Goal: Task Accomplishment & Management: Manage account settings

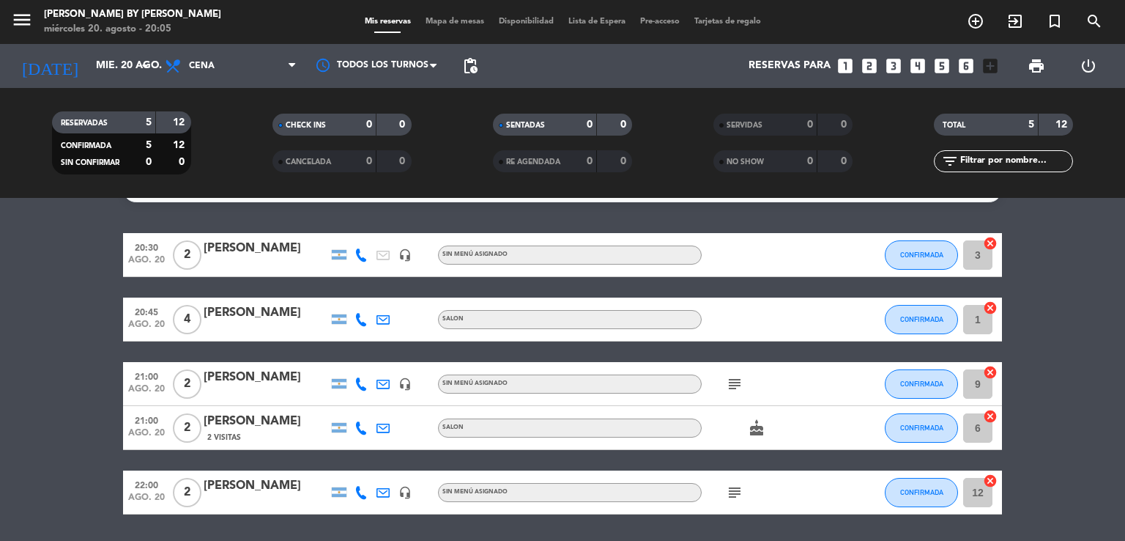
scroll to position [79, 0]
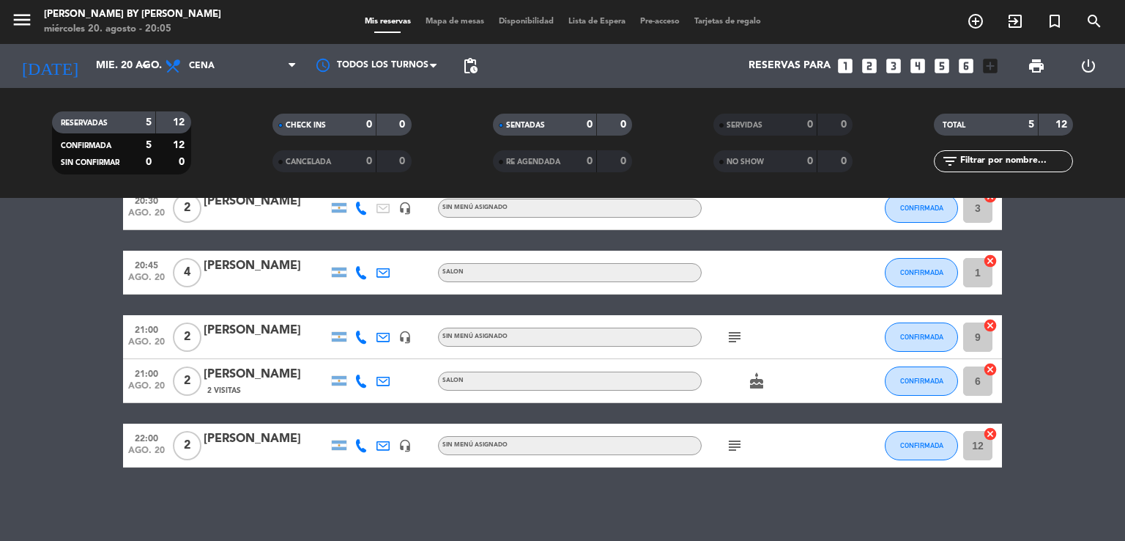
drag, startPoint x: 729, startPoint y: 445, endPoint x: 736, endPoint y: 448, distance: 7.9
click at [730, 445] on icon "subject" at bounding box center [735, 446] width 18 height 18
click at [736, 446] on icon "subject" at bounding box center [735, 446] width 18 height 18
click at [31, 443] on bookings-row "20:30 ago. 20 2 [PERSON_NAME] headset_mic Sin menú asignado CONFIRMADA 3 cancel…" at bounding box center [562, 326] width 1125 height 281
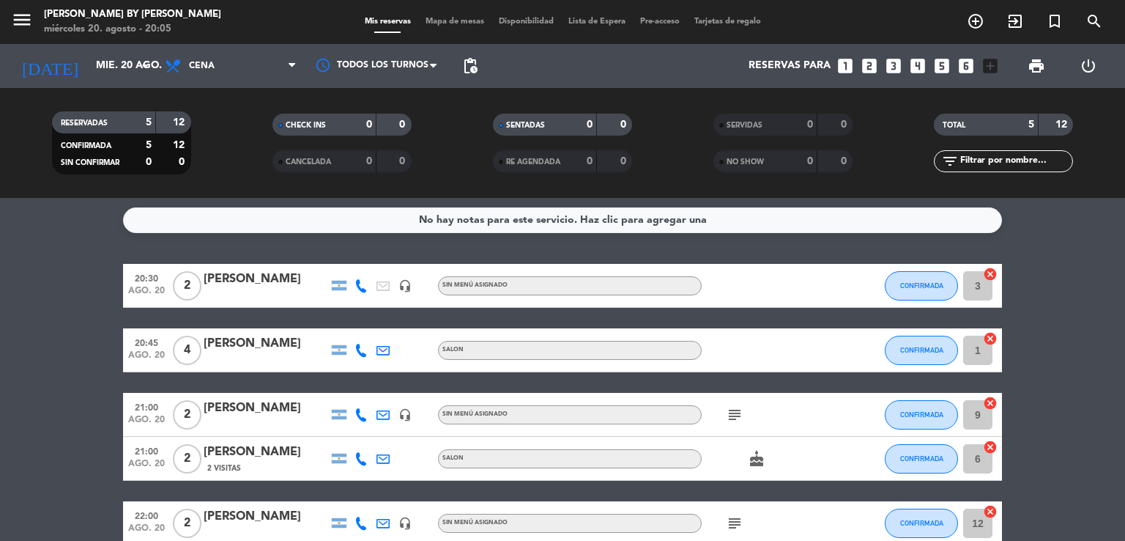
scroll to position [0, 0]
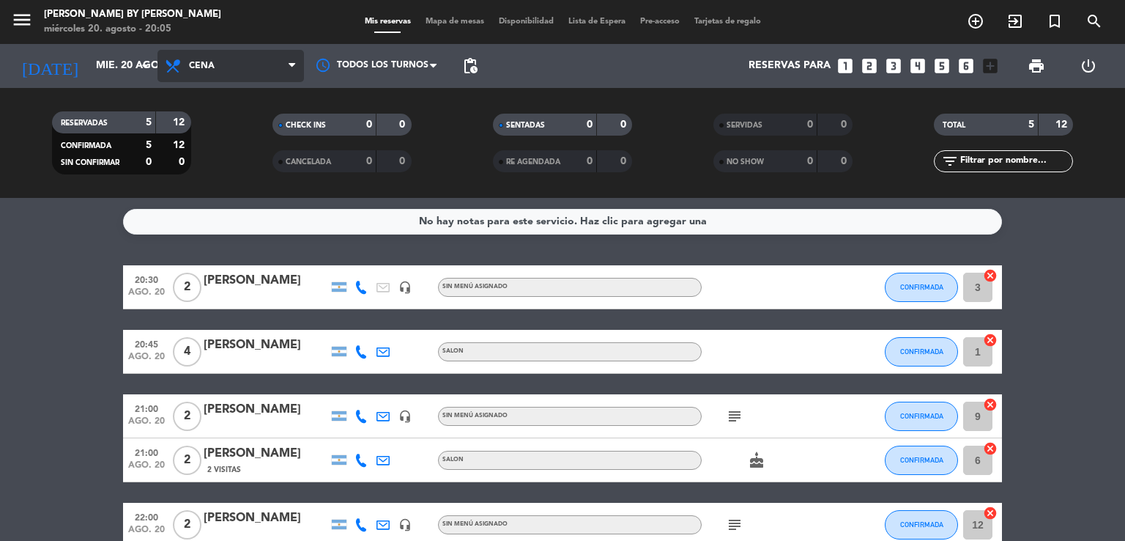
click at [255, 75] on span "Cena" at bounding box center [230, 66] width 146 height 32
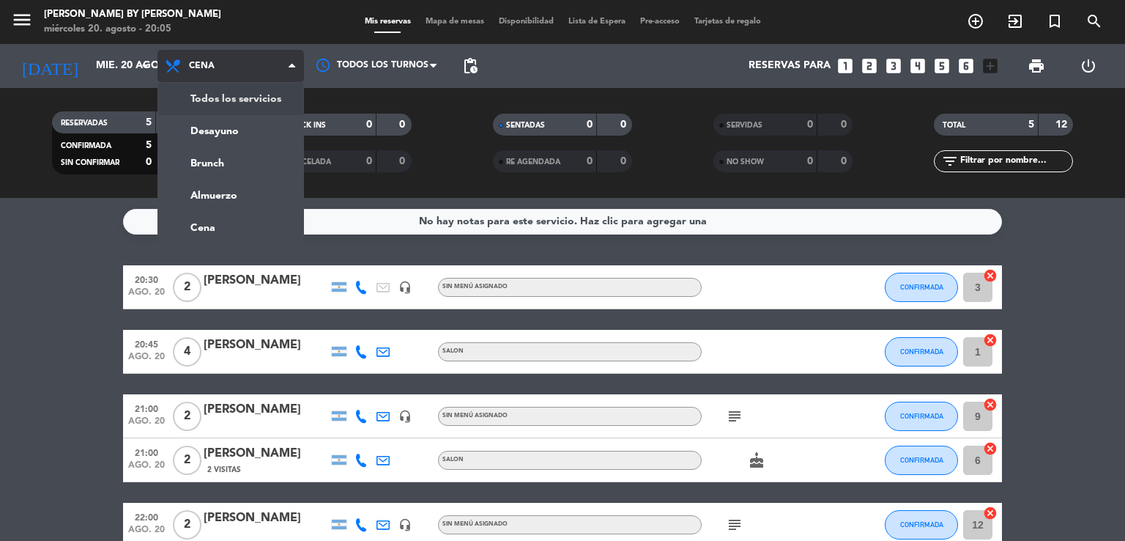
click at [252, 105] on div "menu [PERSON_NAME] by [PERSON_NAME] 20. [PERSON_NAME] - 20:05 Mis reservas Mapa…" at bounding box center [562, 99] width 1125 height 198
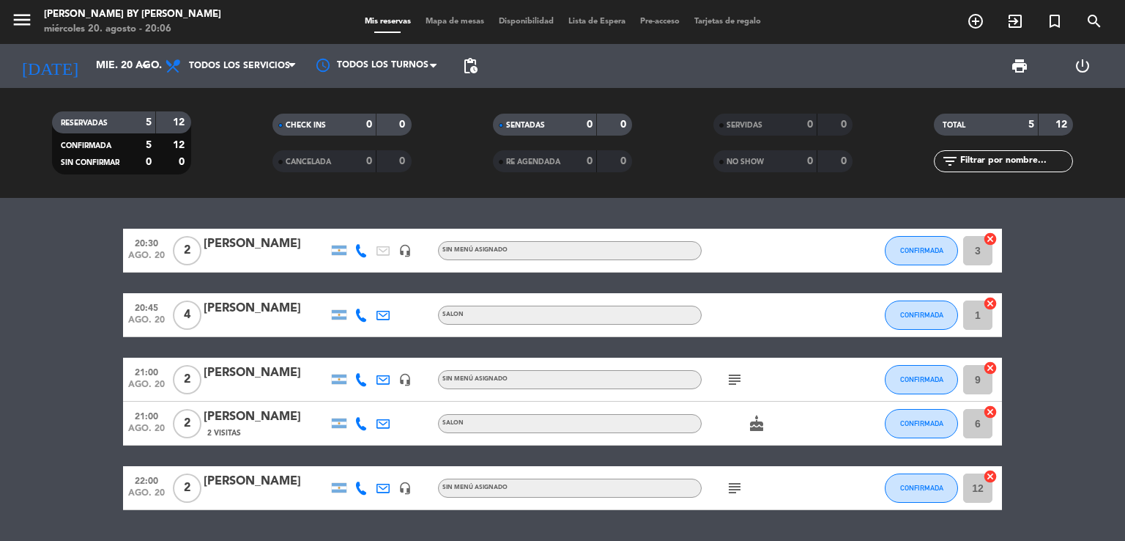
click at [108, 335] on bookings-row "20:30 ago. 20 2 [PERSON_NAME] headset_mic Sin menú asignado CONFIRMADA 3 cancel…" at bounding box center [562, 369] width 1125 height 281
click at [90, 266] on bookings-row "20:30 ago. 20 2 [PERSON_NAME] headset_mic Sin menú asignado CONFIRMADA 3 cancel…" at bounding box center [562, 369] width 1125 height 281
click at [90, 267] on bookings-row "20:30 ago. 20 2 [PERSON_NAME] headset_mic Sin menú asignado CONFIRMADA 3 cancel…" at bounding box center [562, 369] width 1125 height 281
click at [34, 270] on bookings-row "20:30 ago. 20 2 [PERSON_NAME] headset_mic Sin menú asignado CONFIRMADA 3 cancel…" at bounding box center [562, 369] width 1125 height 281
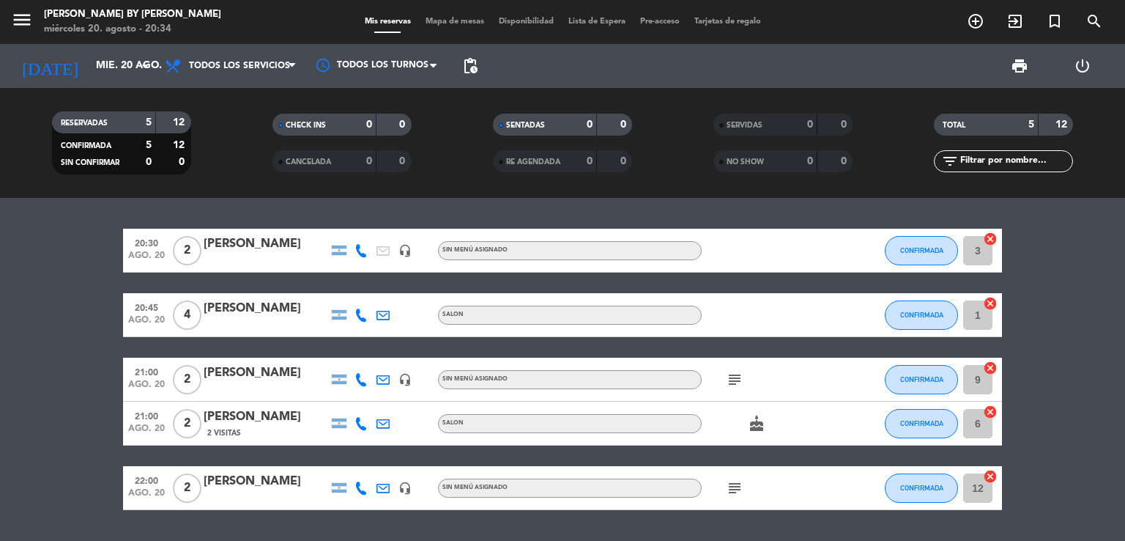
click at [967, 314] on input "1" at bounding box center [977, 314] width 29 height 29
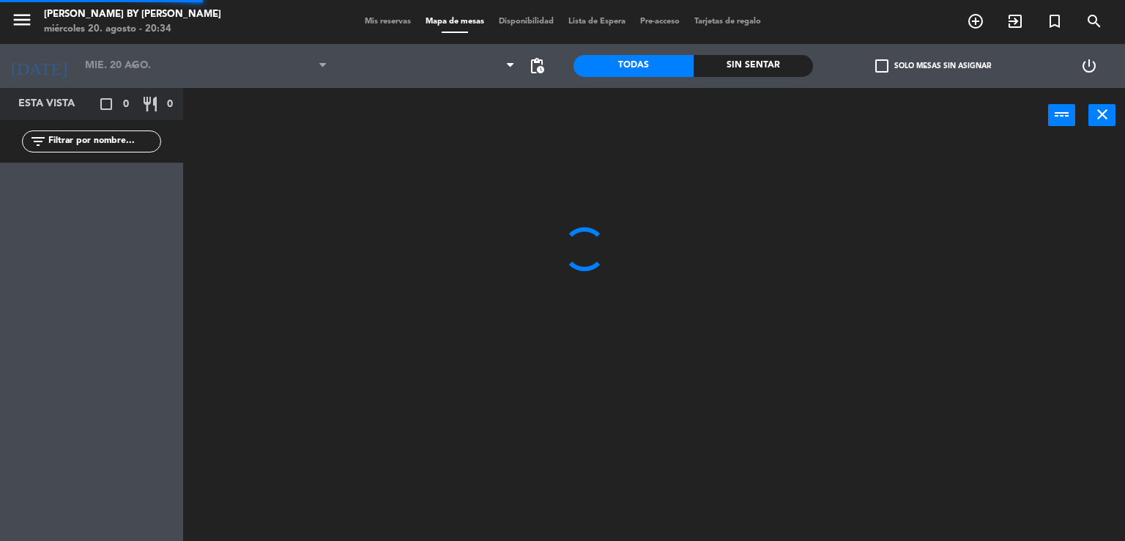
click at [950, 315] on div at bounding box center [659, 343] width 931 height 398
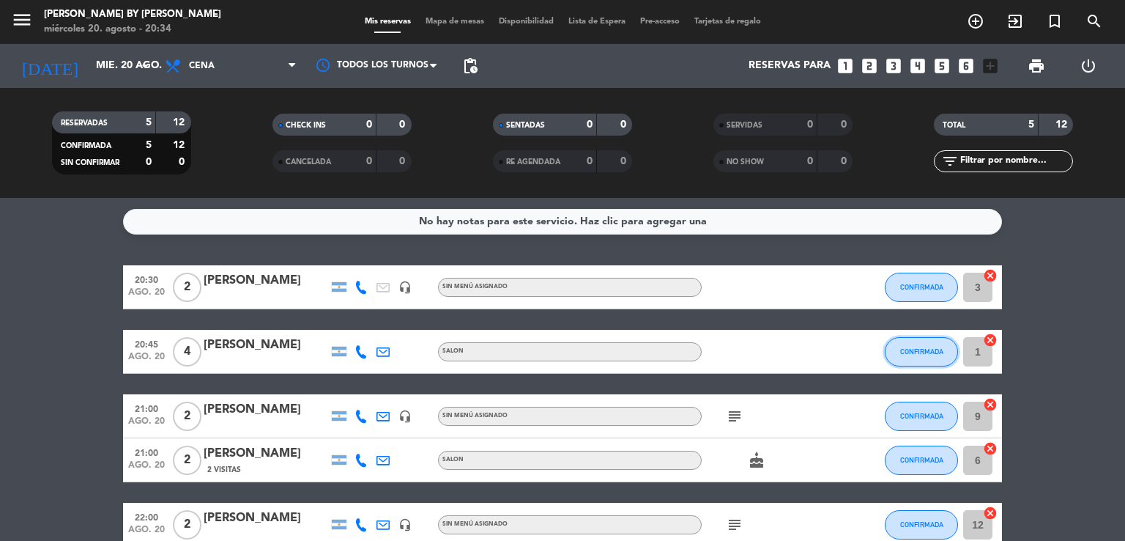
click at [898, 344] on button "CONFIRMADA" at bounding box center [921, 351] width 73 height 29
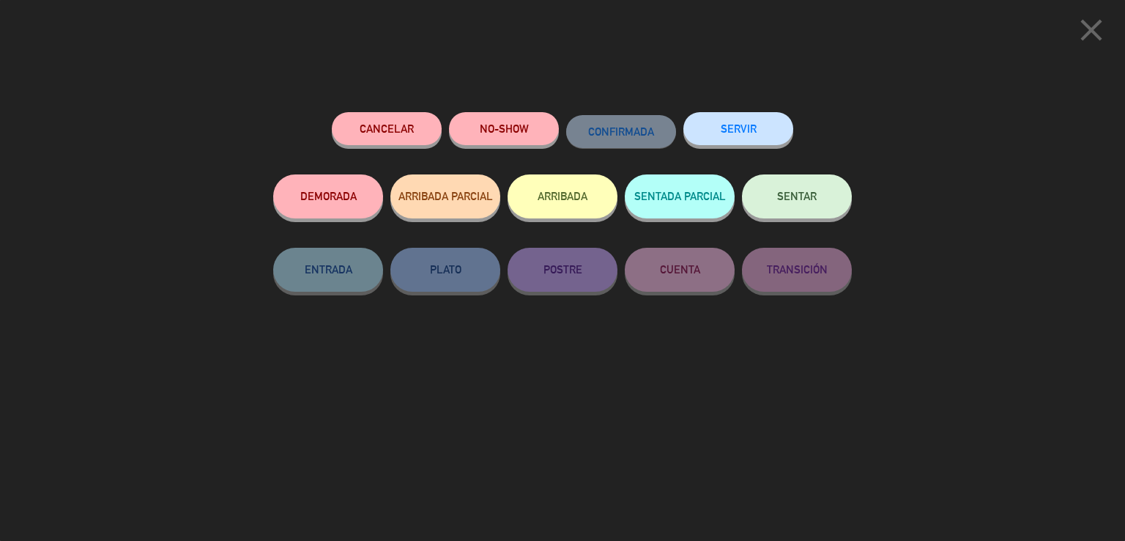
click at [791, 191] on span "SENTAR" at bounding box center [797, 196] width 40 height 12
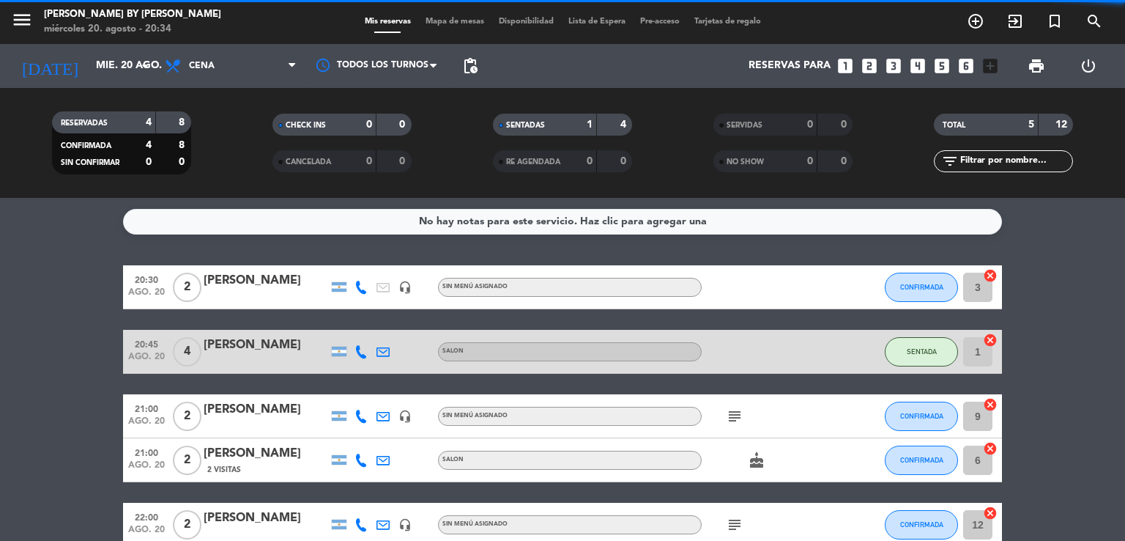
click at [106, 354] on bookings-row "20:30 ago. 20 2 [PERSON_NAME] headset_mic Sin menú asignado CONFIRMADA 3 cancel…" at bounding box center [562, 405] width 1125 height 281
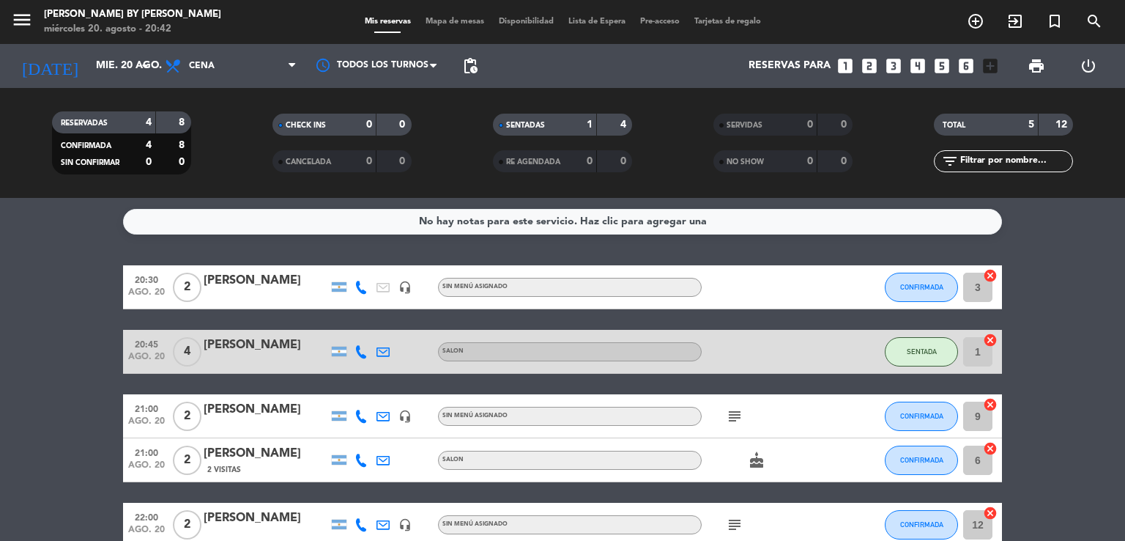
click at [117, 320] on bookings-row "20:30 ago. 20 2 [PERSON_NAME] headset_mic Sin menú asignado CONFIRMADA 3 cancel…" at bounding box center [562, 405] width 1125 height 281
click at [115, 320] on bookings-row "20:30 ago. 20 2 [PERSON_NAME] headset_mic Sin menú asignado CONFIRMADA 3 cancel…" at bounding box center [562, 405] width 1125 height 281
click at [110, 318] on bookings-row "20:30 ago. 20 2 [PERSON_NAME] headset_mic Sin menú asignado CONFIRMADA 3 cancel…" at bounding box center [562, 405] width 1125 height 281
click at [110, 317] on bookings-row "20:30 ago. 20 2 [PERSON_NAME] headset_mic Sin menú asignado CONFIRMADA 3 cancel…" at bounding box center [562, 405] width 1125 height 281
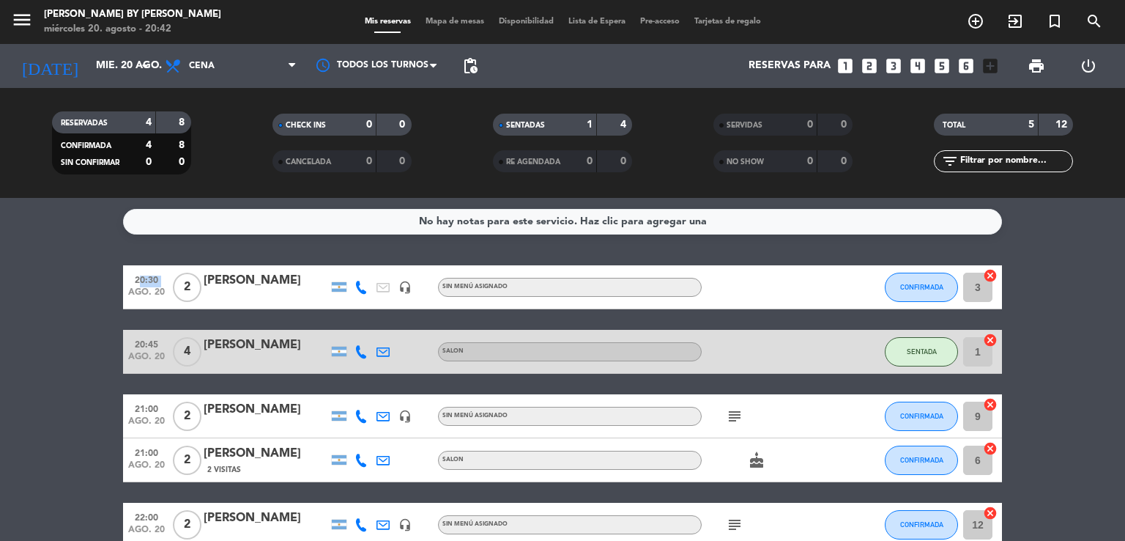
click at [110, 317] on bookings-row "20:30 ago. 20 2 [PERSON_NAME] headset_mic Sin menú asignado CONFIRMADA 3 cancel…" at bounding box center [562, 405] width 1125 height 281
click at [654, 253] on div "No hay notas para este servicio. Haz clic para agregar una 20:30 ago. 20 2 [PER…" at bounding box center [562, 369] width 1125 height 343
click at [932, 288] on span "CONFIRMADA" at bounding box center [921, 287] width 43 height 8
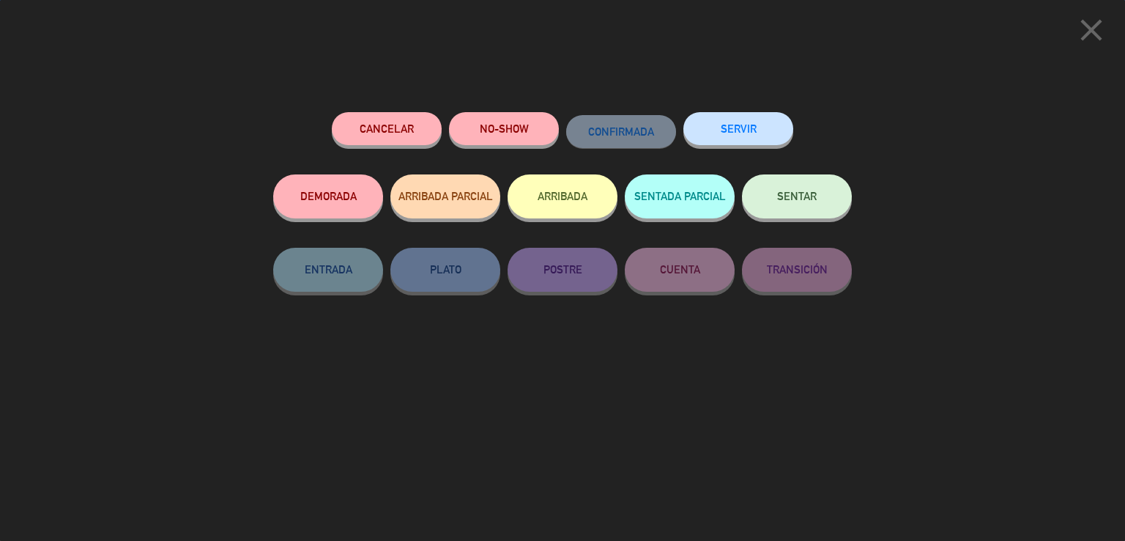
drag, startPoint x: 798, startPoint y: 189, endPoint x: 251, endPoint y: 264, distance: 552.3
click at [798, 189] on button "SENTAR" at bounding box center [797, 196] width 110 height 44
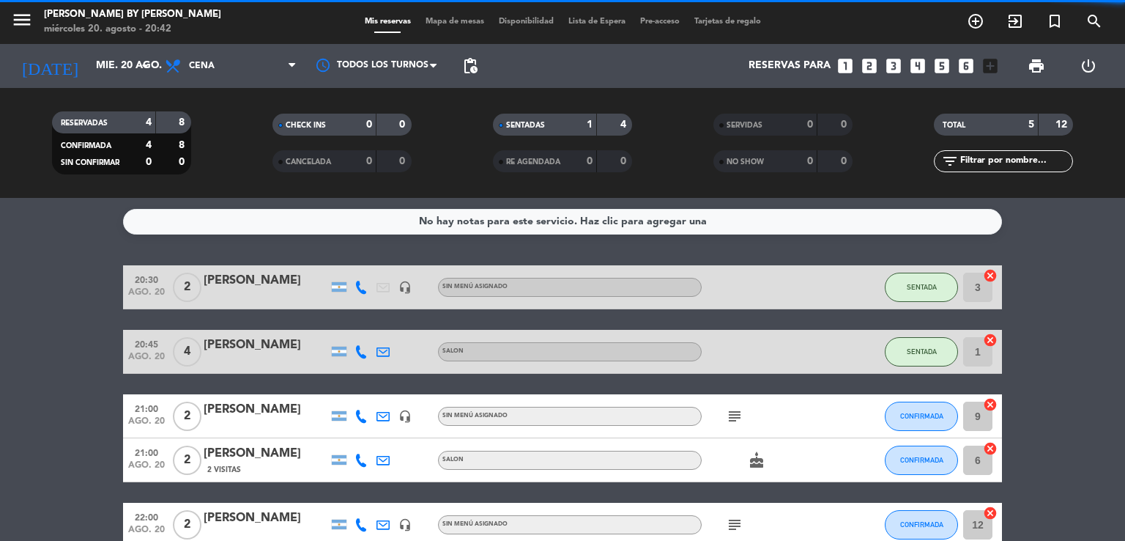
click at [65, 327] on bookings-row "20:30 ago. 20 2 [PERSON_NAME] headset_mic Sin menú asignado SENTADA 3 cancel 20…" at bounding box center [562, 405] width 1125 height 281
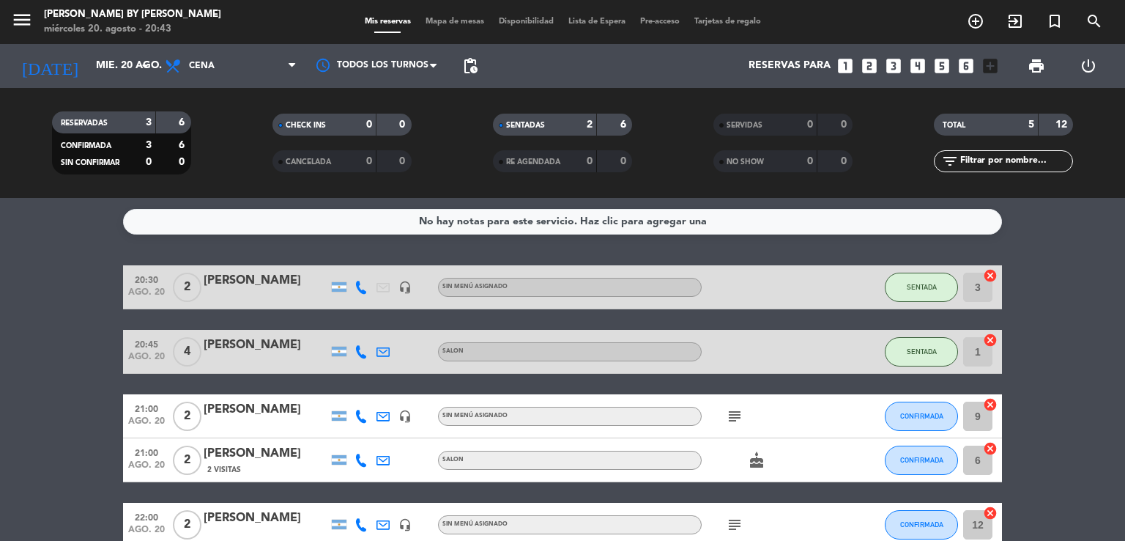
click at [94, 341] on bookings-row "20:30 ago. 20 2 [PERSON_NAME] headset_mic Sin menú asignado SENTADA 3 cancel 20…" at bounding box center [562, 405] width 1125 height 281
click at [85, 358] on bookings-row "20:30 ago. 20 2 [PERSON_NAME] headset_mic Sin menú asignado SENTADA 3 cancel 20…" at bounding box center [562, 405] width 1125 height 281
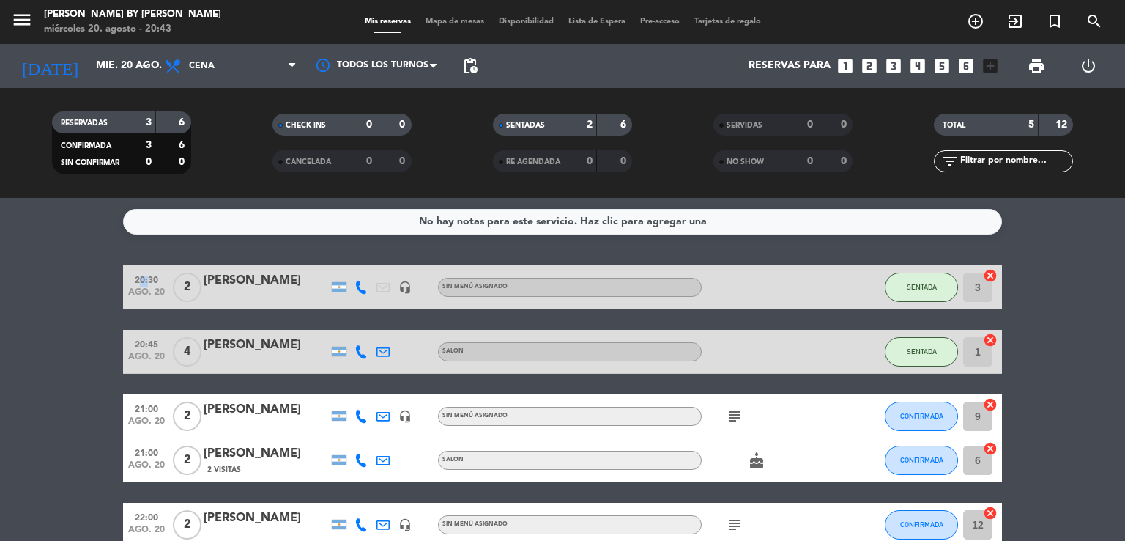
click at [85, 358] on bookings-row "20:30 ago. 20 2 [PERSON_NAME] headset_mic Sin menú asignado SENTADA 3 cancel 20…" at bounding box center [562, 405] width 1125 height 281
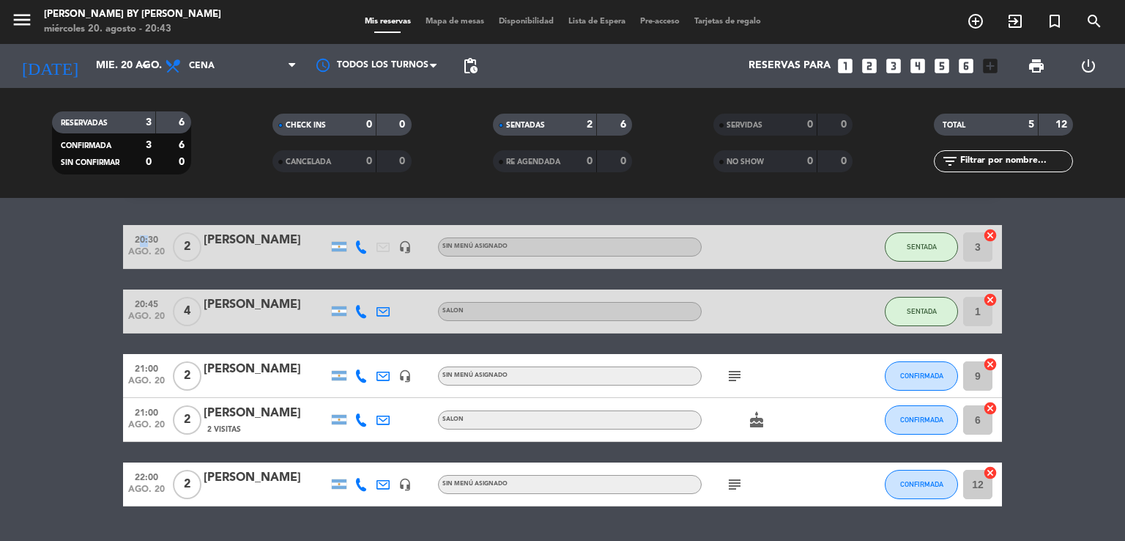
scroll to position [73, 0]
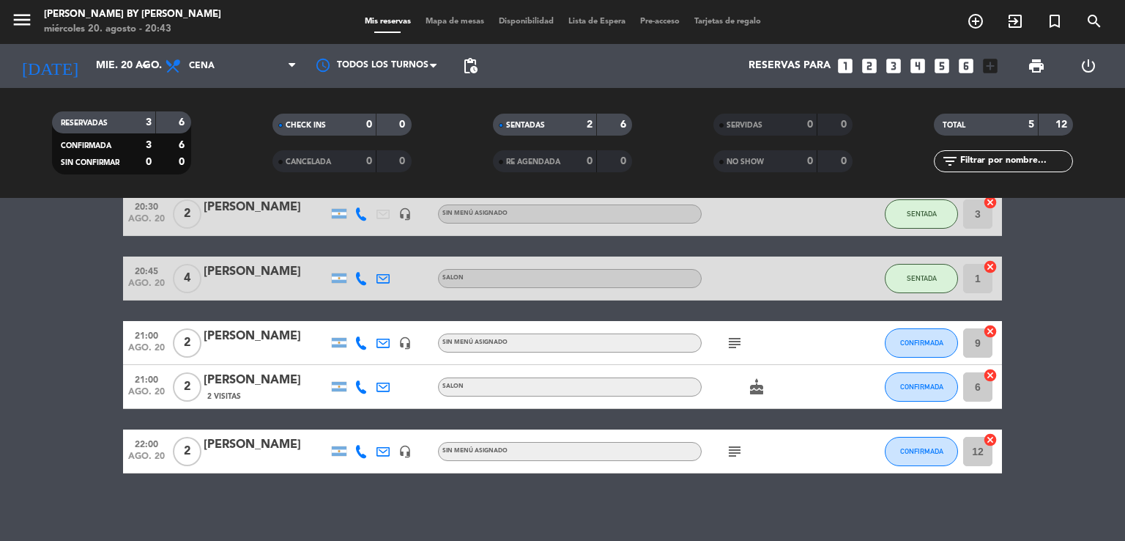
click at [14, 398] on bookings-row "20:30 ago. 20 2 [PERSON_NAME] headset_mic Sin menú asignado SENTADA 3 cancel 20…" at bounding box center [562, 332] width 1125 height 281
click at [15, 397] on bookings-row "20:30 ago. 20 2 [PERSON_NAME] headset_mic Sin menú asignado SENTADA 3 cancel 20…" at bounding box center [562, 332] width 1125 height 281
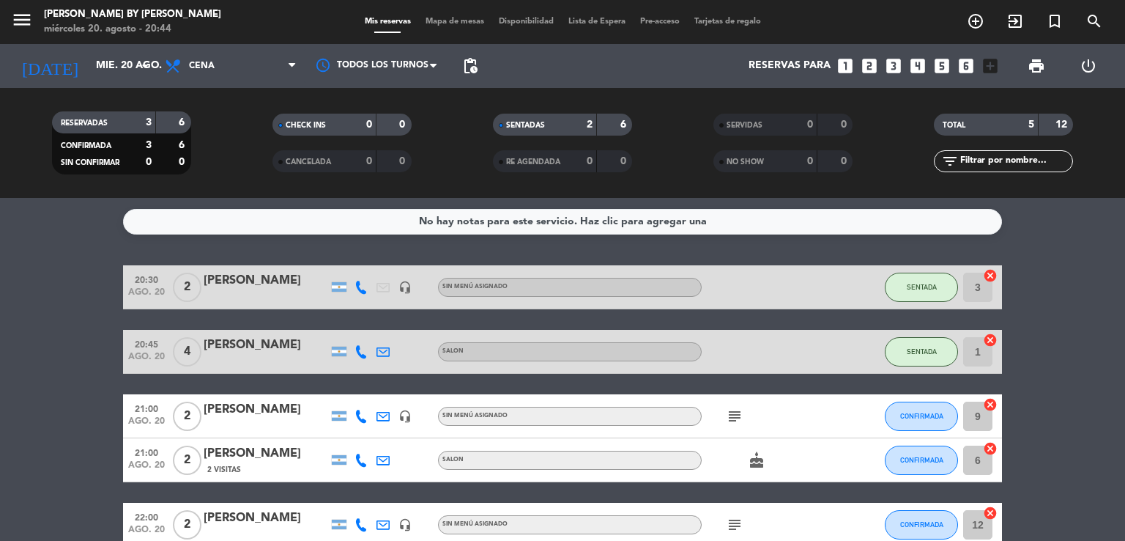
click at [42, 391] on bookings-row "20:30 ago. 20 2 [PERSON_NAME] headset_mic Sin menú asignado SENTADA 3 cancel 20…" at bounding box center [562, 405] width 1125 height 281
click at [1017, 18] on icon "exit_to_app" at bounding box center [1015, 21] width 18 height 18
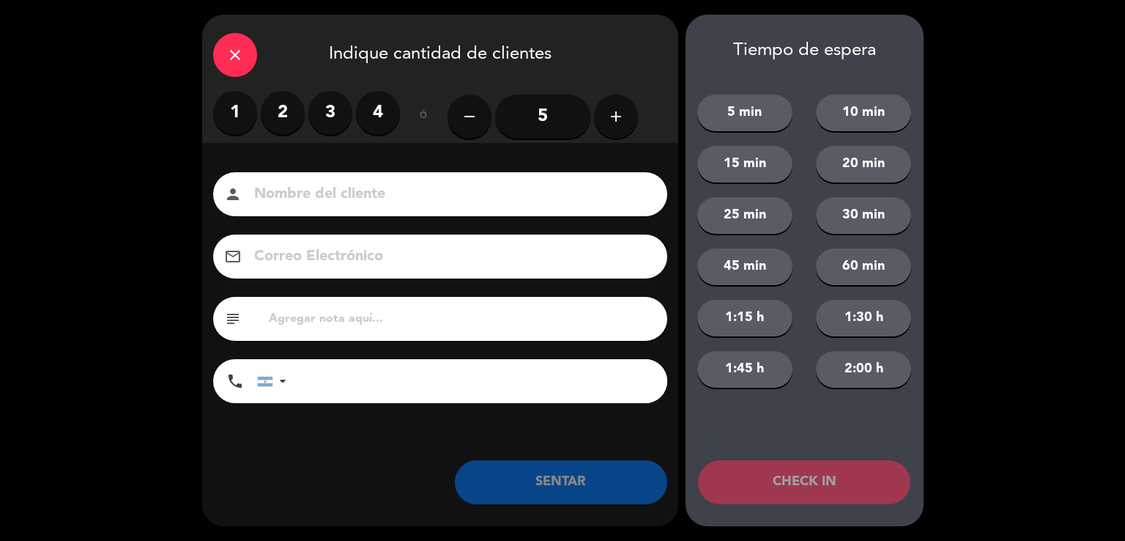
click at [222, 45] on div "close" at bounding box center [235, 55] width 44 height 44
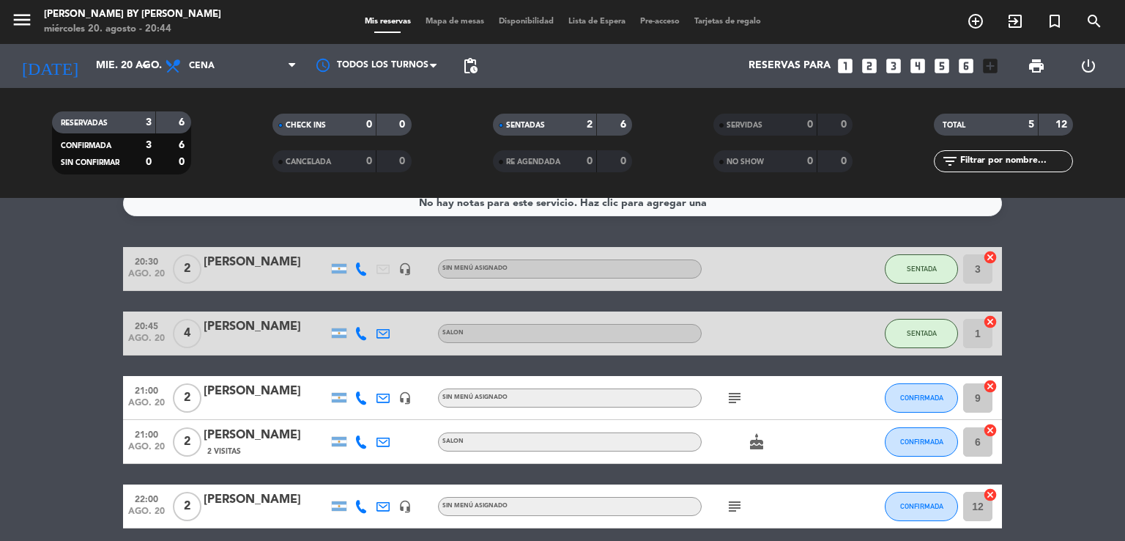
scroll to position [73, 0]
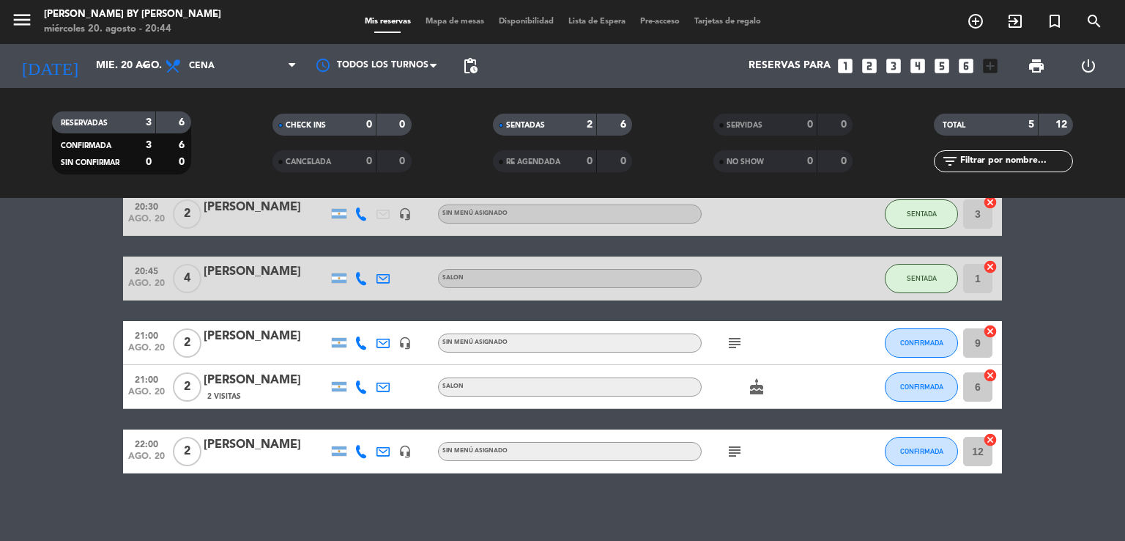
click at [979, 453] on input "12" at bounding box center [977, 451] width 29 height 29
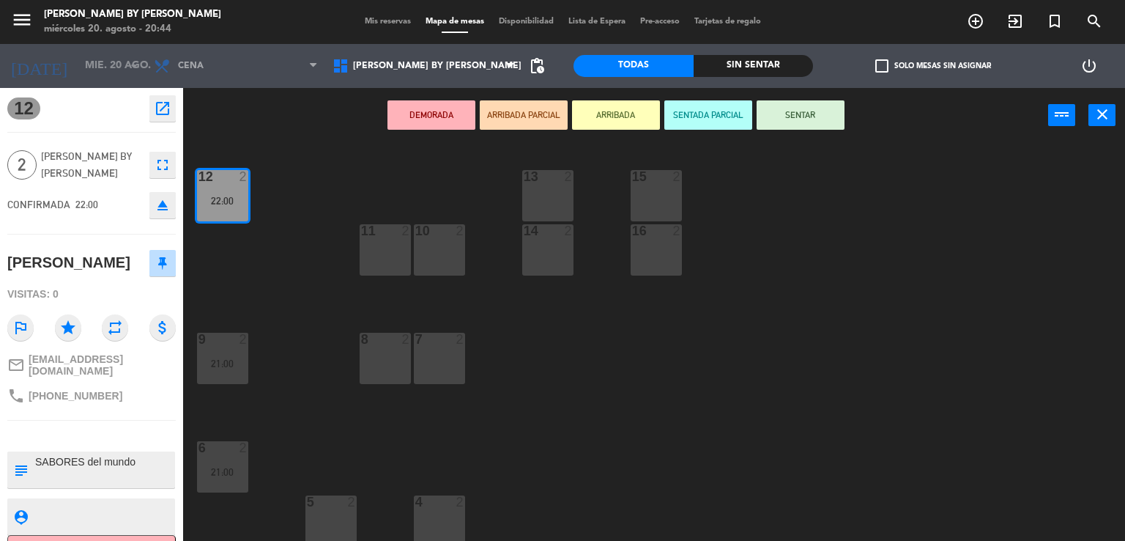
click at [338, 508] on div "5 2" at bounding box center [330, 501] width 73 height 13
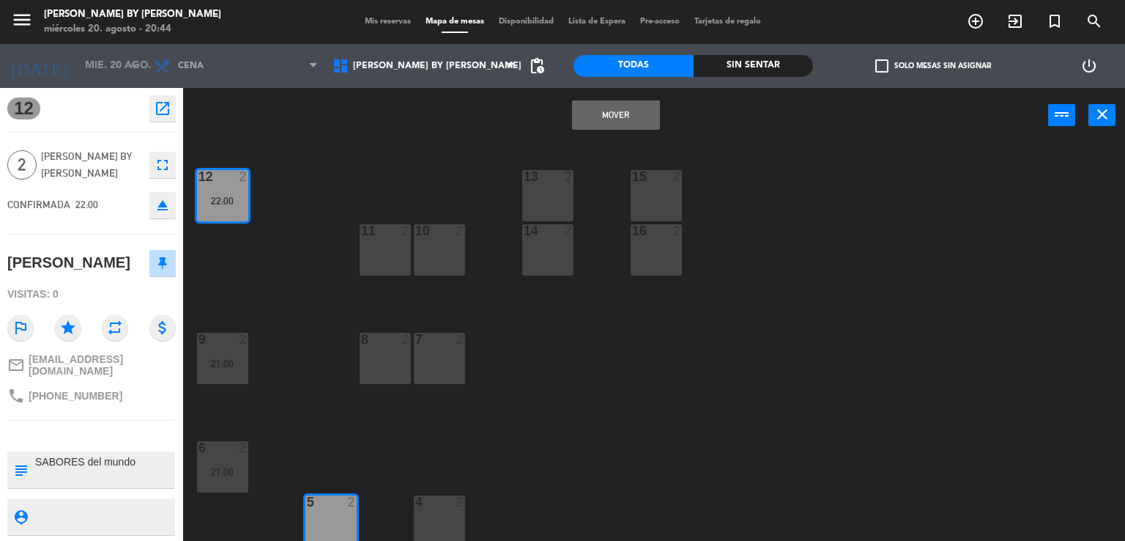
click at [620, 116] on button "Mover" at bounding box center [616, 114] width 88 height 29
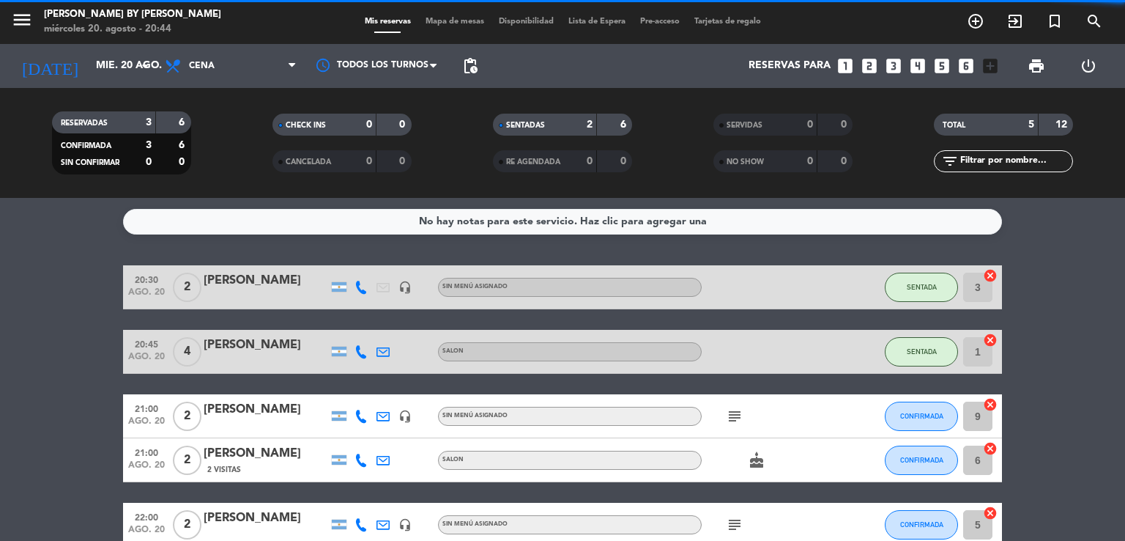
click at [62, 325] on bookings-row "20:30 ago. 20 2 [PERSON_NAME] headset_mic Sin menú asignado SENTADA 3 cancel 20…" at bounding box center [562, 405] width 1125 height 281
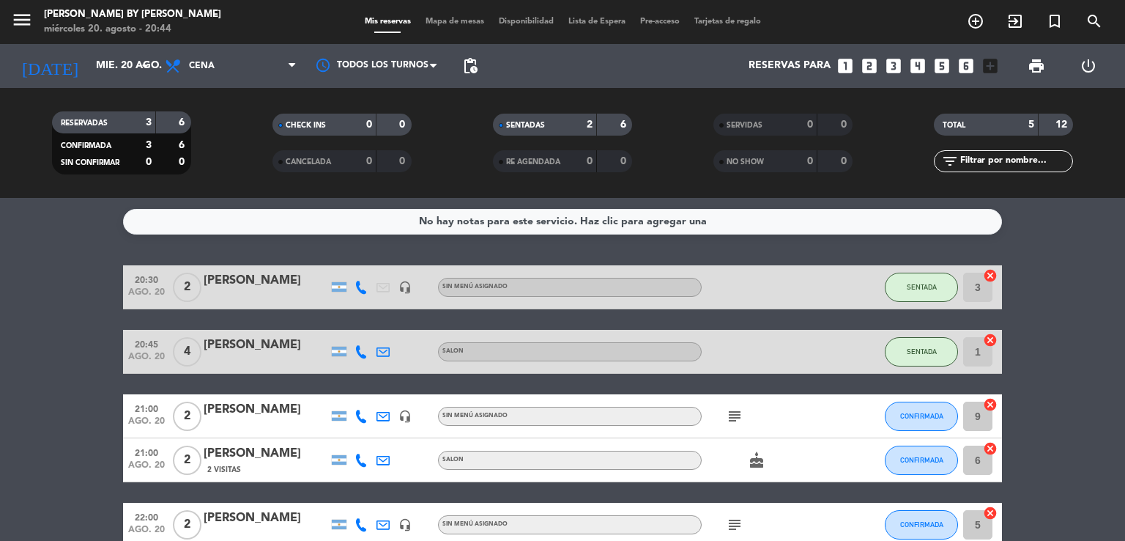
drag, startPoint x: 40, startPoint y: 283, endPoint x: 249, endPoint y: 271, distance: 209.9
click at [40, 284] on bookings-row "20:30 ago. 20 2 [PERSON_NAME] headset_mic Sin menú asignado SENTADA 3 cancel 20…" at bounding box center [562, 405] width 1125 height 281
click at [1020, 23] on icon "exit_to_app" at bounding box center [1015, 21] width 18 height 18
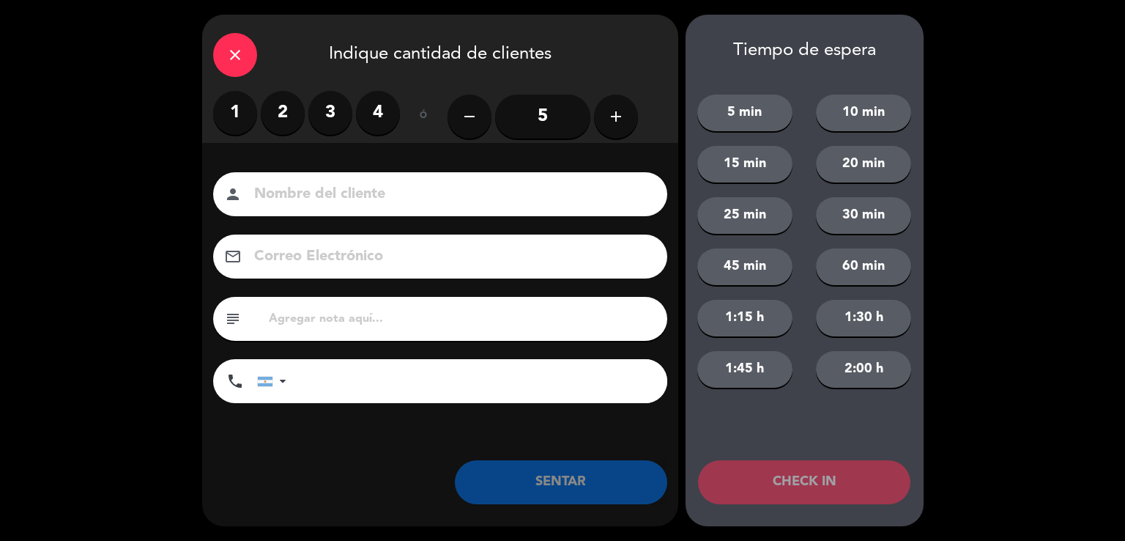
click at [289, 110] on label "2" at bounding box center [283, 113] width 44 height 44
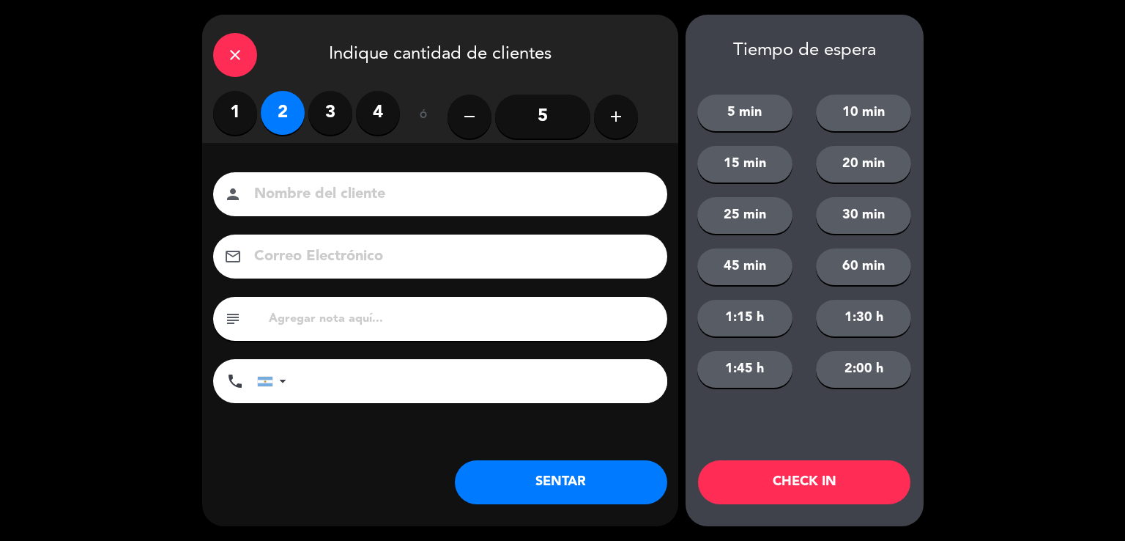
click at [355, 182] on input at bounding box center [451, 195] width 396 height 26
type input "extranjero"
click at [533, 480] on button "SENTAR" at bounding box center [561, 482] width 212 height 44
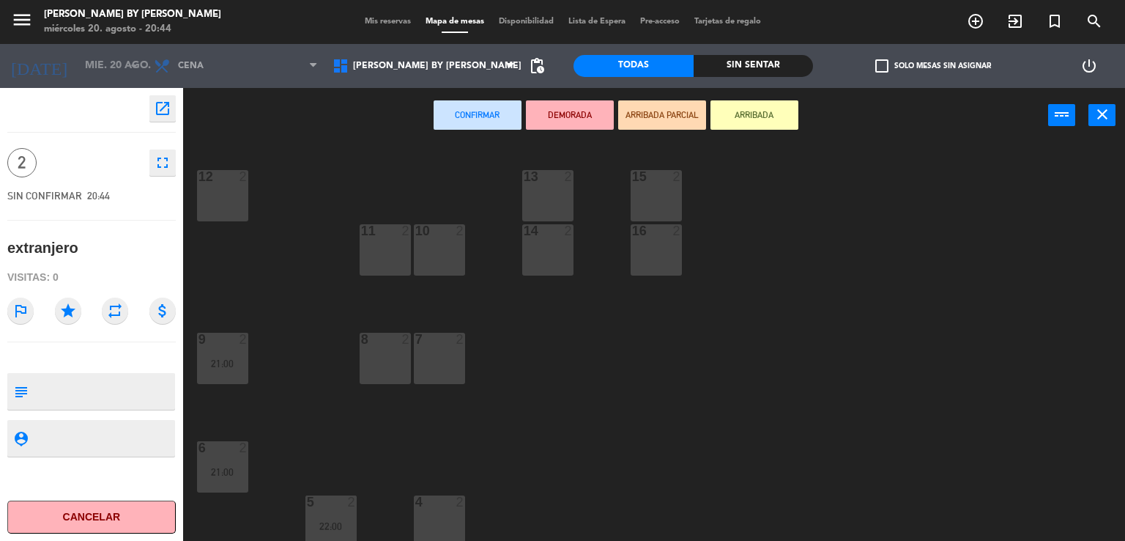
drag, startPoint x: 247, startPoint y: 203, endPoint x: 231, endPoint y: 208, distance: 16.2
click at [242, 204] on div "12 2" at bounding box center [222, 195] width 51 height 51
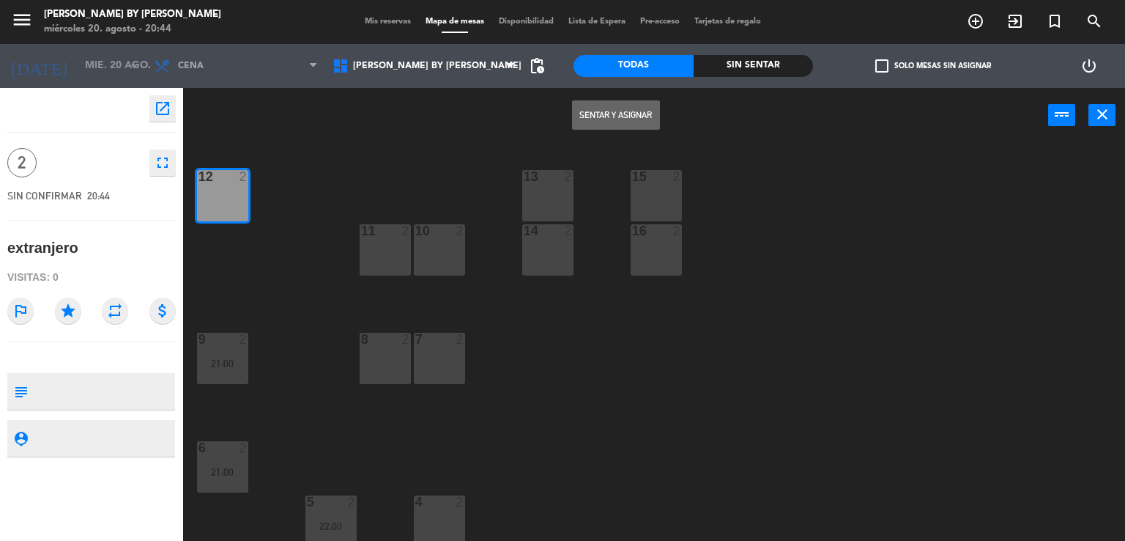
drag, startPoint x: 630, startPoint y: 108, endPoint x: 552, endPoint y: 190, distance: 114.0
click at [609, 129] on button "Sentar y Asignar" at bounding box center [616, 114] width 88 height 29
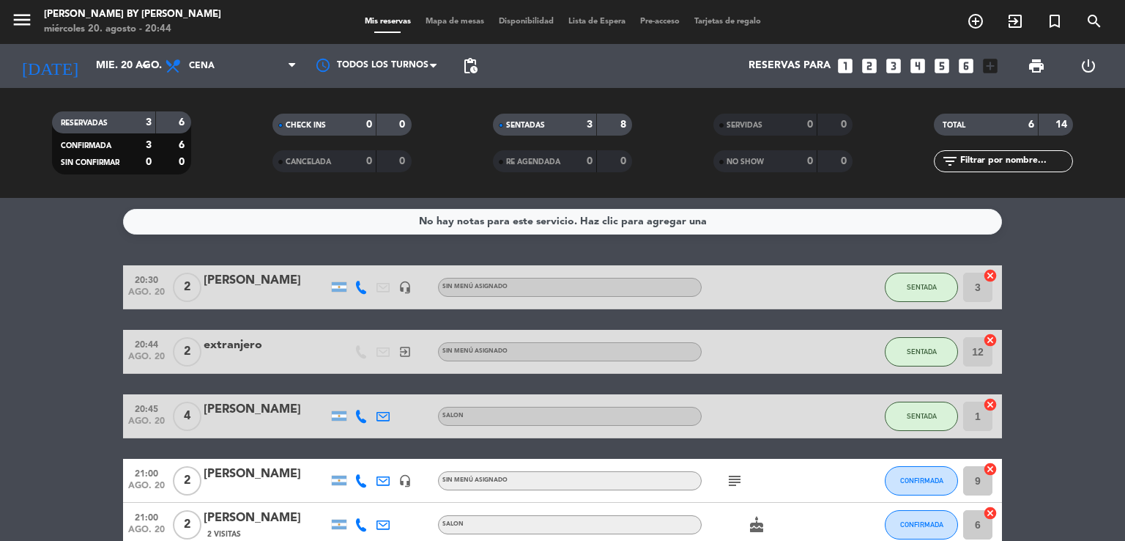
click at [53, 366] on bookings-row "20:30 ago. 20 2 [PERSON_NAME] headset_mic Sin menú asignado SENTADA 3 cancel 20…" at bounding box center [562, 438] width 1125 height 346
click at [94, 349] on bookings-row "20:30 ago. 20 2 [PERSON_NAME] headset_mic Sin menú asignado SENTADA 3 cancel 20…" at bounding box center [562, 438] width 1125 height 346
click at [56, 315] on bookings-row "20:30 ago. 20 2 [PERSON_NAME] headset_mic Sin menú asignado SENTADA 3 cancel 20…" at bounding box center [562, 438] width 1125 height 346
click at [55, 314] on bookings-row "20:30 ago. 20 2 [PERSON_NAME] headset_mic Sin menú asignado SENTADA 3 cancel 20…" at bounding box center [562, 438] width 1125 height 346
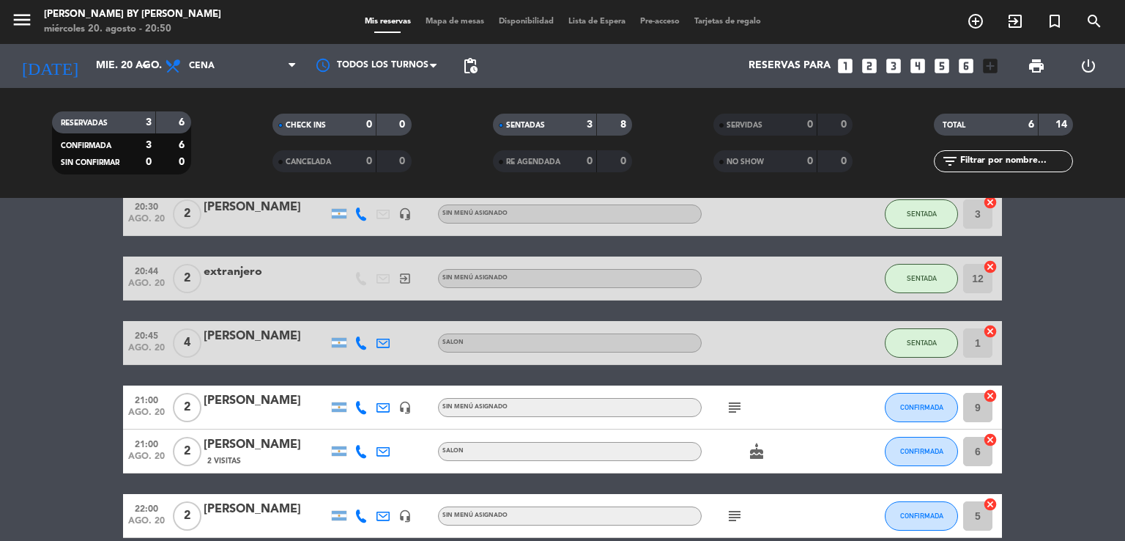
click at [104, 299] on bookings-row "20:30 ago. 20 2 [PERSON_NAME] headset_mic Sin menú asignado SENTADA 3 cancel 20…" at bounding box center [562, 365] width 1125 height 346
click at [103, 298] on bookings-row "20:30 ago. 20 2 [PERSON_NAME] headset_mic Sin menú asignado SENTADA 3 cancel 20…" at bounding box center [562, 365] width 1125 height 346
click at [1091, 398] on bookings-row "20:30 ago. 20 2 [PERSON_NAME] headset_mic Sin menú asignado SENTADA 3 cancel 20…" at bounding box center [562, 365] width 1125 height 346
click at [1091, 396] on bookings-row "20:30 ago. 20 2 [PERSON_NAME] headset_mic Sin menú asignado SENTADA 3 cancel 20…" at bounding box center [562, 365] width 1125 height 346
click at [931, 408] on span "CONFIRMADA" at bounding box center [921, 407] width 43 height 8
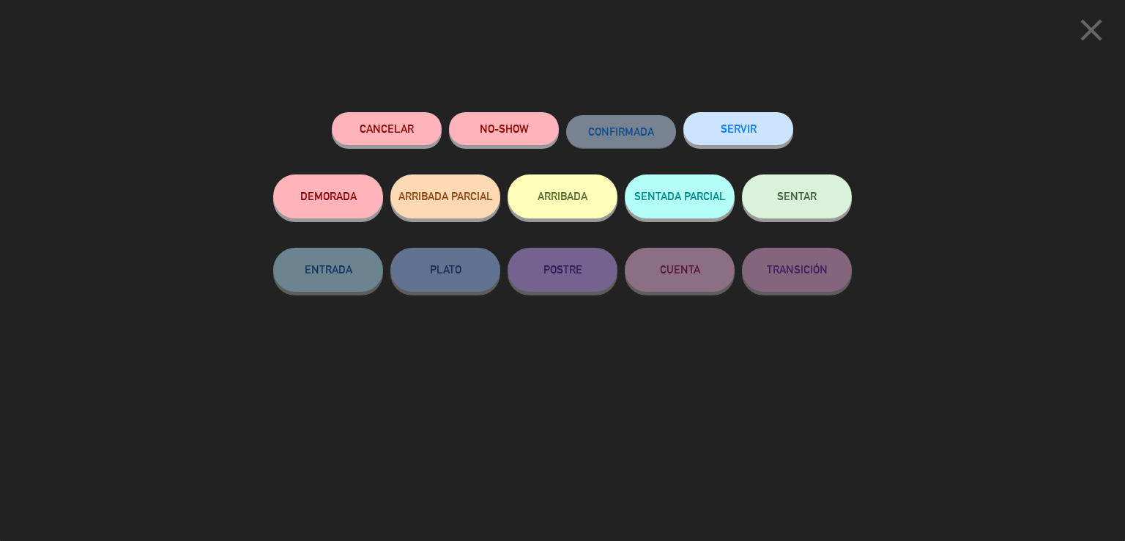
drag, startPoint x: 789, startPoint y: 197, endPoint x: 730, endPoint y: 236, distance: 70.9
click at [787, 198] on span "SENTAR" at bounding box center [797, 196] width 40 height 12
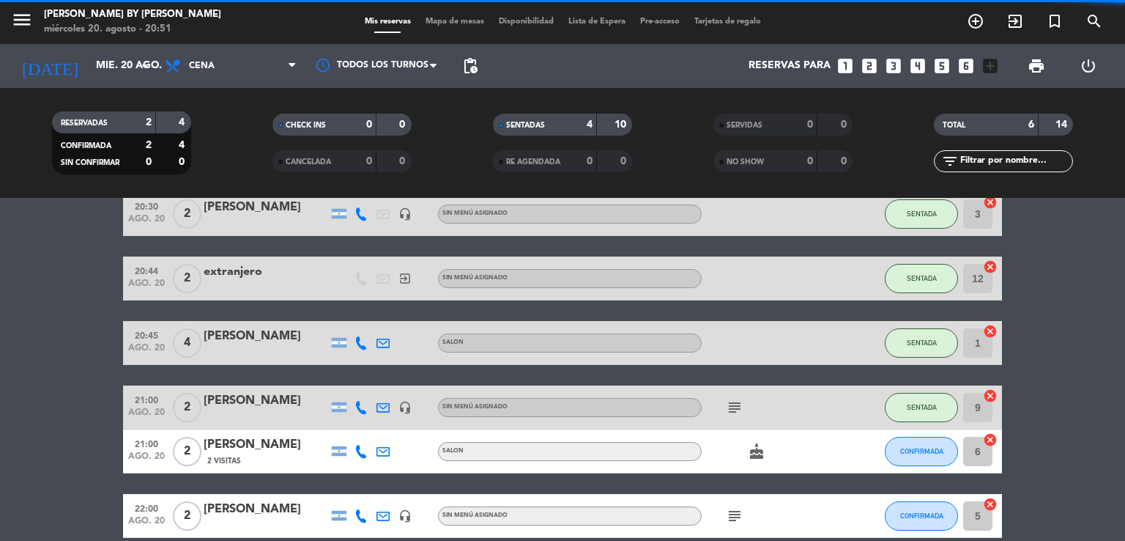
click at [739, 401] on icon "subject" at bounding box center [735, 407] width 18 height 18
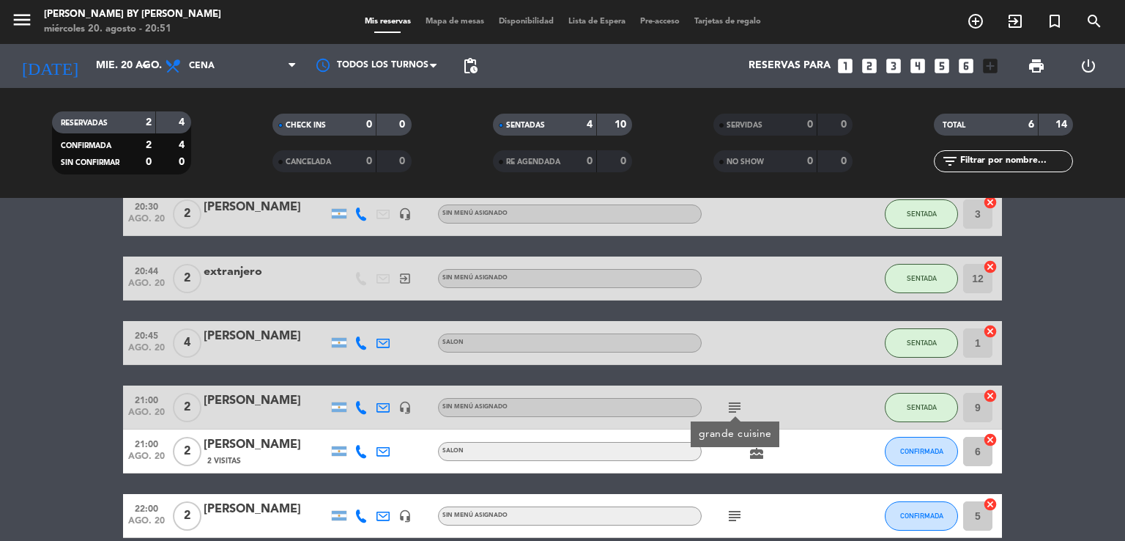
click at [62, 396] on bookings-row "20:30 ago. 20 2 [PERSON_NAME] headset_mic Sin menú asignado SENTADA 3 cancel 20…" at bounding box center [562, 365] width 1125 height 346
click at [83, 402] on bookings-row "20:30 ago. 20 2 [PERSON_NAME] headset_mic Sin menú asignado SENTADA 3 cancel 20…" at bounding box center [562, 365] width 1125 height 346
click at [83, 401] on bookings-row "20:30 ago. 20 2 [PERSON_NAME] headset_mic Sin menú asignado SENTADA 3 cancel 20…" at bounding box center [562, 365] width 1125 height 346
click at [735, 399] on icon "subject" at bounding box center [735, 407] width 18 height 18
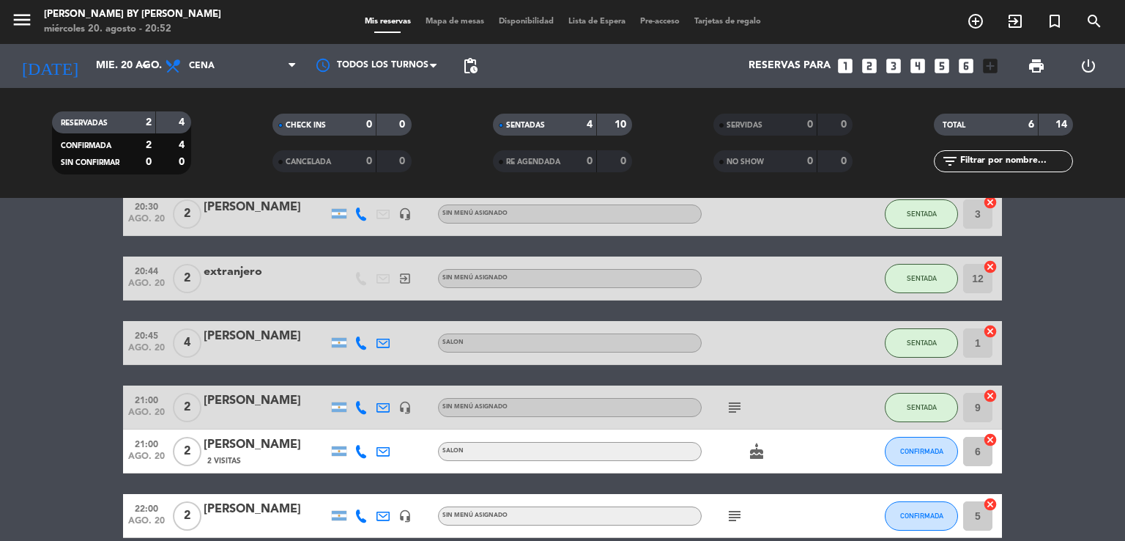
click at [34, 376] on bookings-row "20:30 ago. 20 2 [PERSON_NAME] headset_mic Sin menú asignado SENTADA 3 cancel 20…" at bounding box center [562, 365] width 1125 height 346
click at [41, 327] on bookings-row "20:30 ago. 20 2 [PERSON_NAME] headset_mic Sin menú asignado SENTADA 3 cancel 20…" at bounding box center [562, 365] width 1125 height 346
click at [41, 326] on bookings-row "20:30 ago. 20 2 [PERSON_NAME] headset_mic Sin menú asignado SENTADA 3 cancel 20…" at bounding box center [562, 365] width 1125 height 346
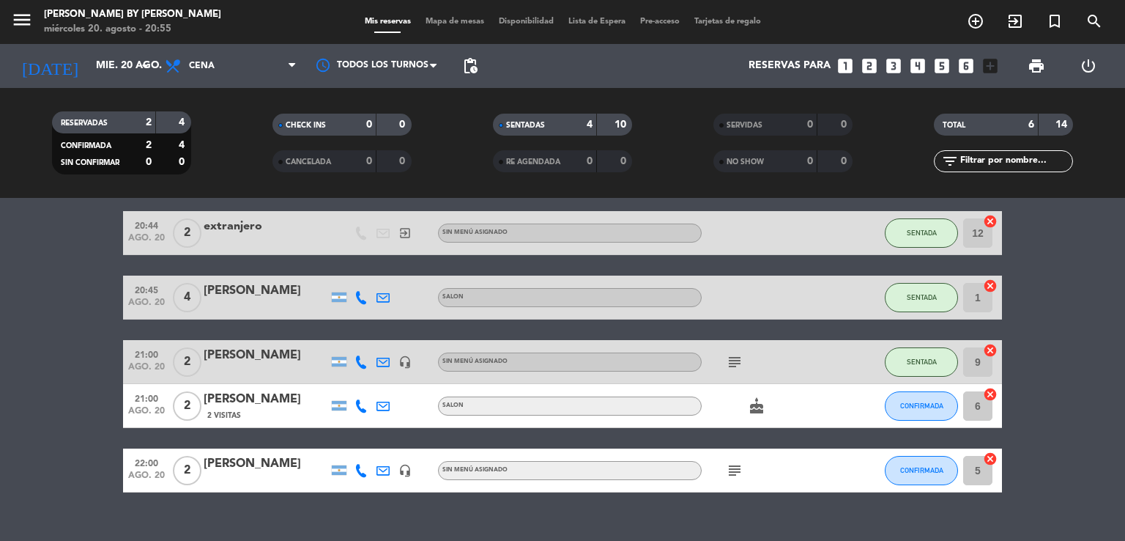
scroll to position [144, 0]
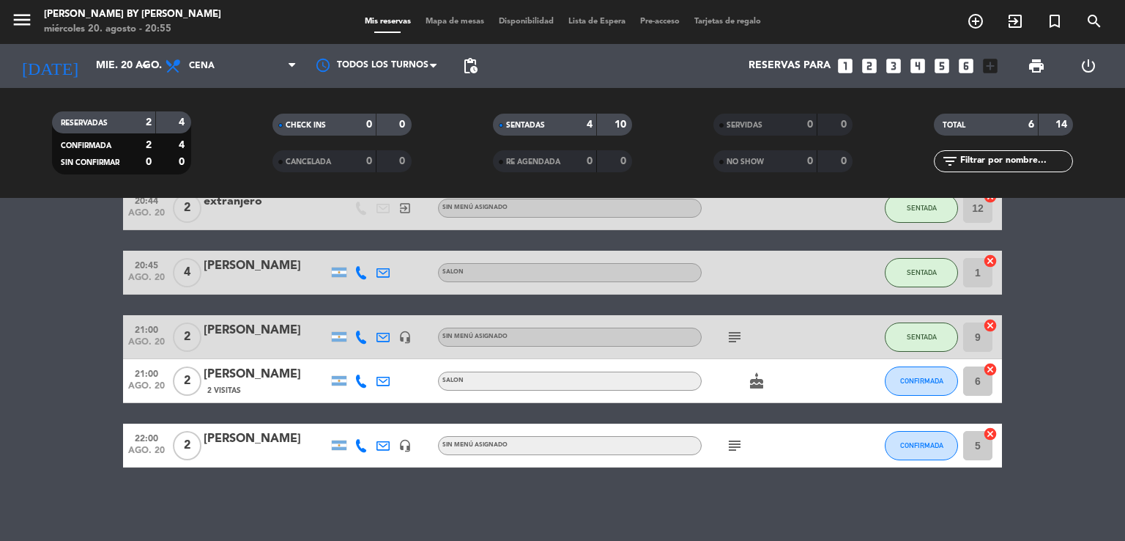
click at [73, 397] on bookings-row "20:30 ago. 20 2 [PERSON_NAME] headset_mic Sin menú asignado SENTADA 3 cancel 20…" at bounding box center [562, 295] width 1125 height 346
click at [35, 373] on bookings-row "20:30 ago. 20 2 [PERSON_NAME] headset_mic Sin menú asignado SENTADA 3 cancel 20…" at bounding box center [562, 295] width 1125 height 346
drag, startPoint x: 45, startPoint y: 345, endPoint x: 118, endPoint y: 390, distance: 85.2
click at [45, 346] on bookings-row "20:30 ago. 20 2 [PERSON_NAME] headset_mic Sin menú asignado SENTADA 3 cancel 20…" at bounding box center [562, 295] width 1125 height 346
click at [759, 385] on icon "cake" at bounding box center [757, 381] width 18 height 18
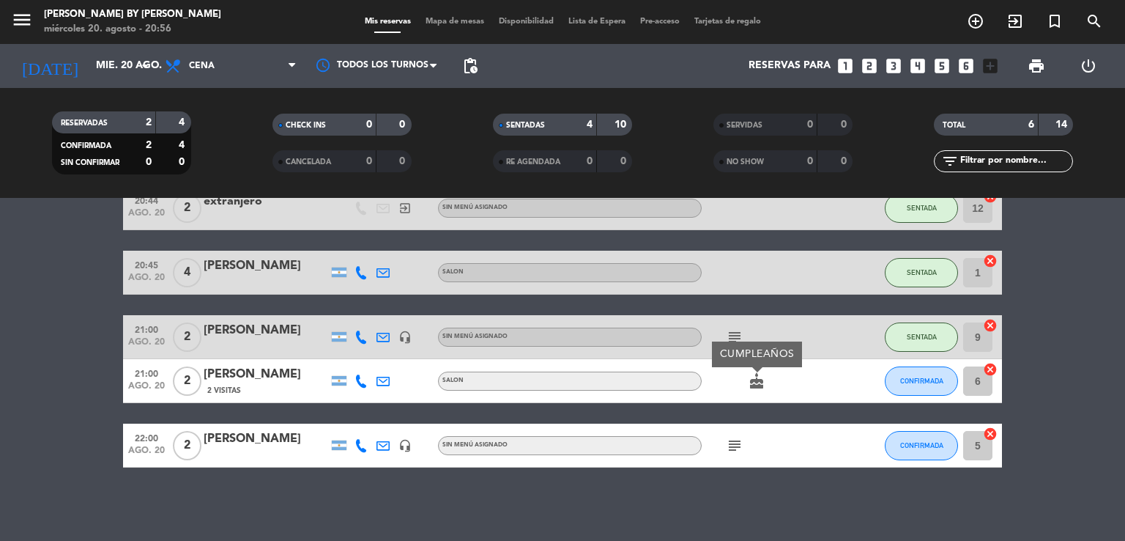
click at [40, 361] on bookings-row "20:30 ago. 20 2 [PERSON_NAME] headset_mic Sin menú asignado SENTADA 3 cancel 20…" at bounding box center [562, 295] width 1125 height 346
click at [56, 348] on bookings-row "20:30 ago. 20 2 [PERSON_NAME] headset_mic Sin menú asignado SENTADA 3 cancel 20…" at bounding box center [562, 295] width 1125 height 346
click at [0, 366] on bookings-row "20:30 ago. 20 2 [PERSON_NAME] headset_mic Sin menú asignado SENTADA 3 cancel 20…" at bounding box center [562, 295] width 1125 height 346
click at [0, 370] on bookings-row "20:30 ago. 20 2 [PERSON_NAME] headset_mic Sin menú asignado SENTADA 3 cancel 20…" at bounding box center [562, 295] width 1125 height 346
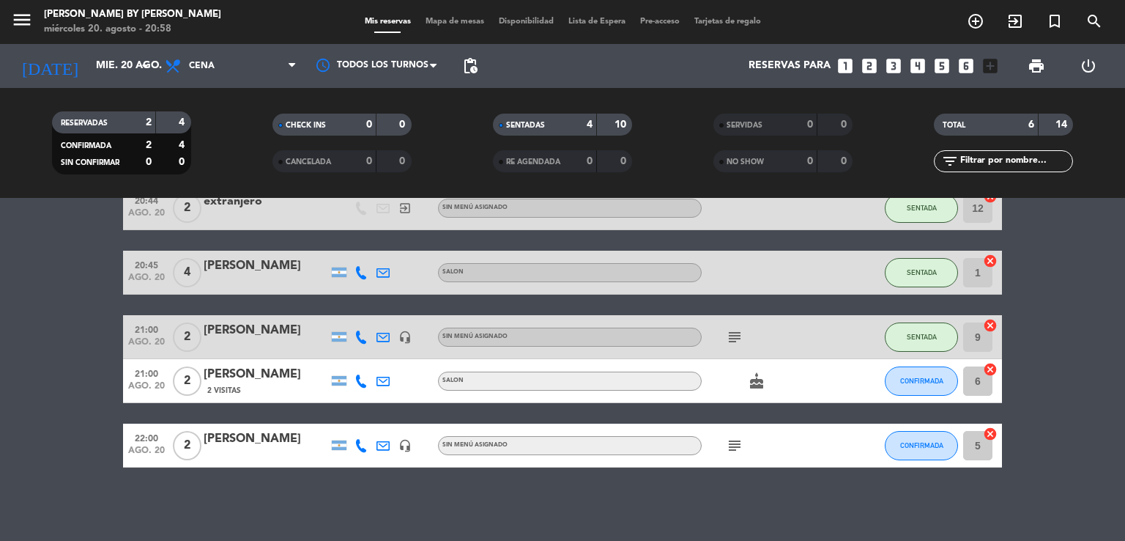
click at [0, 370] on bookings-row "20:30 ago. 20 2 [PERSON_NAME] headset_mic Sin menú asignado SENTADA 3 cancel 20…" at bounding box center [562, 295] width 1125 height 346
click at [924, 376] on span "CONFIRMADA" at bounding box center [921, 380] width 43 height 8
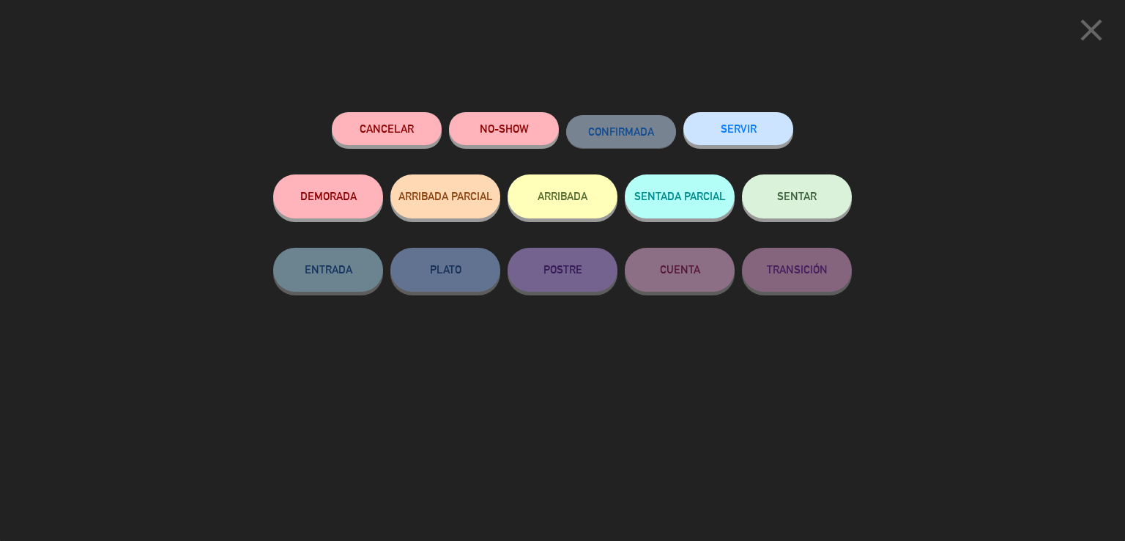
drag, startPoint x: 759, startPoint y: 190, endPoint x: 779, endPoint y: 212, distance: 30.1
click at [760, 190] on button "SENTAR" at bounding box center [797, 196] width 110 height 44
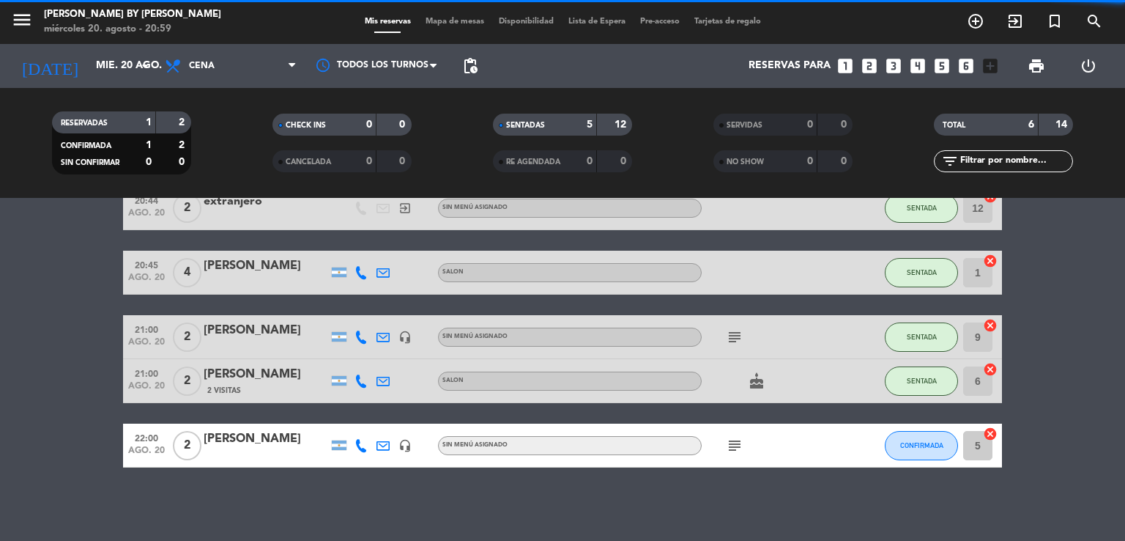
click at [753, 376] on icon "cake" at bounding box center [757, 381] width 18 height 18
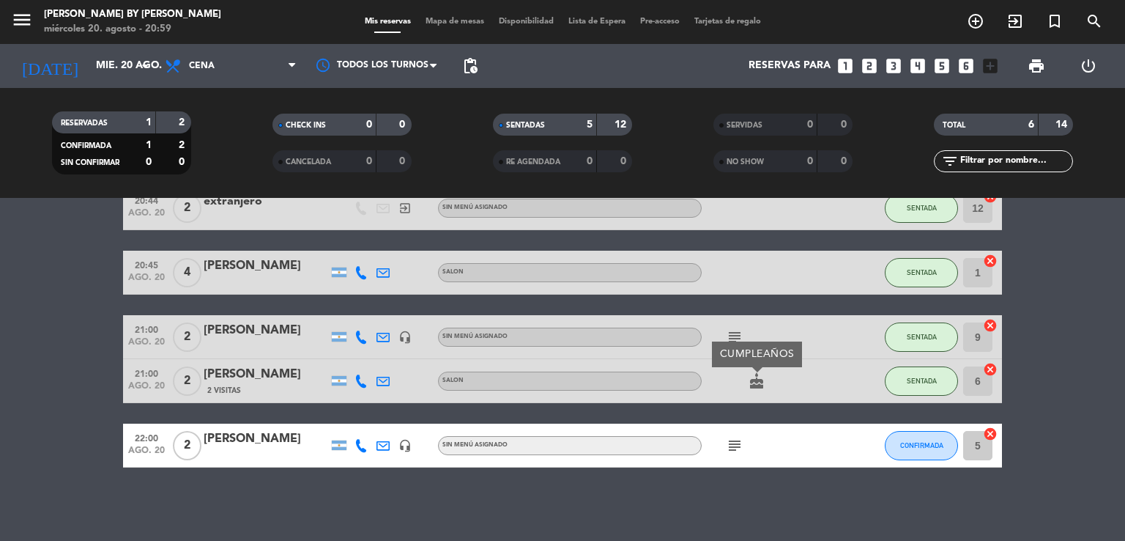
click at [756, 379] on icon "cake" at bounding box center [757, 381] width 18 height 18
click at [18, 374] on bookings-row "20:30 ago. 20 2 [PERSON_NAME] headset_mic Sin menú asignado SENTADA 3 cancel 20…" at bounding box center [562, 295] width 1125 height 346
click at [4, 364] on bookings-row "20:30 ago. 20 2 [PERSON_NAME] headset_mic Sin menú asignado SENTADA 3 cancel 20…" at bounding box center [562, 295] width 1125 height 346
click at [50, 376] on bookings-row "20:30 ago. 20 2 [PERSON_NAME] headset_mic Sin menú asignado SENTADA 3 cancel 20…" at bounding box center [562, 295] width 1125 height 346
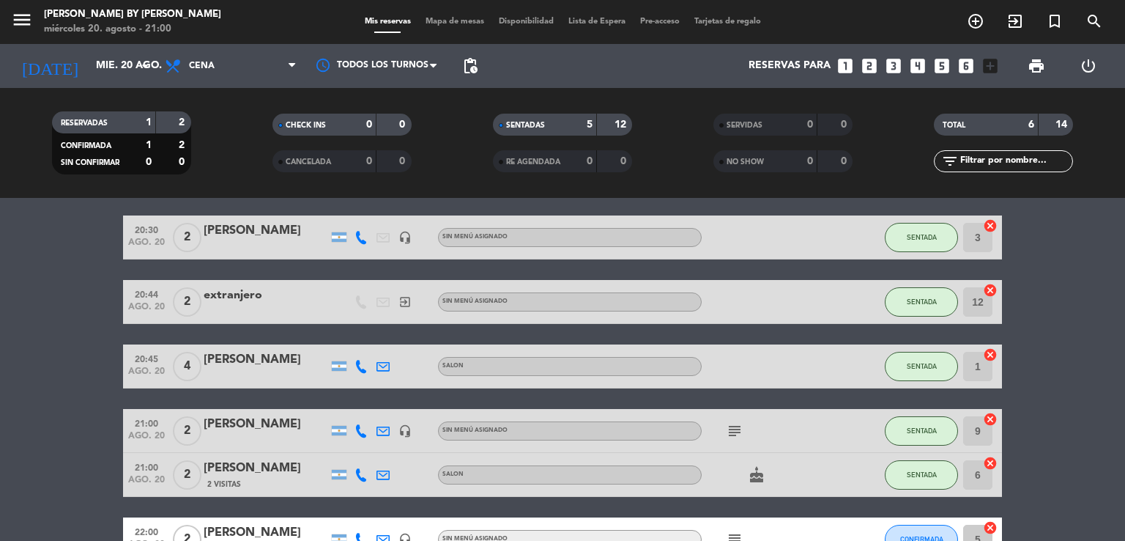
scroll to position [73, 0]
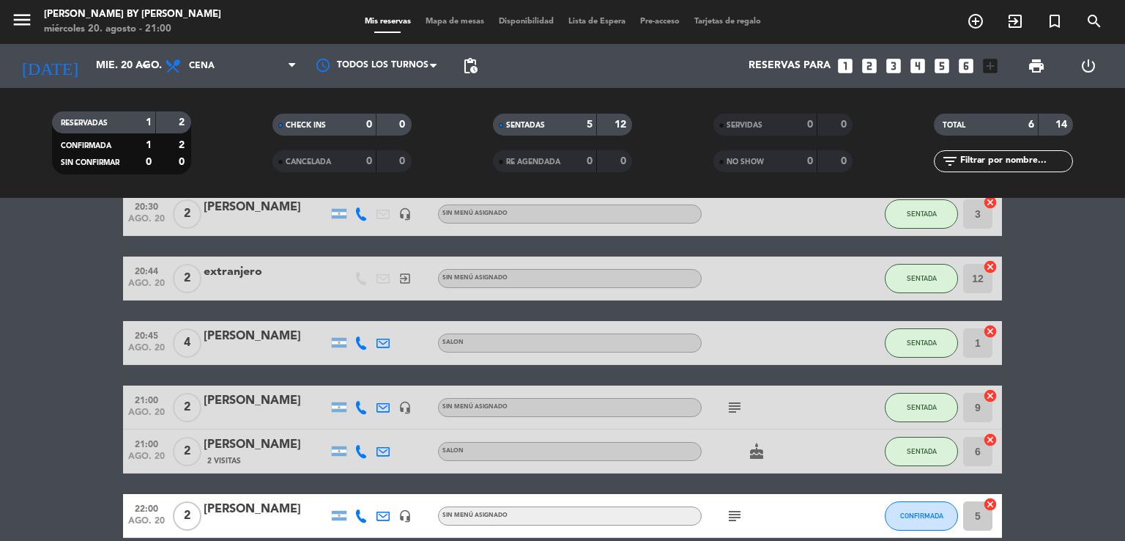
click at [79, 436] on bookings-row "20:30 ago. 20 2 [PERSON_NAME] headset_mic Sin menú asignado SENTADA 3 cancel 20…" at bounding box center [562, 365] width 1125 height 346
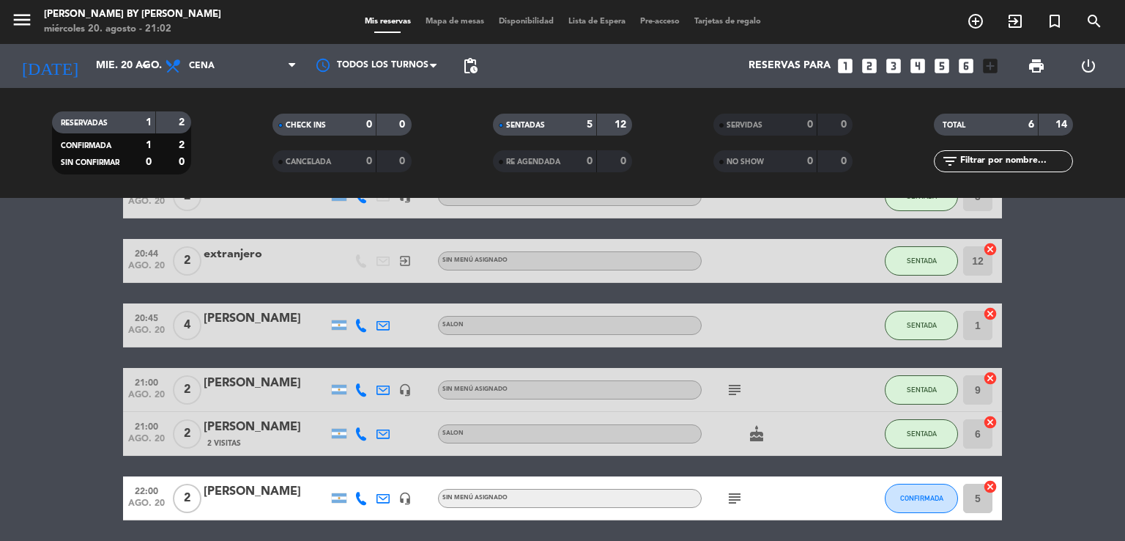
scroll to position [144, 0]
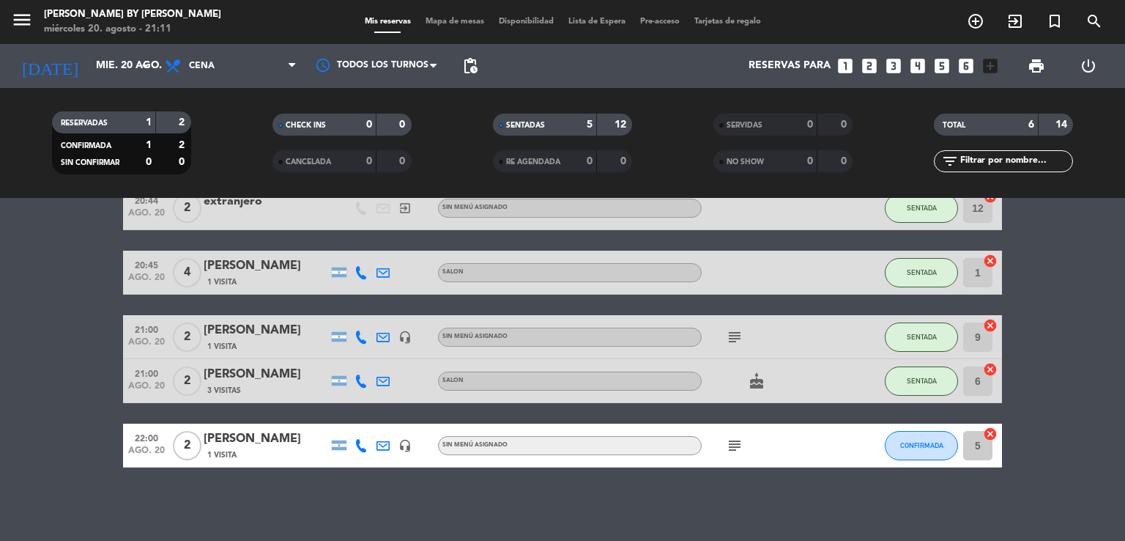
click at [82, 366] on bookings-row "20:30 ago. 20 2 [PERSON_NAME] 1 Visita headset_mic Sin menú asignado SENTADA 3 …" at bounding box center [562, 295] width 1125 height 346
click at [83, 366] on bookings-row "20:30 ago. 20 2 [PERSON_NAME] 1 Visita headset_mic Sin menú asignado SENTADA 3 …" at bounding box center [562, 295] width 1125 height 346
click at [75, 413] on bookings-row "20:30 ago. 20 2 [PERSON_NAME] 1 Visita headset_mic Sin menú asignado SENTADA 3 …" at bounding box center [562, 295] width 1125 height 346
click at [75, 412] on bookings-row "20:30 ago. 20 2 [PERSON_NAME] 1 Visita headset_mic Sin menú asignado SENTADA 3 …" at bounding box center [562, 295] width 1125 height 346
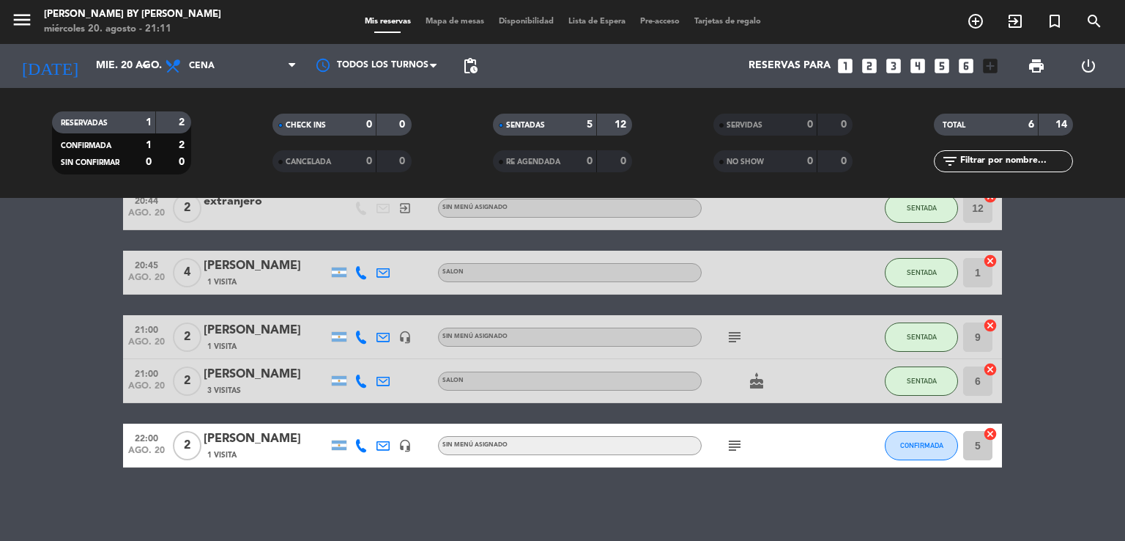
click at [75, 412] on bookings-row "20:30 ago. 20 2 [PERSON_NAME] 1 Visita headset_mic Sin menú asignado SENTADA 3 …" at bounding box center [562, 295] width 1125 height 346
click at [248, 491] on div "No hay notas para este servicio. Haz clic para agregar una 20:30 ago. 20 2 [PER…" at bounding box center [562, 369] width 1125 height 343
click at [26, 373] on bookings-row "20:30 ago. 20 2 [PERSON_NAME] 1 Visita headset_mic Sin menú asignado SENTADA 3 …" at bounding box center [562, 295] width 1125 height 346
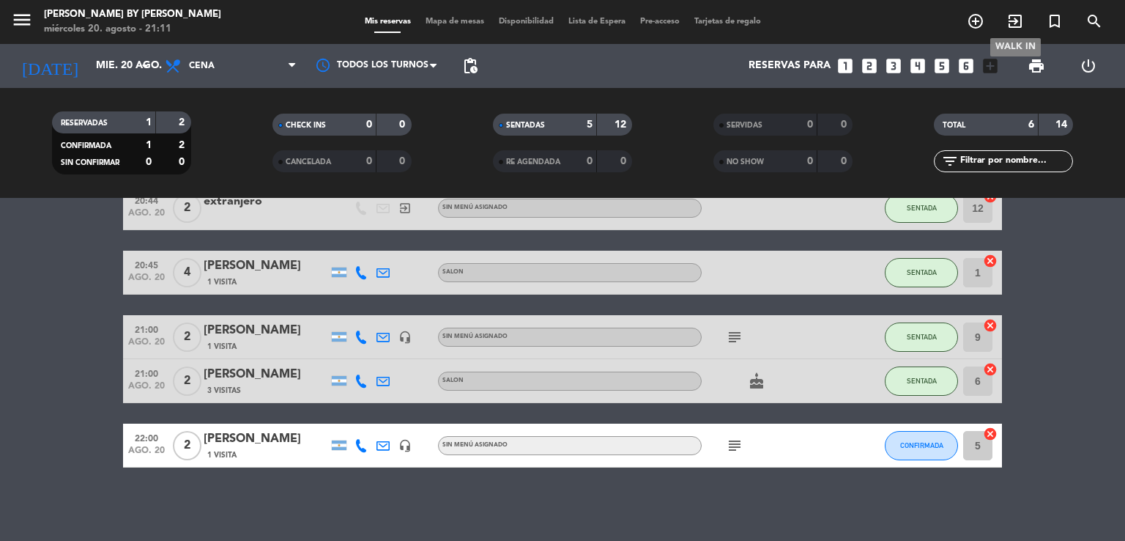
click at [1011, 19] on icon "exit_to_app" at bounding box center [1015, 21] width 18 height 18
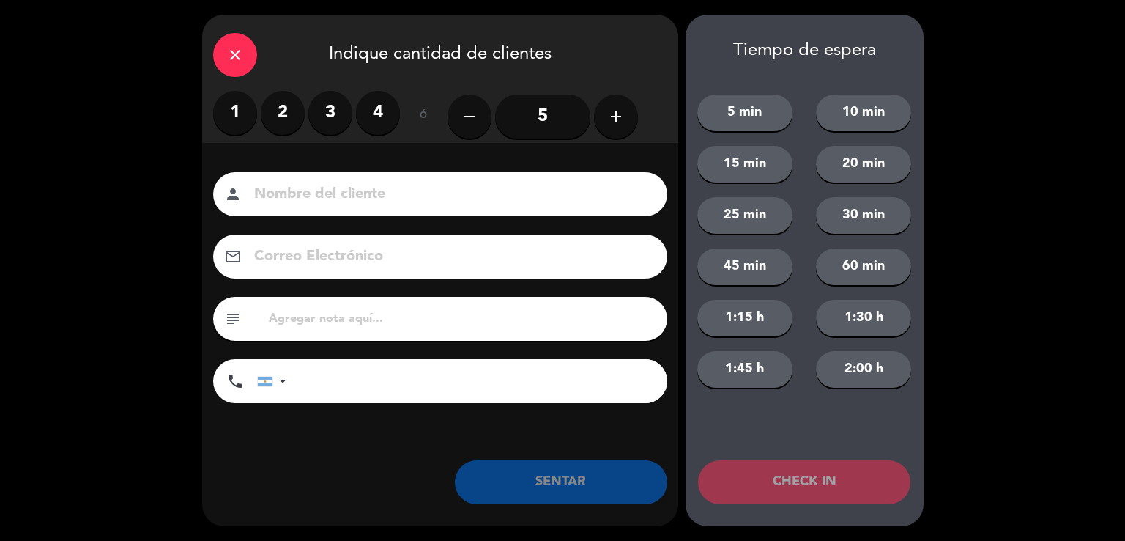
click at [283, 119] on label "2" at bounding box center [283, 113] width 44 height 44
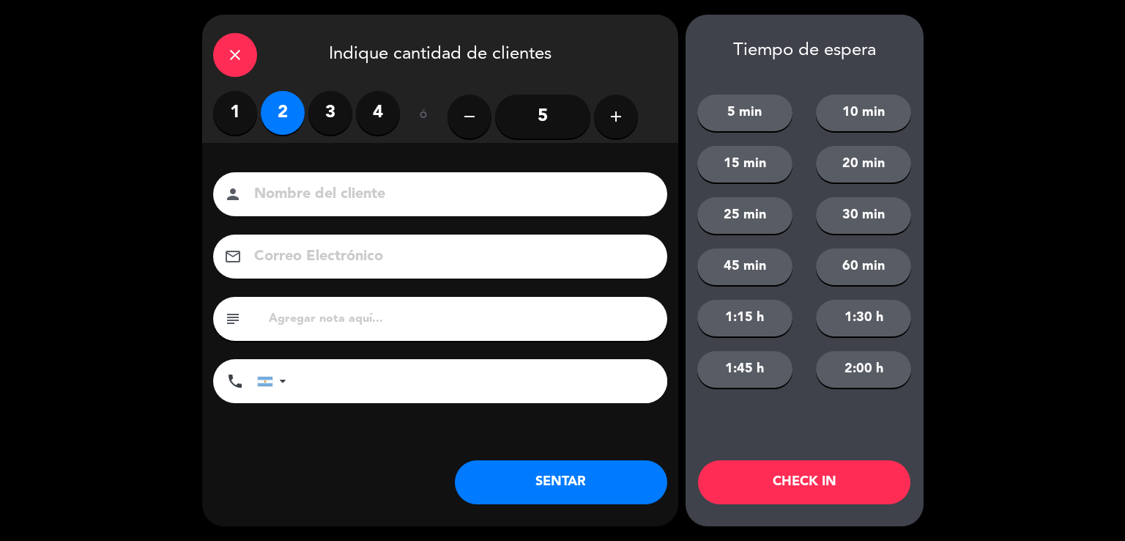
click at [382, 194] on input at bounding box center [451, 195] width 396 height 26
type input "[PERSON_NAME]"
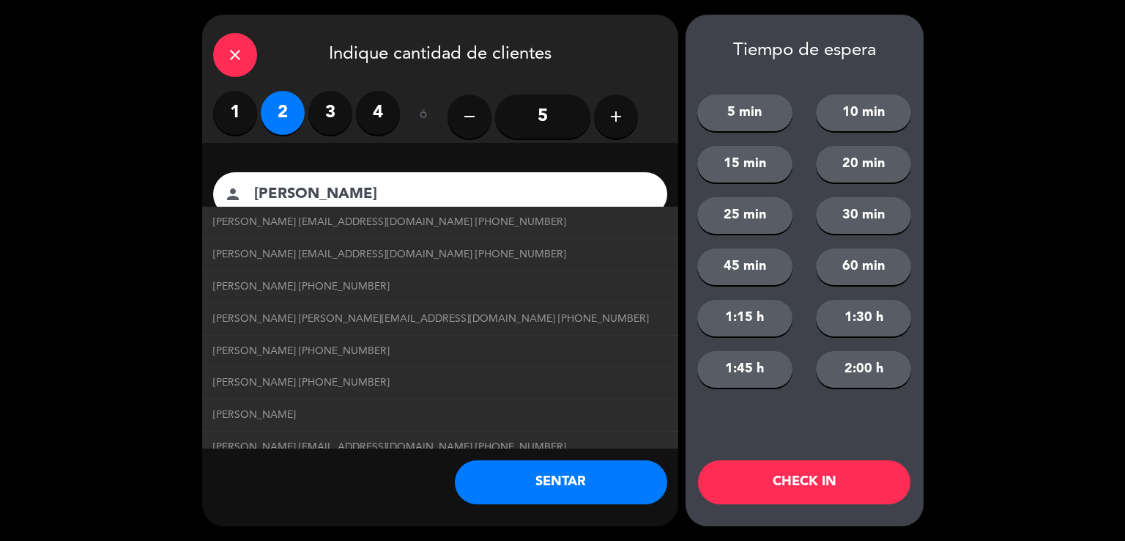
click at [598, 472] on button "SENTAR" at bounding box center [561, 482] width 212 height 44
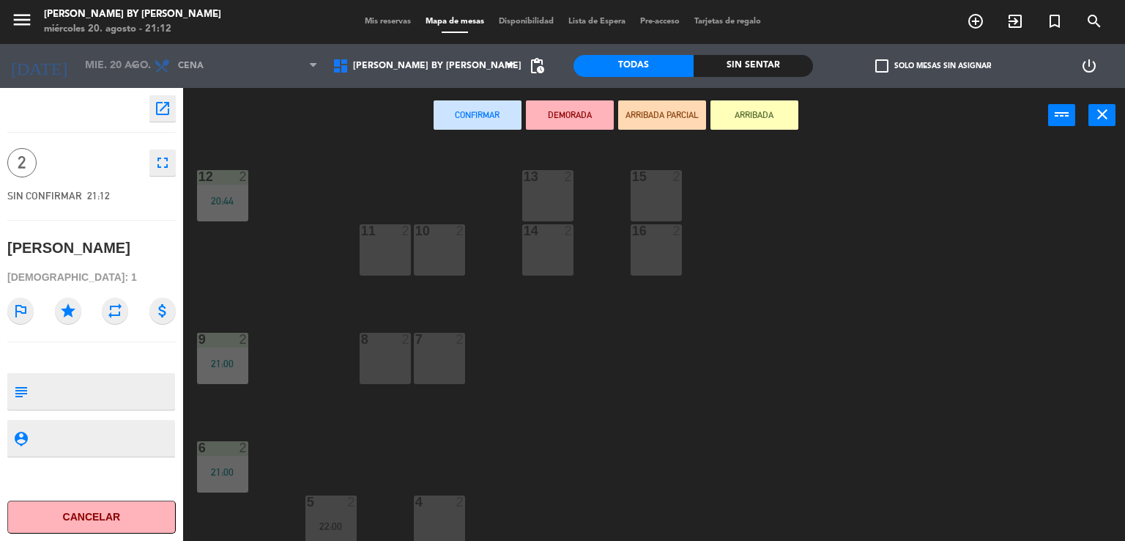
click at [445, 352] on div "7 2" at bounding box center [439, 358] width 51 height 51
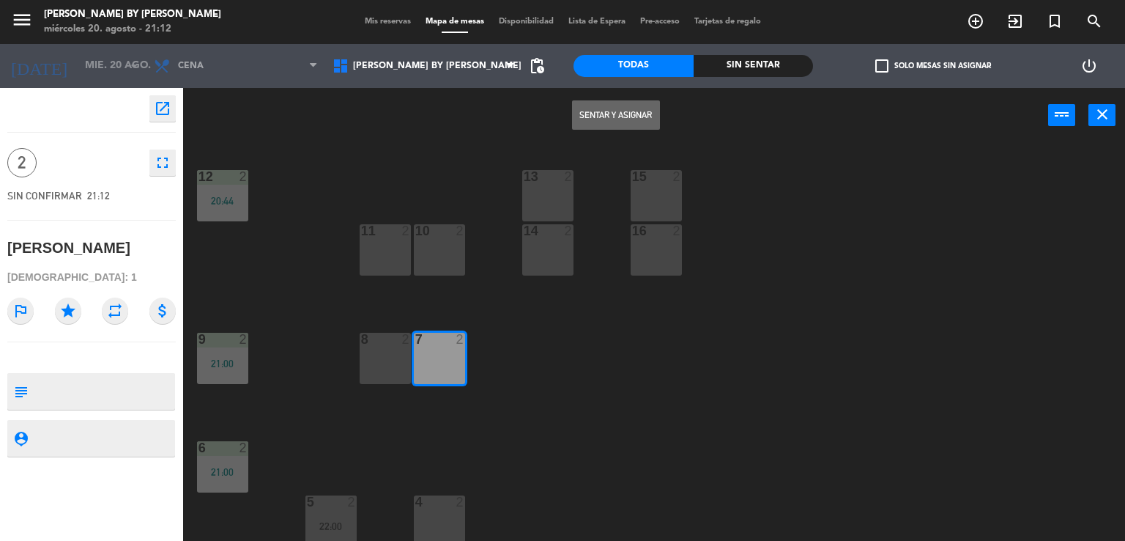
click at [593, 111] on button "Sentar y Asignar" at bounding box center [616, 114] width 88 height 29
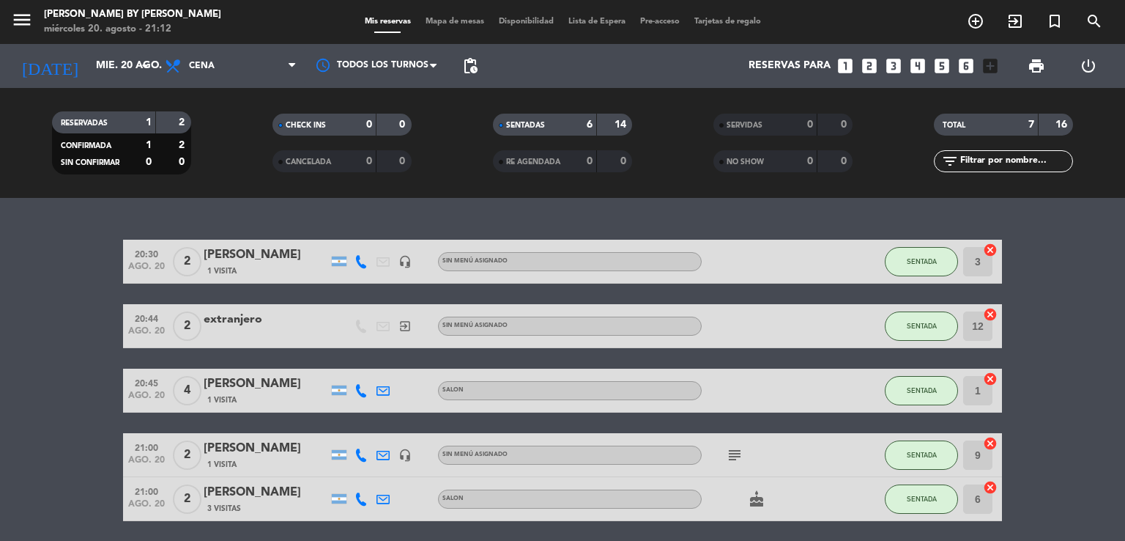
click at [44, 389] on bookings-row "20:30 ago. 20 2 [PERSON_NAME] 1 Visita headset_mic Sin menú asignado SENTADA 3 …" at bounding box center [562, 445] width 1125 height 410
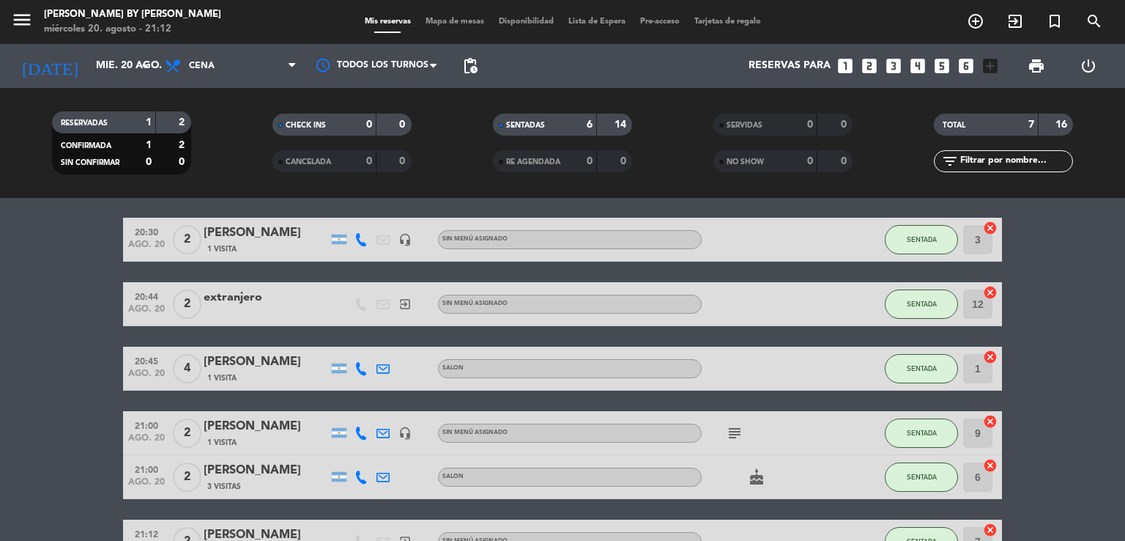
scroll to position [73, 0]
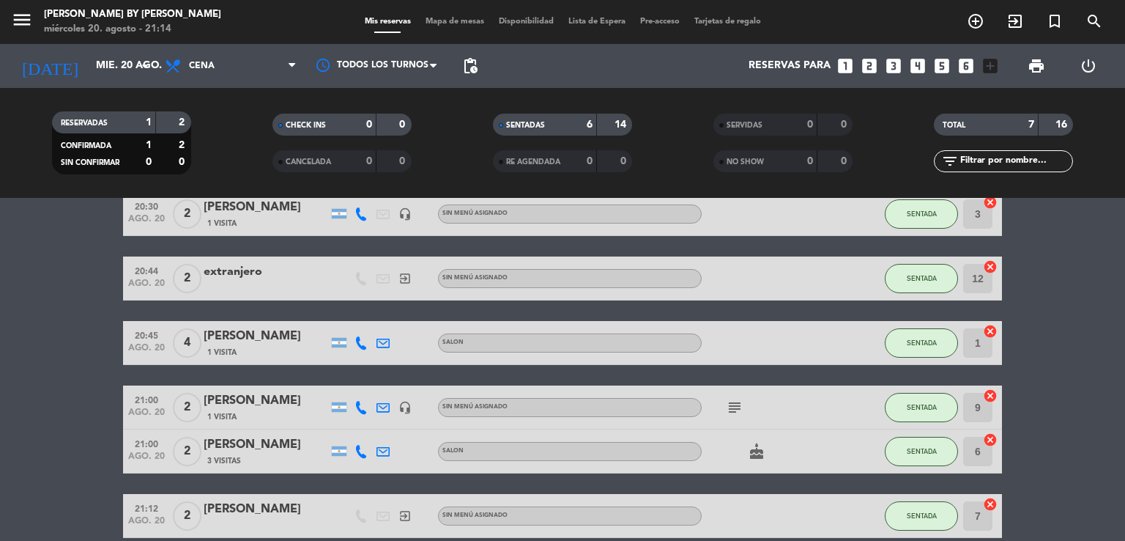
click at [50, 364] on bookings-row "20:30 ago. 20 2 [PERSON_NAME] 1 Visita headset_mic Sin menú asignado SENTADA 3 …" at bounding box center [562, 397] width 1125 height 410
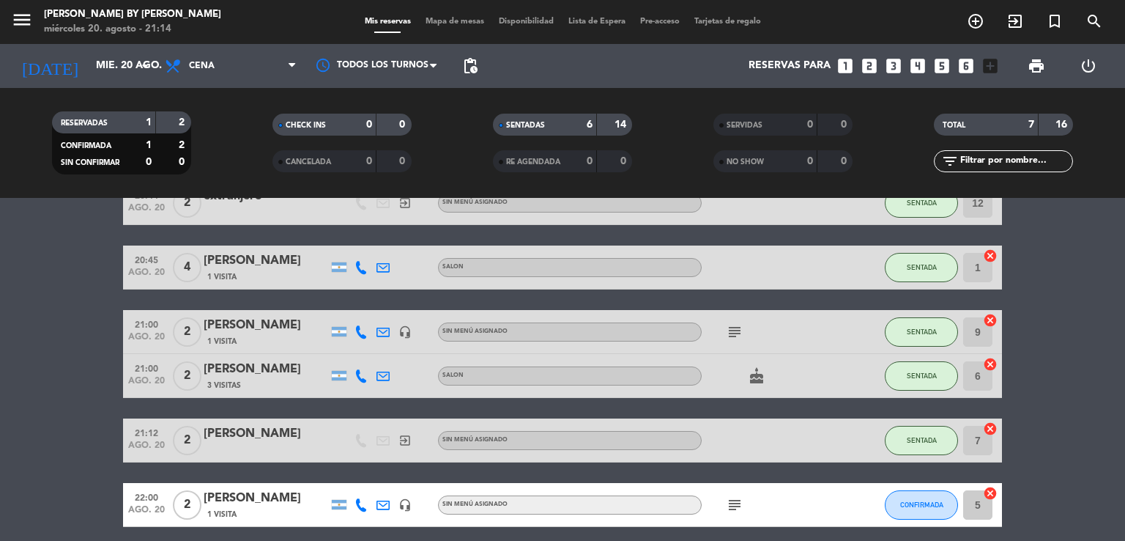
scroll to position [208, 0]
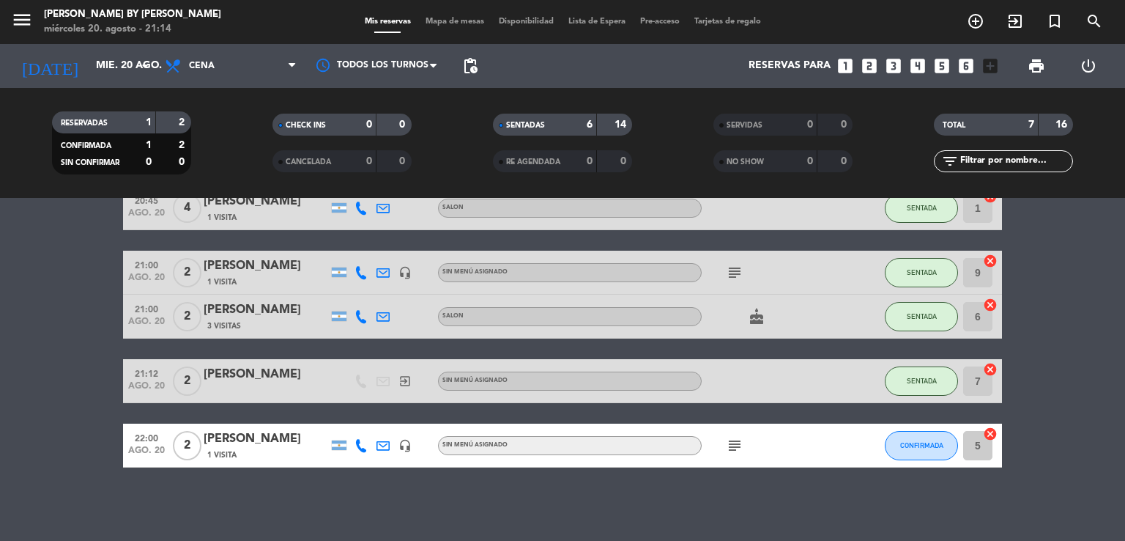
click at [50, 382] on bookings-row "20:30 ago. 20 2 [PERSON_NAME] 1 Visita headset_mic Sin menú asignado SENTADA 3 …" at bounding box center [562, 262] width 1125 height 410
click at [51, 382] on bookings-row "20:30 ago. 20 2 [PERSON_NAME] 1 Visita headset_mic Sin menú asignado SENTADA 3 …" at bounding box center [562, 262] width 1125 height 410
click at [15, 348] on bookings-row "20:30 ago. 20 2 [PERSON_NAME] 1 Visita headset_mic Sin menú asignado SENTADA 3 …" at bounding box center [562, 262] width 1125 height 410
click at [44, 403] on bookings-row "20:30 ago. 20 2 [PERSON_NAME] 1 Visita headset_mic Sin menú asignado SENTADA 3 …" at bounding box center [562, 262] width 1125 height 410
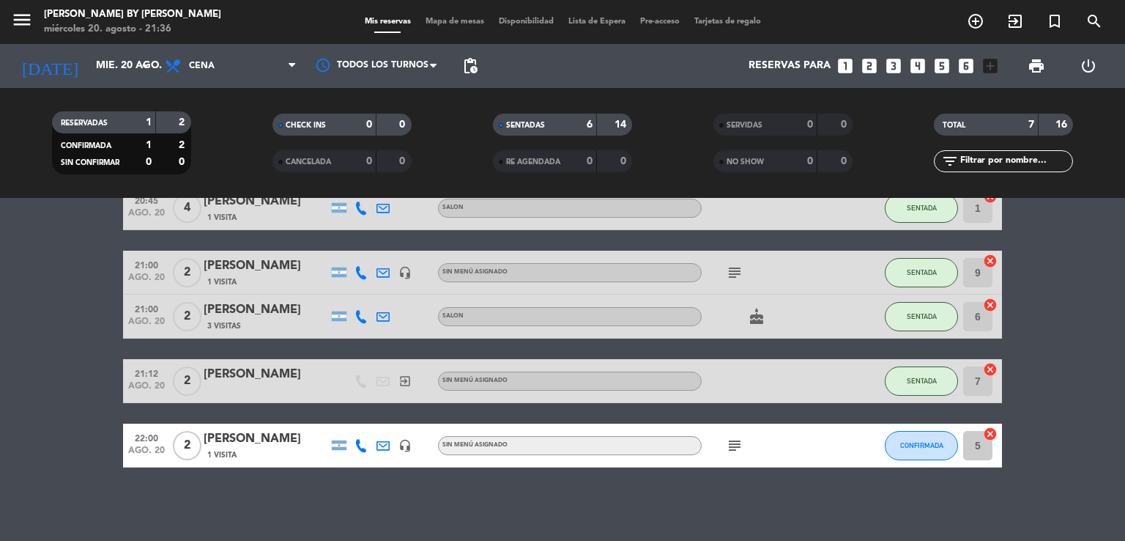
click at [738, 443] on icon "subject" at bounding box center [735, 446] width 18 height 18
click at [683, 501] on div "No hay notas para este servicio. Haz clic para agregar una 20:30 ago. 20 2 [PER…" at bounding box center [562, 369] width 1125 height 343
click at [294, 513] on div "No hay notas para este servicio. Haz clic para agregar una 20:30 ago. 20 2 [PER…" at bounding box center [562, 369] width 1125 height 343
click at [727, 445] on icon "subject" at bounding box center [735, 446] width 18 height 18
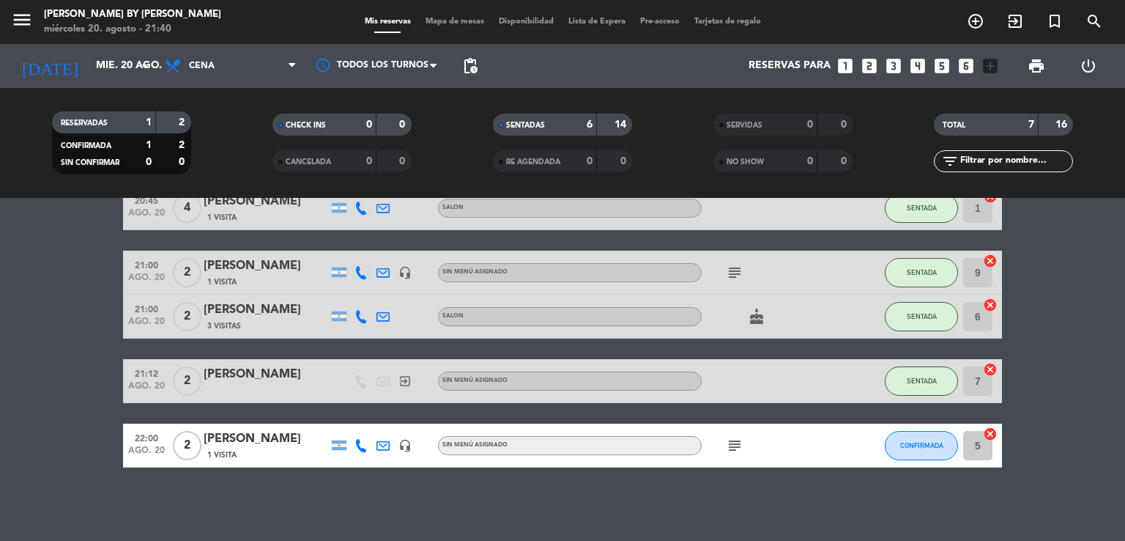
click at [738, 487] on div "No hay notas para este servicio. Haz clic para agregar una 20:30 ago. 20 2 [PER…" at bounding box center [562, 369] width 1125 height 343
click at [730, 448] on icon "subject" at bounding box center [735, 446] width 18 height 18
drag, startPoint x: 730, startPoint y: 446, endPoint x: 741, endPoint y: 442, distance: 10.9
click at [730, 446] on icon "subject" at bounding box center [735, 446] width 18 height 18
click at [738, 451] on icon "subject" at bounding box center [735, 446] width 18 height 18
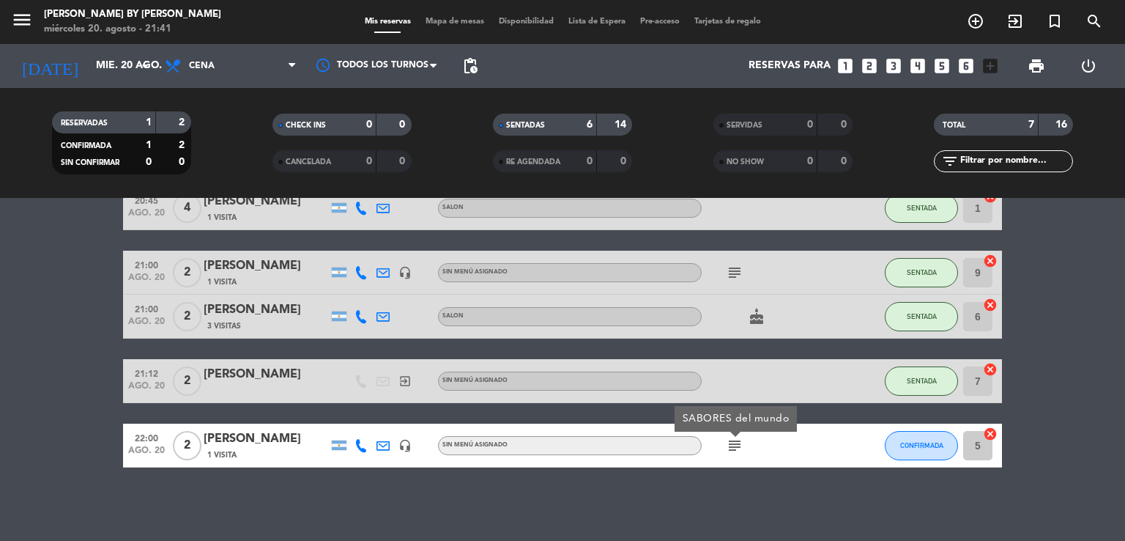
click at [738, 451] on icon "subject" at bounding box center [735, 446] width 18 height 18
click at [935, 436] on button "CONFIRMADA" at bounding box center [921, 445] width 73 height 29
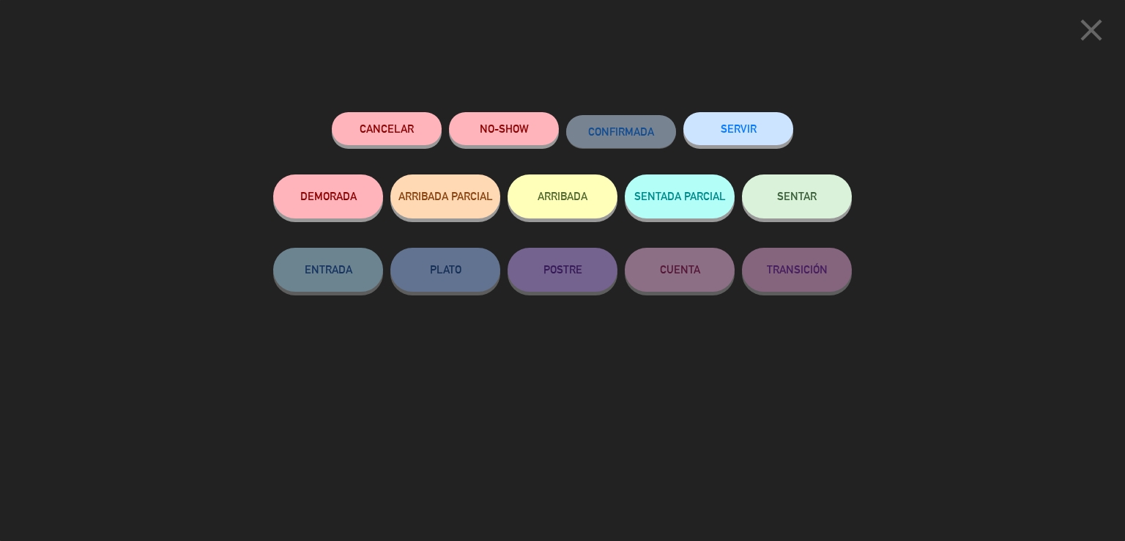
click at [793, 208] on button "SENTAR" at bounding box center [797, 196] width 110 height 44
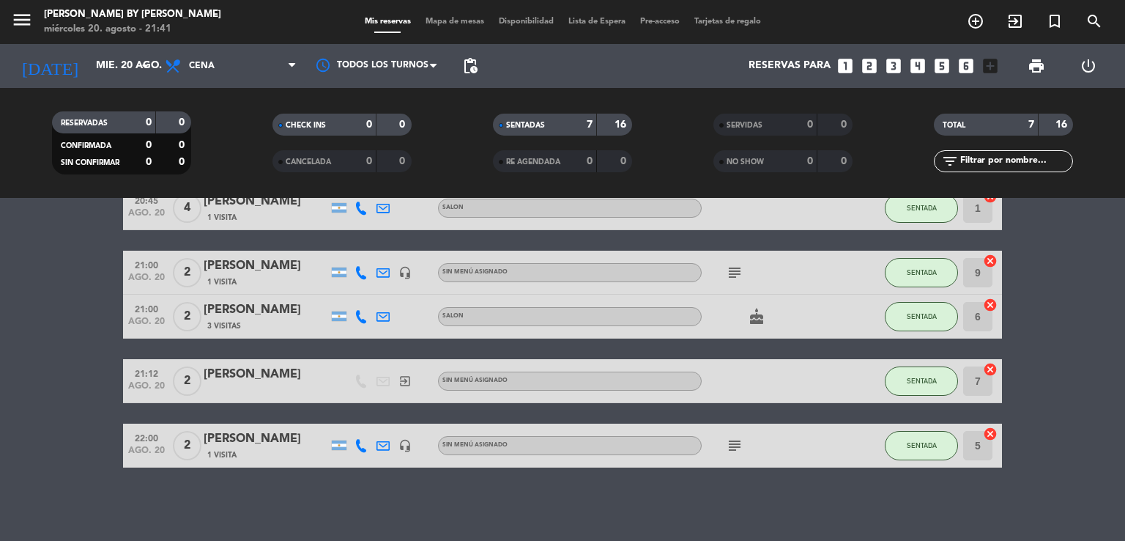
click at [482, 513] on div "No hay notas para este servicio. Haz clic para agregar una 20:30 ago. 20 2 [PER…" at bounding box center [562, 369] width 1125 height 343
click at [99, 68] on input "mié. 20 ago." at bounding box center [158, 66] width 139 height 26
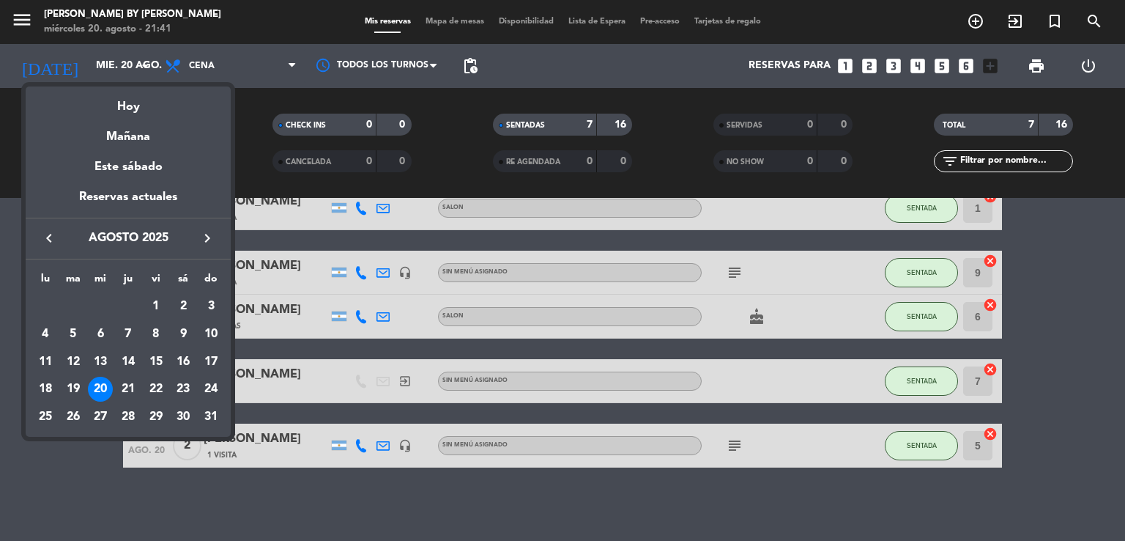
click at [132, 387] on div "21" at bounding box center [128, 388] width 25 height 25
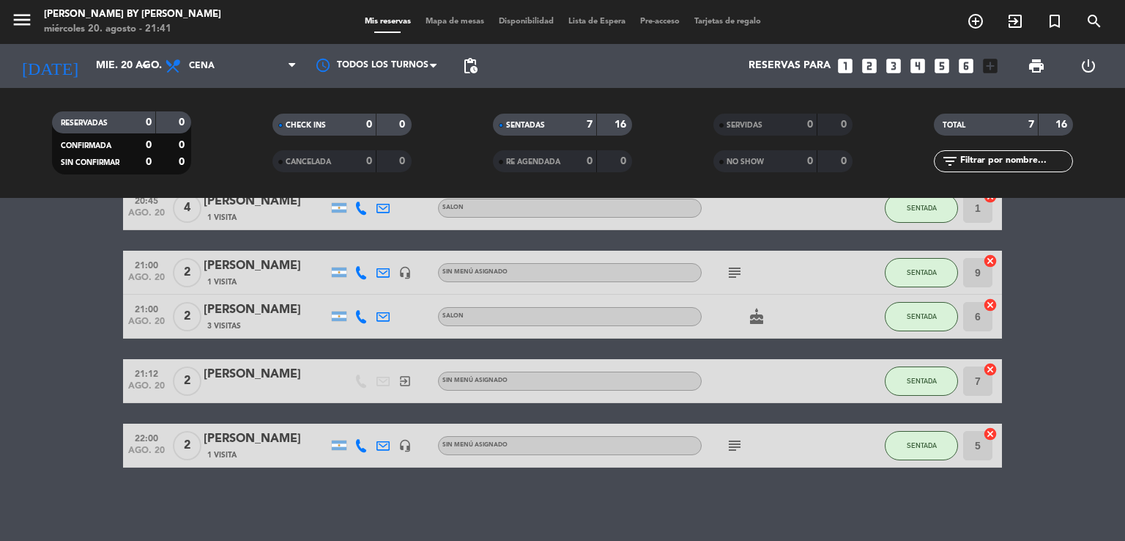
type input "jue. 21 ago."
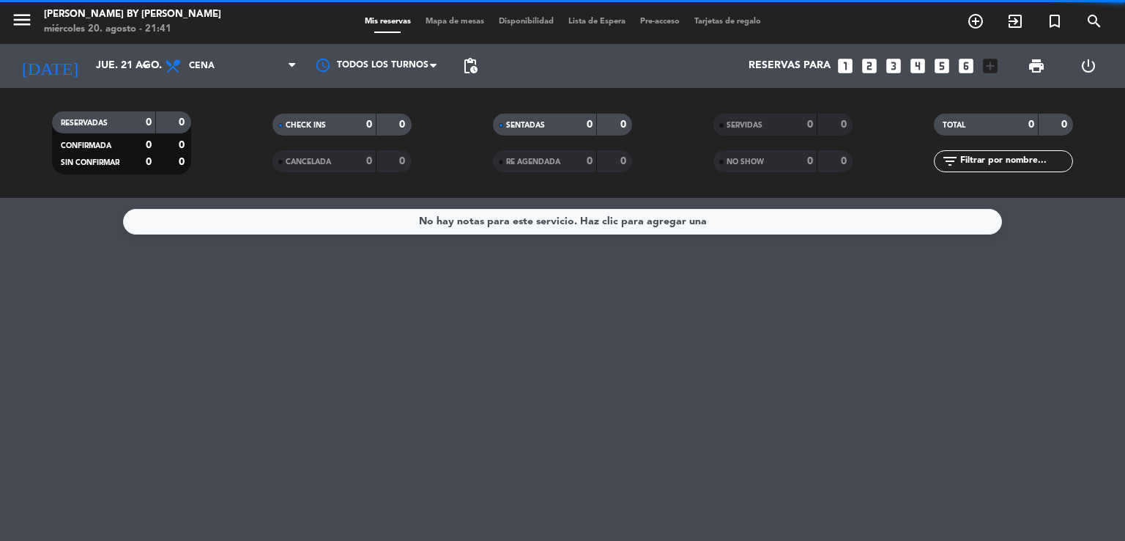
scroll to position [0, 0]
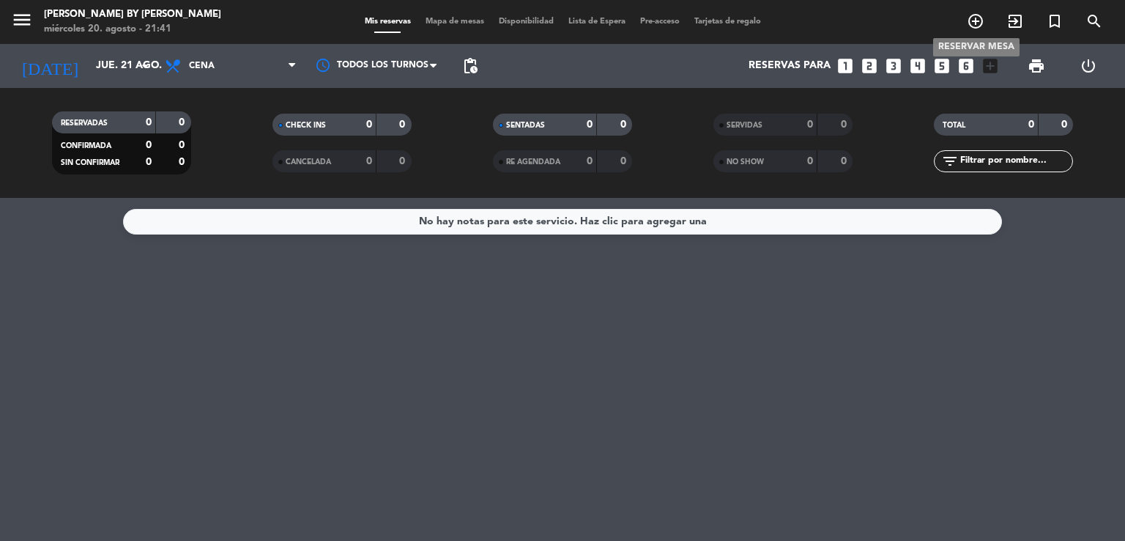
click at [979, 31] on span "add_circle_outline" at bounding box center [976, 21] width 40 height 25
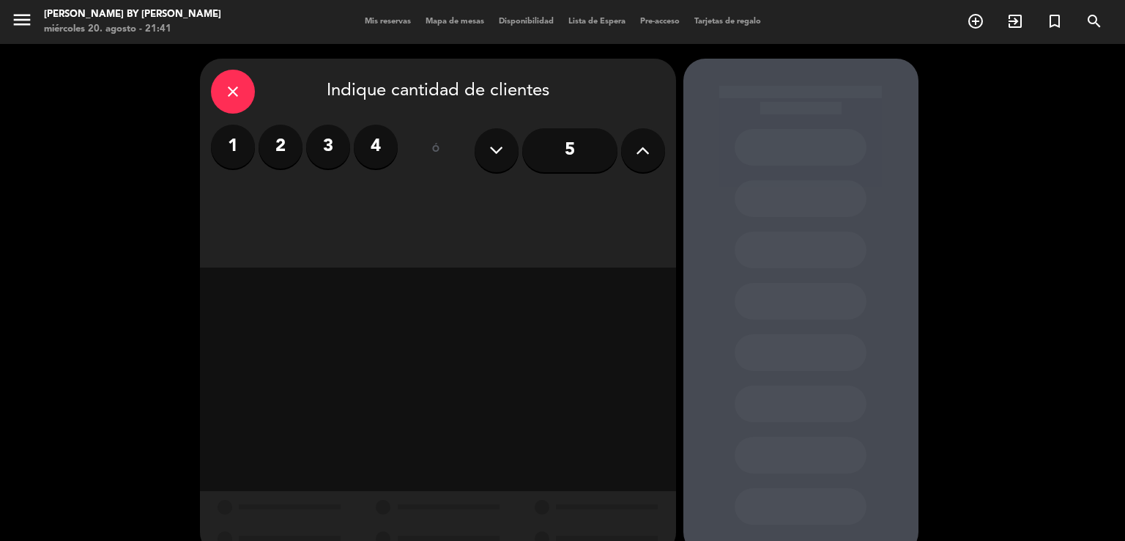
click at [289, 145] on label "2" at bounding box center [281, 147] width 44 height 44
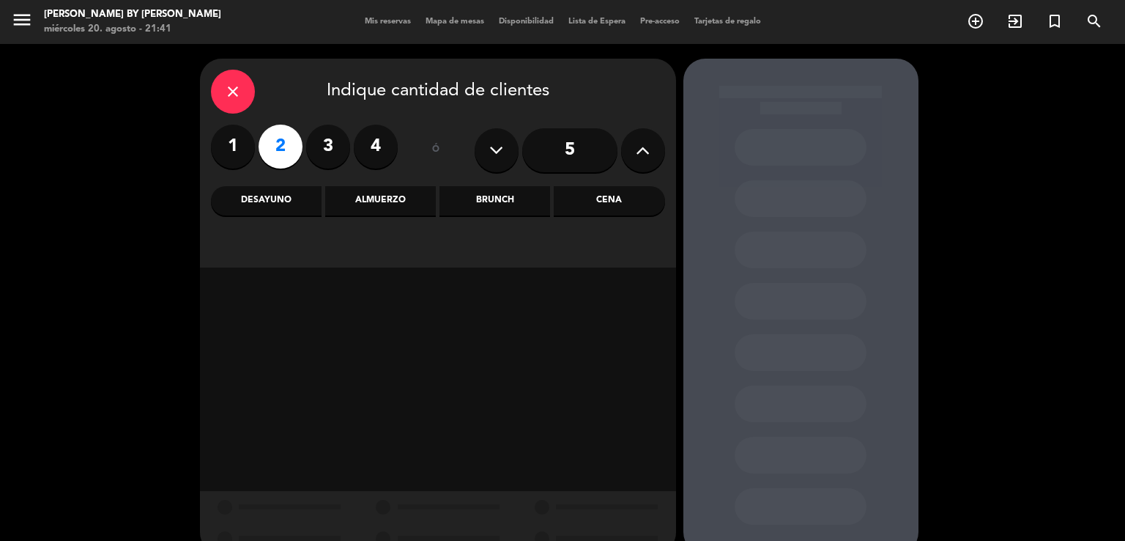
click at [602, 204] on div "Cena" at bounding box center [609, 200] width 111 height 29
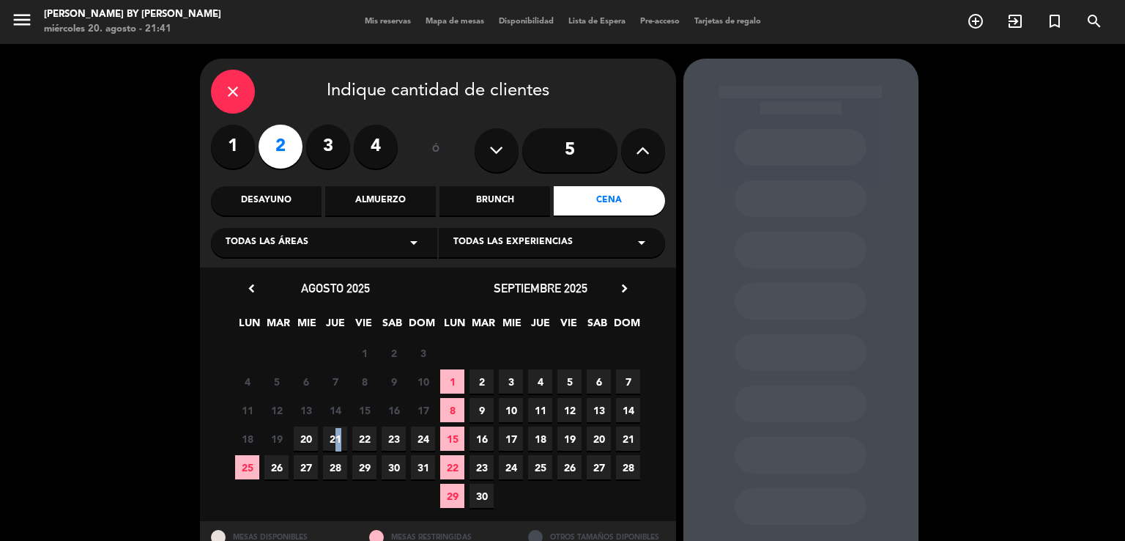
click at [332, 437] on span "21" at bounding box center [335, 438] width 24 height 24
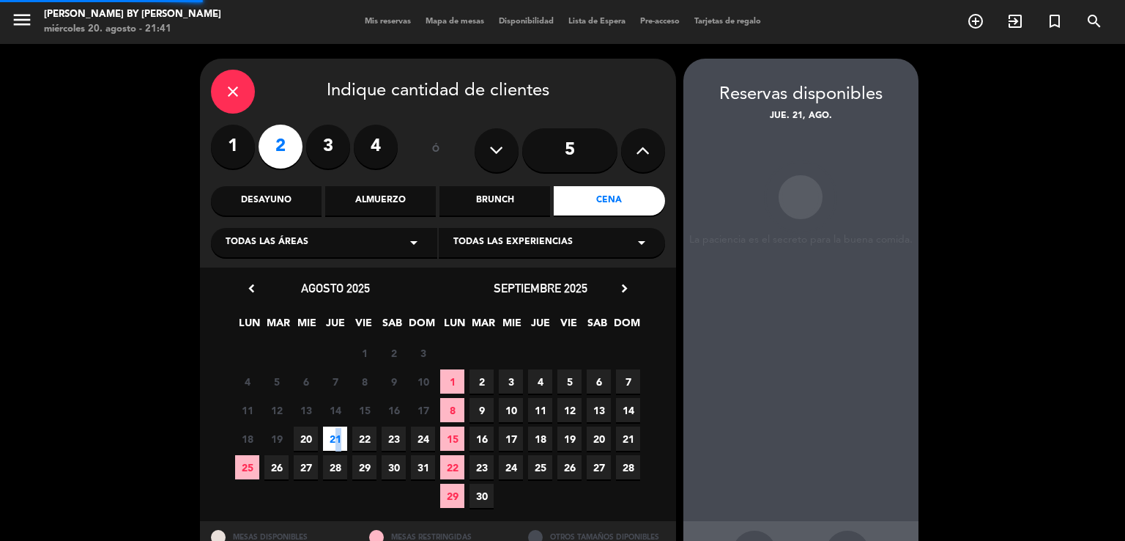
scroll to position [56, 0]
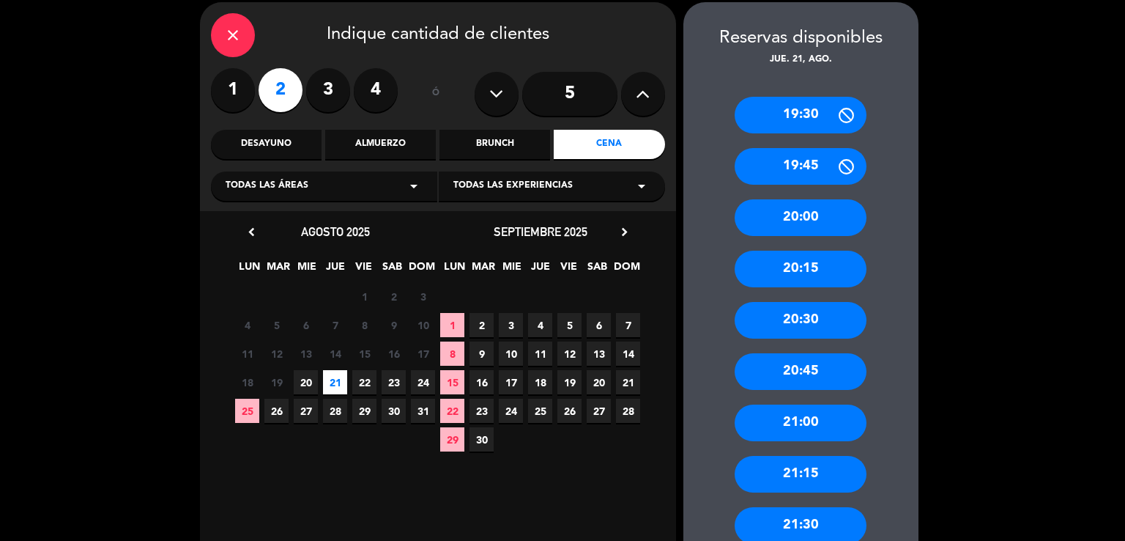
click at [823, 218] on div "20:00" at bounding box center [801, 217] width 132 height 37
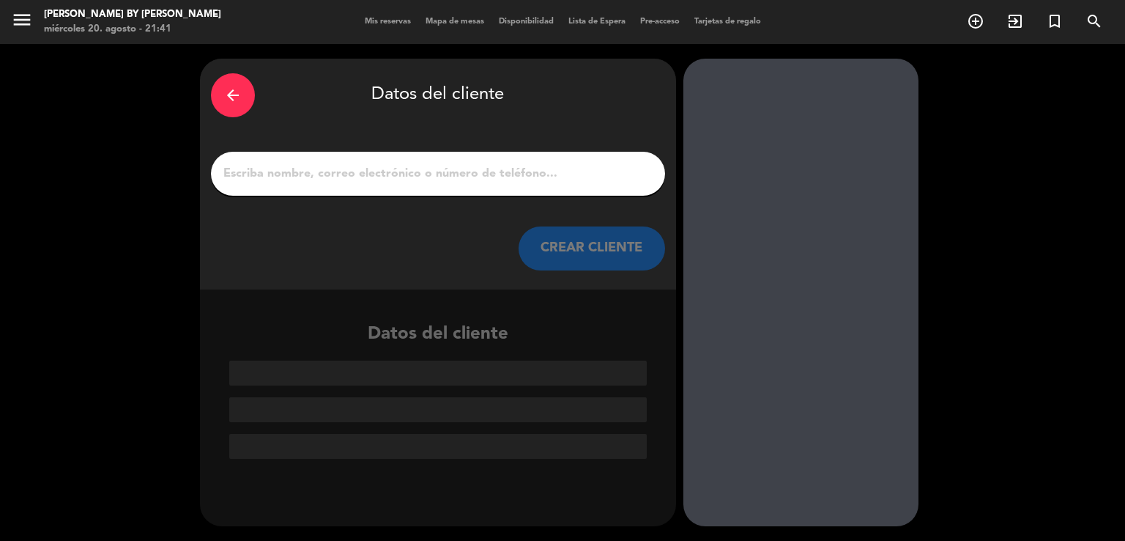
scroll to position [0, 0]
click at [437, 173] on input "1" at bounding box center [438, 173] width 432 height 21
paste input "[PERSON_NAME] -"
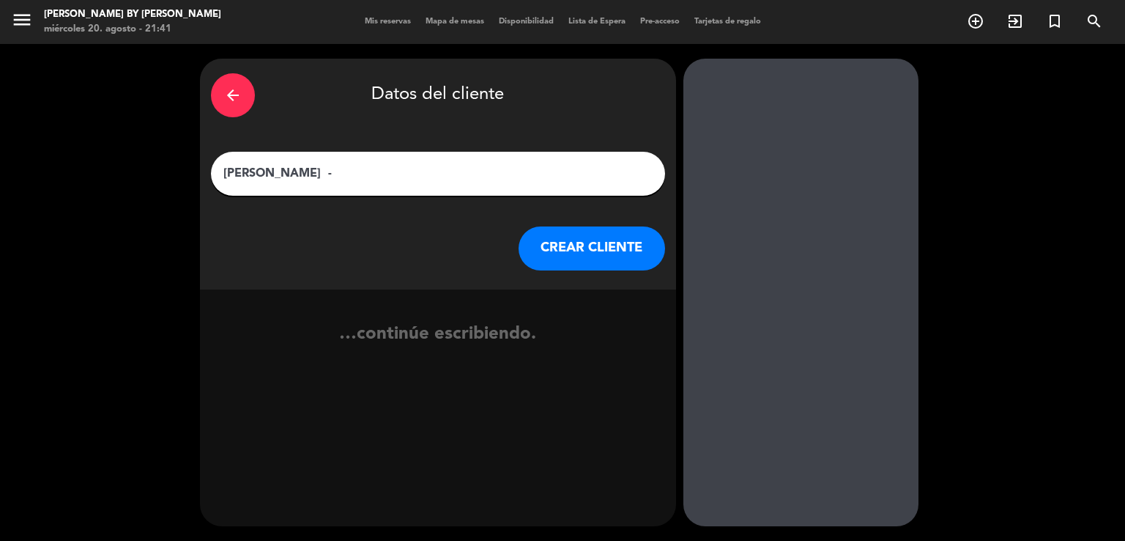
type input "[PERSON_NAME] -"
click at [563, 237] on button "CREAR CLIENTE" at bounding box center [592, 248] width 146 height 44
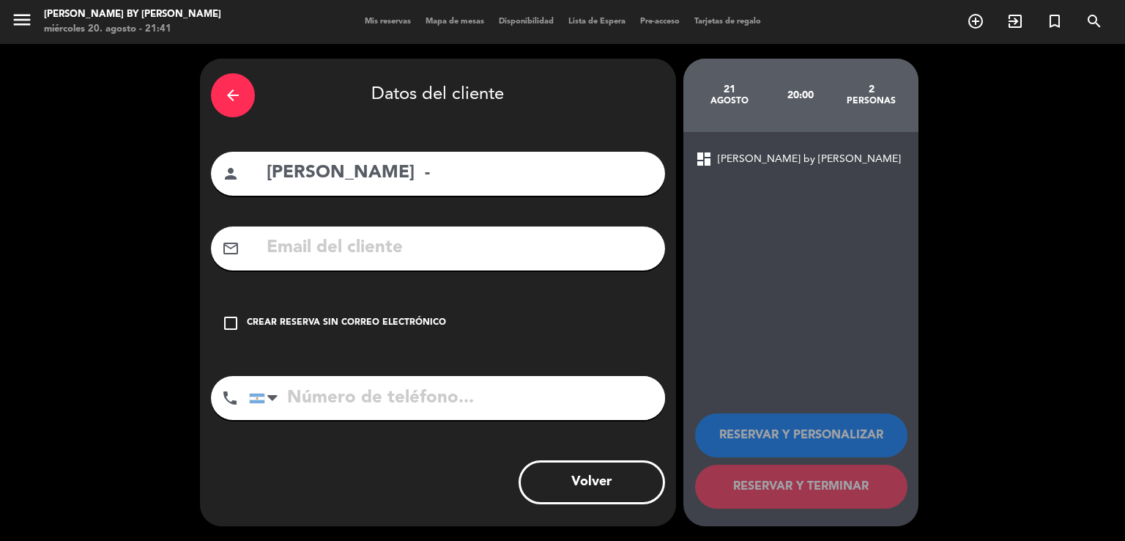
click at [384, 241] on input "text" at bounding box center [459, 248] width 389 height 30
click at [375, 245] on input "text" at bounding box center [459, 248] width 389 height 30
paste input "[EMAIL_ADDRESS][DOMAIN_NAME]"
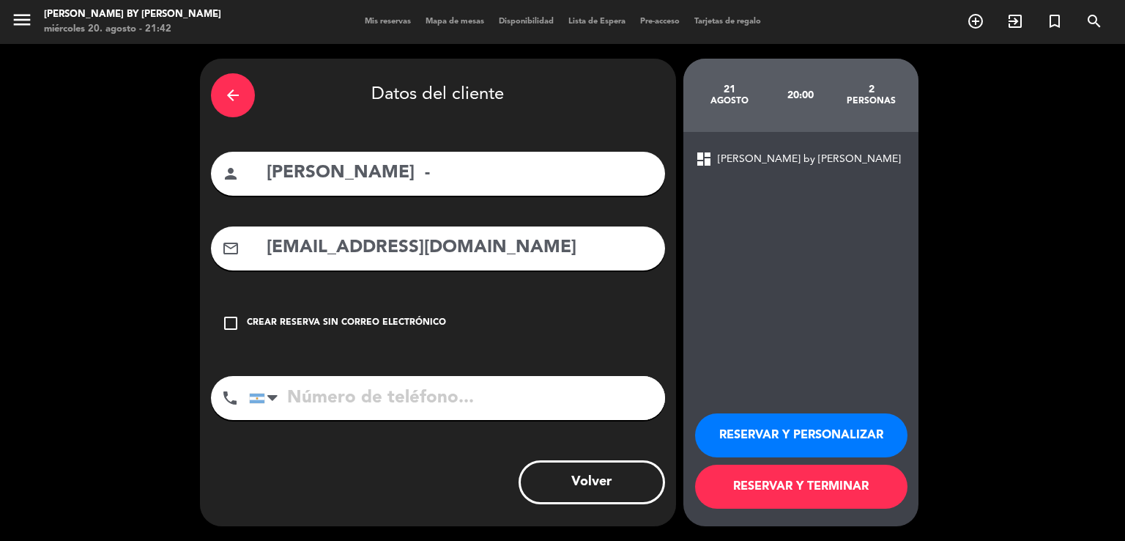
type input "[EMAIL_ADDRESS][DOMAIN_NAME]"
click at [385, 388] on input "tel" at bounding box center [457, 398] width 416 height 44
click at [294, 393] on input "tel" at bounding box center [457, 398] width 416 height 44
paste input "1559540890"
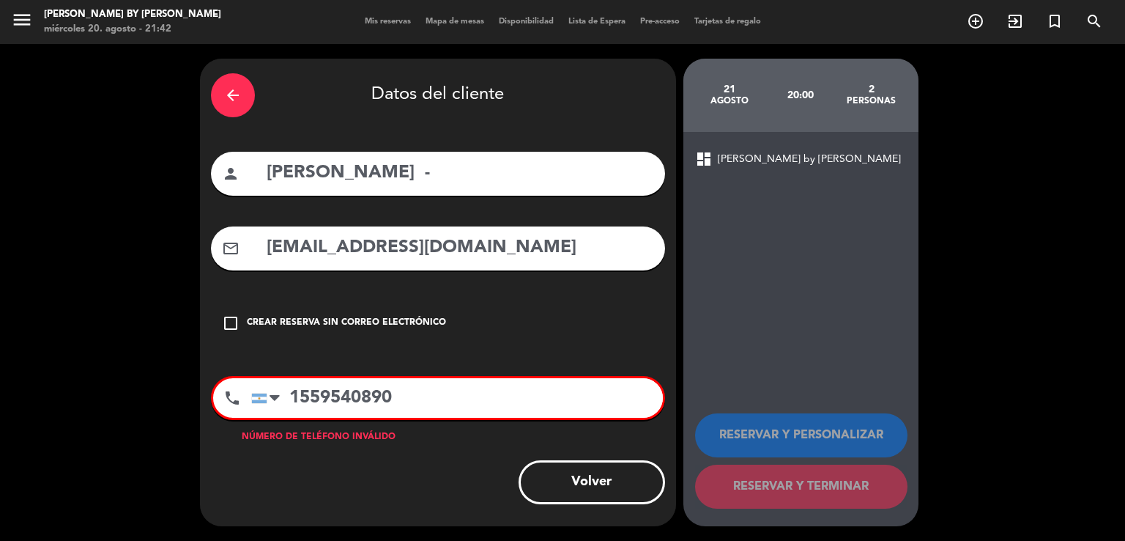
click at [300, 393] on input "1559540890" at bounding box center [457, 398] width 412 height 40
click at [415, 402] on input "1559540890" at bounding box center [457, 398] width 412 height 40
drag, startPoint x: 407, startPoint y: 398, endPoint x: 275, endPoint y: 382, distance: 132.8
click at [275, 382] on div "[GEOGRAPHIC_DATA] +1 [GEOGRAPHIC_DATA] +44 [GEOGRAPHIC_DATA] ([GEOGRAPHIC_DATA]…" at bounding box center [457, 398] width 412 height 40
drag, startPoint x: 387, startPoint y: 399, endPoint x: 397, endPoint y: 401, distance: 9.8
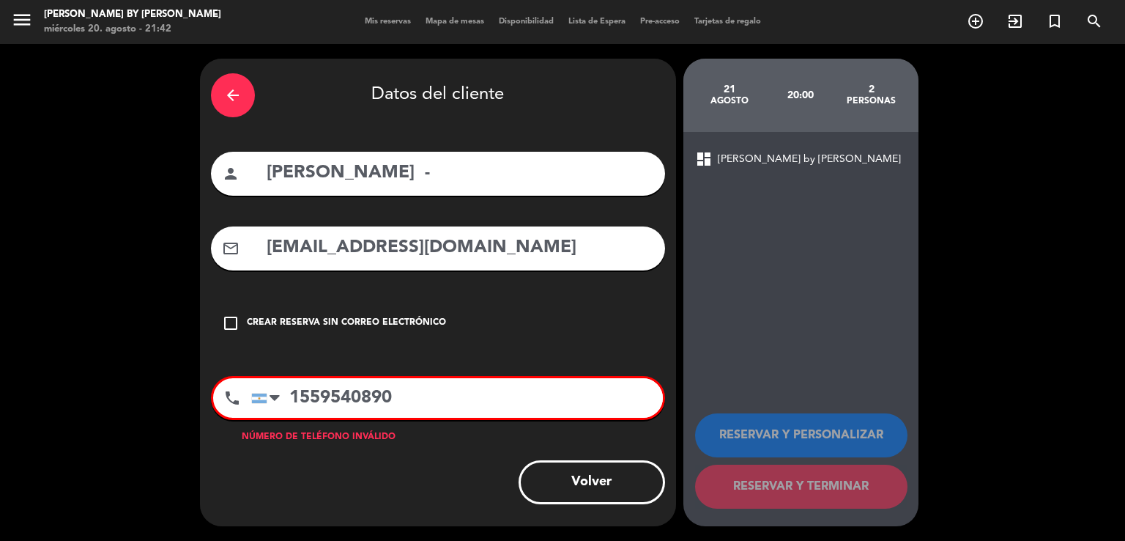
click at [388, 398] on input "1559540890" at bounding box center [457, 398] width 412 height 40
type input "1559540890"
click at [297, 396] on input "1559540890" at bounding box center [457, 398] width 412 height 40
drag, startPoint x: 305, startPoint y: 391, endPoint x: 334, endPoint y: 396, distance: 29.7
click at [306, 390] on input "1559540890" at bounding box center [457, 398] width 412 height 40
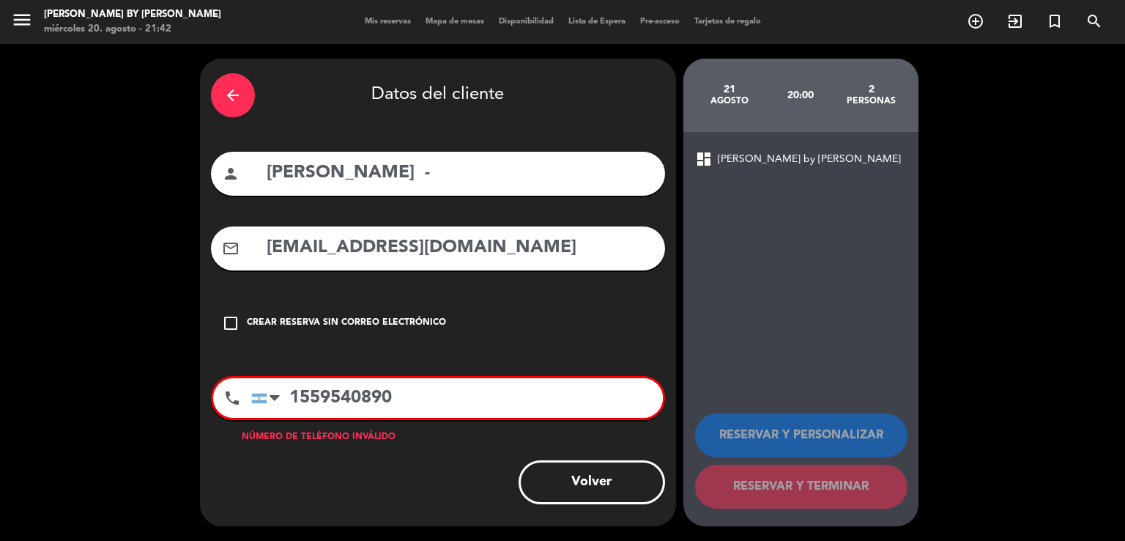
click at [461, 409] on input "1559540890" at bounding box center [457, 398] width 412 height 40
click at [460, 405] on input "1559540890" at bounding box center [457, 398] width 412 height 40
click at [461, 405] on input "1559540890" at bounding box center [457, 398] width 412 height 40
click at [454, 404] on input "1559540890" at bounding box center [457, 398] width 412 height 40
drag, startPoint x: 431, startPoint y: 396, endPoint x: 267, endPoint y: 385, distance: 164.4
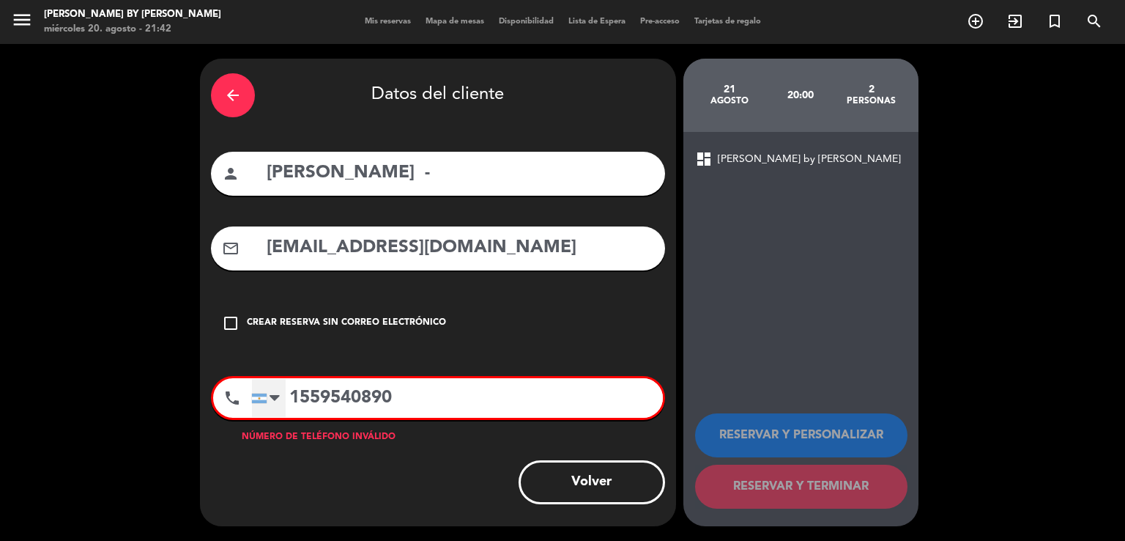
click at [268, 385] on div "[GEOGRAPHIC_DATA] +1 [GEOGRAPHIC_DATA] +44 [GEOGRAPHIC_DATA] ([GEOGRAPHIC_DATA]…" at bounding box center [457, 398] width 412 height 40
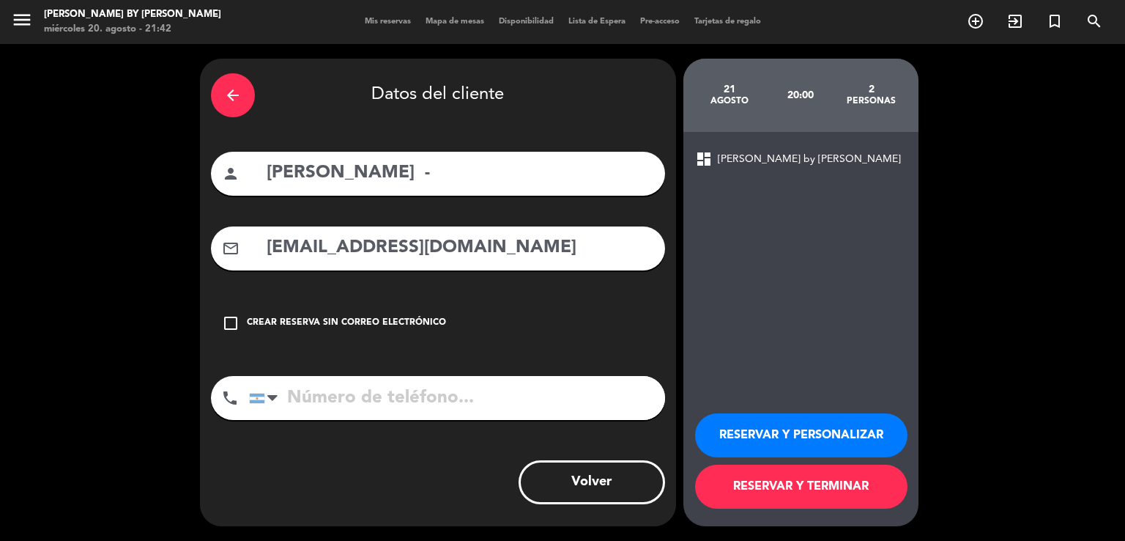
paste input "1559540890"
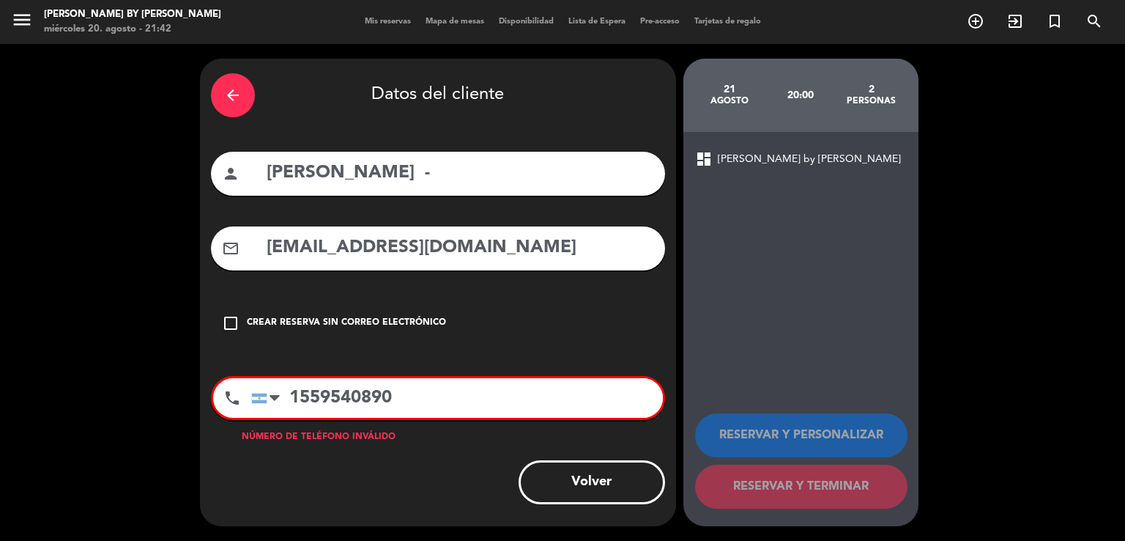
drag, startPoint x: 308, startPoint y: 396, endPoint x: 316, endPoint y: 399, distance: 8.6
click at [308, 397] on input "1559540890" at bounding box center [457, 398] width 412 height 40
type input "1559540890"
click at [370, 321] on div "Crear reserva sin correo electrónico" at bounding box center [346, 323] width 199 height 15
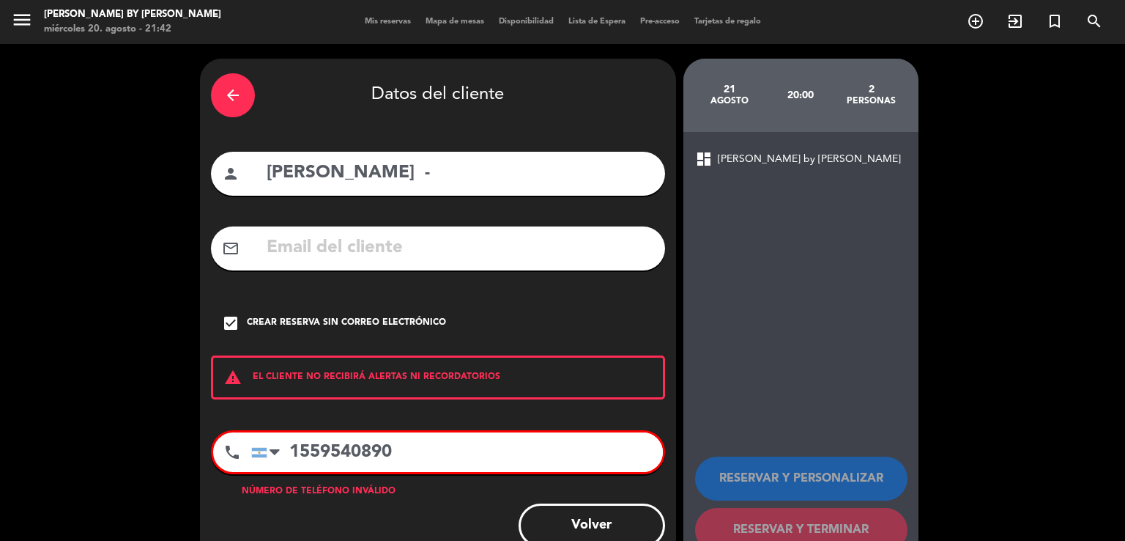
click at [407, 461] on input "1559540890" at bounding box center [457, 452] width 412 height 40
type input "1"
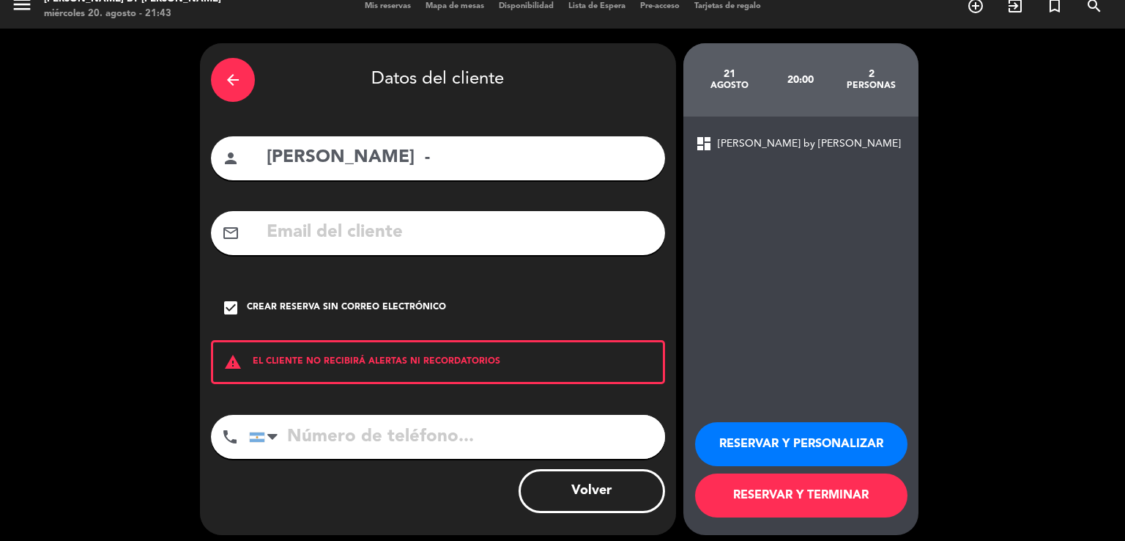
scroll to position [24, 0]
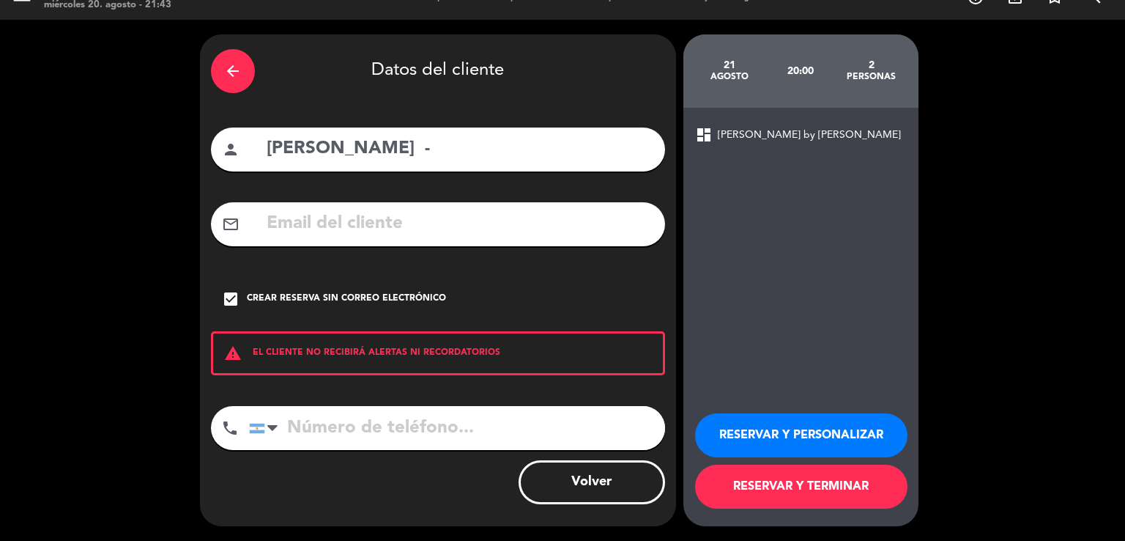
click at [371, 426] on input "tel" at bounding box center [457, 428] width 416 height 44
drag, startPoint x: 328, startPoint y: 297, endPoint x: 328, endPoint y: 238, distance: 58.6
click at [327, 297] on div "Crear reserva sin correo electrónico" at bounding box center [346, 299] width 199 height 15
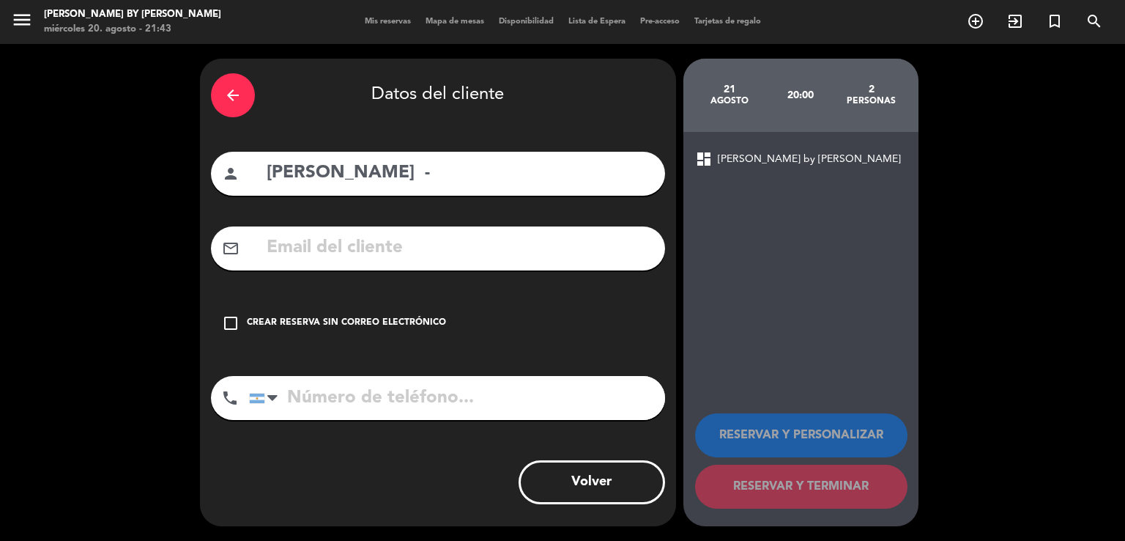
click at [328, 236] on input "text" at bounding box center [459, 248] width 389 height 30
paste input "[EMAIL_ADDRESS][DOMAIN_NAME]"
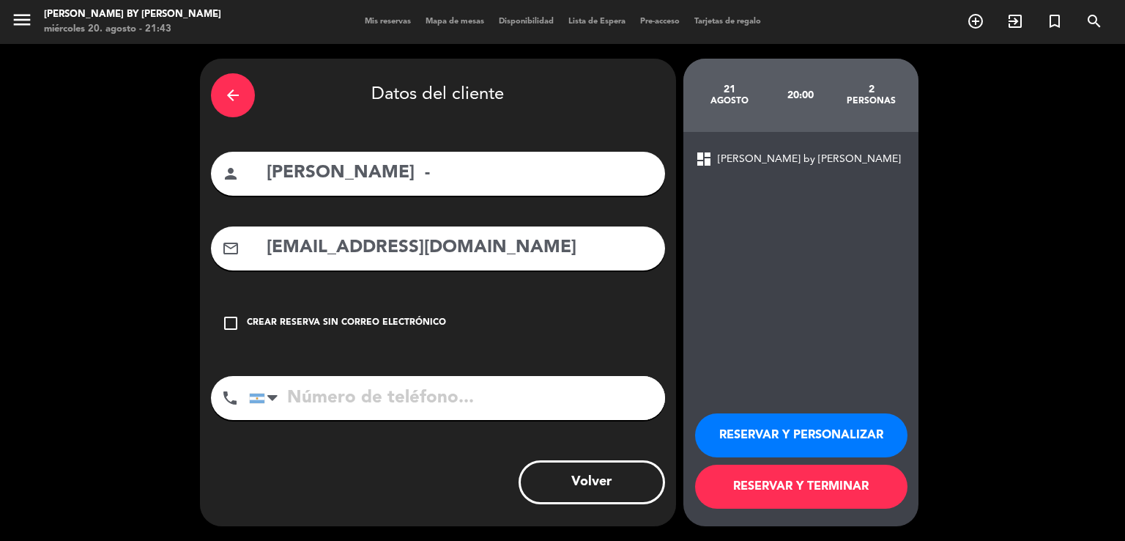
type input "[EMAIL_ADDRESS][DOMAIN_NAME]"
click at [797, 483] on button "RESERVAR Y TERMINAR" at bounding box center [801, 486] width 212 height 44
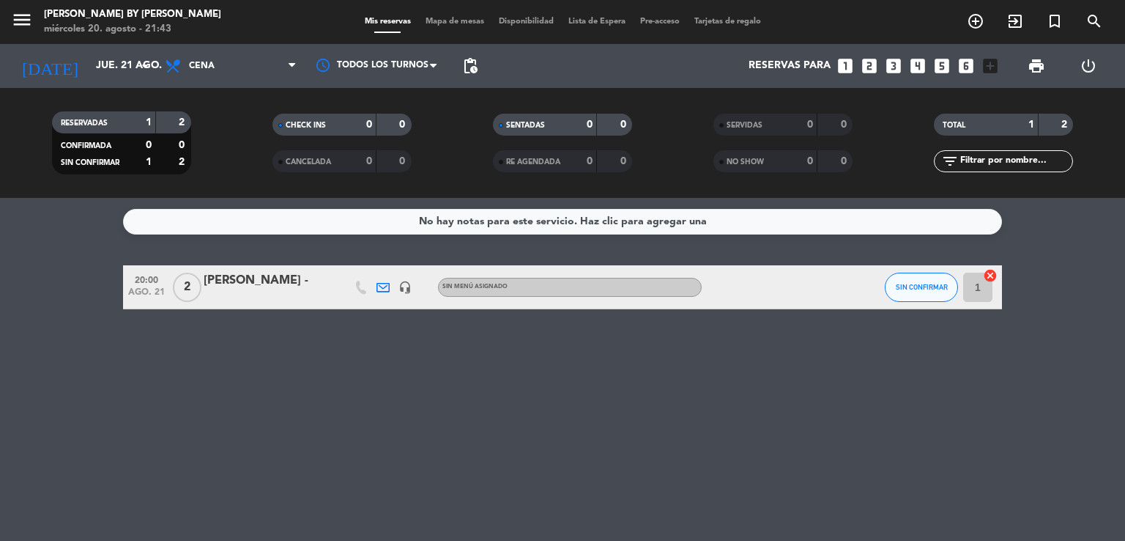
click at [226, 281] on div "[PERSON_NAME] -" at bounding box center [266, 280] width 125 height 19
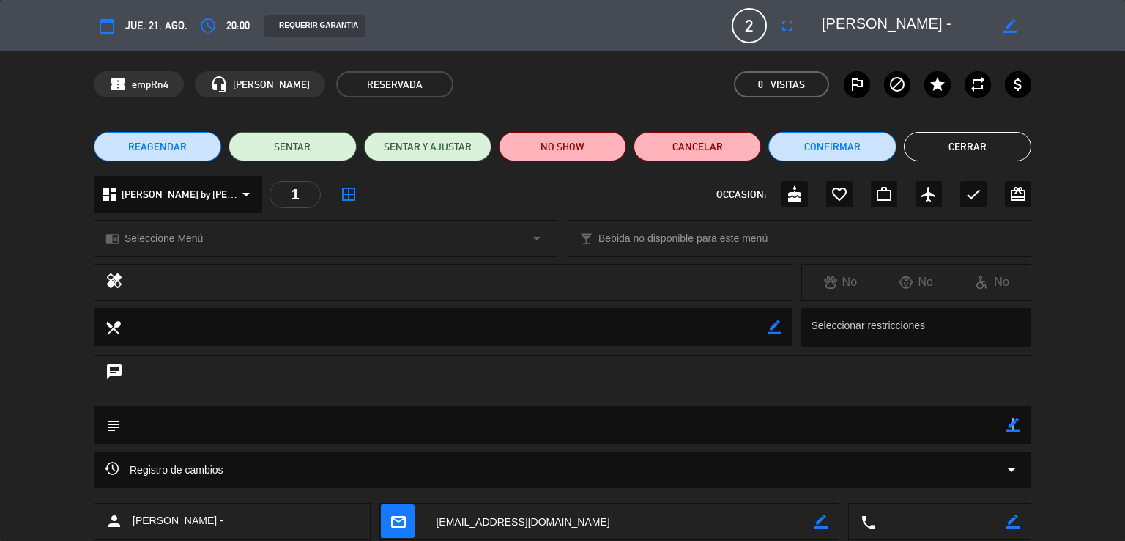
click at [1012, 425] on icon "border_color" at bounding box center [1013, 425] width 14 height 14
click at [917, 437] on textarea at bounding box center [564, 424] width 886 height 37
type textarea "grande cuisine"
click at [1011, 424] on icon at bounding box center [1013, 425] width 14 height 14
drag, startPoint x: 938, startPoint y: 153, endPoint x: 921, endPoint y: 174, distance: 26.5
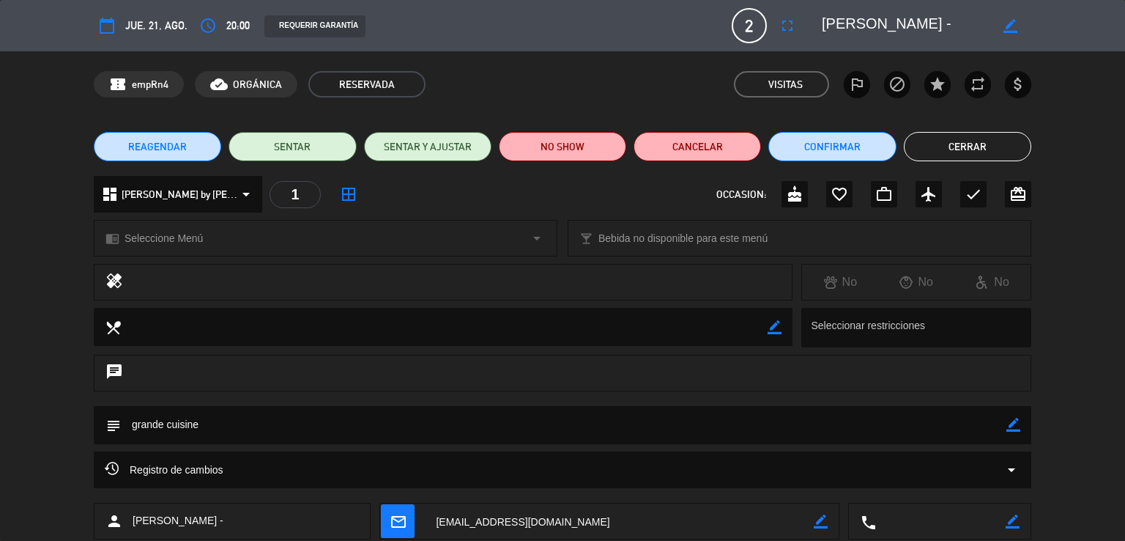
click at [938, 152] on button "Cerrar" at bounding box center [967, 146] width 127 height 29
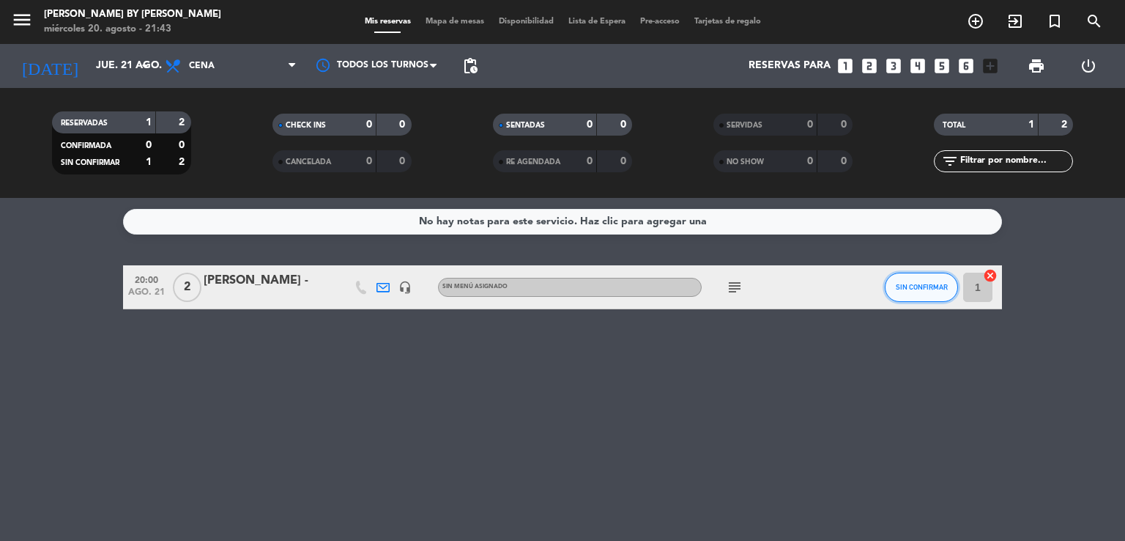
click at [938, 283] on span "SIN CONFIRMAR" at bounding box center [922, 287] width 52 height 8
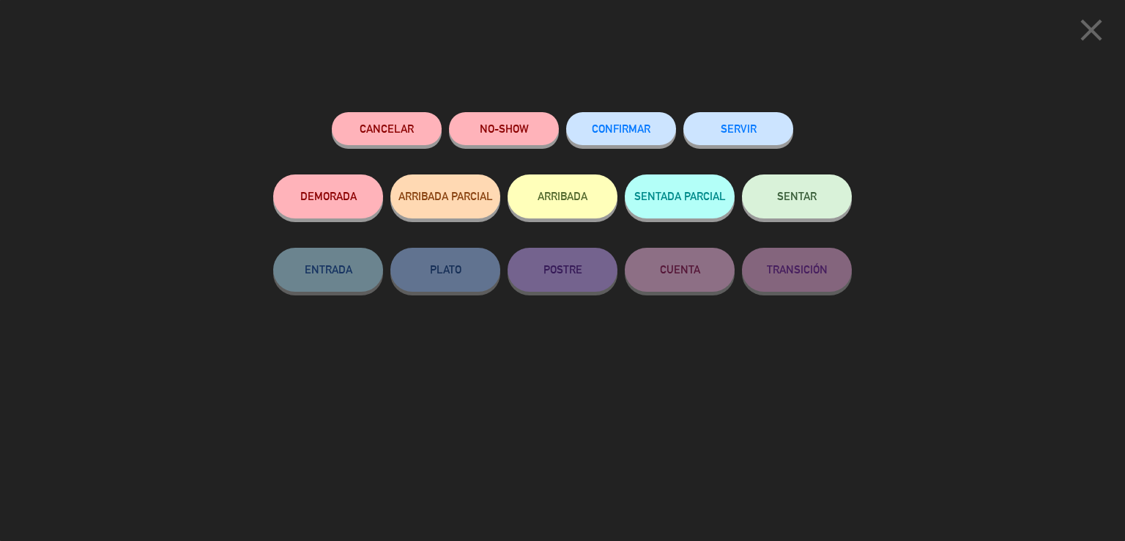
click at [648, 117] on button "CONFIRMAR" at bounding box center [621, 128] width 110 height 33
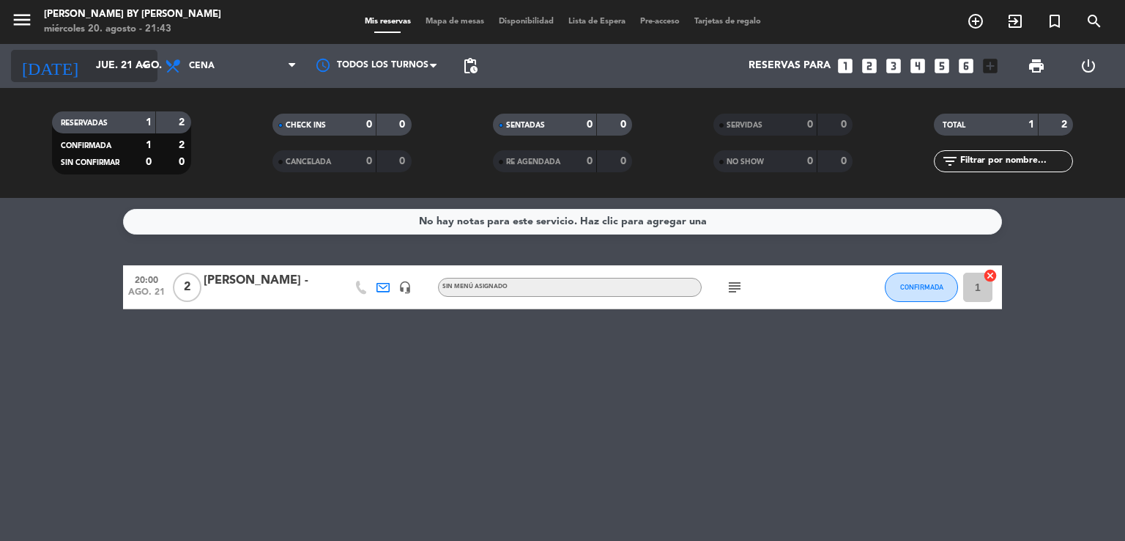
click at [114, 62] on input "jue. 21 ago." at bounding box center [158, 66] width 139 height 26
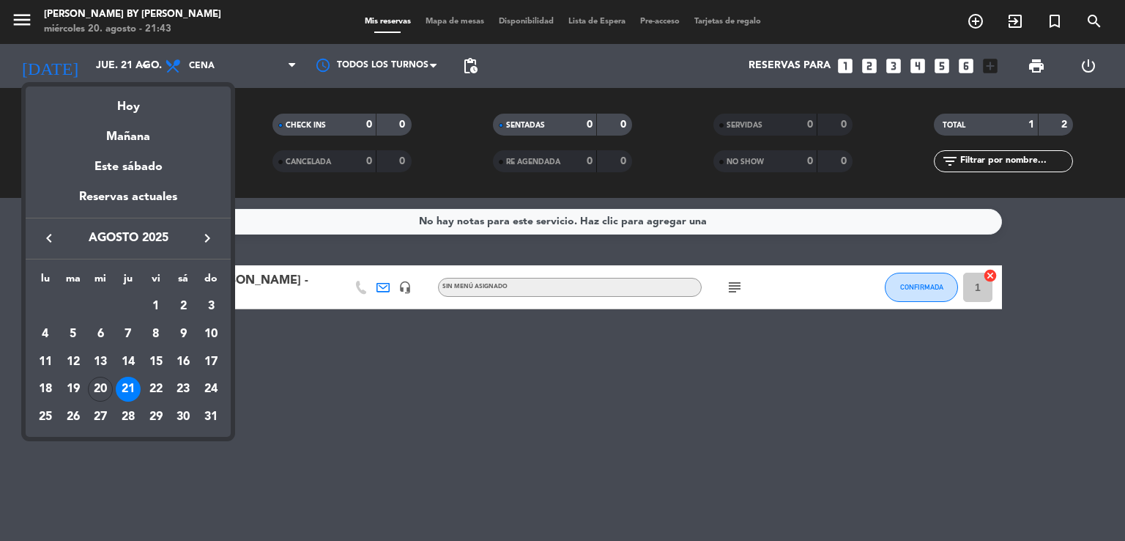
click at [155, 382] on div "22" at bounding box center [156, 388] width 25 height 25
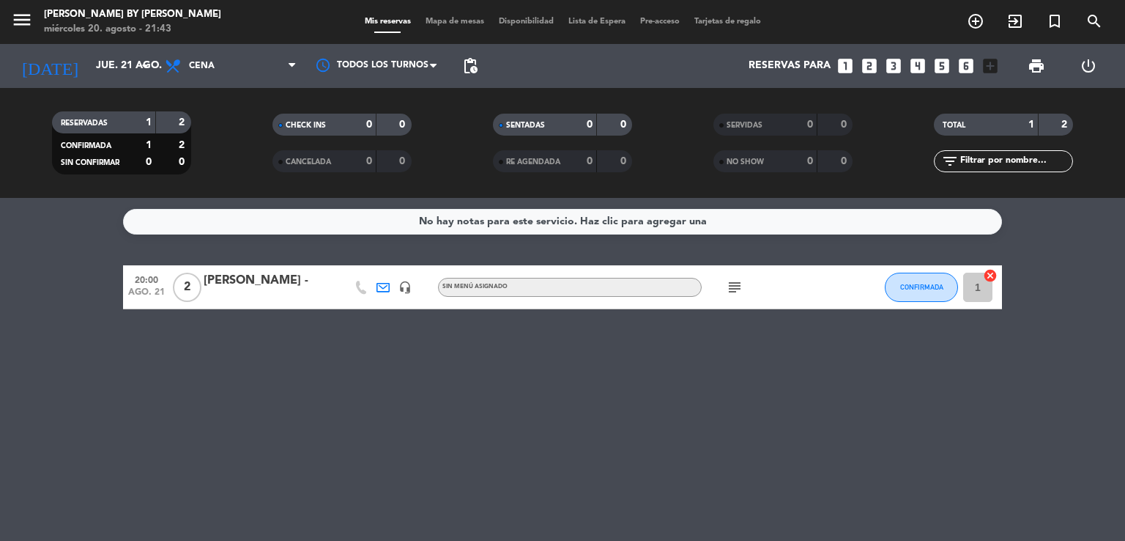
type input "vie. 22 ago."
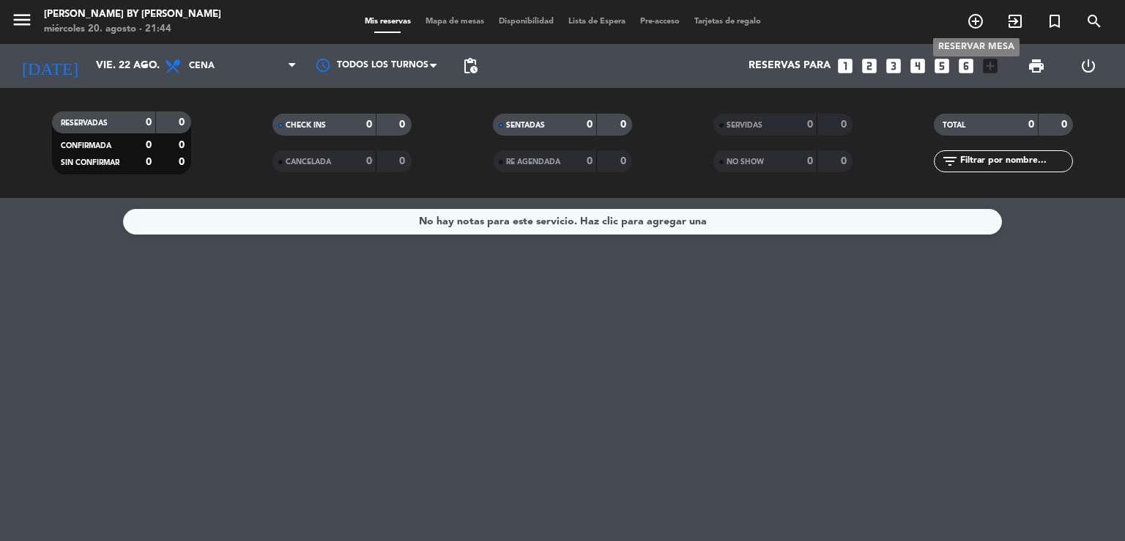
click at [973, 25] on icon "add_circle_outline" at bounding box center [976, 21] width 18 height 18
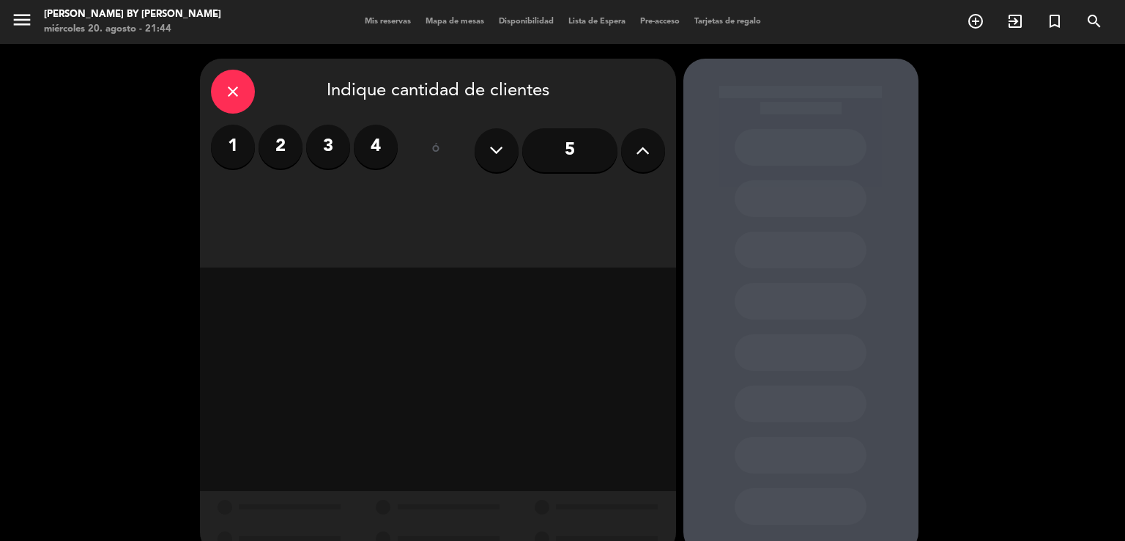
click at [286, 158] on label "2" at bounding box center [281, 147] width 44 height 44
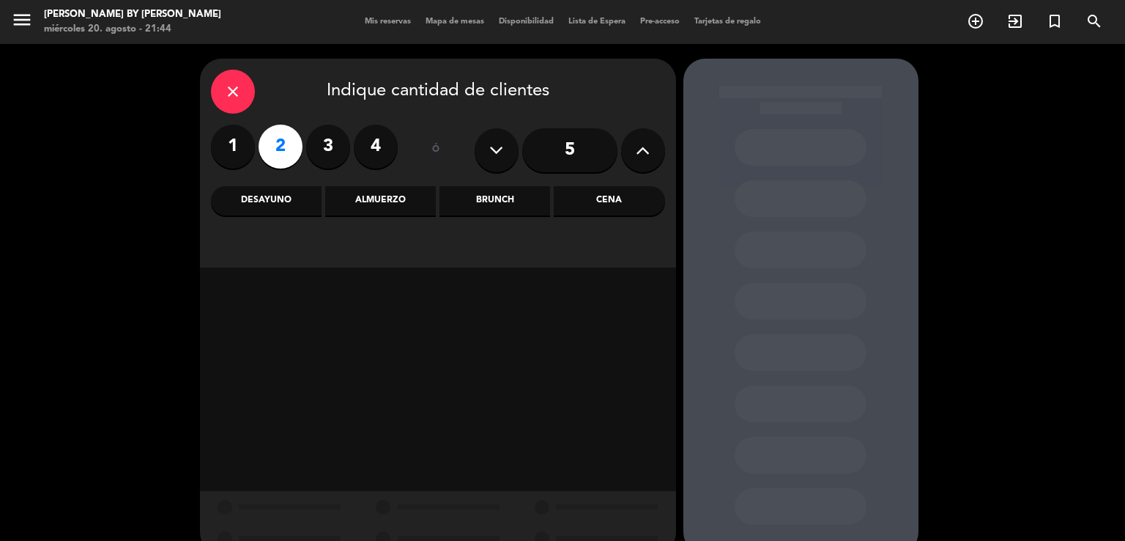
click at [581, 189] on div "Cena" at bounding box center [609, 200] width 111 height 29
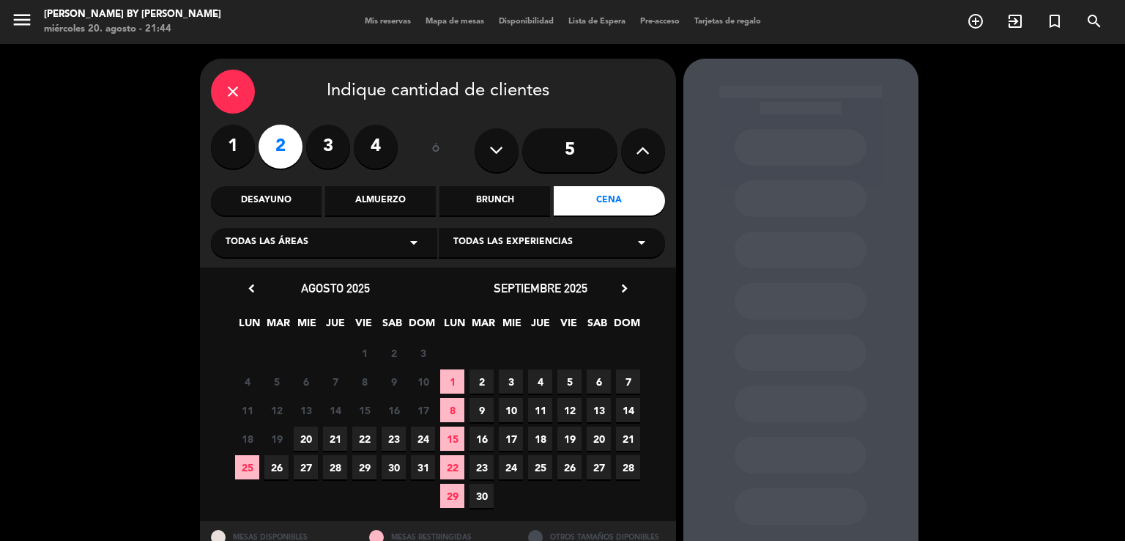
click at [372, 434] on span "22" at bounding box center [364, 438] width 24 height 24
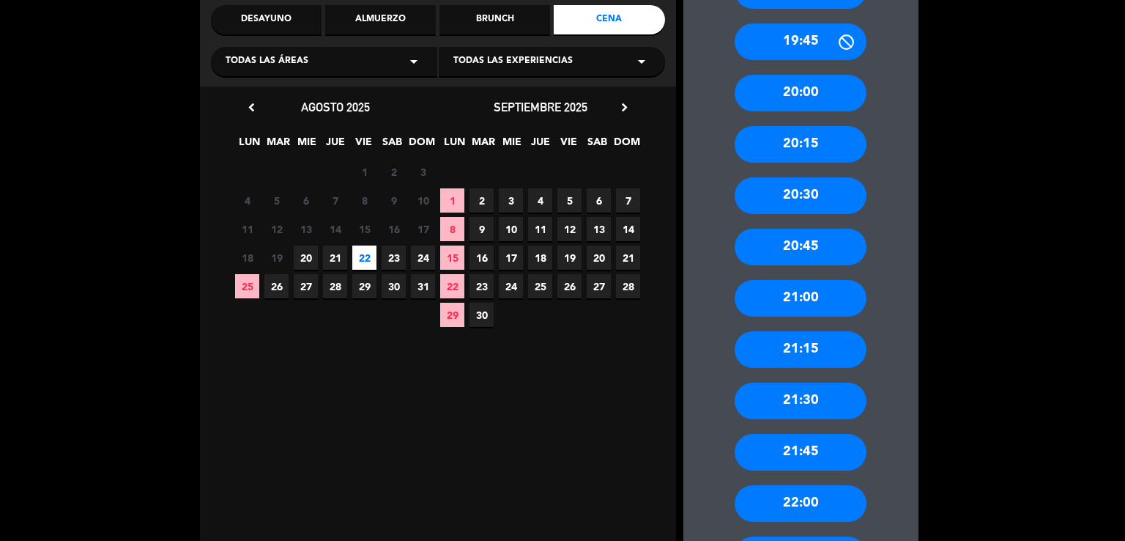
scroll to position [203, 0]
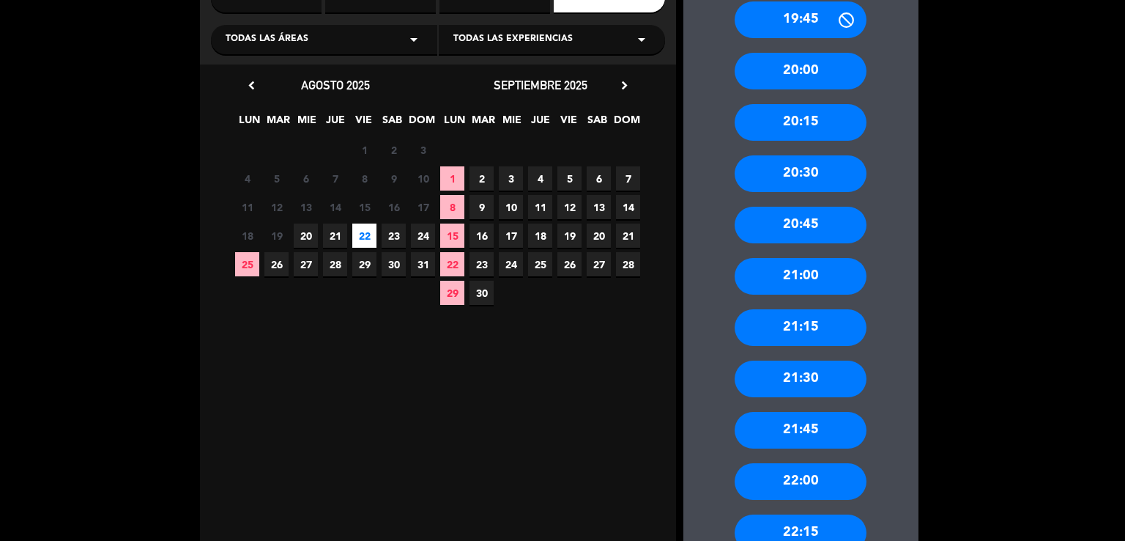
click at [803, 486] on div "22:00" at bounding box center [801, 481] width 132 height 37
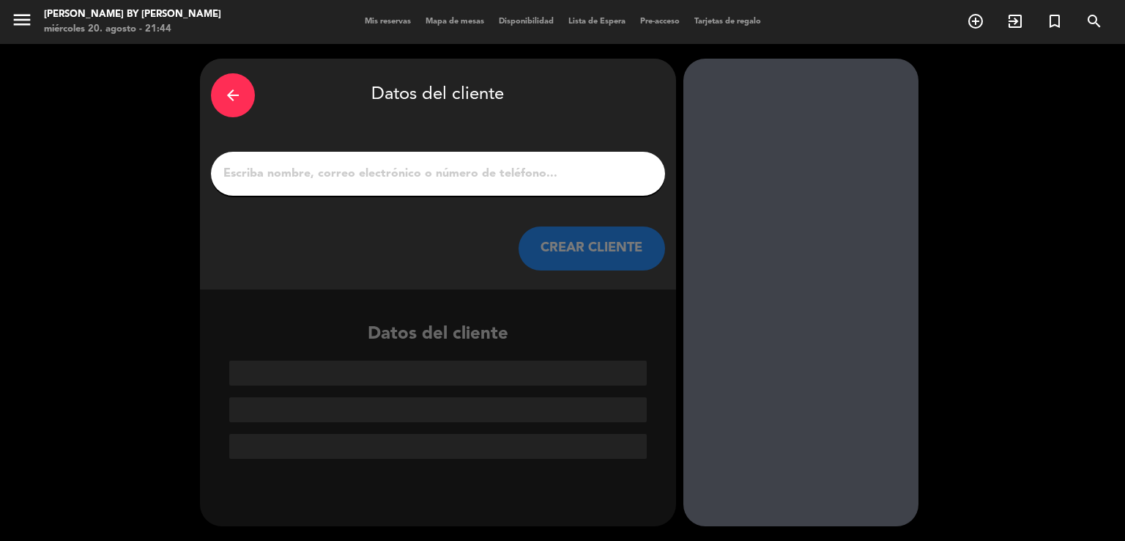
scroll to position [0, 0]
click at [429, 181] on input "1" at bounding box center [438, 173] width 432 height 21
paste input "[PERSON_NAME] -"
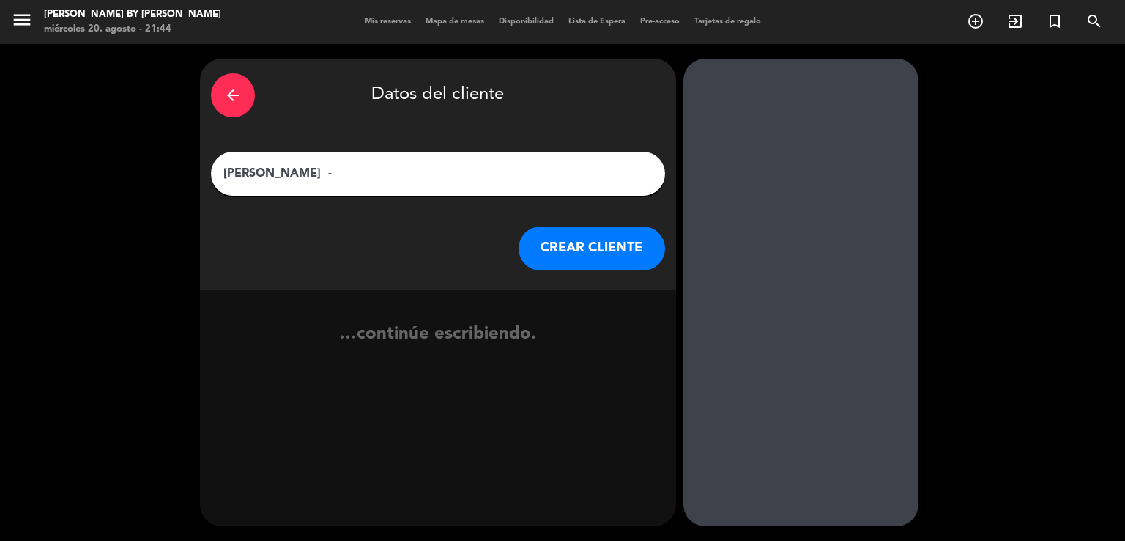
type input "[PERSON_NAME] -"
click at [579, 259] on button "CREAR CLIENTE" at bounding box center [592, 248] width 146 height 44
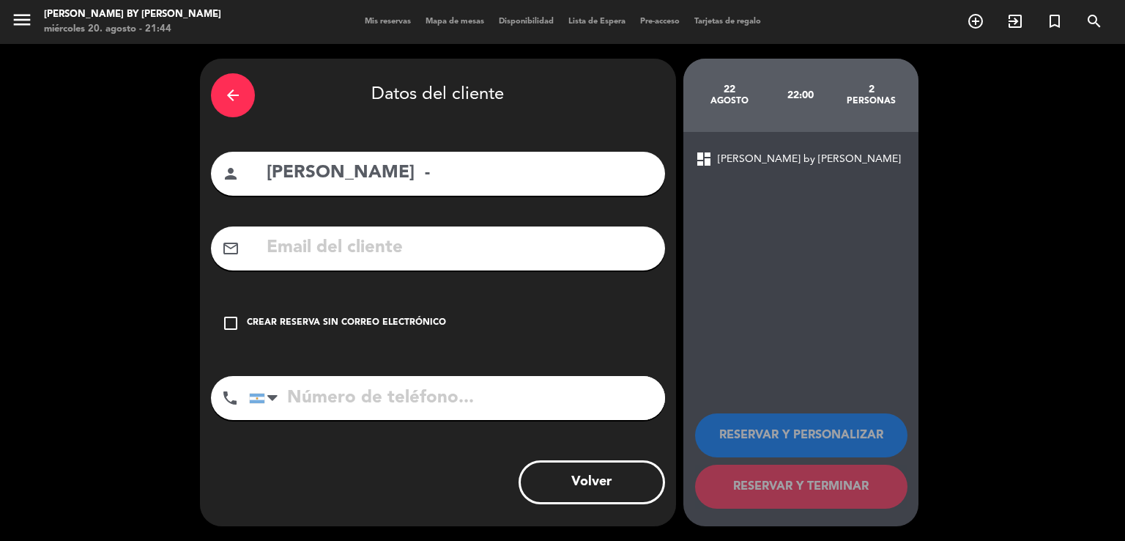
drag, startPoint x: 336, startPoint y: 246, endPoint x: 367, endPoint y: 168, distance: 83.5
click at [337, 246] on input "text" at bounding box center [459, 248] width 389 height 30
click at [323, 247] on input "text" at bounding box center [459, 248] width 389 height 30
paste input "[EMAIL_ADDRESS][DOMAIN_NAME]"
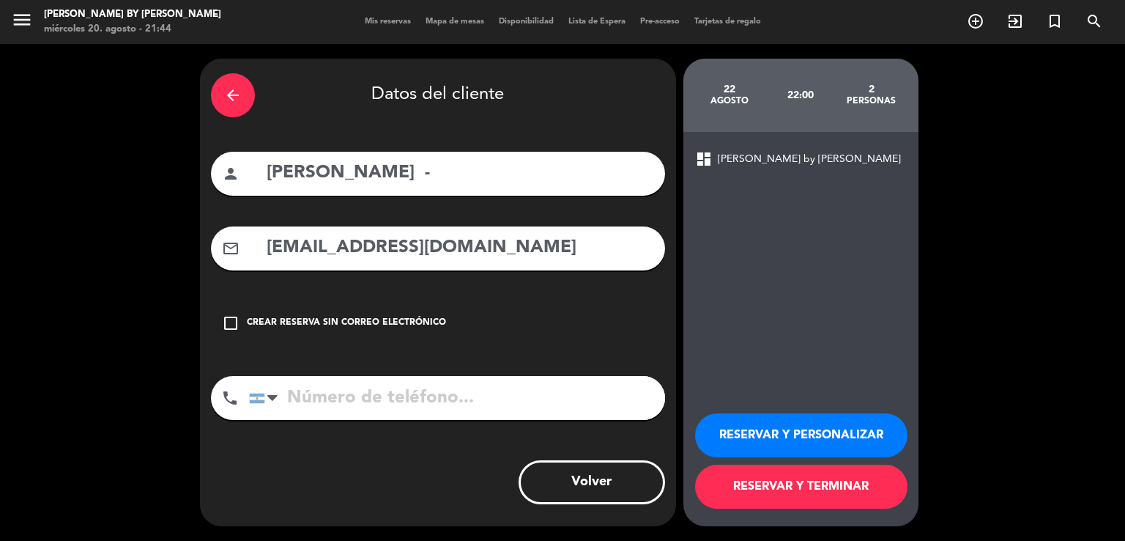
type input "[EMAIL_ADDRESS][DOMAIN_NAME]"
drag, startPoint x: 366, startPoint y: 387, endPoint x: 367, endPoint y: 374, distance: 13.2
click at [366, 381] on input "tel" at bounding box center [457, 398] width 416 height 44
click at [361, 388] on input "tel" at bounding box center [457, 398] width 416 height 44
paste input "1160006609"
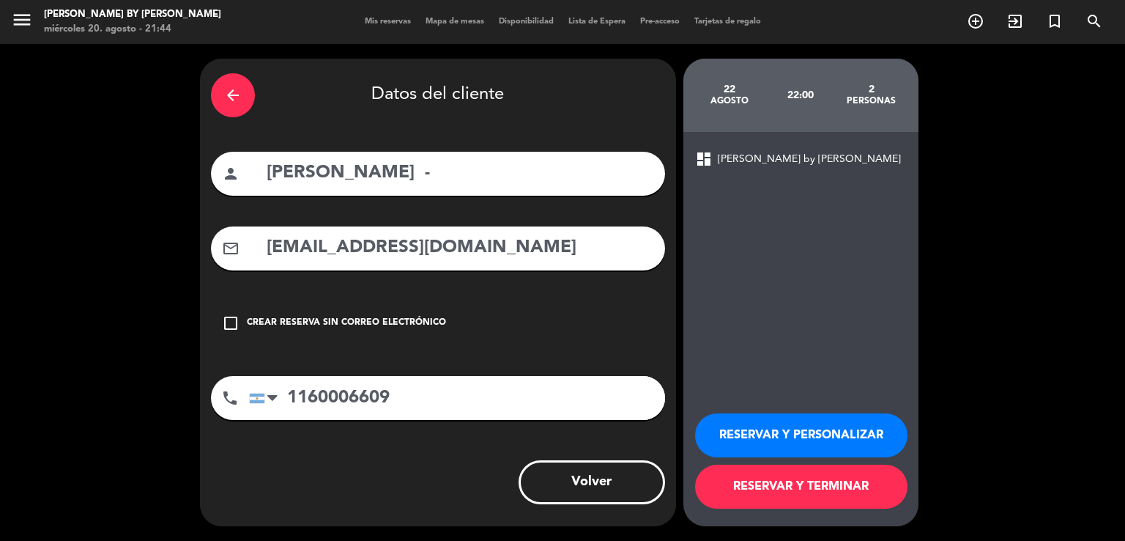
type input "1160006609"
click at [754, 475] on button "RESERVAR Y TERMINAR" at bounding box center [801, 486] width 212 height 44
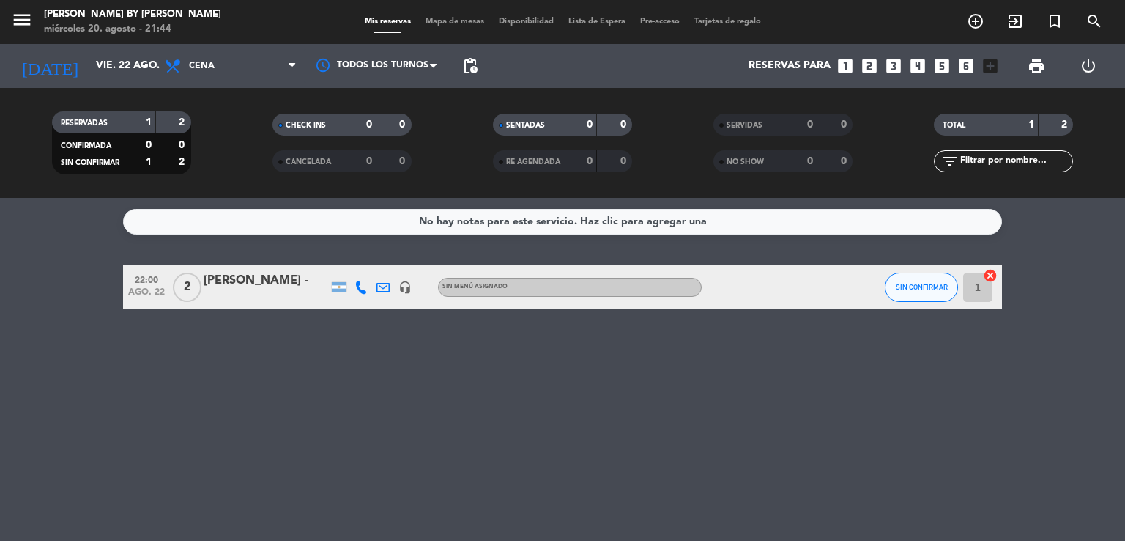
click at [251, 272] on div "[PERSON_NAME] -" at bounding box center [266, 280] width 125 height 19
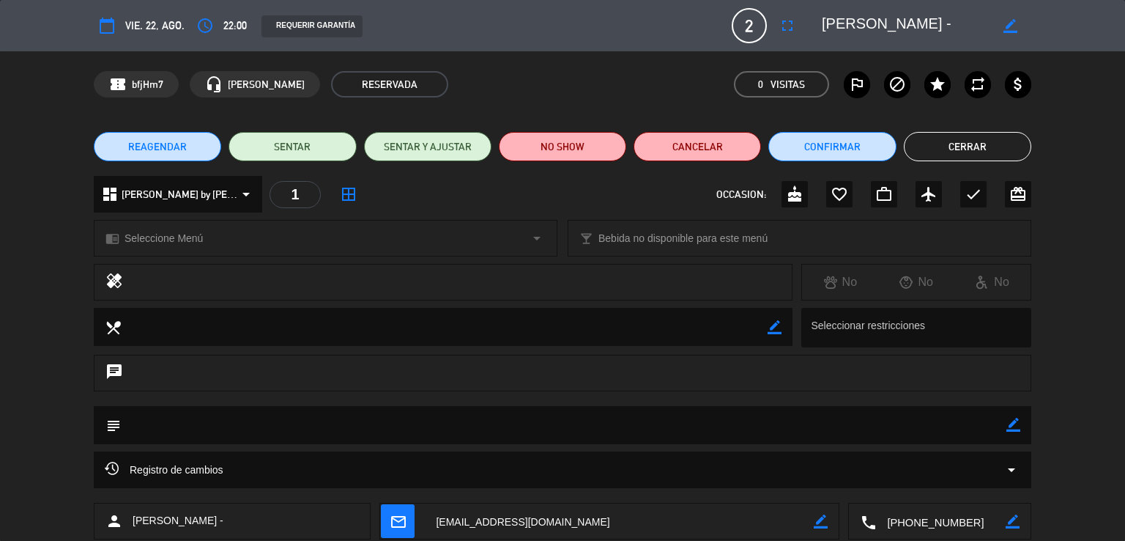
click at [1014, 420] on icon "border_color" at bounding box center [1013, 425] width 14 height 14
click at [942, 430] on textarea at bounding box center [564, 424] width 886 height 37
type textarea "grande cuisine"
click at [1014, 431] on icon at bounding box center [1013, 425] width 14 height 14
click at [929, 143] on button "Cerrar" at bounding box center [967, 146] width 127 height 29
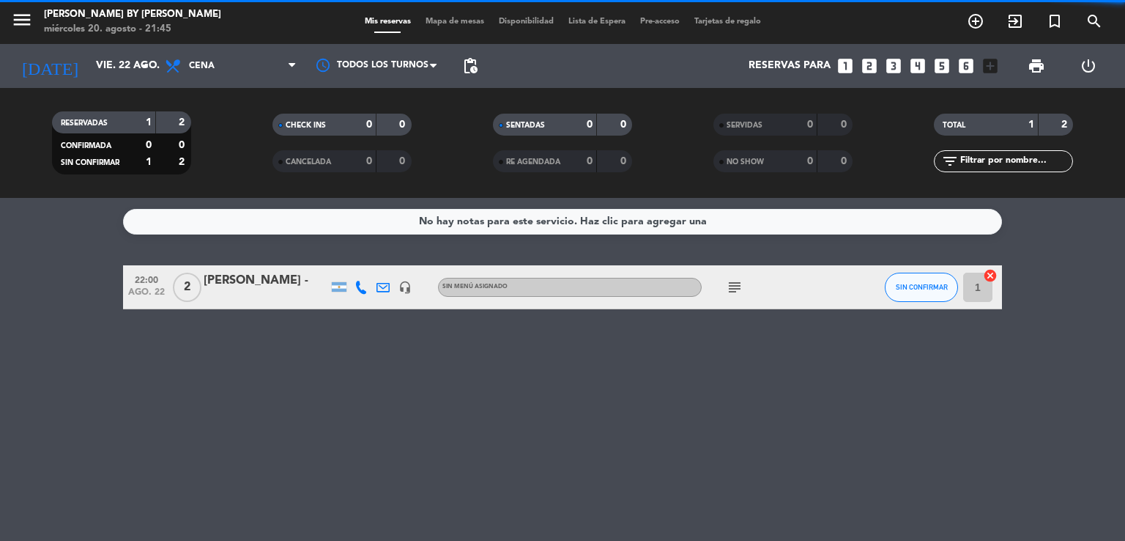
click at [323, 388] on div "No hay notas para este servicio. Haz clic para agregar una 22:00 ago. 22 2 [PER…" at bounding box center [562, 369] width 1125 height 343
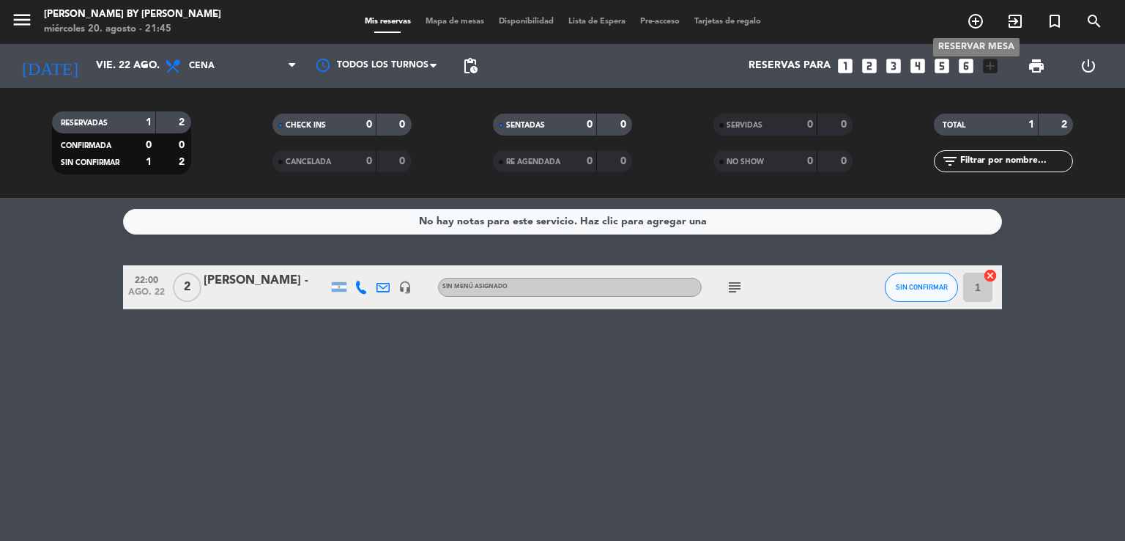
click at [973, 19] on icon "add_circle_outline" at bounding box center [976, 21] width 18 height 18
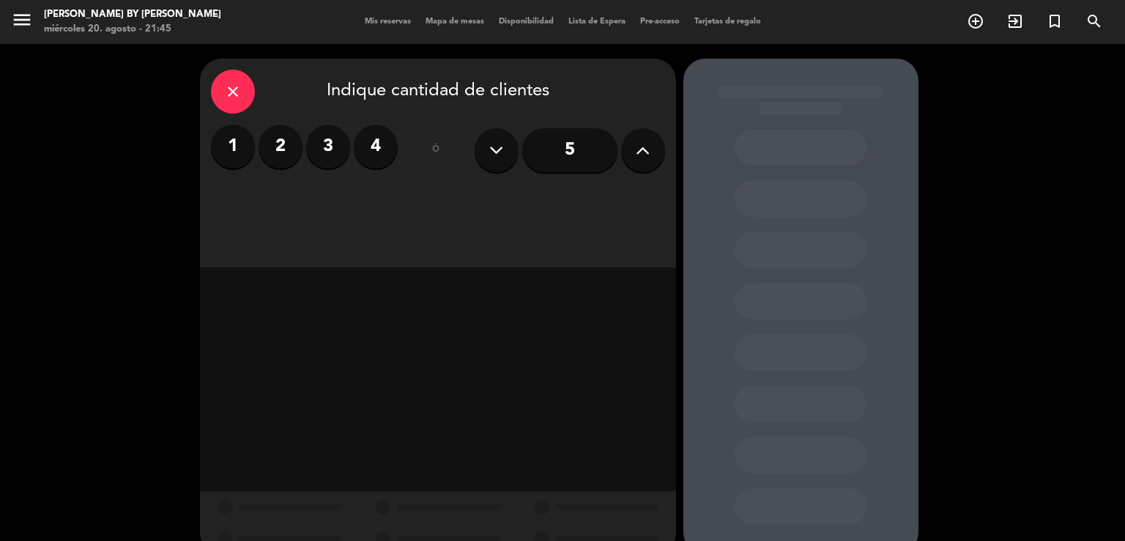
drag, startPoint x: 287, startPoint y: 149, endPoint x: 379, endPoint y: 22, distance: 156.9
click at [288, 149] on label "2" at bounding box center [281, 147] width 44 height 44
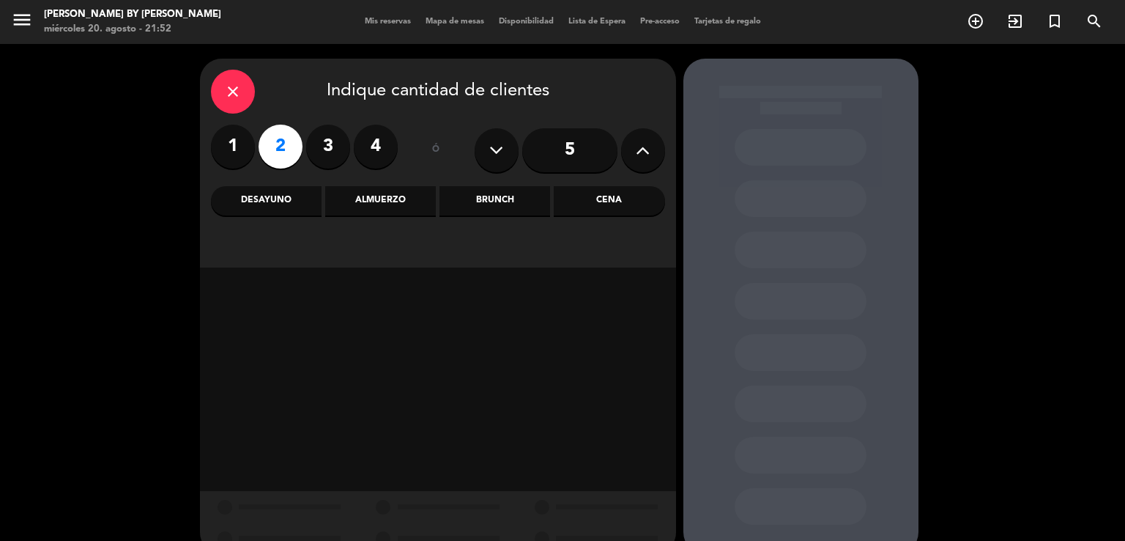
click at [577, 195] on div "Cena" at bounding box center [609, 200] width 111 height 29
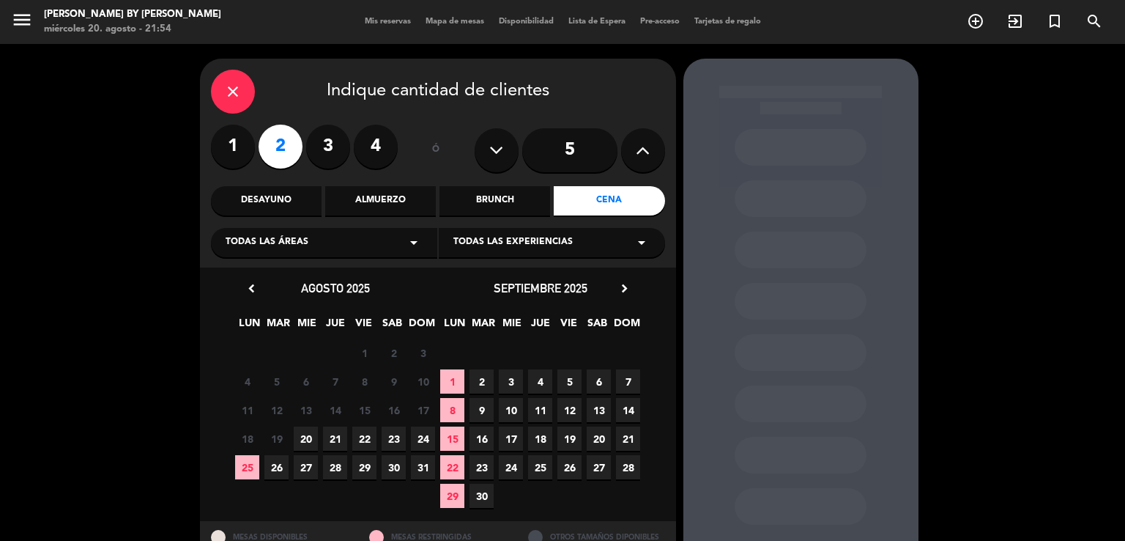
click at [368, 438] on span "22" at bounding box center [364, 438] width 24 height 24
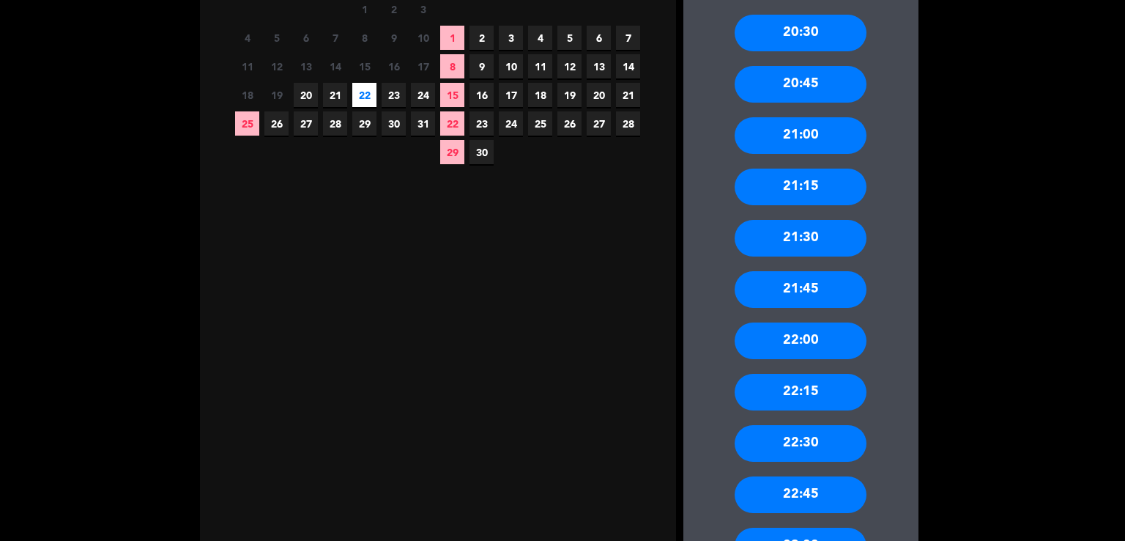
scroll to position [349, 0]
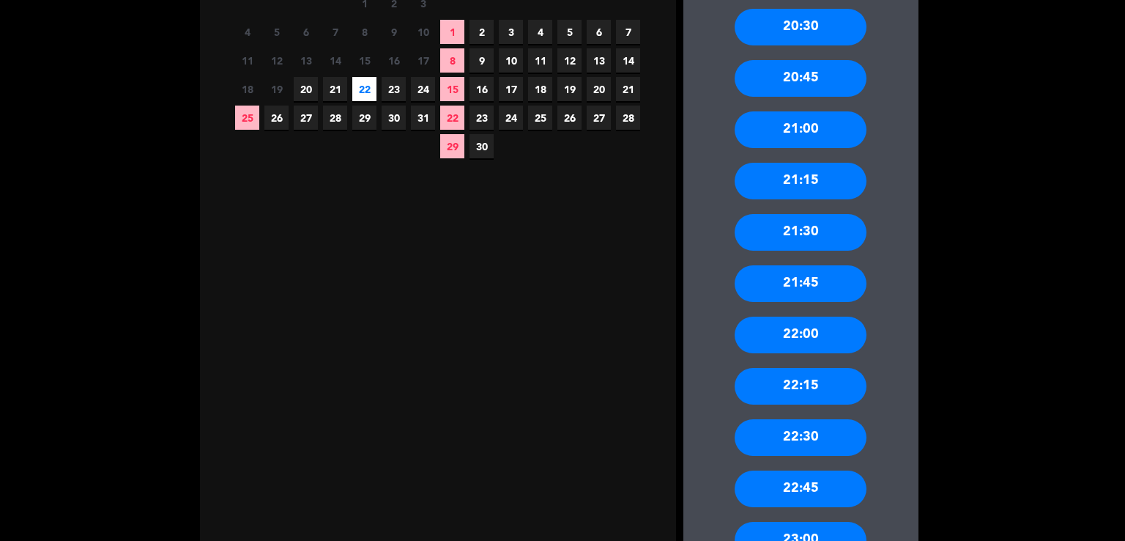
click at [792, 341] on div "22:00" at bounding box center [801, 334] width 132 height 37
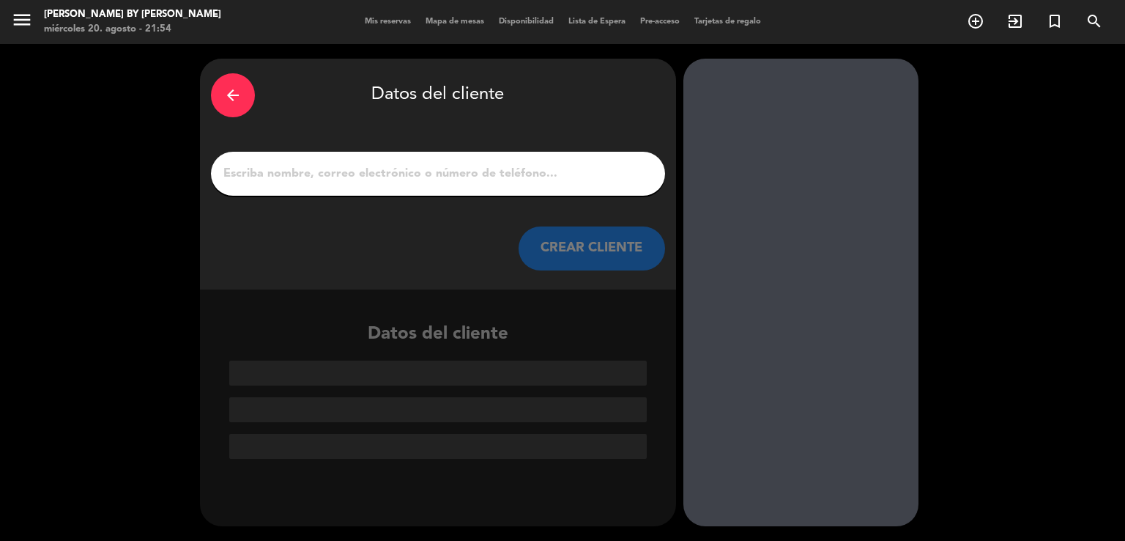
click at [328, 187] on div at bounding box center [438, 174] width 454 height 44
click at [330, 174] on input "1" at bounding box center [438, 173] width 432 height 21
paste input "1160006609"
type input "1160006609"
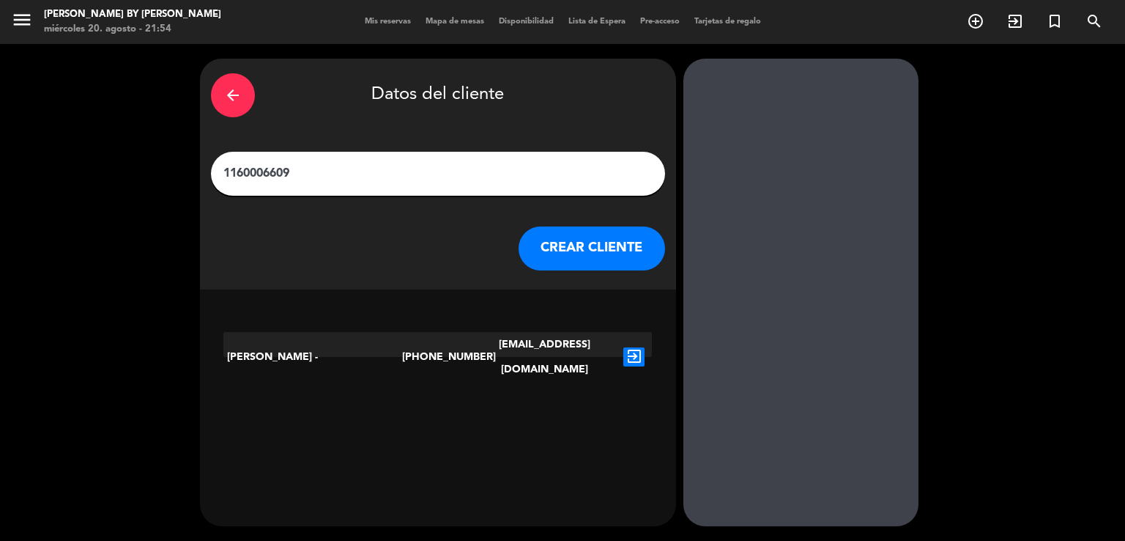
drag, startPoint x: 257, startPoint y: 171, endPoint x: 199, endPoint y: 185, distance: 59.5
click at [201, 184] on div "arrow_back Datos del cliente 1160006609 CREAR CLIENTE" at bounding box center [438, 174] width 476 height 231
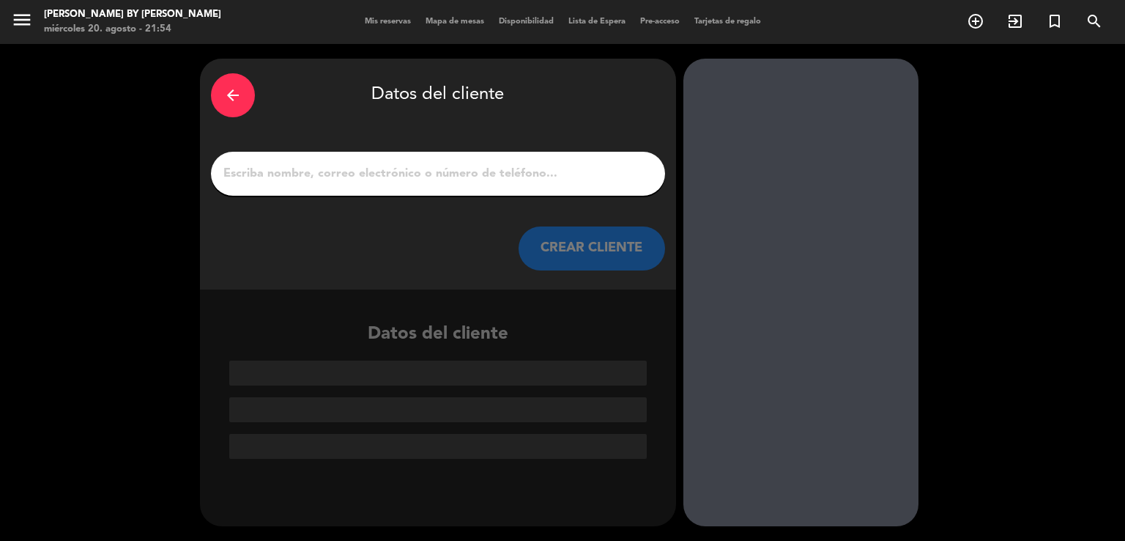
click at [360, 171] on input "1" at bounding box center [438, 173] width 432 height 21
paste input "[PERSON_NAME]"
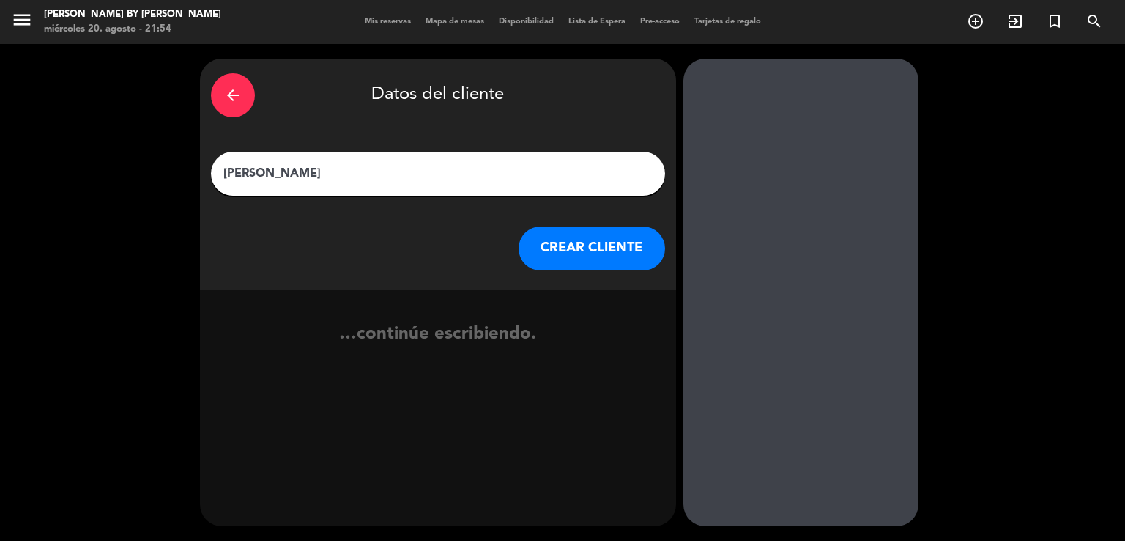
type input "[PERSON_NAME]"
click at [527, 260] on button "CREAR CLIENTE" at bounding box center [592, 248] width 146 height 44
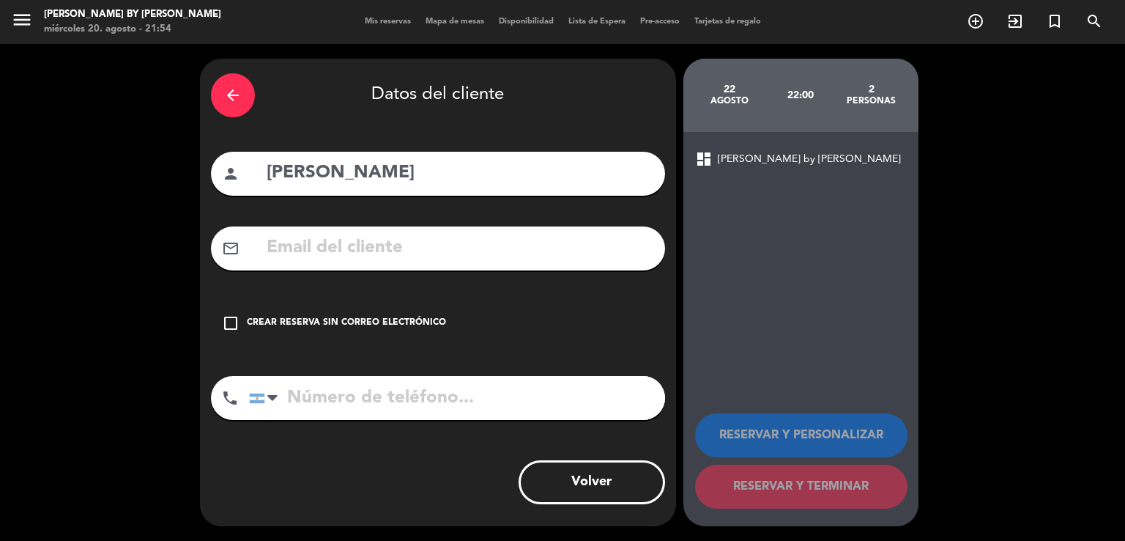
click at [325, 256] on input "text" at bounding box center [459, 248] width 389 height 30
click at [303, 248] on input "text" at bounding box center [459, 248] width 389 height 30
paste input "[EMAIL_ADDRESS][DOMAIN_NAME]"
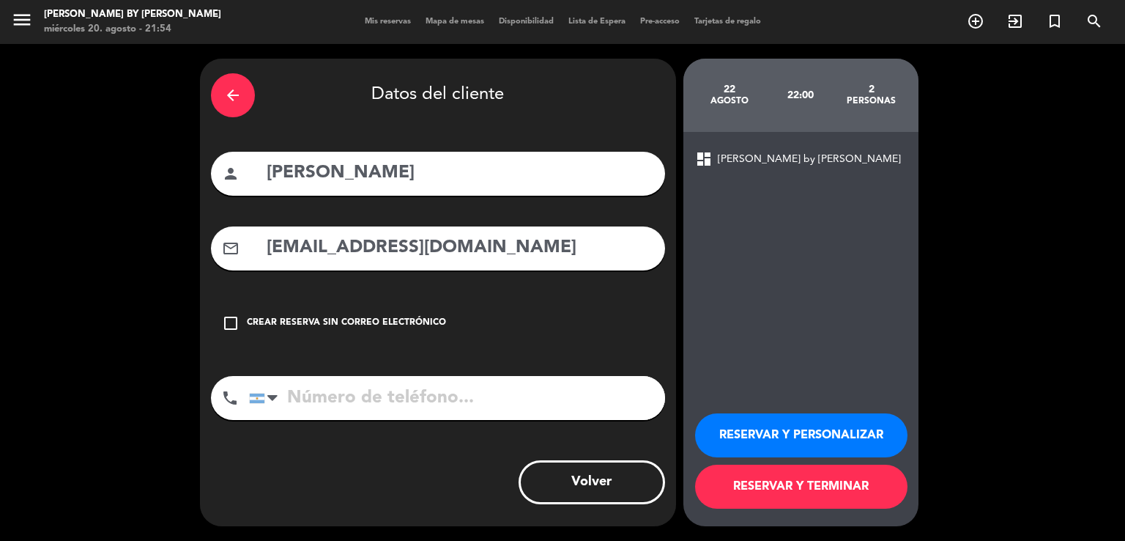
type input "[EMAIL_ADDRESS][DOMAIN_NAME]"
drag, startPoint x: 353, startPoint y: 396, endPoint x: 374, endPoint y: 295, distance: 103.3
click at [355, 393] on input "tel" at bounding box center [457, 398] width 416 height 44
click at [352, 405] on input "tel" at bounding box center [457, 398] width 416 height 44
paste input "1150286727"
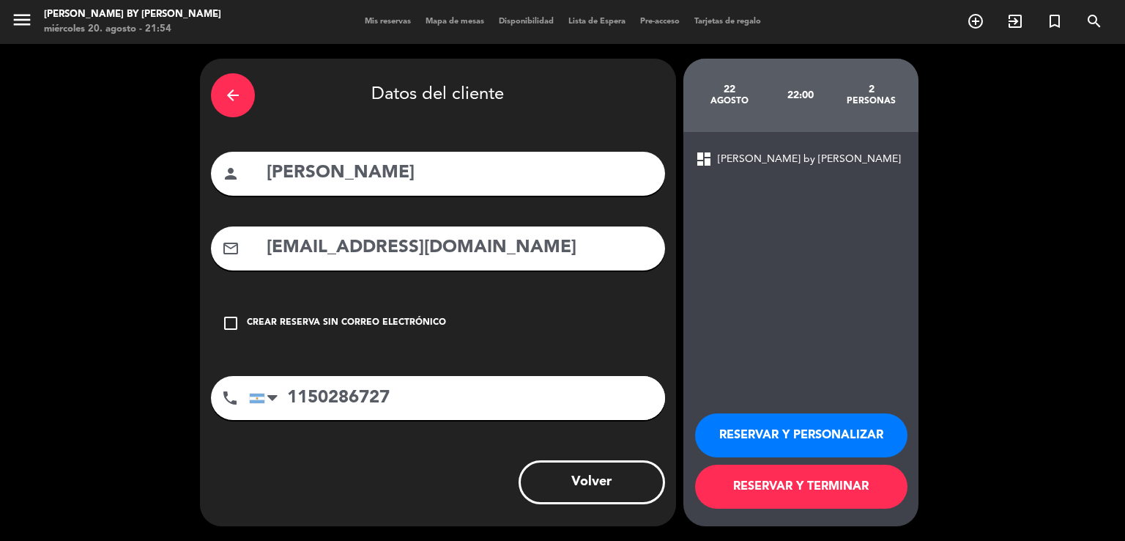
type input "1150286727"
click at [721, 481] on button "RESERVAR Y TERMINAR" at bounding box center [801, 486] width 212 height 44
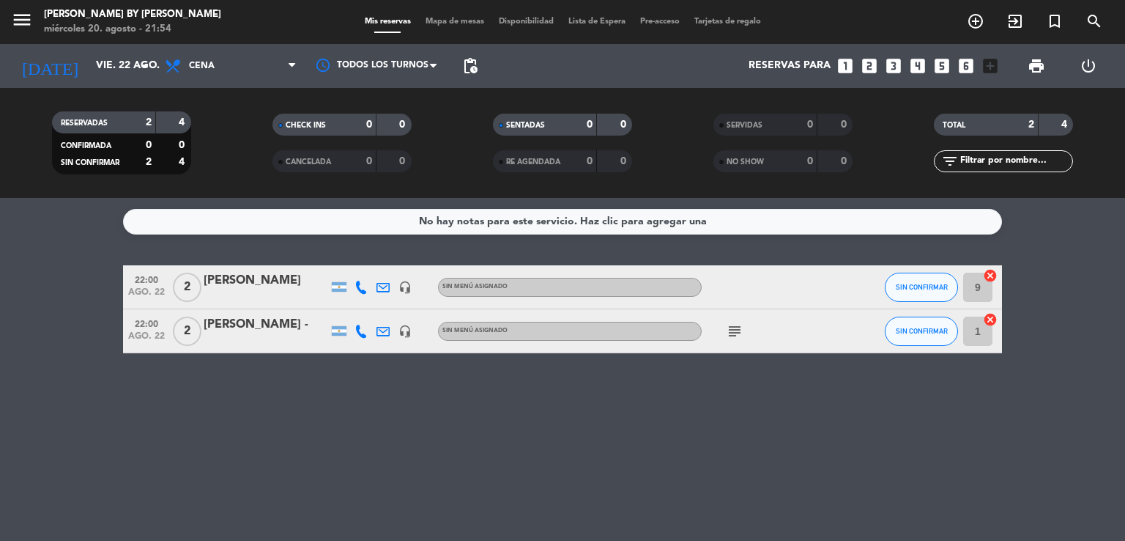
click at [283, 282] on div "[PERSON_NAME]" at bounding box center [266, 280] width 125 height 19
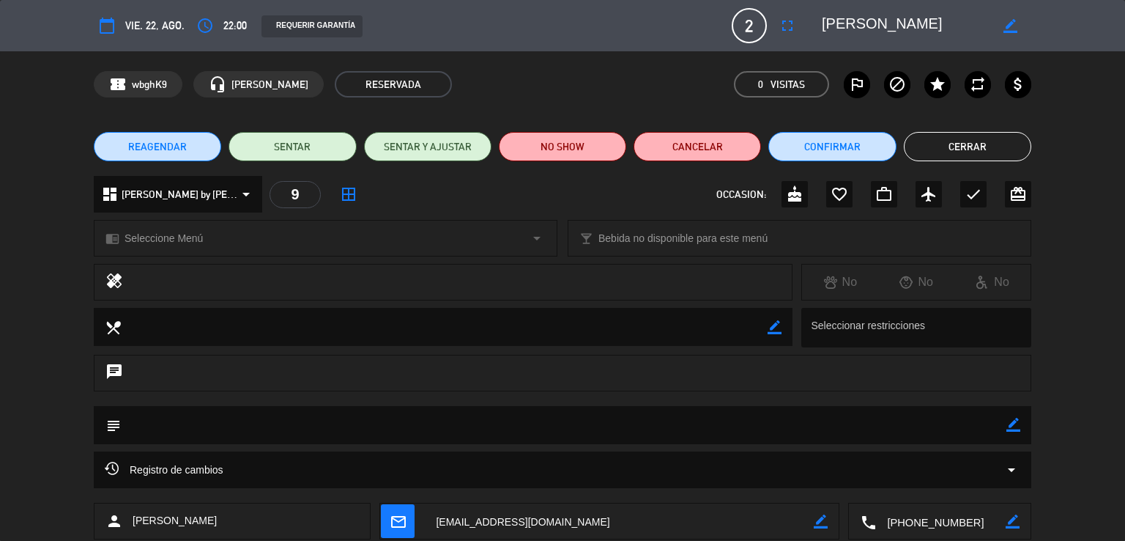
click at [1014, 428] on icon "border_color" at bounding box center [1013, 425] width 14 height 14
click at [871, 409] on textarea at bounding box center [564, 424] width 886 height 37
type textarea "grande cuisine"
click at [1017, 418] on icon at bounding box center [1013, 425] width 14 height 14
click at [964, 150] on button "Cerrar" at bounding box center [967, 146] width 127 height 29
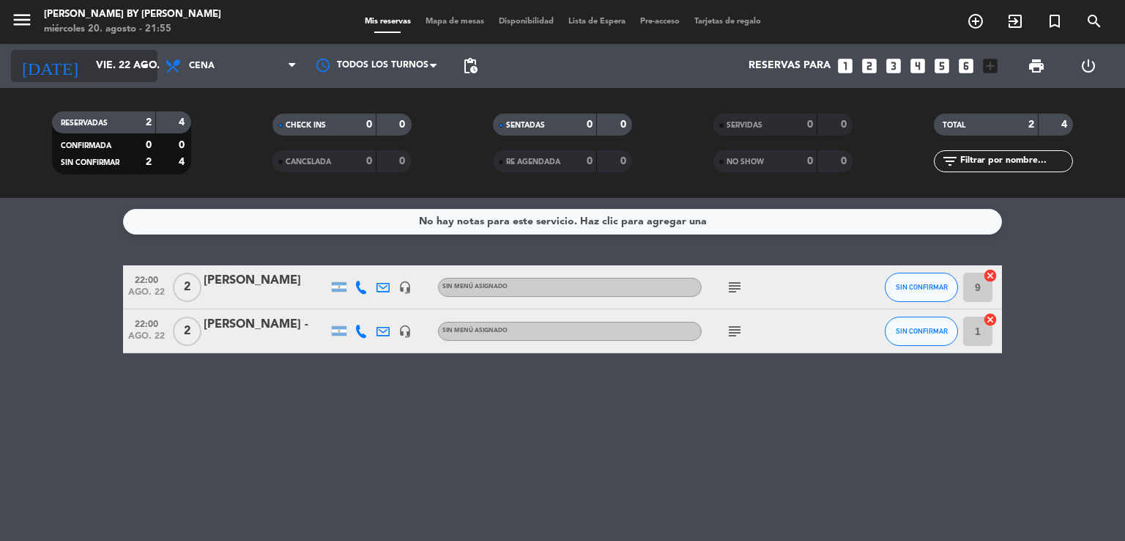
click at [92, 70] on input "vie. 22 ago." at bounding box center [158, 66] width 139 height 26
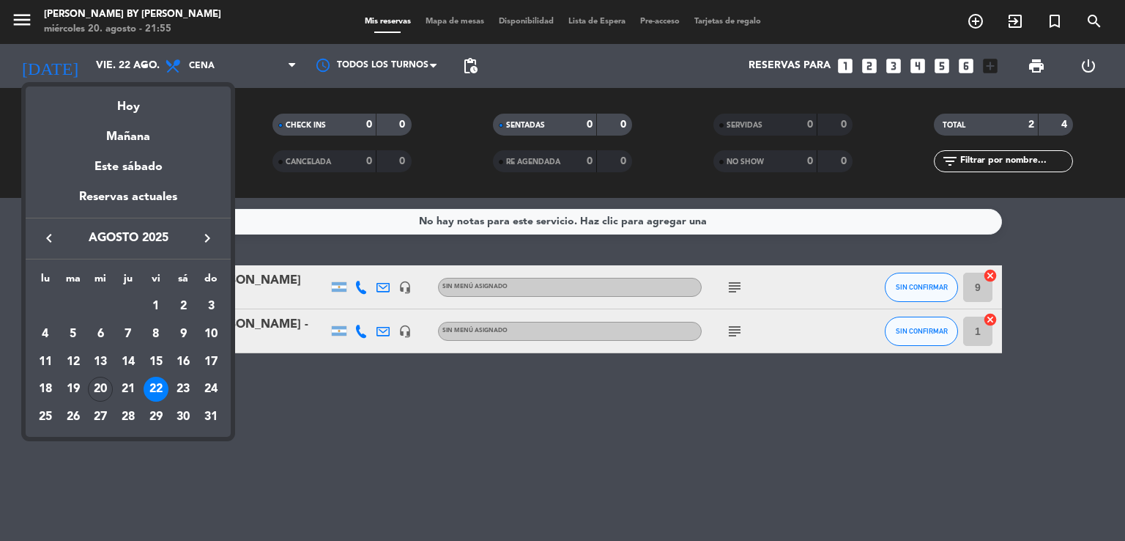
click at [120, 393] on div "21" at bounding box center [128, 388] width 25 height 25
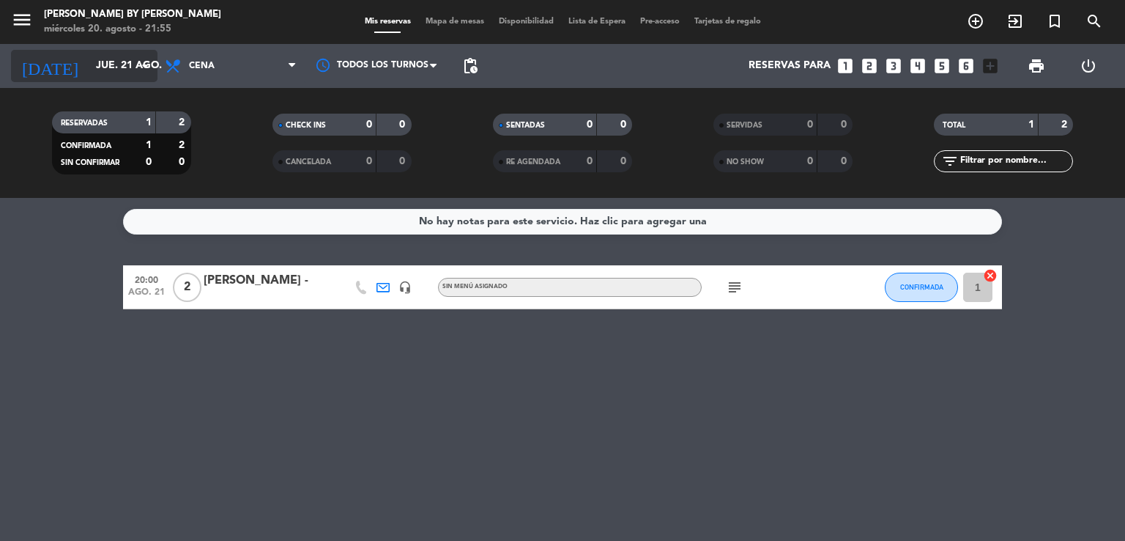
click at [94, 73] on input "jue. 21 ago." at bounding box center [158, 66] width 139 height 26
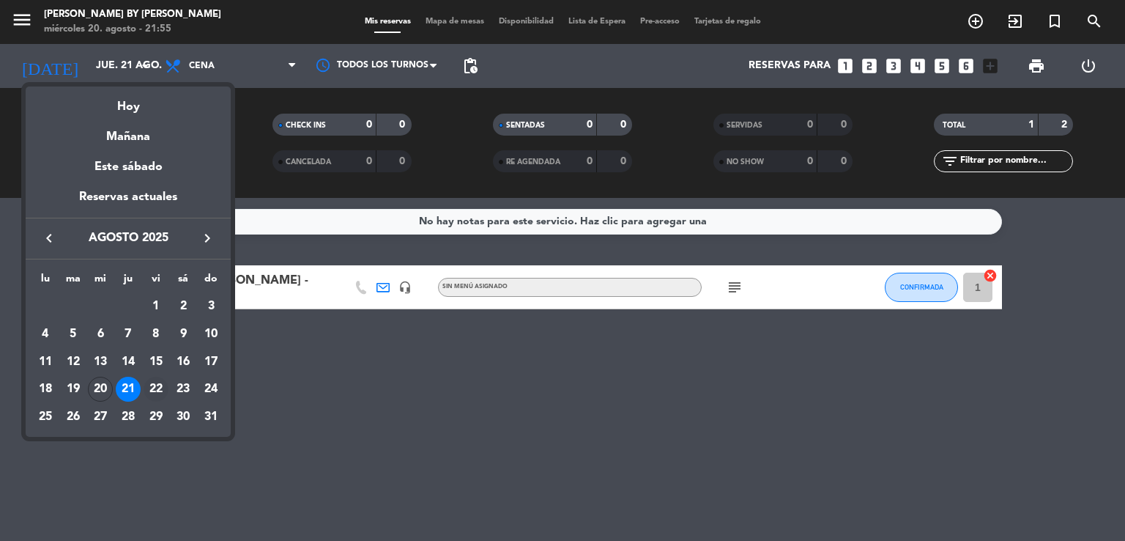
click at [152, 382] on div "22" at bounding box center [156, 388] width 25 height 25
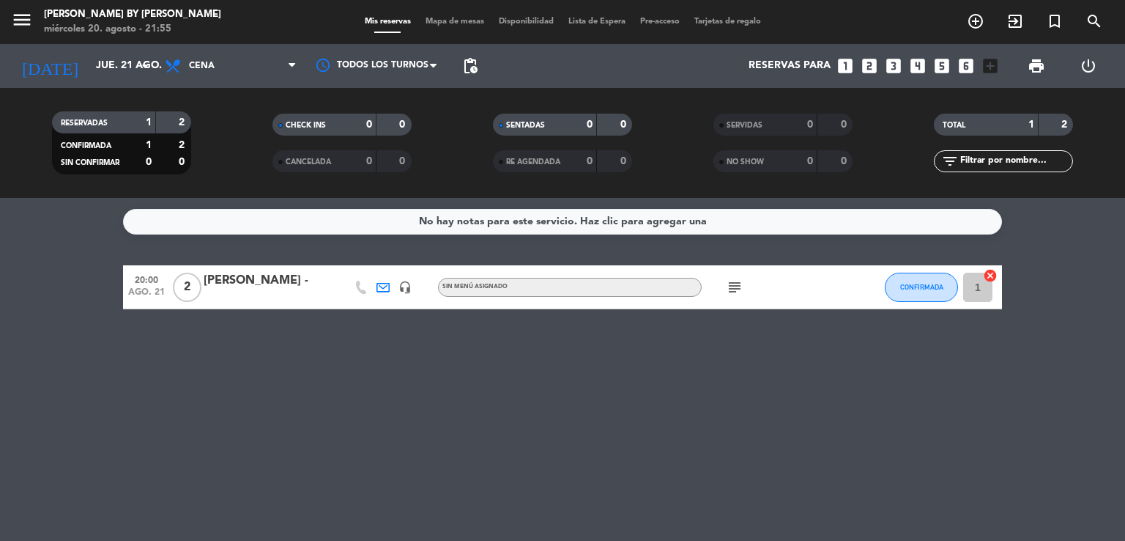
type input "vie. 22 ago."
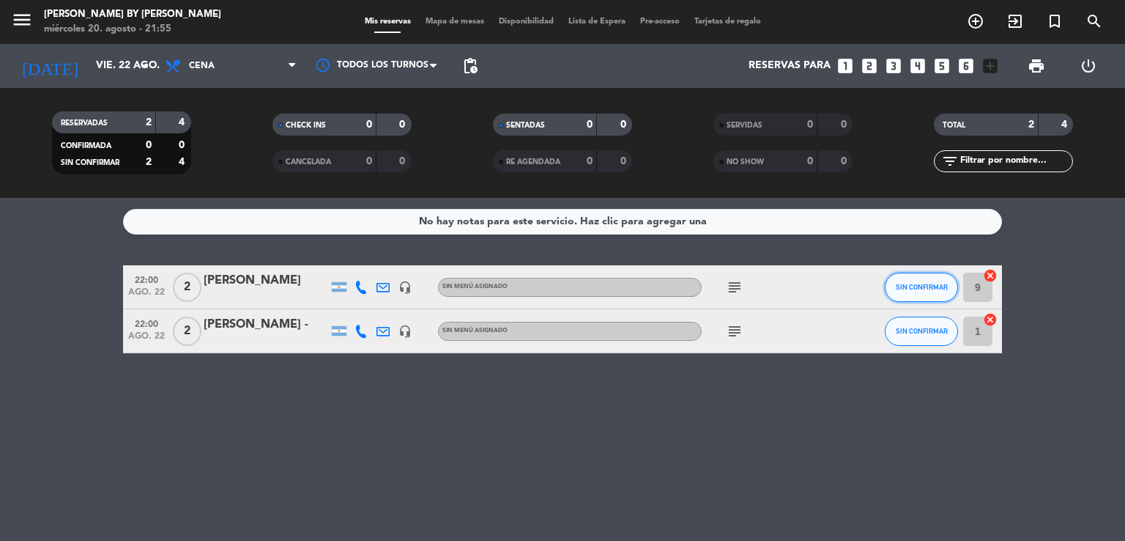
click at [914, 286] on span "SIN CONFIRMAR" at bounding box center [922, 287] width 52 height 8
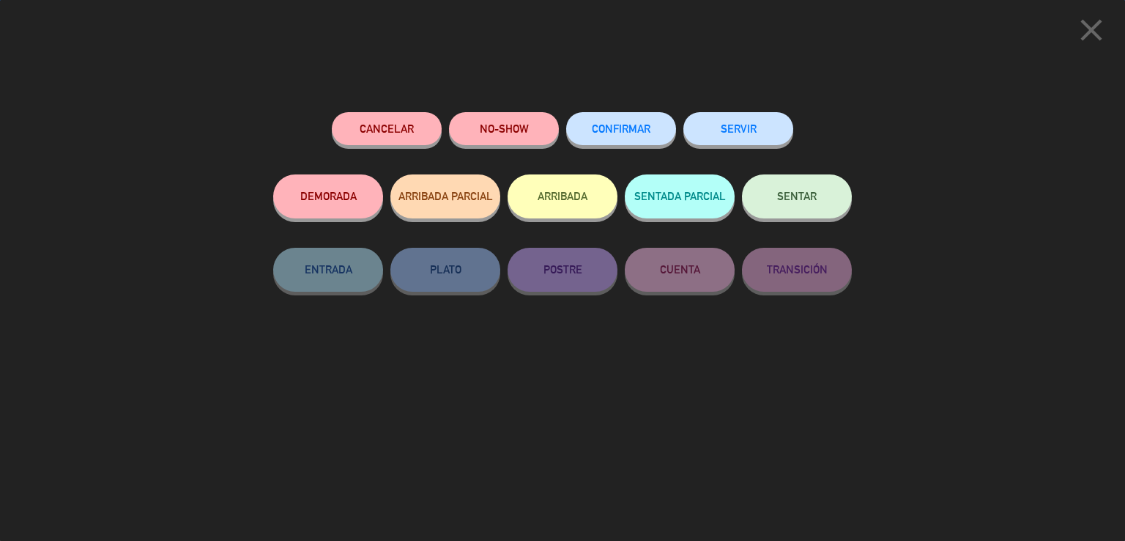
click at [612, 133] on span "CONFIRMAR" at bounding box center [621, 128] width 59 height 12
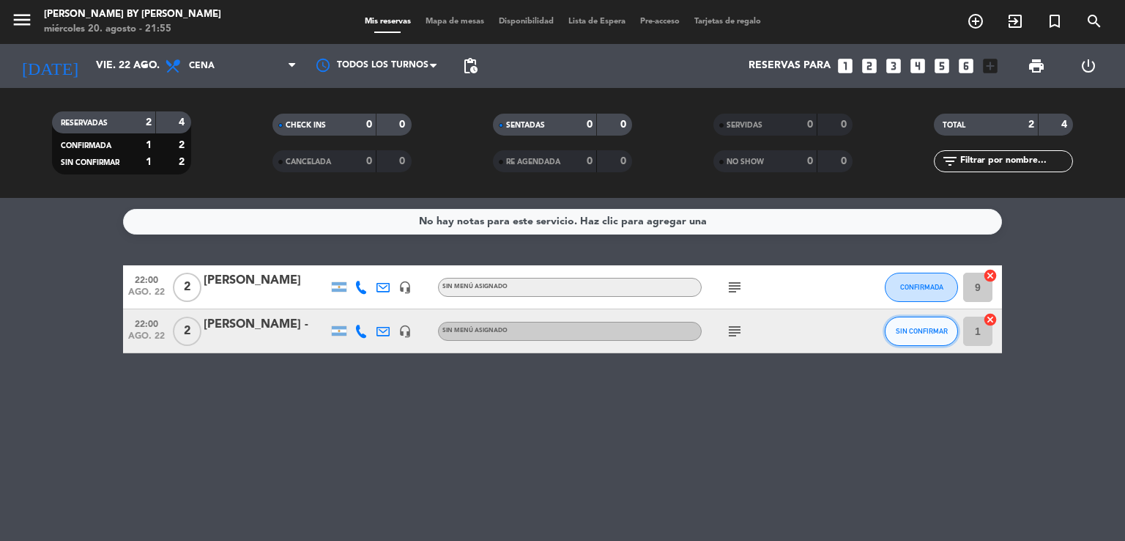
click at [891, 331] on button "SIN CONFIRMAR" at bounding box center [921, 330] width 73 height 29
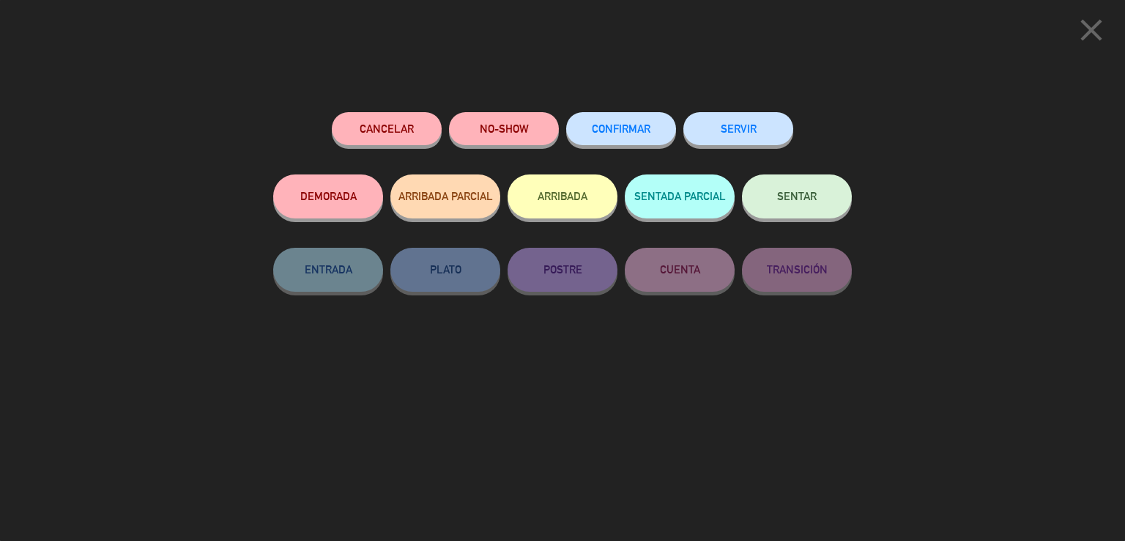
click at [656, 144] on div "CONFIRMAR" at bounding box center [621, 143] width 110 height 62
click at [648, 142] on button "CONFIRMAR" at bounding box center [621, 128] width 110 height 33
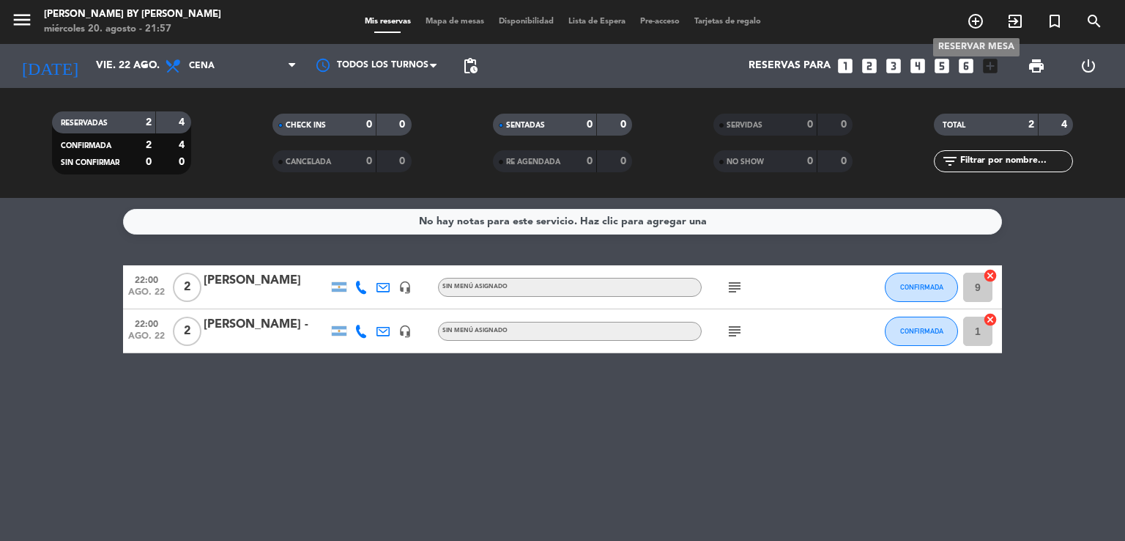
click at [967, 23] on span "add_circle_outline" at bounding box center [976, 21] width 40 height 25
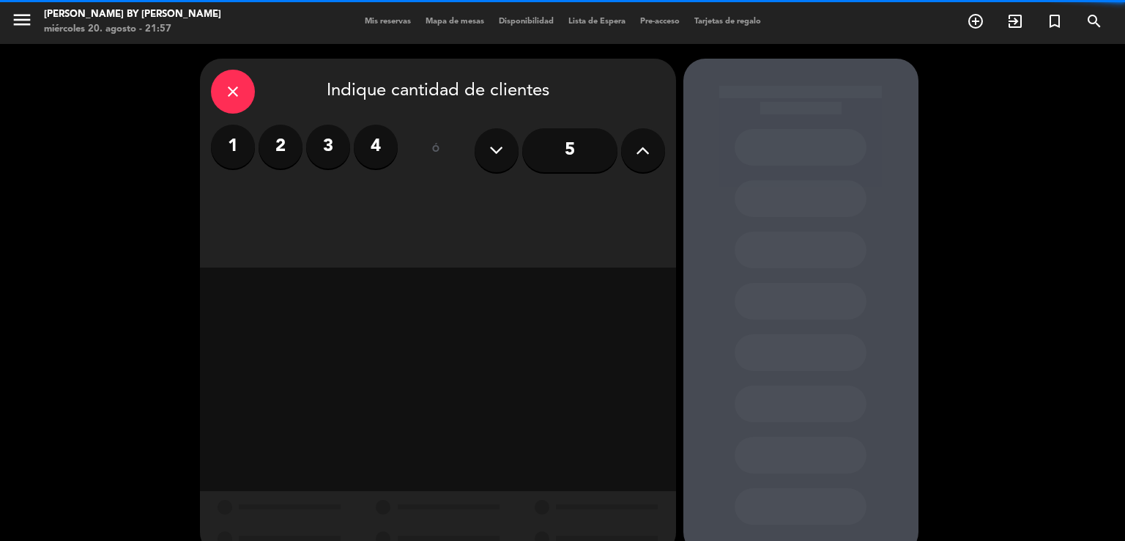
click at [274, 160] on label "2" at bounding box center [281, 147] width 44 height 44
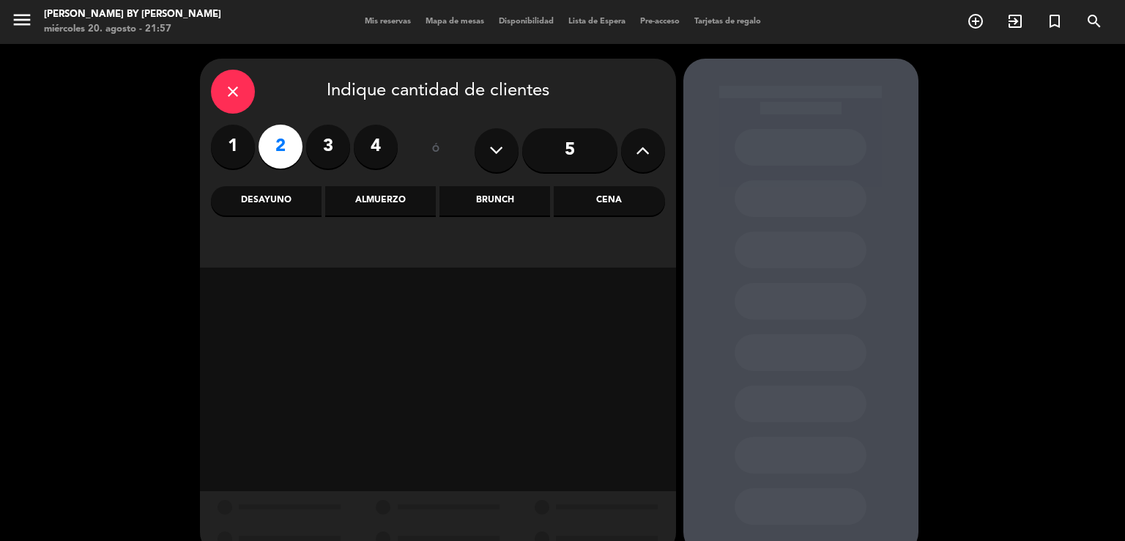
click at [590, 206] on div "Cena" at bounding box center [609, 200] width 111 height 29
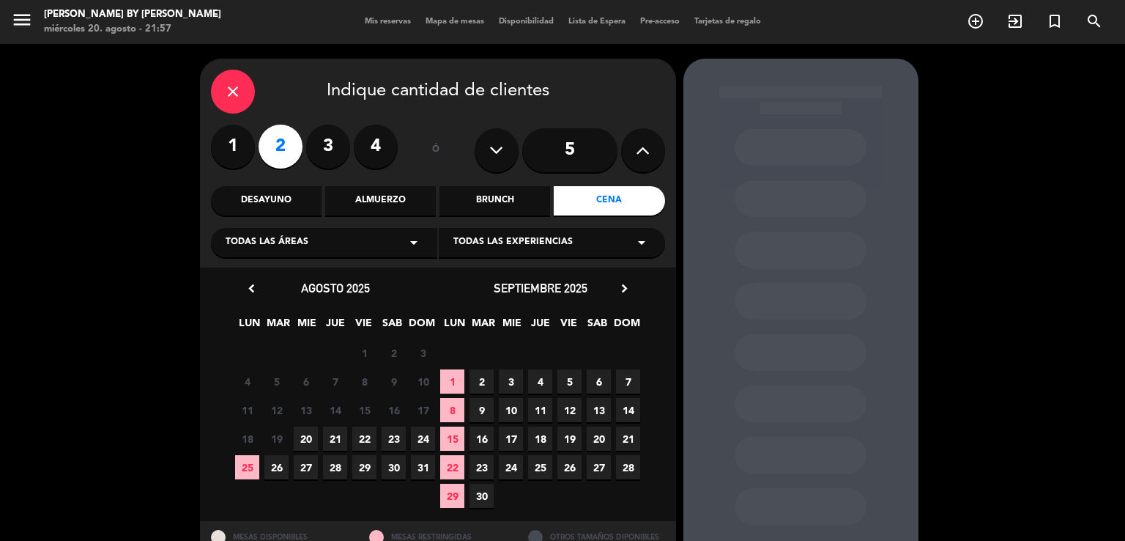
click at [357, 431] on span "22" at bounding box center [364, 438] width 24 height 24
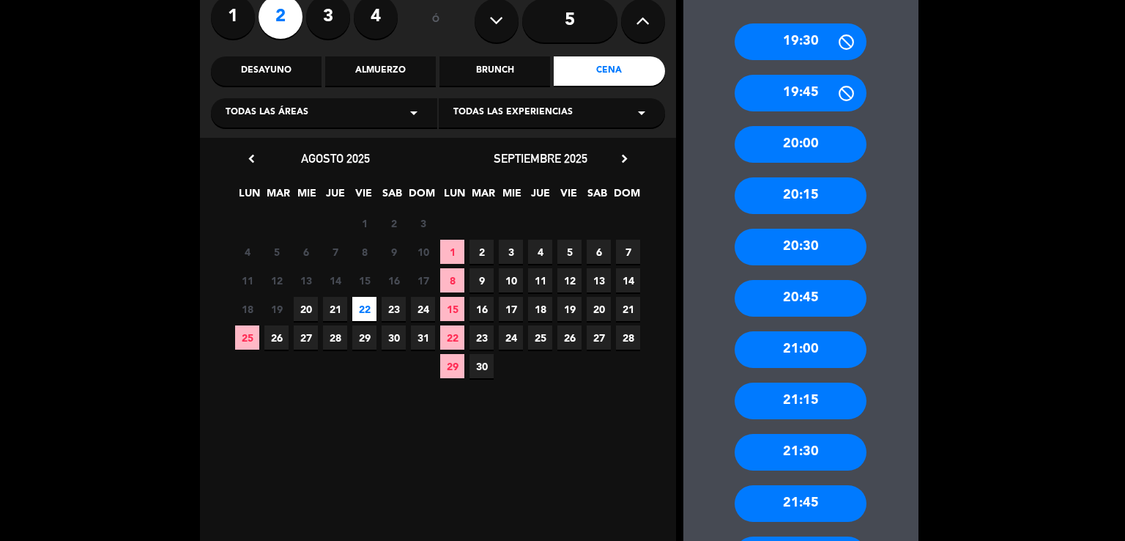
scroll to position [203, 0]
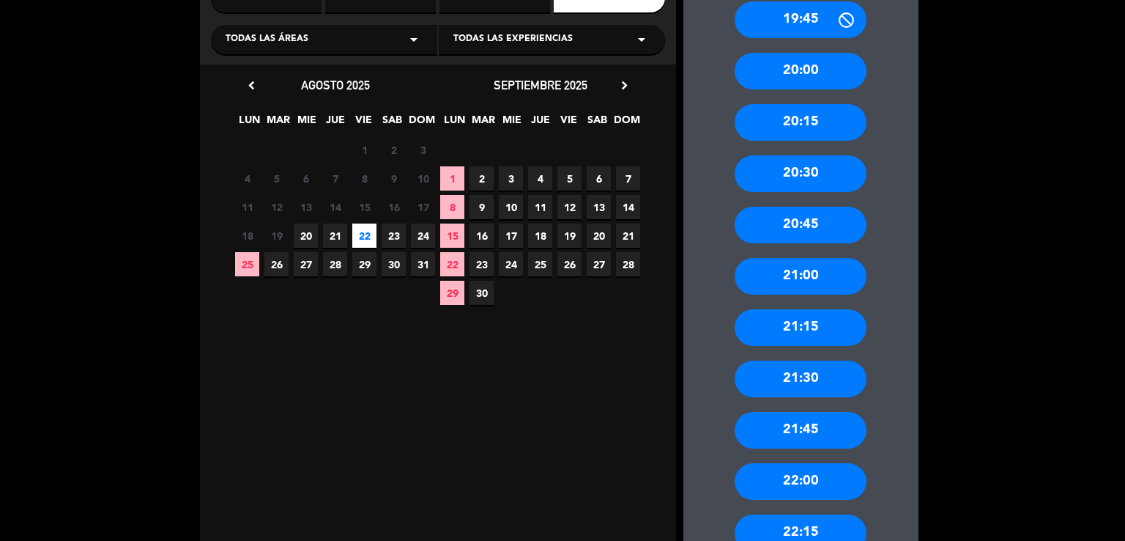
click at [809, 472] on div "22:00" at bounding box center [801, 481] width 132 height 37
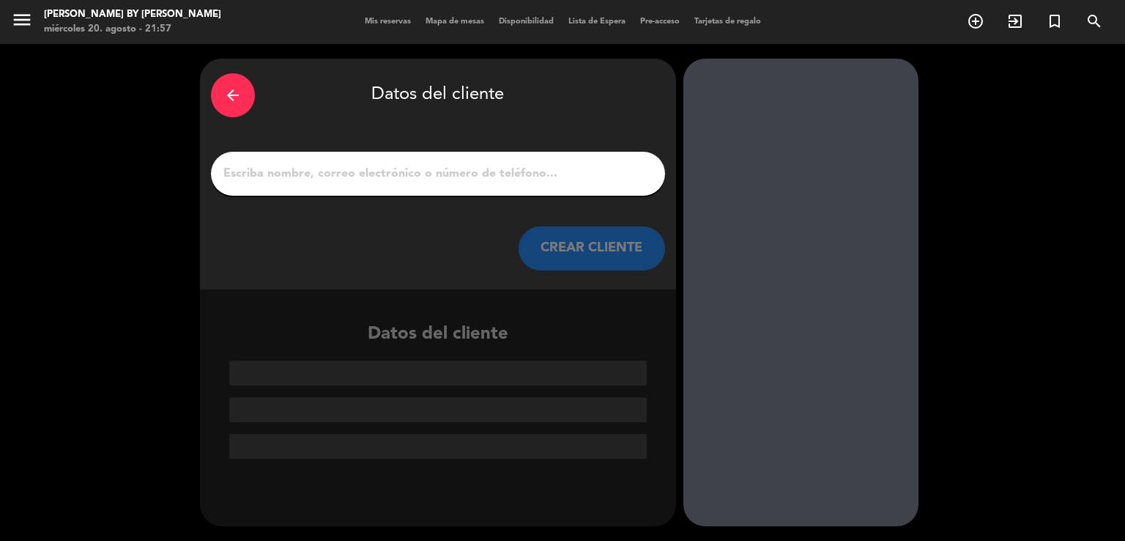
click at [409, 174] on input "1" at bounding box center [438, 173] width 432 height 21
paste input "[PERSON_NAME]"
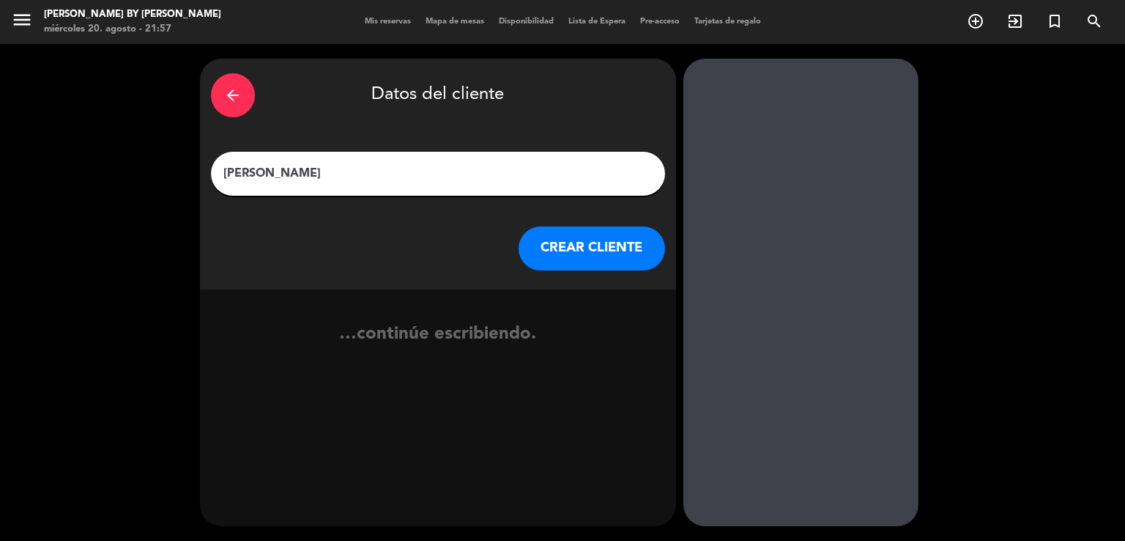
type input "[PERSON_NAME]"
click at [573, 250] on button "CREAR CLIENTE" at bounding box center [592, 248] width 146 height 44
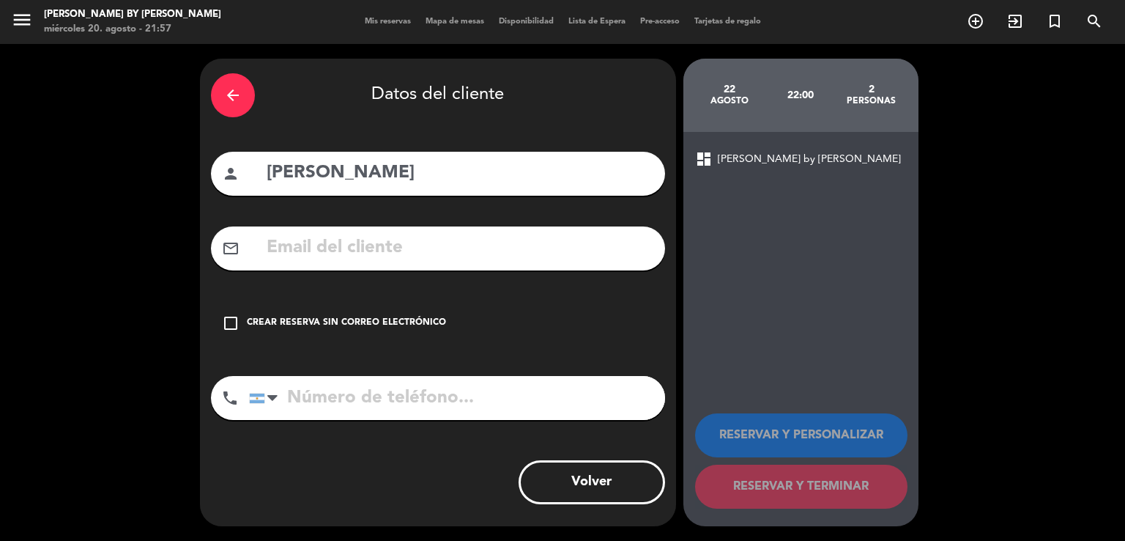
click at [340, 253] on input "text" at bounding box center [459, 248] width 389 height 30
click at [373, 250] on input "text" at bounding box center [459, 248] width 389 height 30
paste input "[EMAIL_ADDRESS][DOMAIN_NAME]"
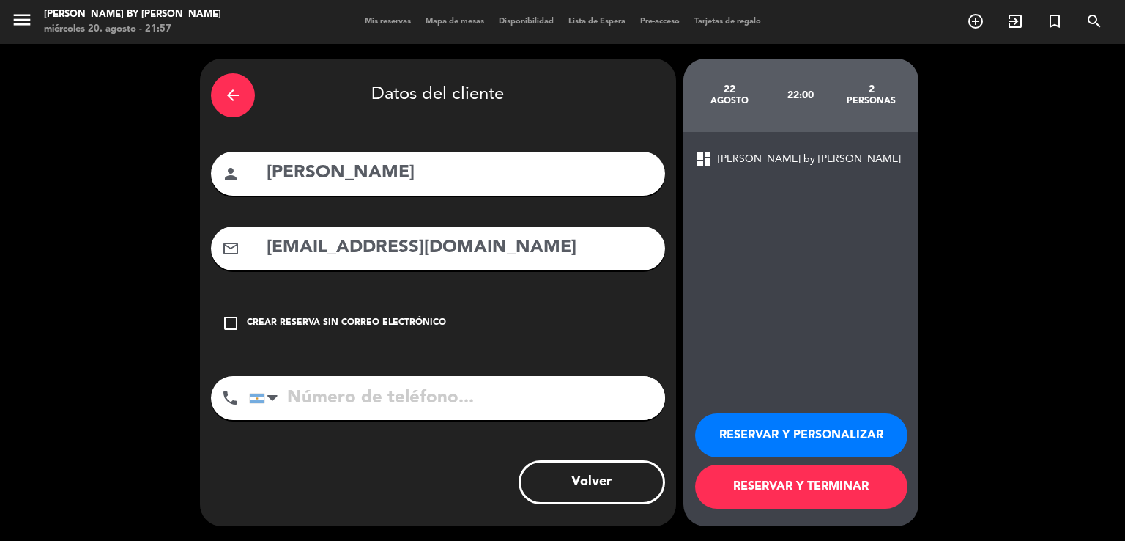
type input "[EMAIL_ADDRESS][DOMAIN_NAME]"
click at [374, 387] on input "tel" at bounding box center [457, 398] width 416 height 44
paste input "1139087431"
type input "1139087431"
click at [771, 484] on button "RESERVAR Y TERMINAR" at bounding box center [801, 486] width 212 height 44
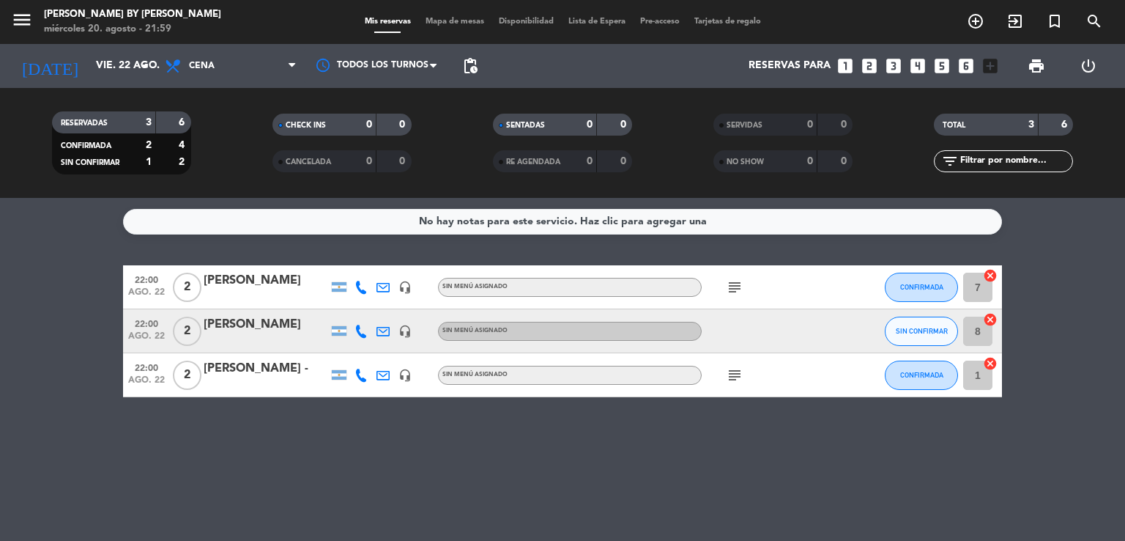
click at [259, 328] on div "[PERSON_NAME]" at bounding box center [266, 324] width 125 height 19
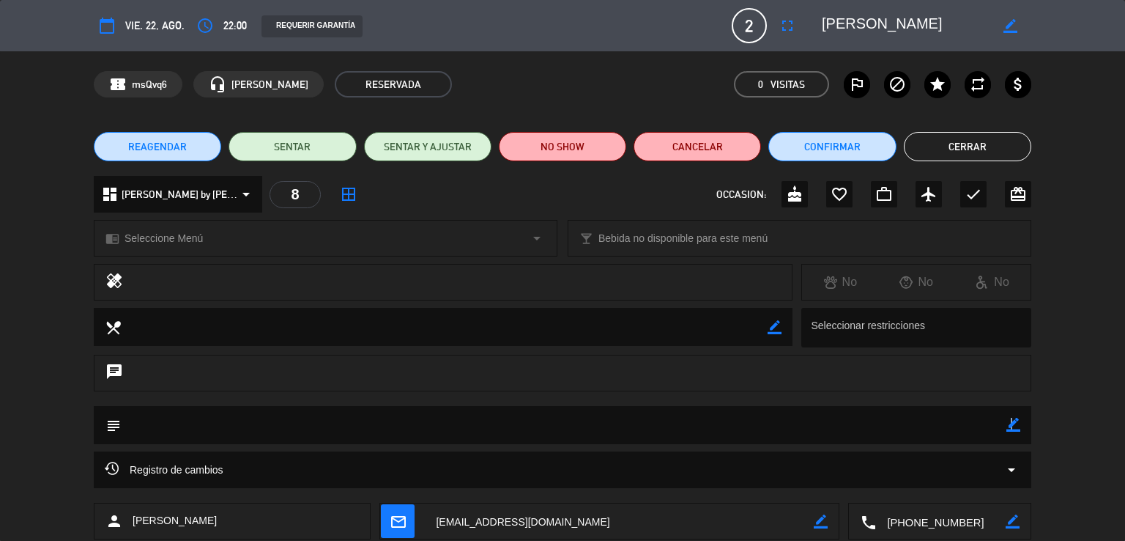
click at [1011, 425] on icon "border_color" at bounding box center [1013, 425] width 14 height 14
click at [929, 437] on textarea at bounding box center [564, 424] width 886 height 37
type textarea "sabores del mundo"
click at [1014, 425] on icon at bounding box center [1013, 425] width 14 height 14
click at [951, 150] on button "Cerrar" at bounding box center [967, 146] width 127 height 29
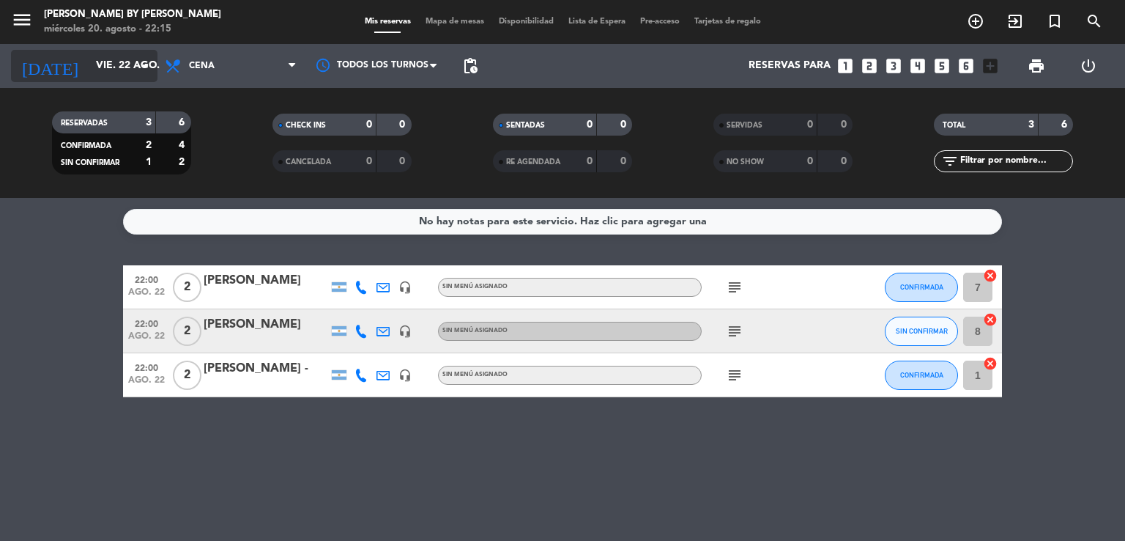
click at [103, 69] on input "vie. 22 ago." at bounding box center [158, 66] width 139 height 26
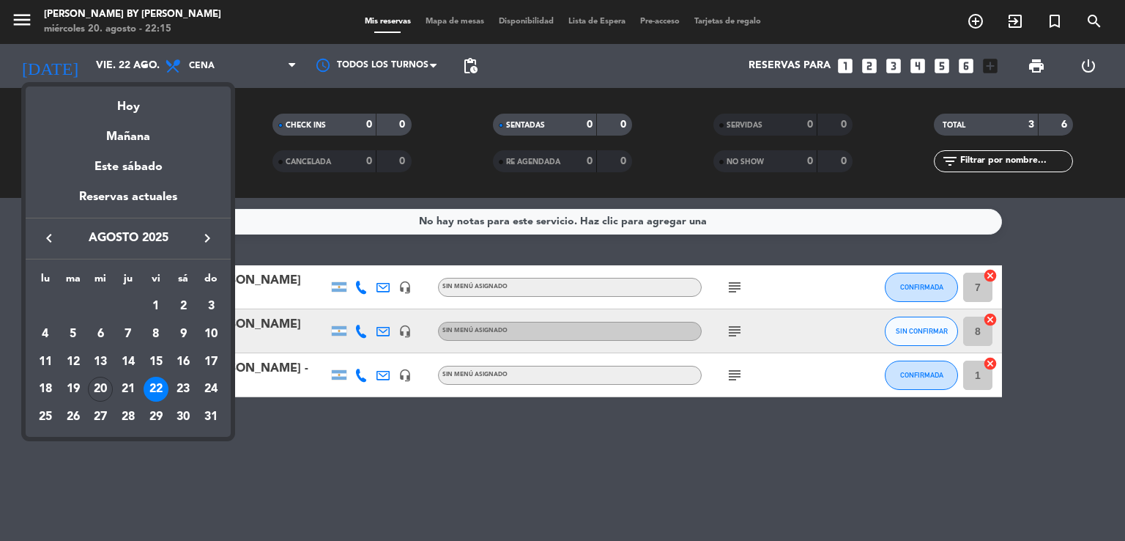
drag, startPoint x: 100, startPoint y: 388, endPoint x: 115, endPoint y: 393, distance: 16.2
click at [100, 387] on div "20" at bounding box center [100, 388] width 25 height 25
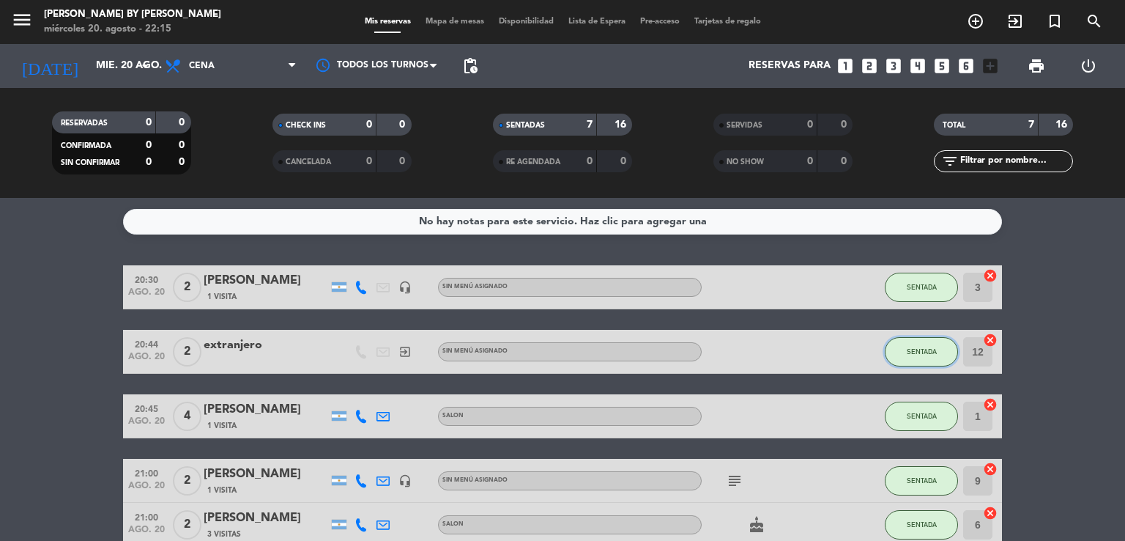
click at [894, 357] on button "SENTADA" at bounding box center [921, 351] width 73 height 29
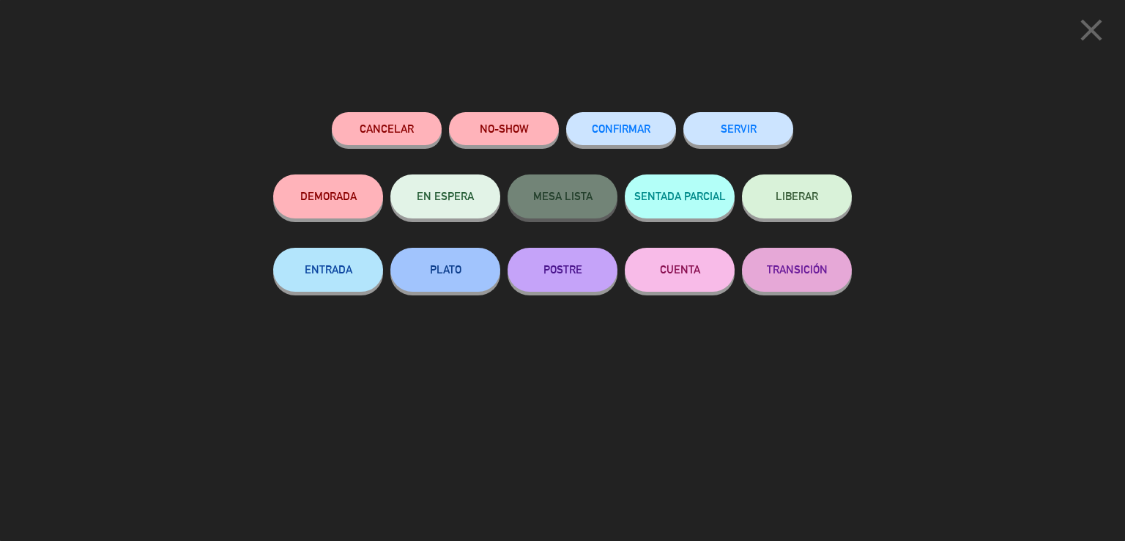
click at [737, 122] on button "SERVIR" at bounding box center [738, 128] width 110 height 33
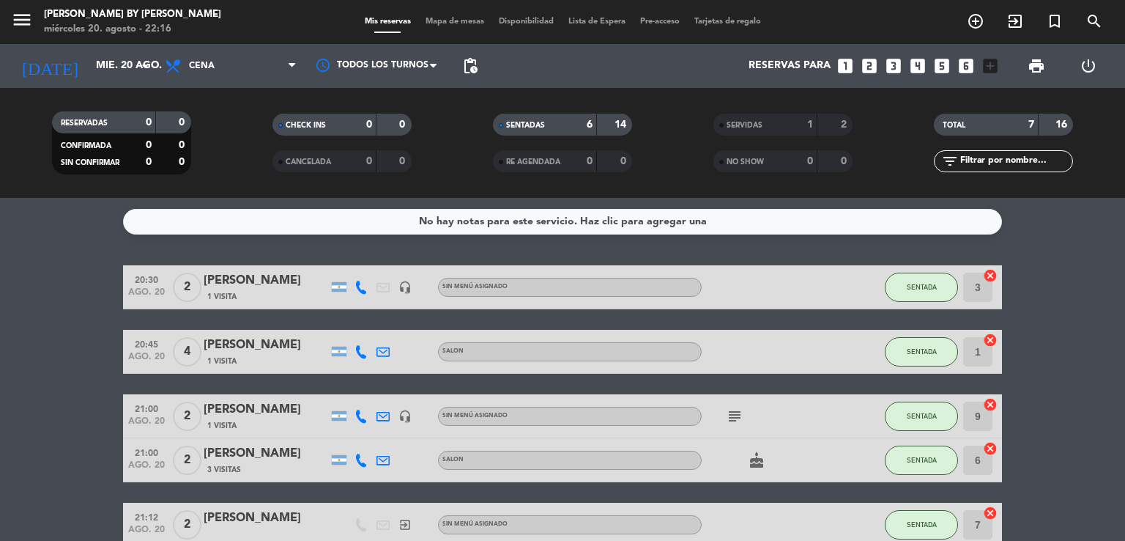
click at [63, 398] on bookings-row "20:30 ago. 20 2 [PERSON_NAME] 1 Visita headset_mic Sin menú asignado SENTADA 3 …" at bounding box center [562, 438] width 1125 height 346
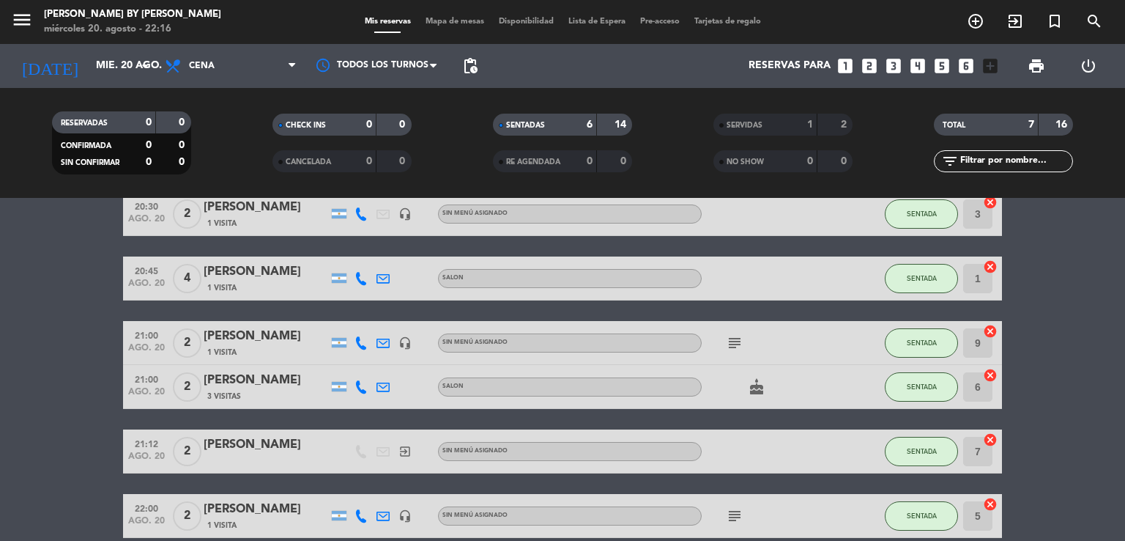
scroll to position [144, 0]
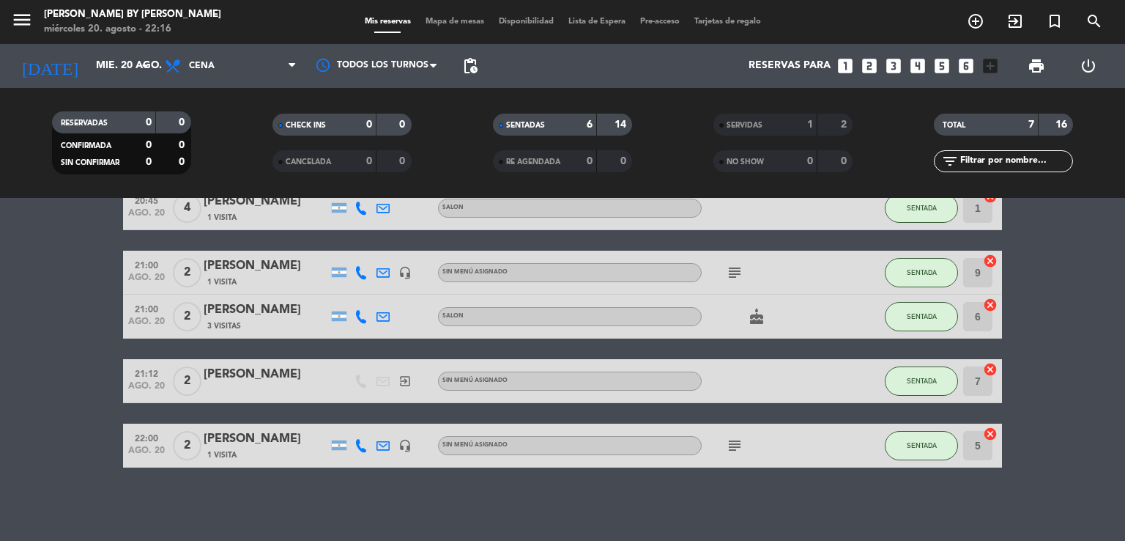
click at [87, 378] on bookings-row "20:30 ago. 20 2 [PERSON_NAME] 1 Visita headset_mic Sin menú asignado SENTADA 3 …" at bounding box center [562, 295] width 1125 height 346
click at [86, 378] on bookings-row "20:30 ago. 20 2 [PERSON_NAME] 1 Visita headset_mic Sin menú asignado SENTADA 3 …" at bounding box center [562, 295] width 1125 height 346
click at [139, 71] on icon "arrow_drop_down" at bounding box center [145, 66] width 18 height 18
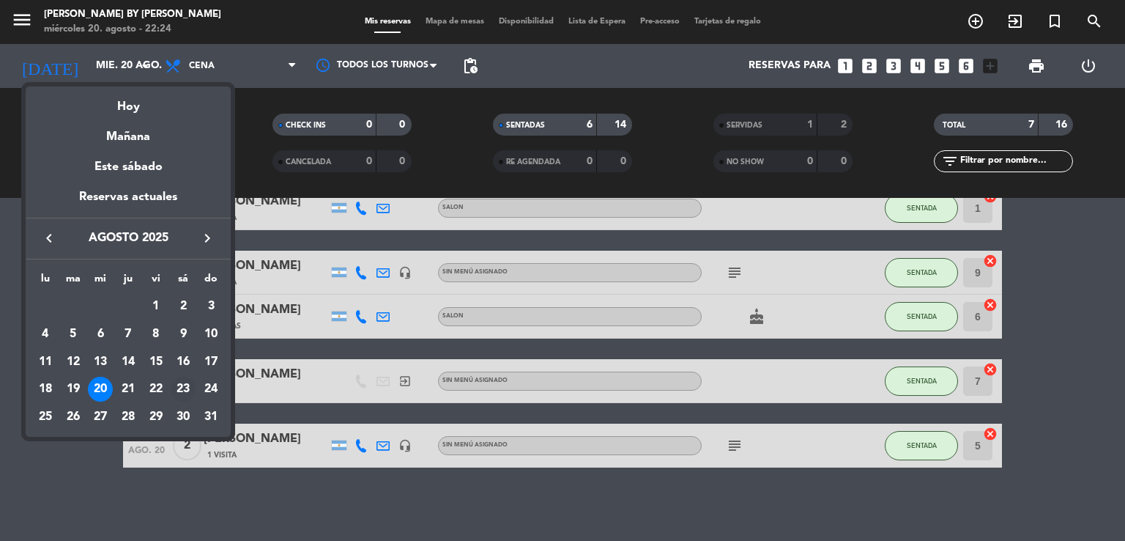
click at [185, 379] on div "23" at bounding box center [183, 388] width 25 height 25
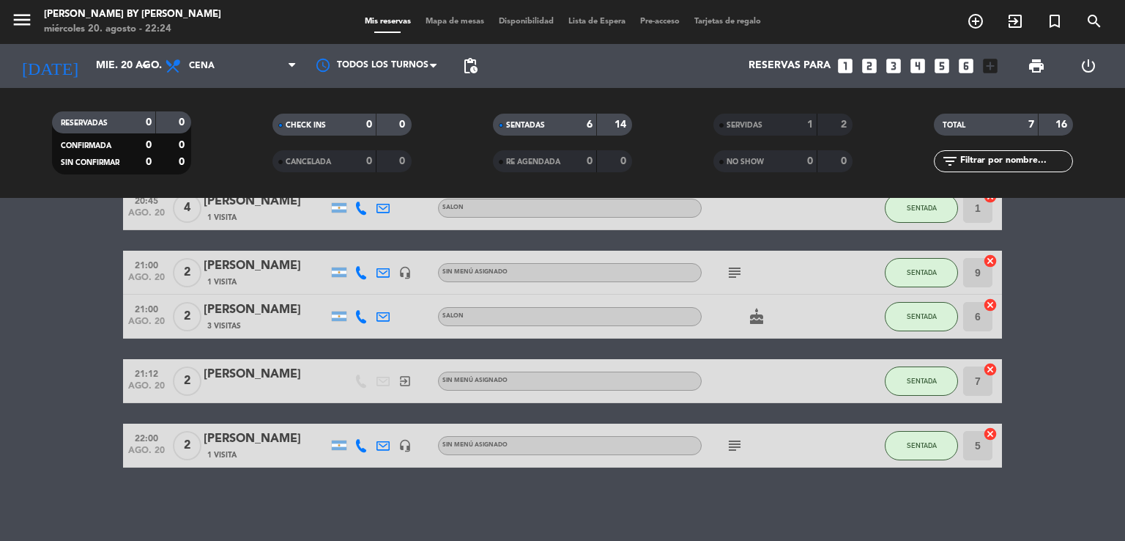
type input "sáb. 23 ago."
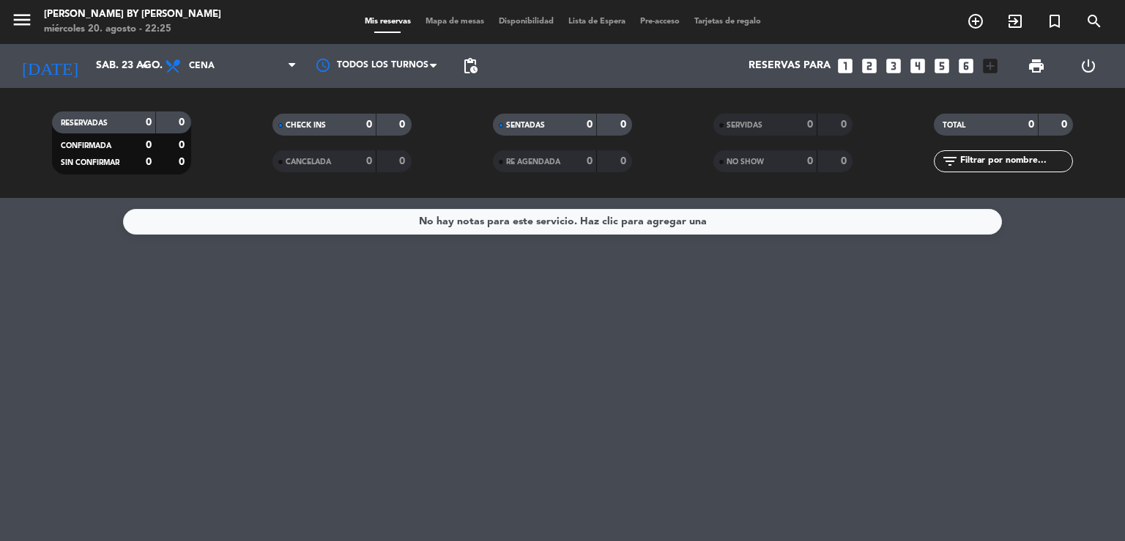
scroll to position [0, 0]
click at [977, 23] on icon "add_circle_outline" at bounding box center [976, 21] width 18 height 18
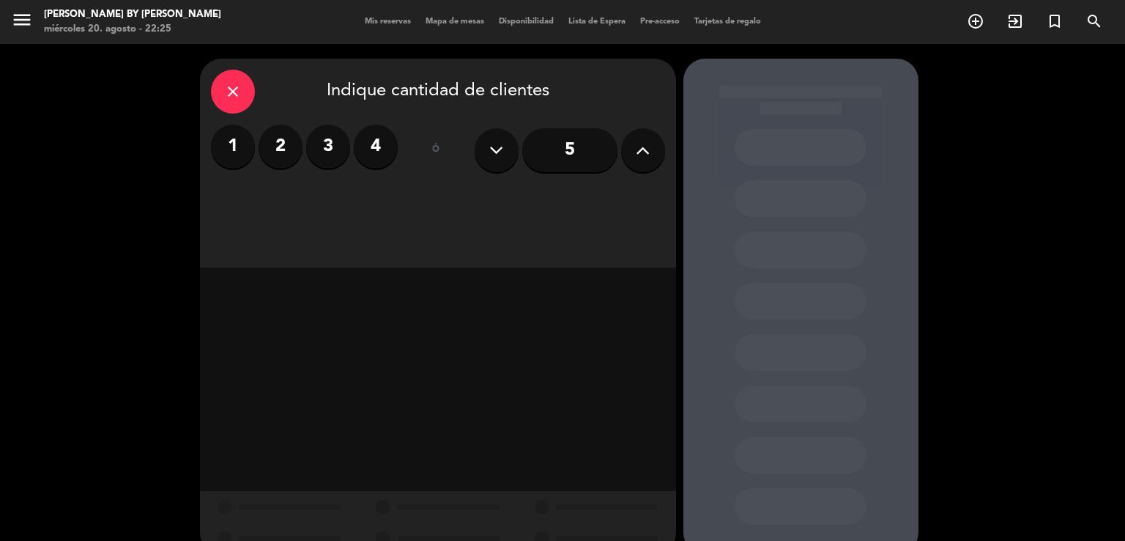
click at [289, 149] on label "2" at bounding box center [281, 147] width 44 height 44
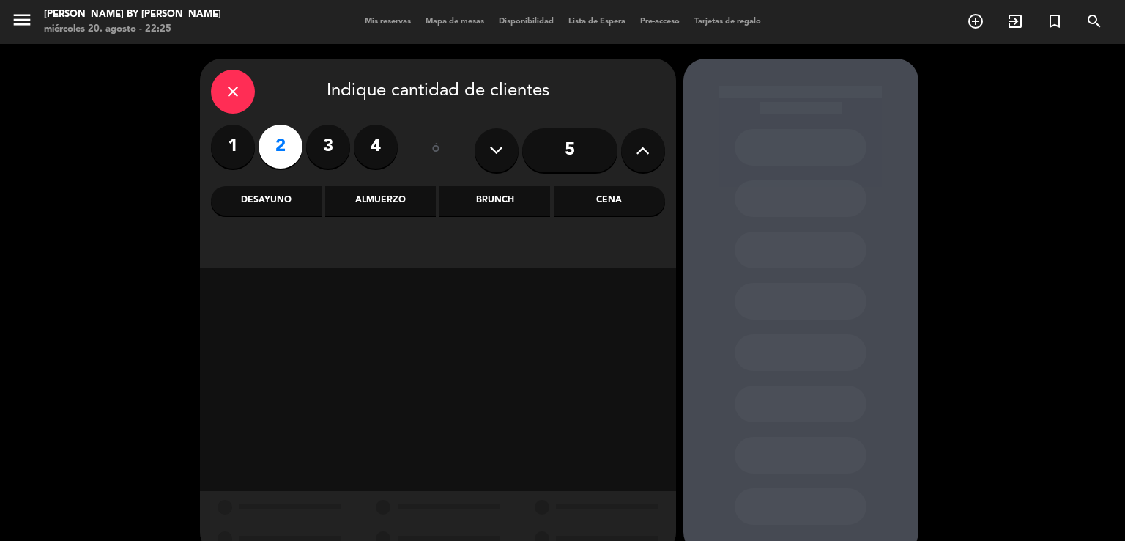
drag, startPoint x: 390, startPoint y: 201, endPoint x: 393, endPoint y: 212, distance: 10.9
click at [390, 201] on div "Almuerzo" at bounding box center [380, 200] width 111 height 29
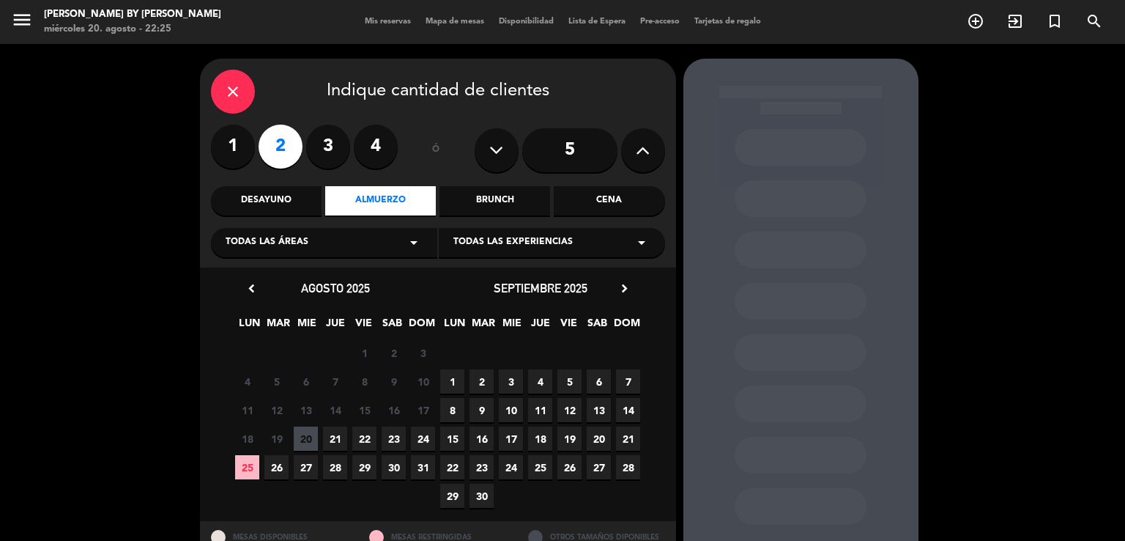
drag, startPoint x: 390, startPoint y: 431, endPoint x: 406, endPoint y: 411, distance: 25.5
click at [389, 431] on span "23" at bounding box center [394, 438] width 24 height 24
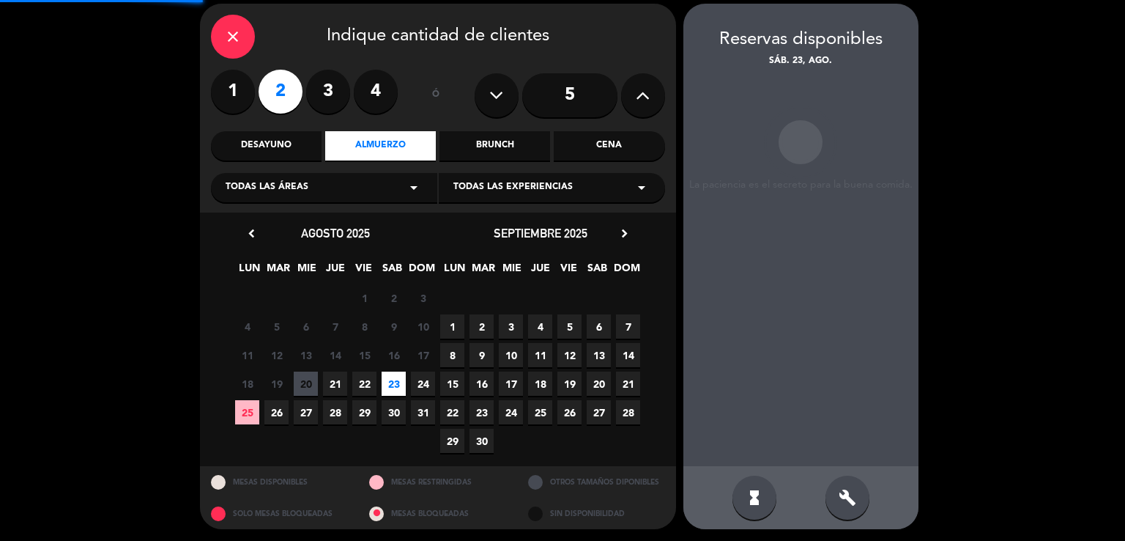
scroll to position [56, 0]
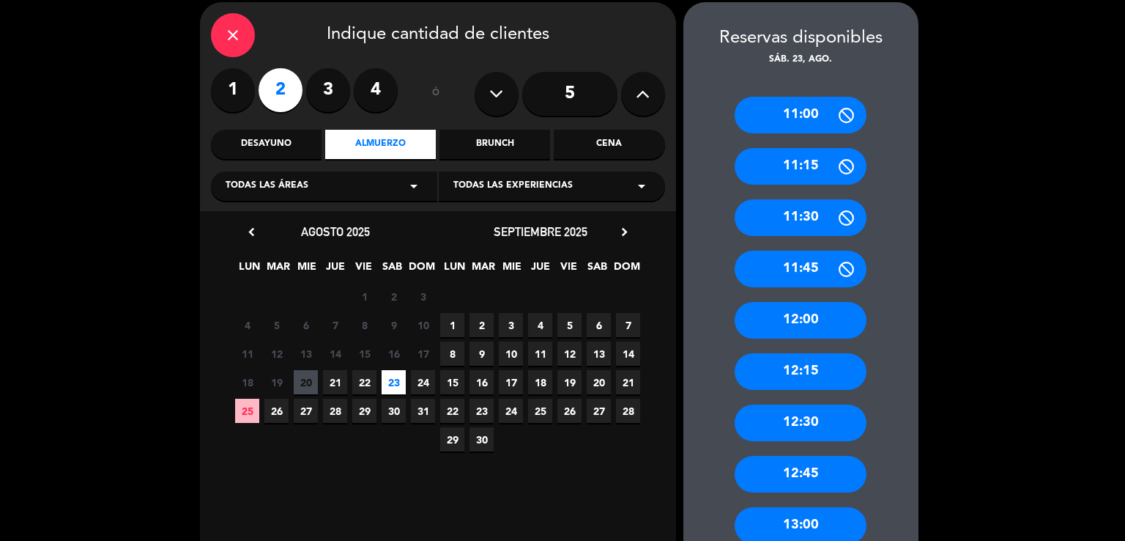
click at [800, 329] on div "12:00" at bounding box center [801, 320] width 132 height 37
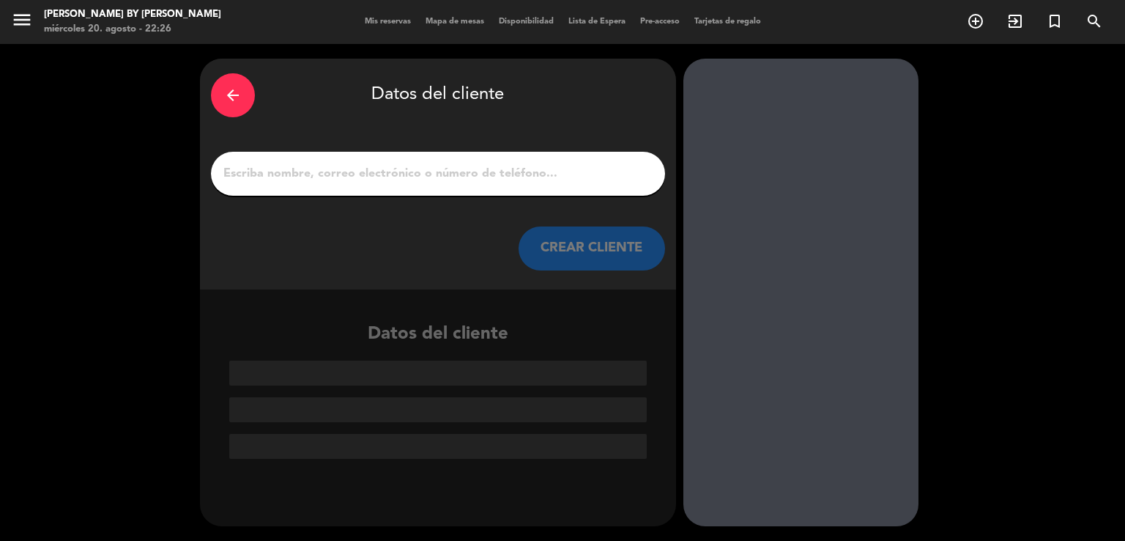
click at [475, 179] on input "1" at bounding box center [438, 173] width 432 height 21
paste input "[PERSON_NAME]"
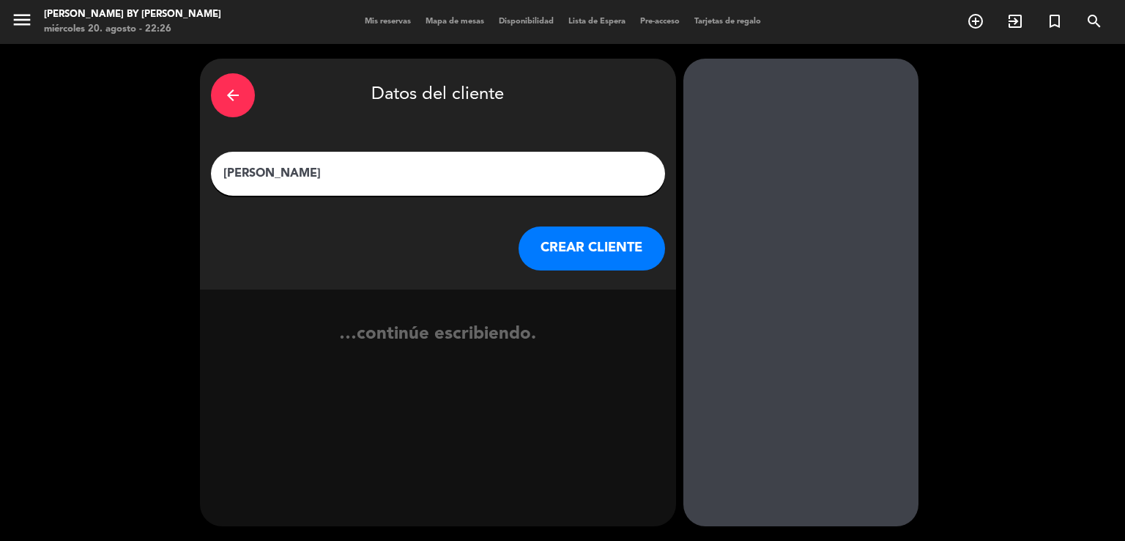
type input "[PERSON_NAME]"
click at [557, 259] on button "CREAR CLIENTE" at bounding box center [592, 248] width 146 height 44
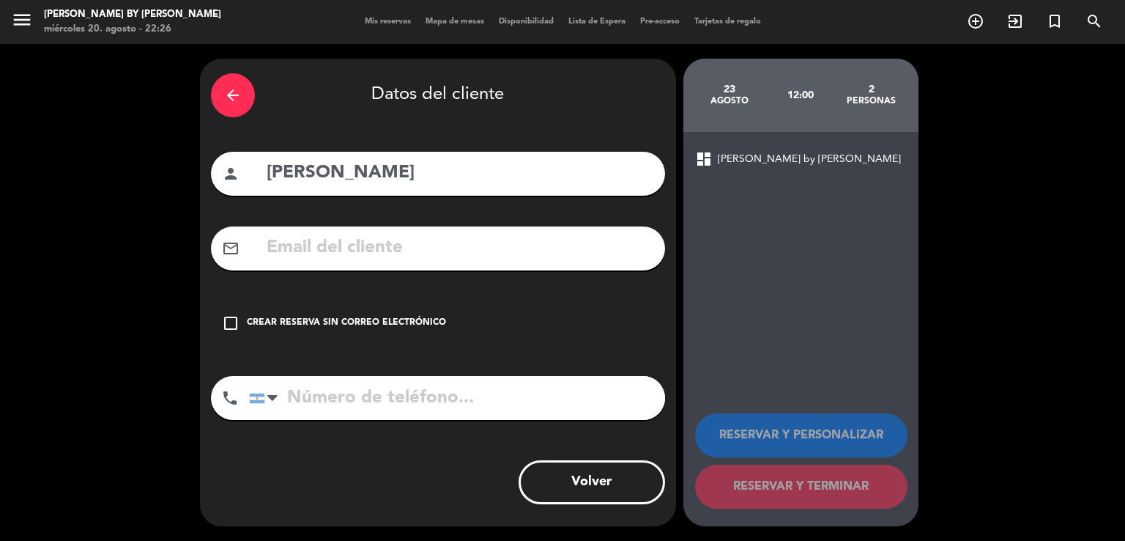
click at [300, 240] on input "text" at bounding box center [459, 248] width 389 height 30
click at [388, 234] on input "text" at bounding box center [459, 248] width 389 height 30
paste input "[EMAIL_ADDRESS][DOMAIN_NAME]"
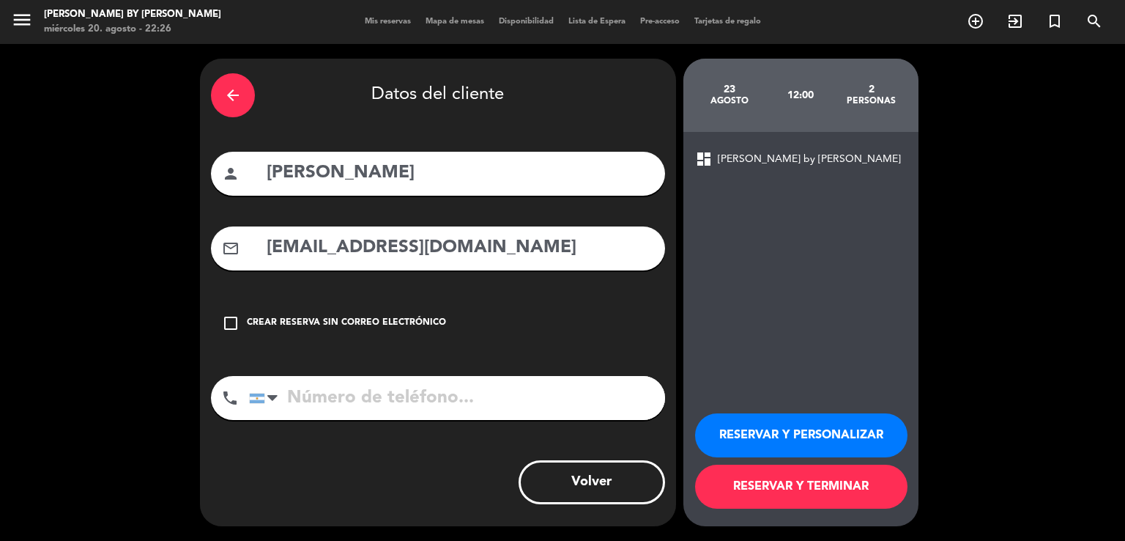
type input "[EMAIL_ADDRESS][DOMAIN_NAME]"
click at [442, 387] on input "tel" at bounding box center [457, 398] width 416 height 44
click at [359, 387] on input "tel" at bounding box center [457, 398] width 416 height 44
paste input "1544305892"
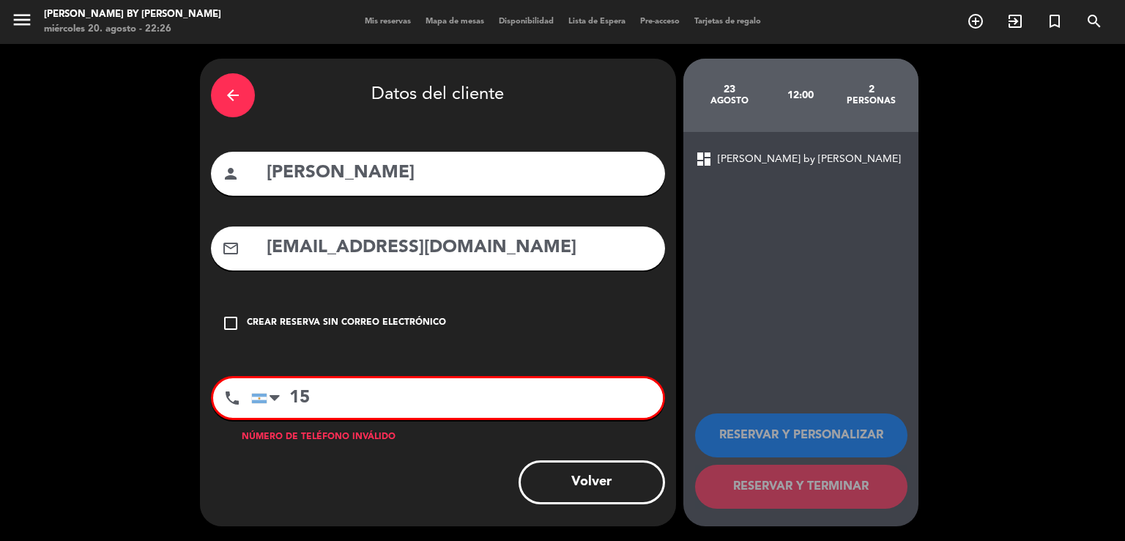
type input "1"
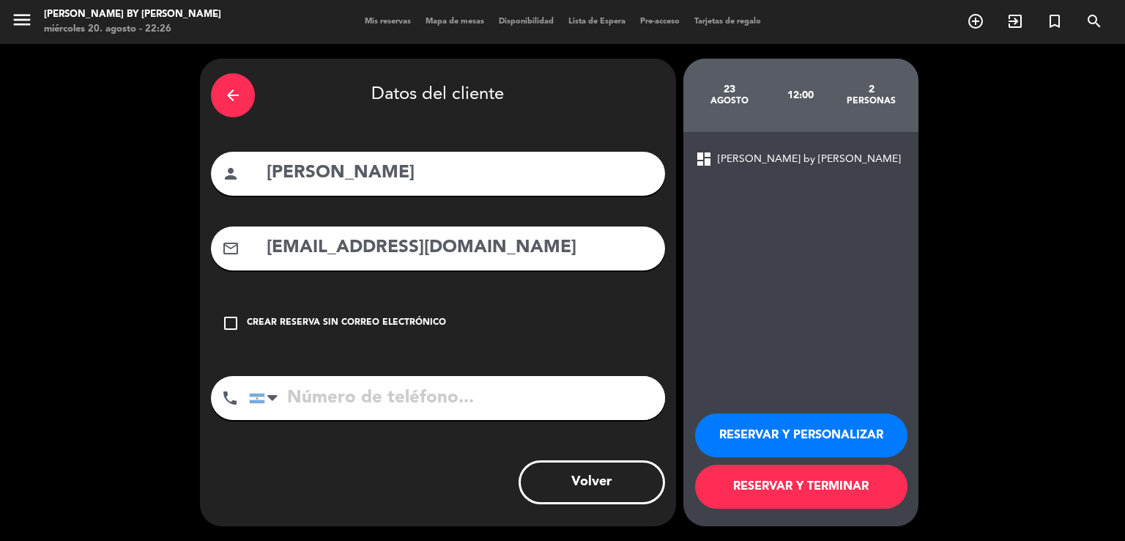
drag, startPoint x: 794, startPoint y: 484, endPoint x: 749, endPoint y: 478, distance: 45.1
click at [794, 485] on button "RESERVAR Y TERMINAR" at bounding box center [801, 486] width 212 height 44
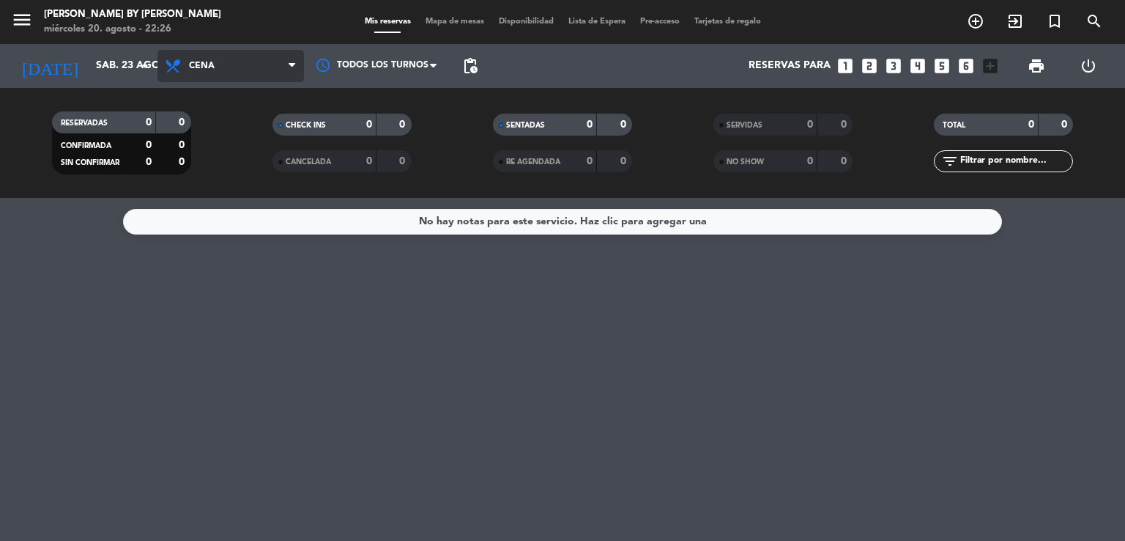
click at [208, 68] on span "Cena" at bounding box center [202, 66] width 26 height 10
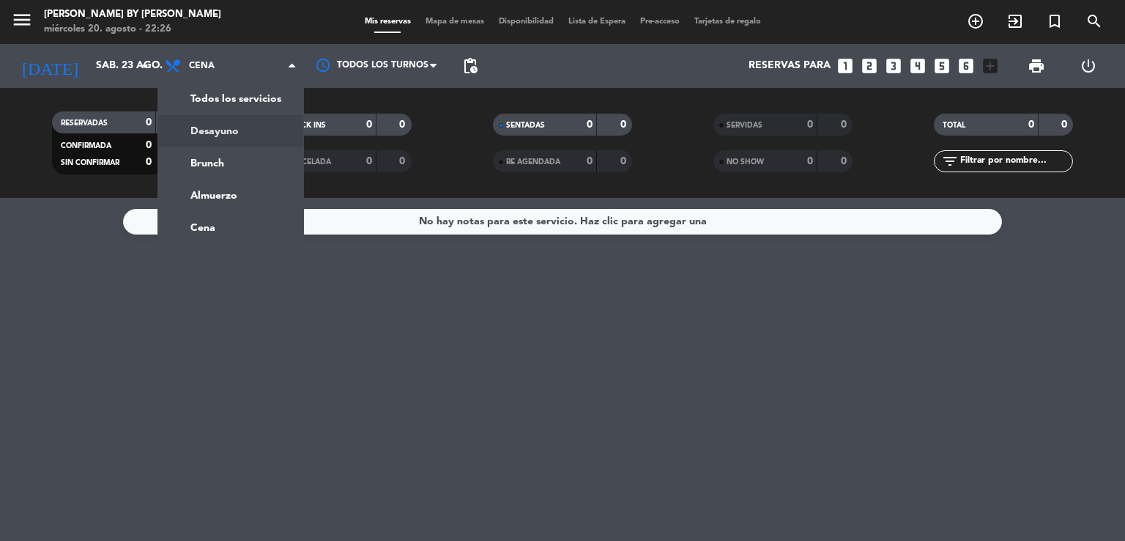
click at [237, 103] on div "menu [PERSON_NAME] by [PERSON_NAME] 20. [PERSON_NAME] - 22:26 Mis reservas Mapa…" at bounding box center [562, 99] width 1125 height 198
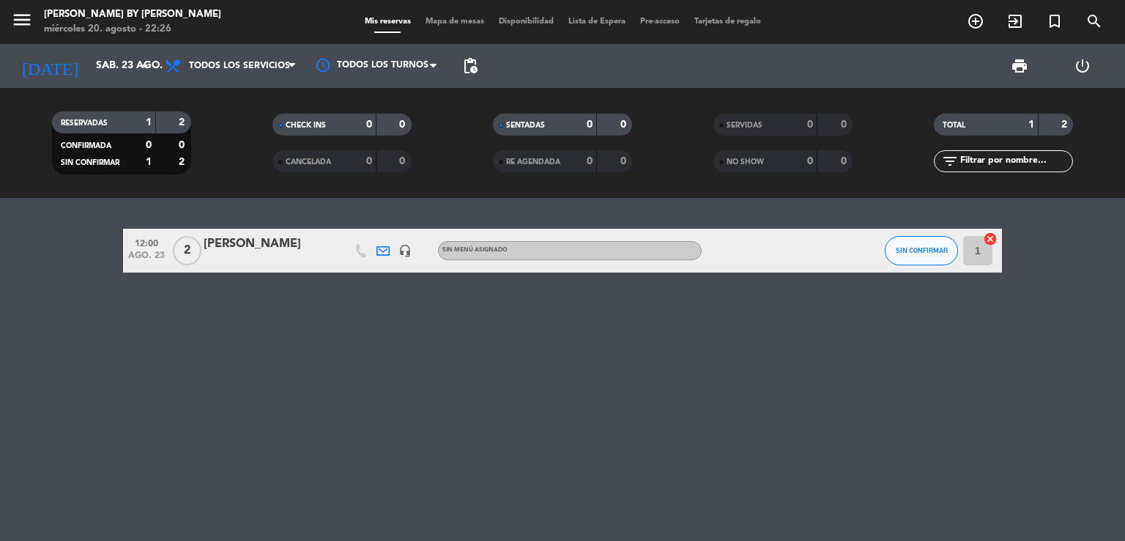
click at [252, 254] on div at bounding box center [266, 260] width 125 height 12
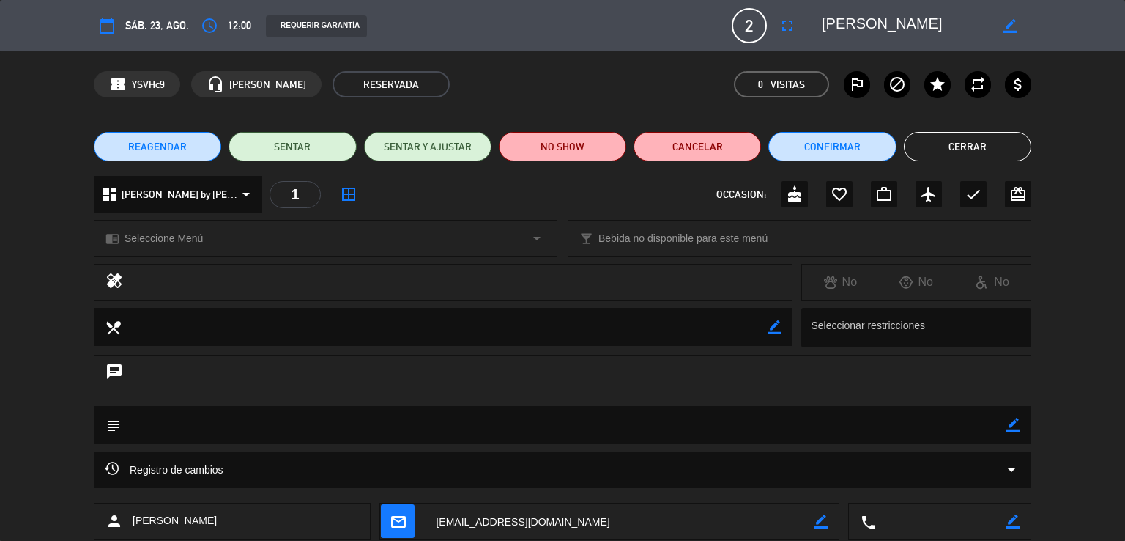
click at [1011, 425] on icon "border_color" at bounding box center [1013, 425] width 14 height 14
click at [961, 428] on textarea at bounding box center [564, 424] width 886 height 37
type textarea "grande cuisine"
click at [1008, 422] on icon at bounding box center [1013, 425] width 14 height 14
drag, startPoint x: 993, startPoint y: 144, endPoint x: 1020, endPoint y: 156, distance: 29.8
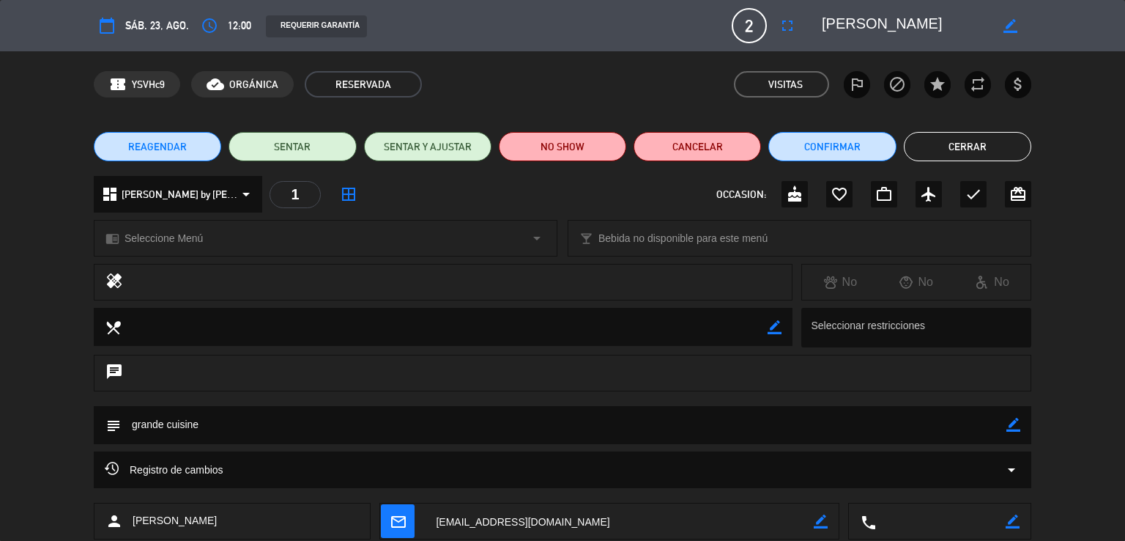
click at [991, 144] on button "Cerrar" at bounding box center [967, 146] width 127 height 29
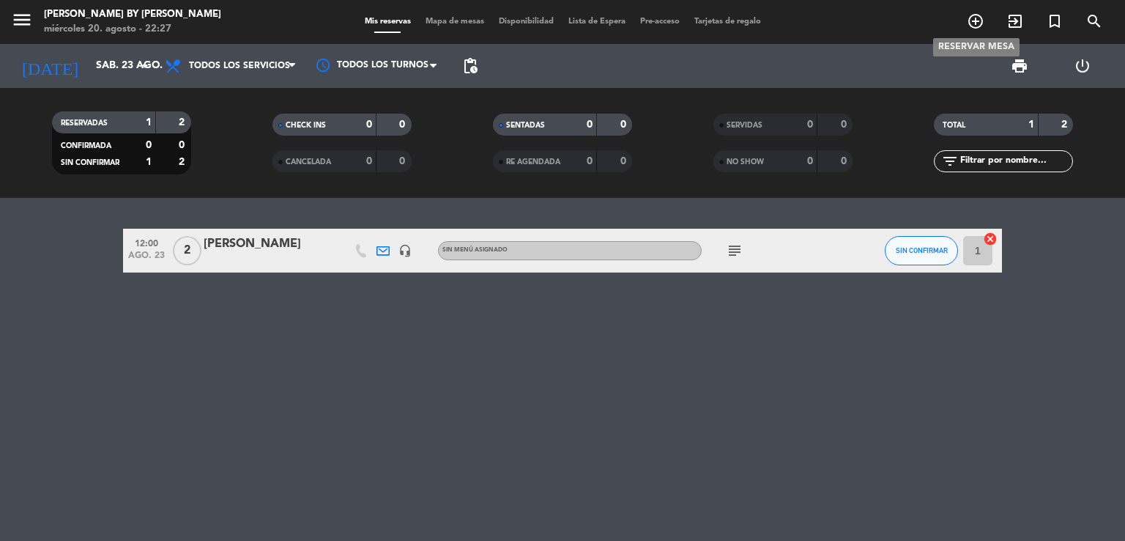
click at [978, 24] on icon "add_circle_outline" at bounding box center [976, 21] width 18 height 18
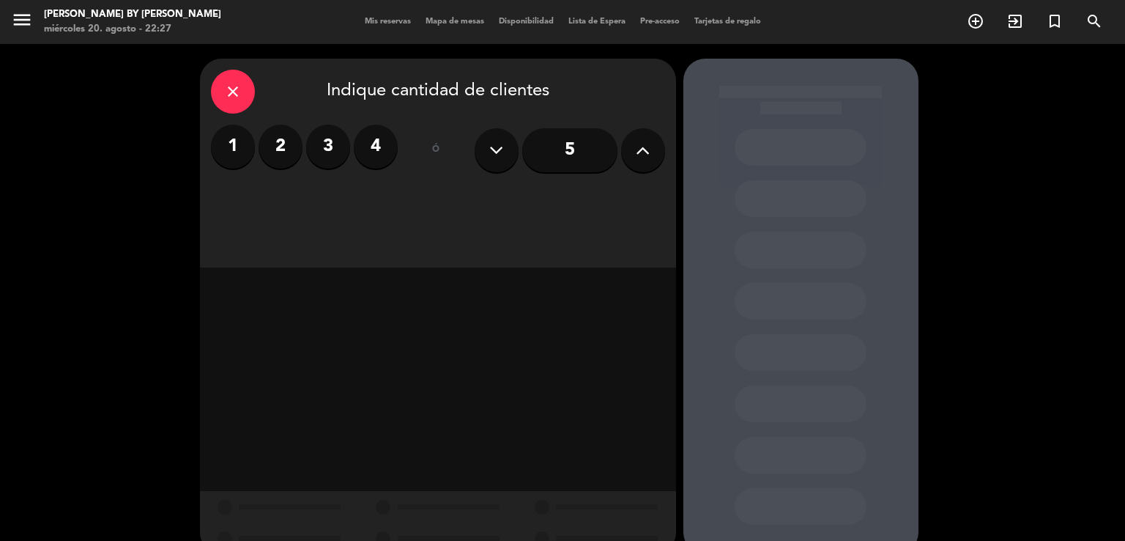
click at [289, 155] on label "2" at bounding box center [281, 147] width 44 height 44
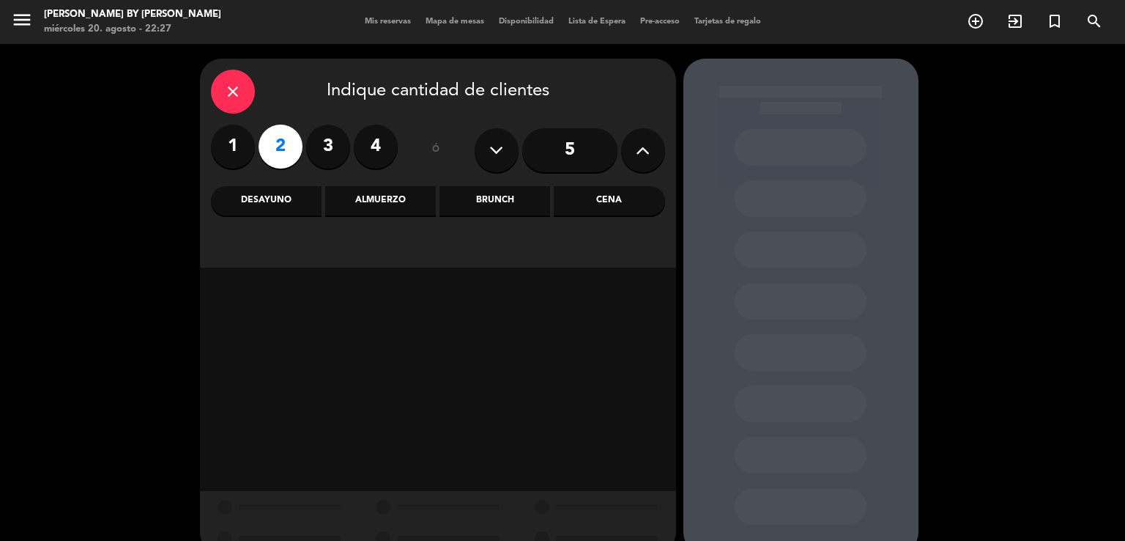
click at [589, 201] on div "Cena" at bounding box center [609, 200] width 111 height 29
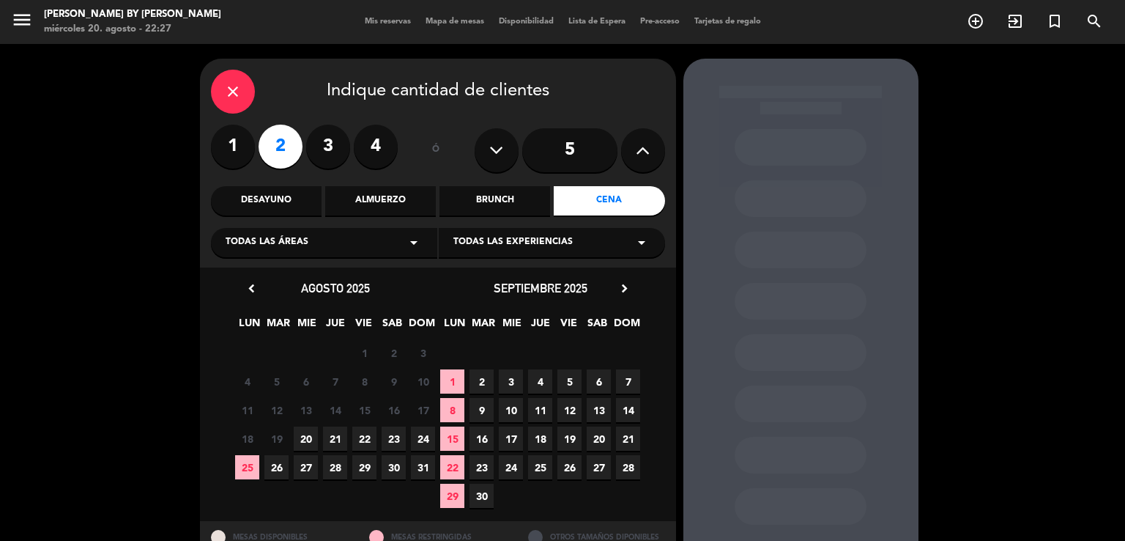
click at [396, 442] on span "23" at bounding box center [394, 438] width 24 height 24
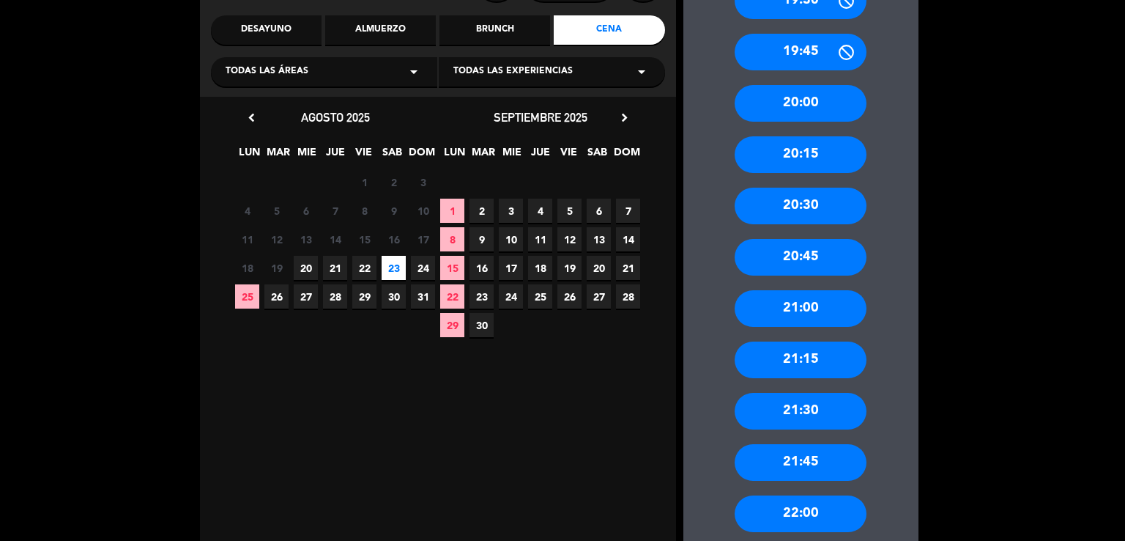
scroll to position [203, 0]
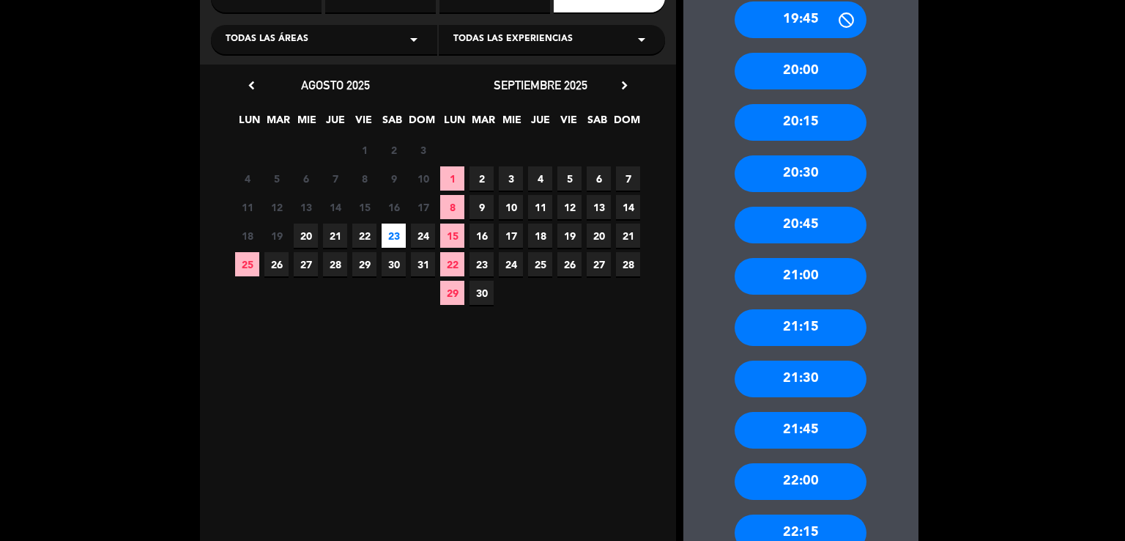
click at [806, 76] on div "20:00" at bounding box center [801, 71] width 132 height 37
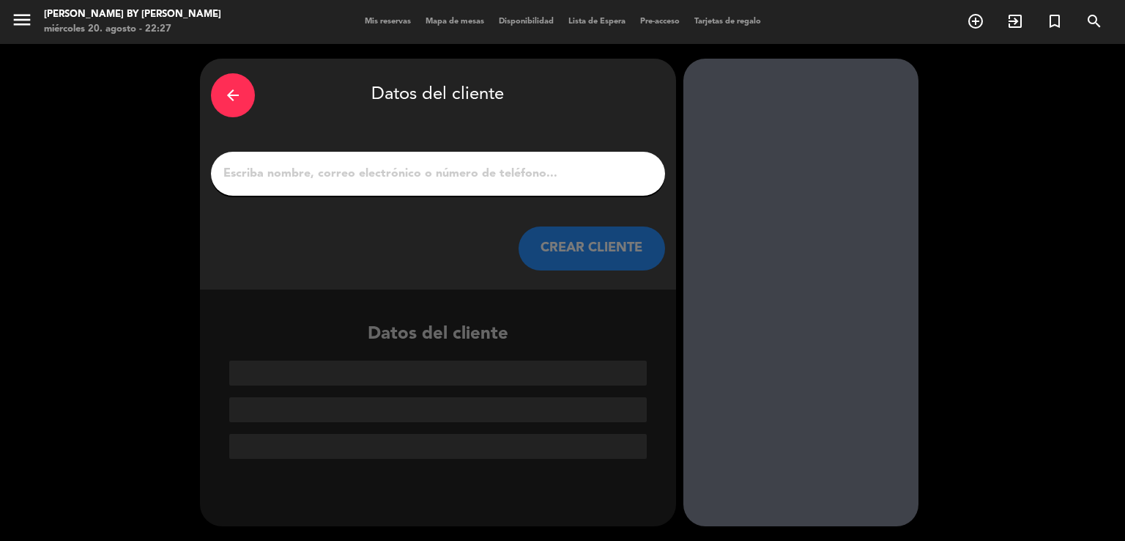
scroll to position [0, 0]
click at [472, 165] on input "1" at bounding box center [438, 173] width 432 height 21
paste input "[PERSON_NAME] -"
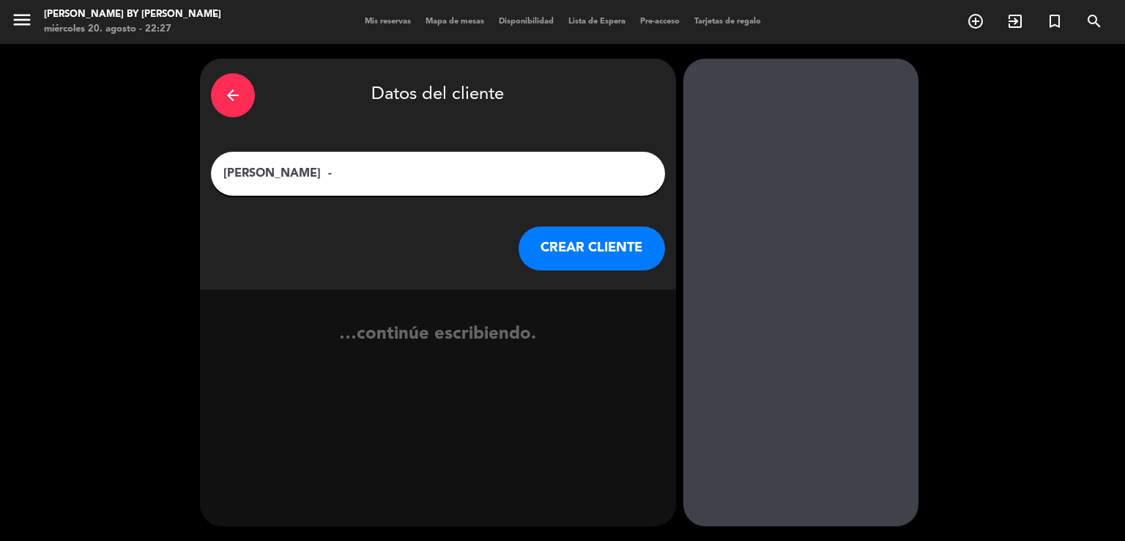
type input "[PERSON_NAME] -"
click at [601, 247] on button "CREAR CLIENTE" at bounding box center [592, 248] width 146 height 44
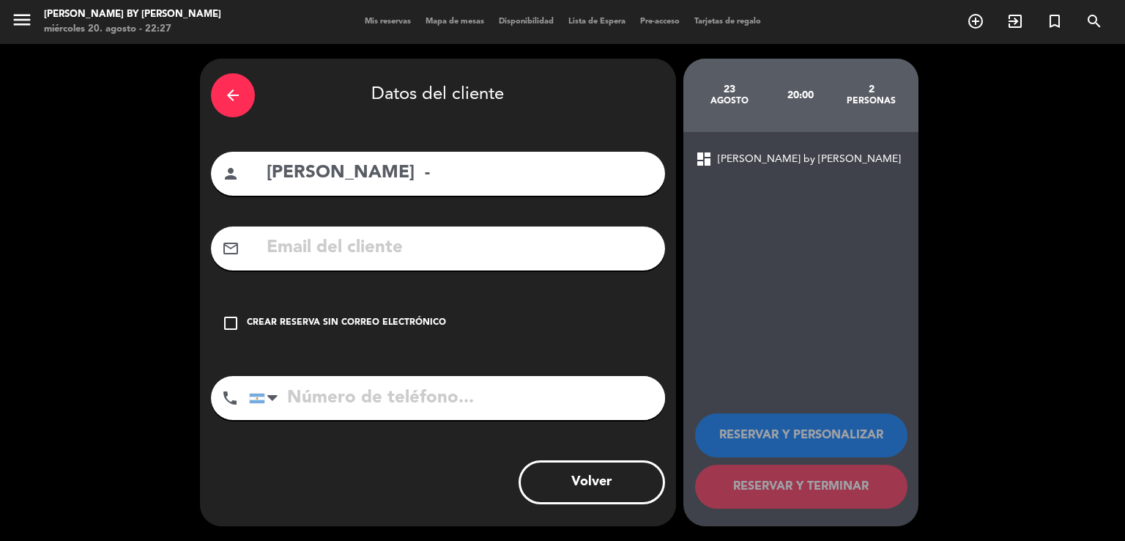
click at [461, 237] on div "mail_outline" at bounding box center [438, 248] width 454 height 44
click at [459, 237] on input "text" at bounding box center [459, 248] width 389 height 30
drag, startPoint x: 341, startPoint y: 266, endPoint x: 338, endPoint y: 259, distance: 7.6
click at [338, 261] on div "mail_outline" at bounding box center [438, 248] width 454 height 44
click at [340, 256] on input "text" at bounding box center [459, 248] width 389 height 30
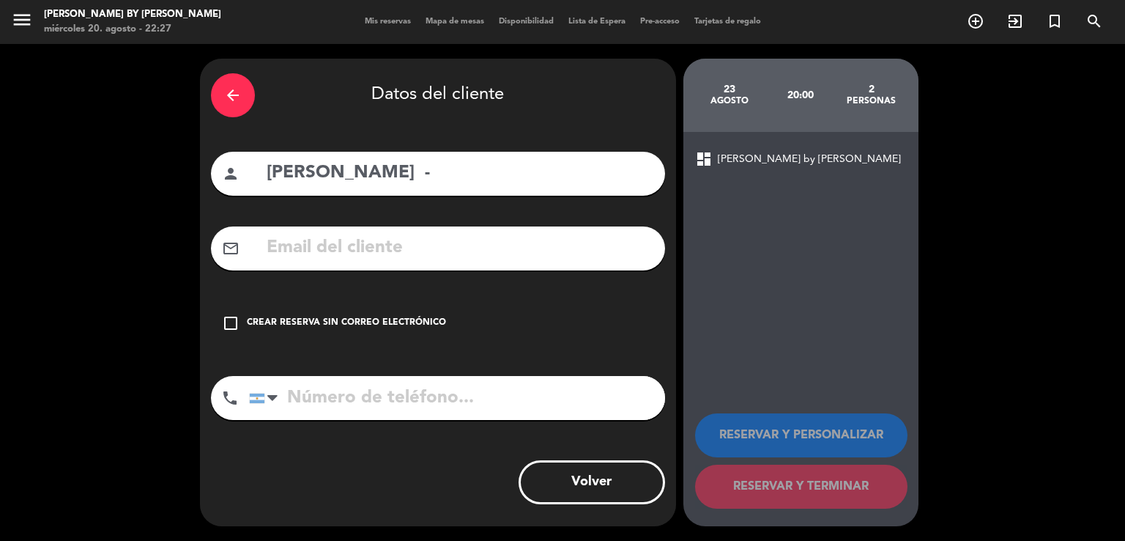
paste input "[EMAIL_ADDRESS][DOMAIN_NAME]"
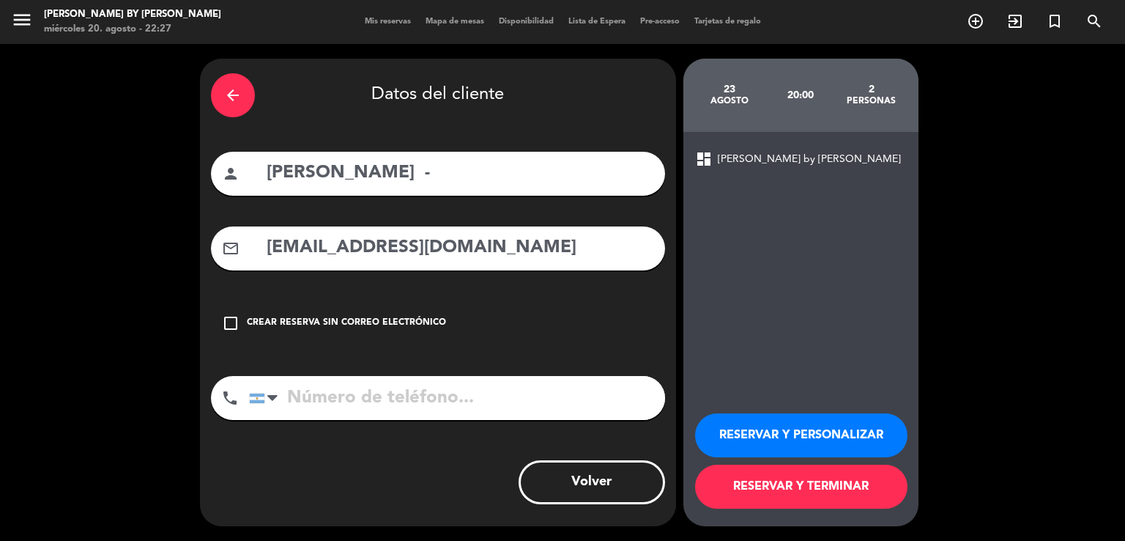
type input "[EMAIL_ADDRESS][DOMAIN_NAME]"
drag, startPoint x: 385, startPoint y: 409, endPoint x: 404, endPoint y: 372, distance: 41.9
click at [385, 403] on input "tel" at bounding box center [457, 398] width 416 height 44
click at [340, 387] on input "tel" at bounding box center [457, 398] width 416 height 44
paste input "1132613083"
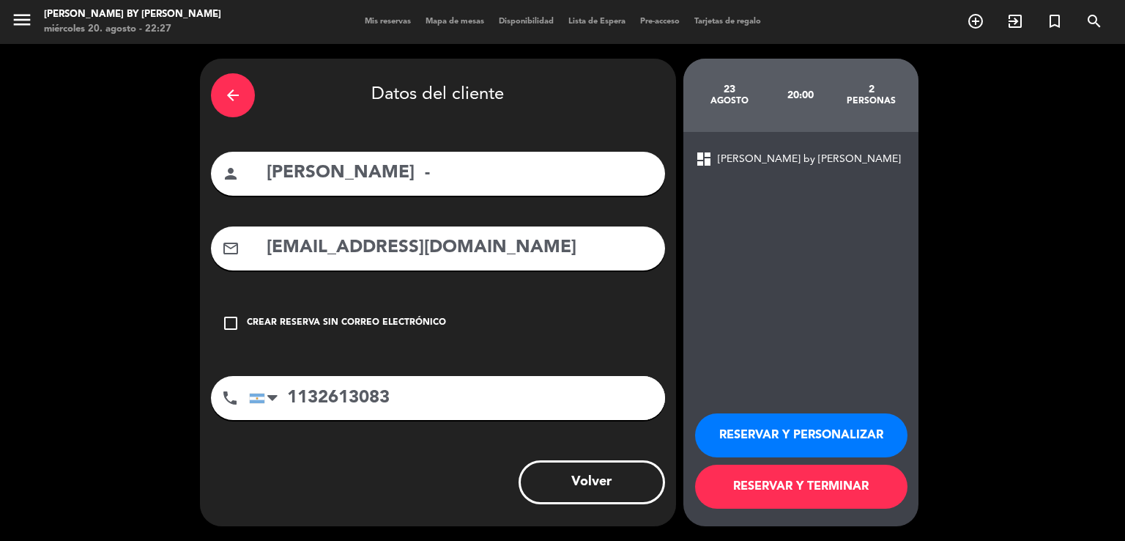
type input "1132613083"
click at [723, 491] on button "RESERVAR Y TERMINAR" at bounding box center [801, 486] width 212 height 44
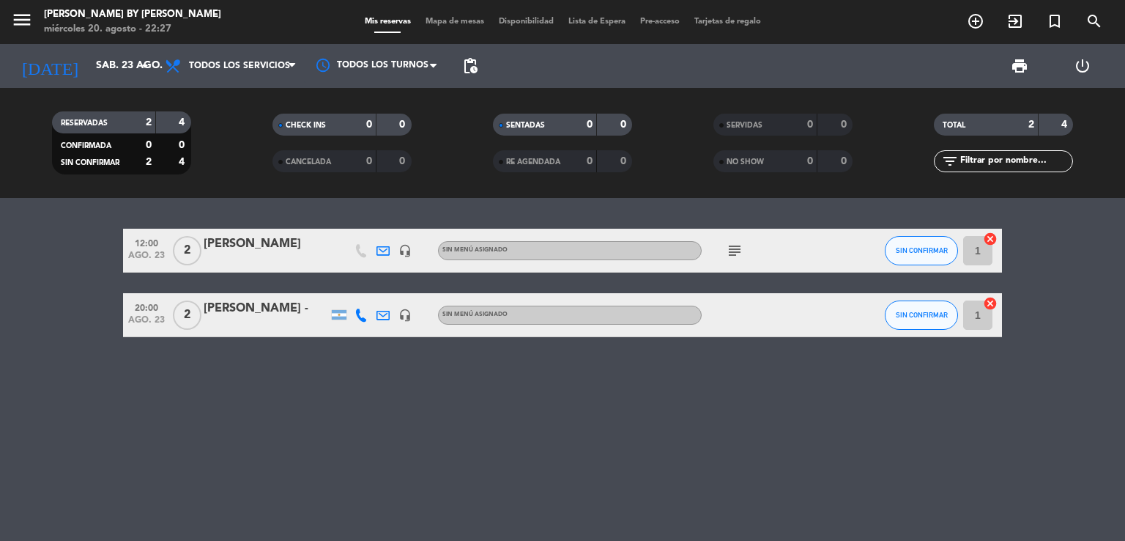
click at [238, 311] on div "[PERSON_NAME] -" at bounding box center [266, 308] width 125 height 19
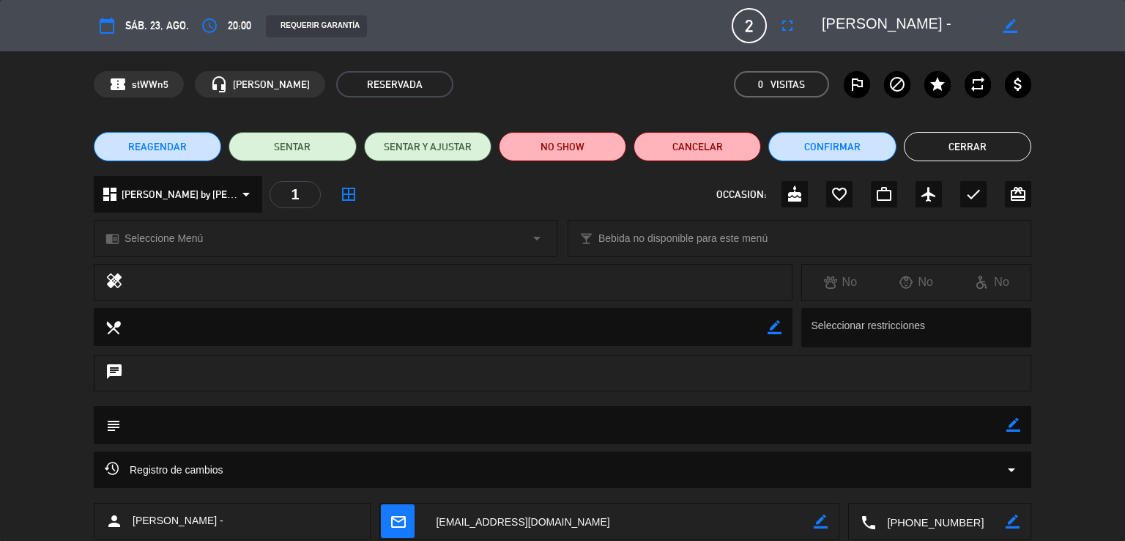
click at [1008, 424] on icon "border_color" at bounding box center [1013, 425] width 14 height 14
click at [917, 414] on textarea at bounding box center [564, 424] width 886 height 37
type textarea "grande cuisine"
click at [1020, 428] on icon at bounding box center [1013, 425] width 14 height 14
click at [961, 148] on button "Cerrar" at bounding box center [967, 146] width 127 height 29
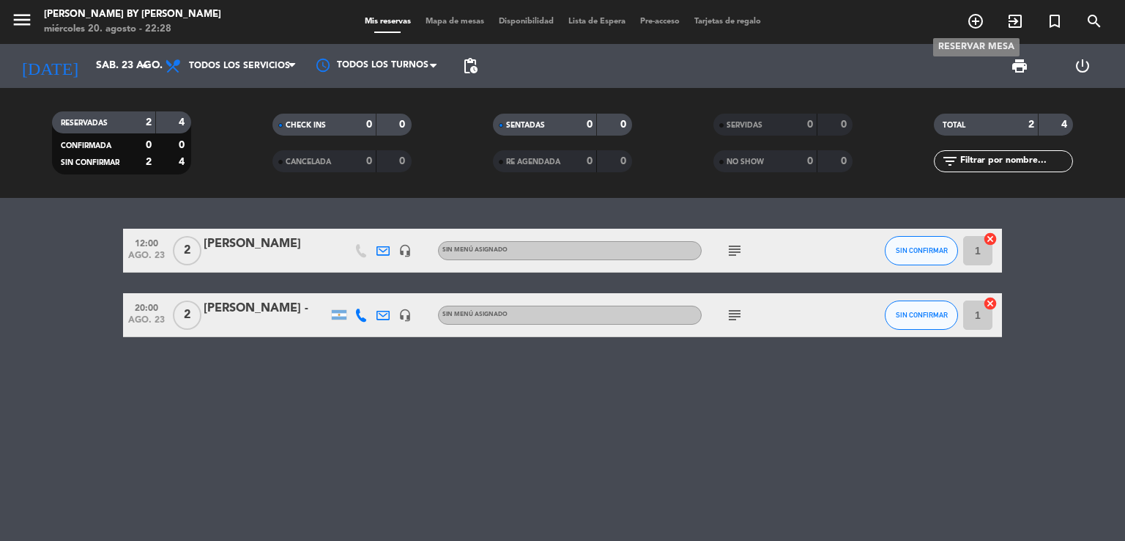
click at [975, 20] on icon "add_circle_outline" at bounding box center [976, 21] width 18 height 18
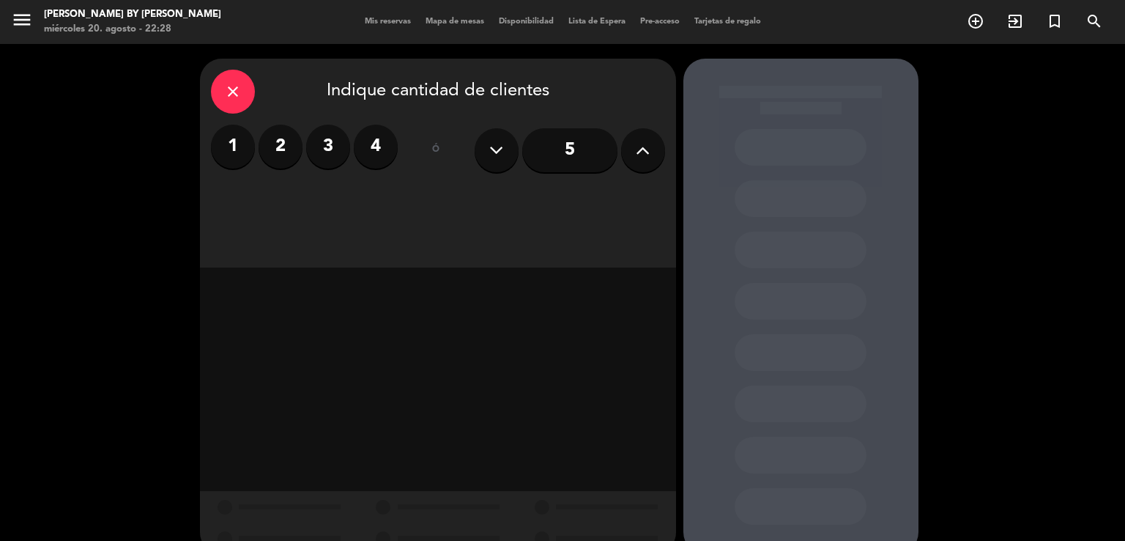
click at [283, 162] on label "2" at bounding box center [281, 147] width 44 height 44
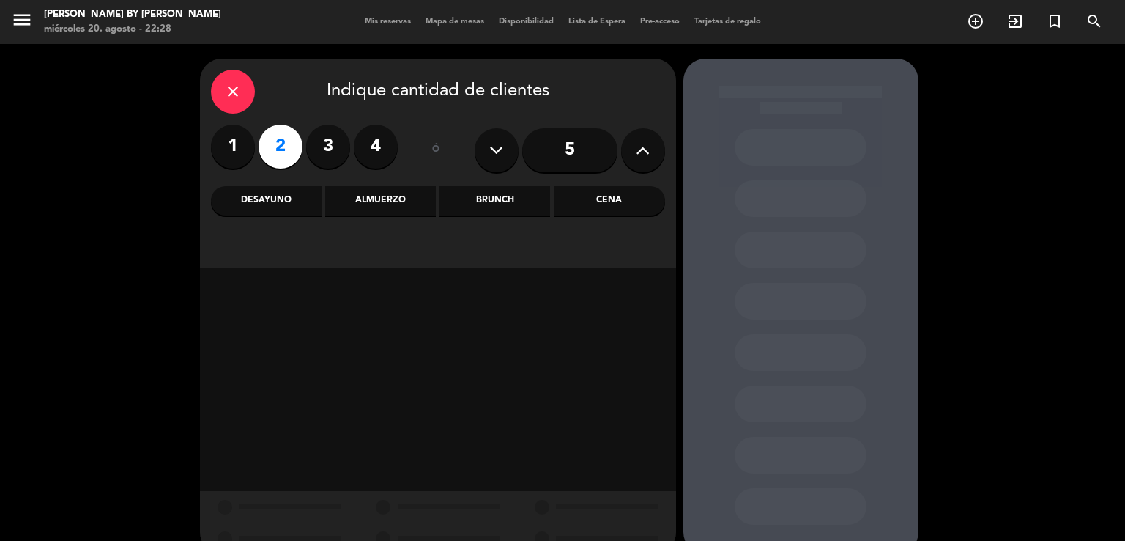
click at [591, 203] on div "Cena" at bounding box center [609, 200] width 111 height 29
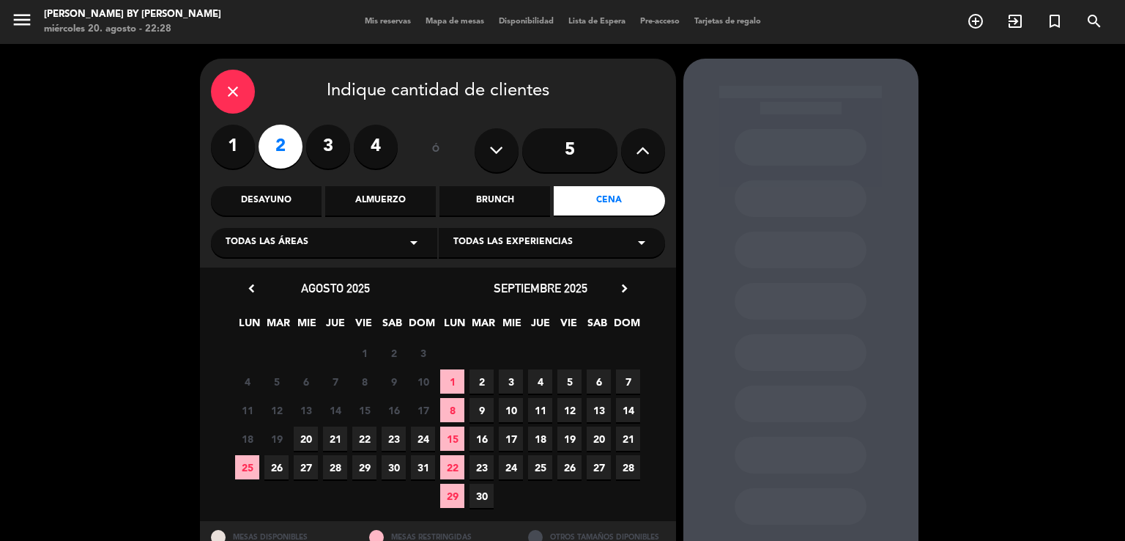
click at [393, 426] on span "23" at bounding box center [394, 438] width 24 height 24
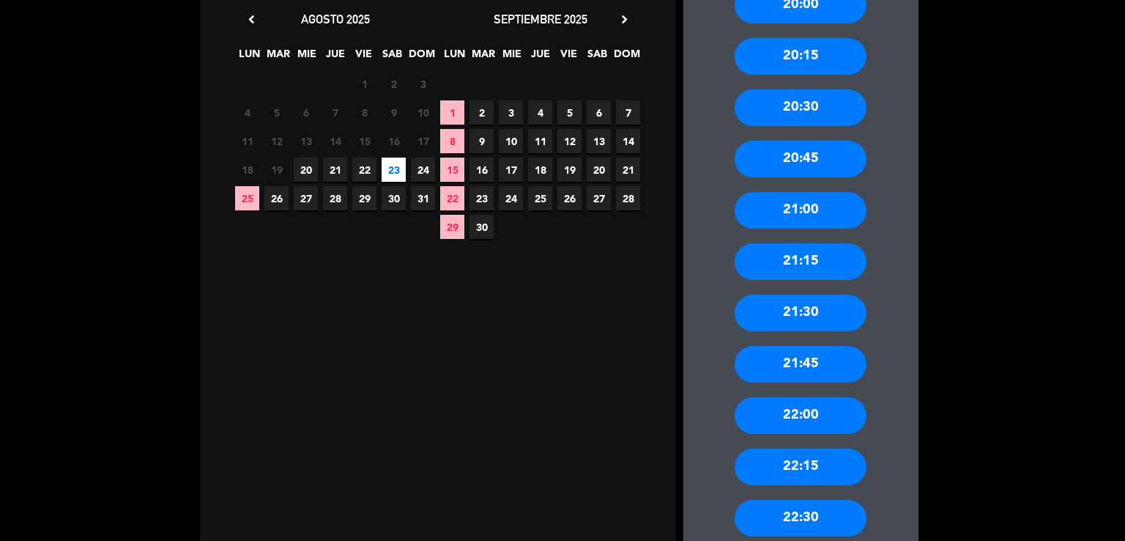
scroll to position [276, 0]
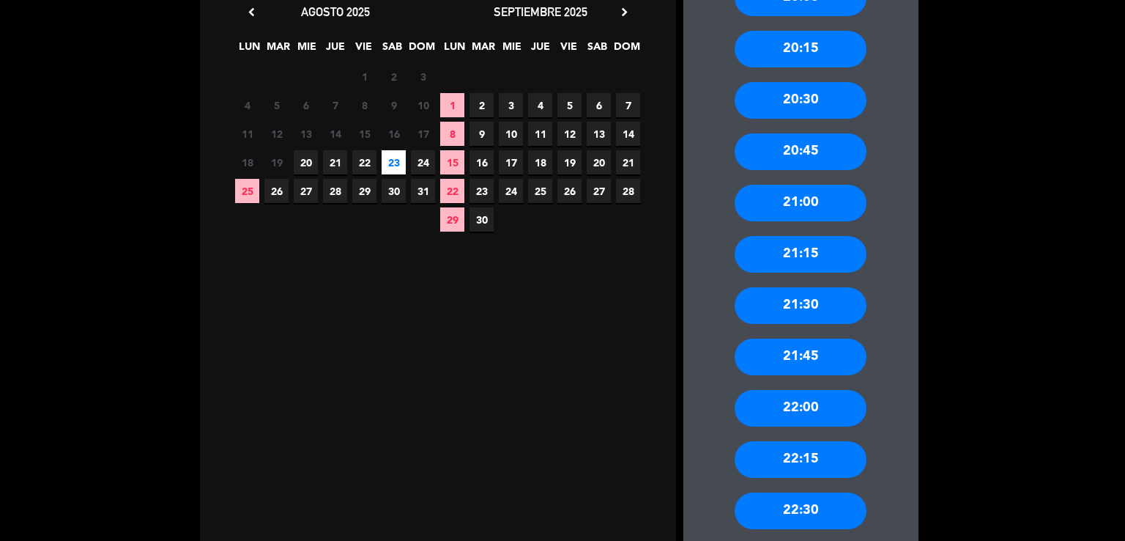
click at [808, 409] on div "22:00" at bounding box center [801, 408] width 132 height 37
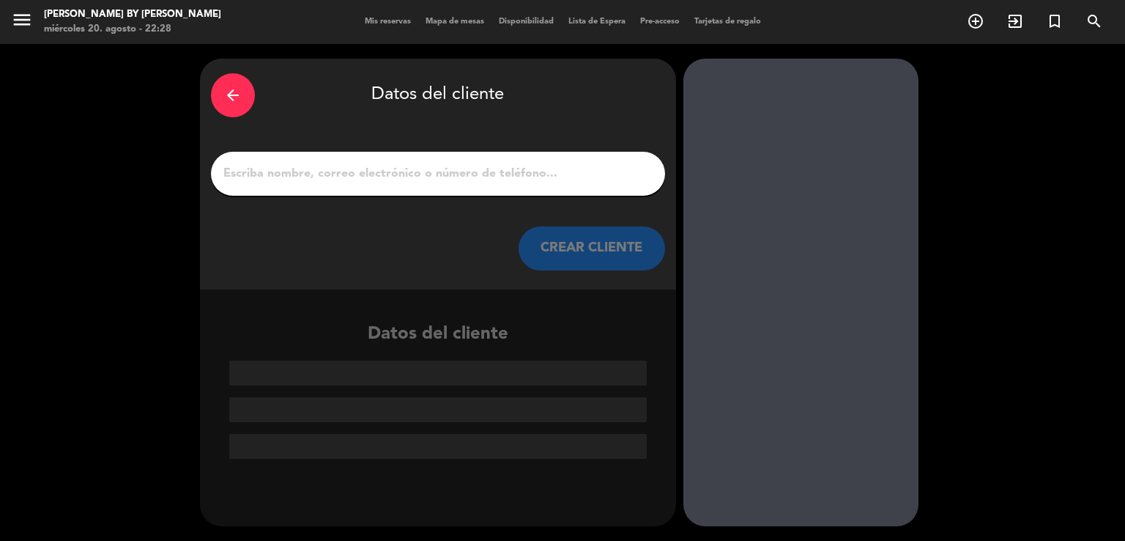
click at [446, 162] on div at bounding box center [438, 174] width 454 height 44
click at [445, 166] on input "1" at bounding box center [438, 173] width 432 height 21
paste input "[PERSON_NAME]"
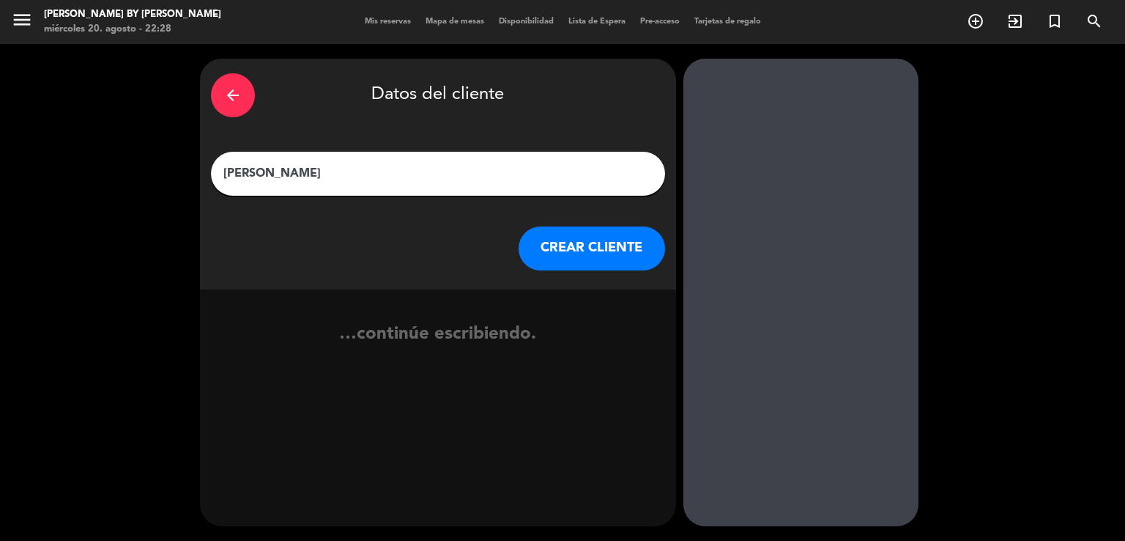
type input "[PERSON_NAME]"
click at [601, 259] on button "CREAR CLIENTE" at bounding box center [592, 248] width 146 height 44
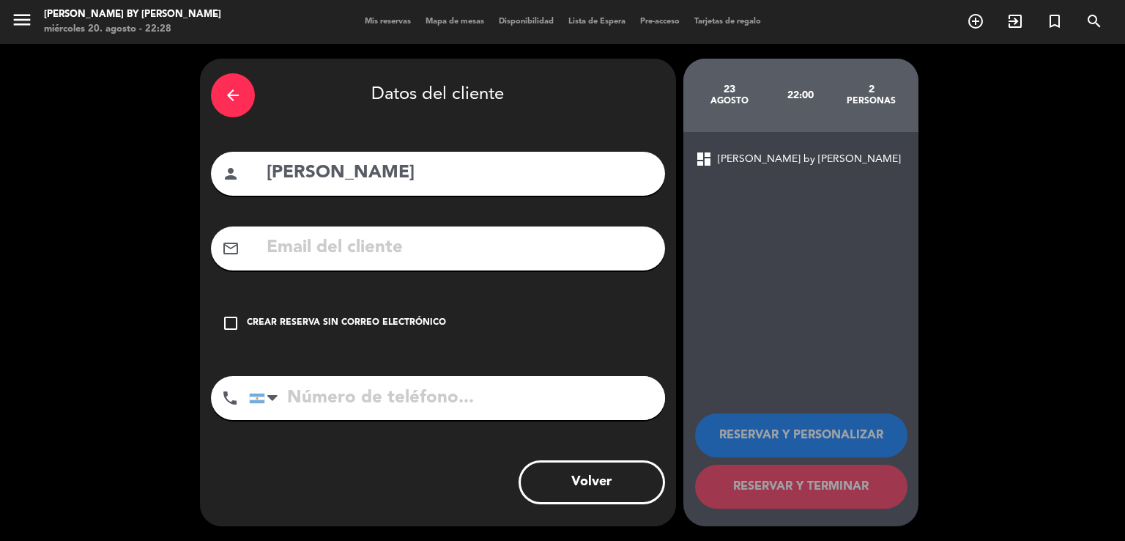
click at [456, 250] on input "text" at bounding box center [459, 248] width 389 height 30
click at [312, 250] on input "text" at bounding box center [459, 248] width 389 height 30
paste input "[EMAIL_ADDRESS][DOMAIN_NAME]"
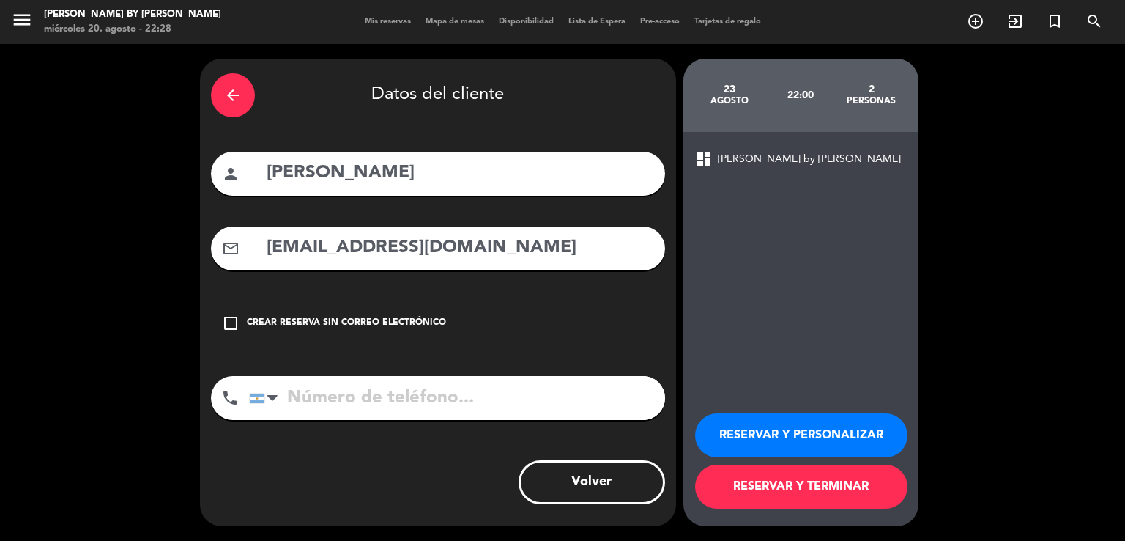
type input "[EMAIL_ADDRESS][DOMAIN_NAME]"
drag, startPoint x: 366, startPoint y: 387, endPoint x: 375, endPoint y: 301, distance: 86.2
click at [363, 383] on input "tel" at bounding box center [457, 398] width 416 height 44
drag, startPoint x: 821, startPoint y: 488, endPoint x: 797, endPoint y: 489, distance: 24.2
click at [811, 489] on button "RESERVAR Y TERMINAR" at bounding box center [801, 486] width 212 height 44
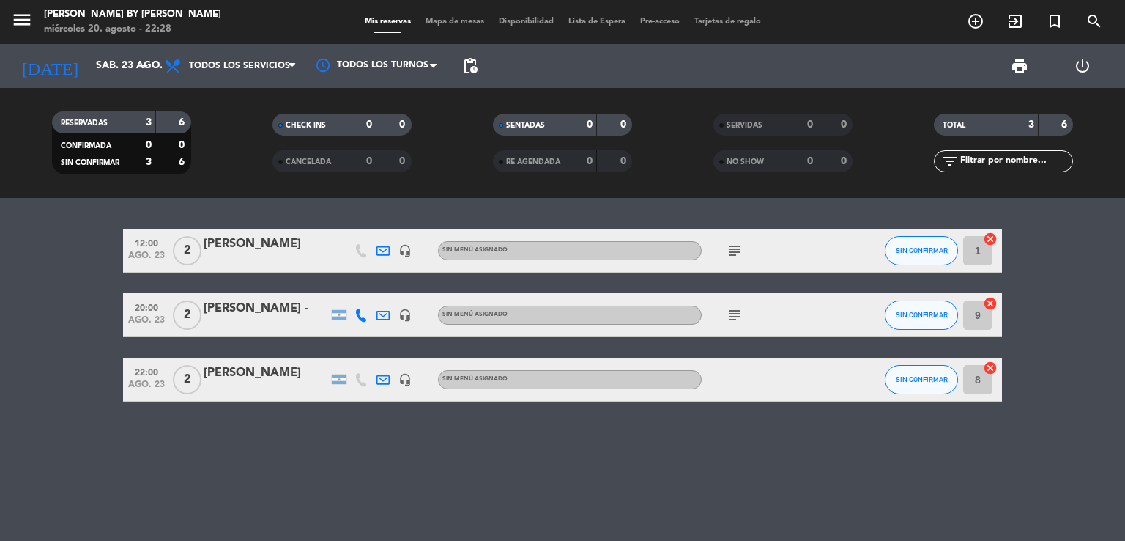
click at [278, 368] on div "[PERSON_NAME]" at bounding box center [266, 372] width 125 height 19
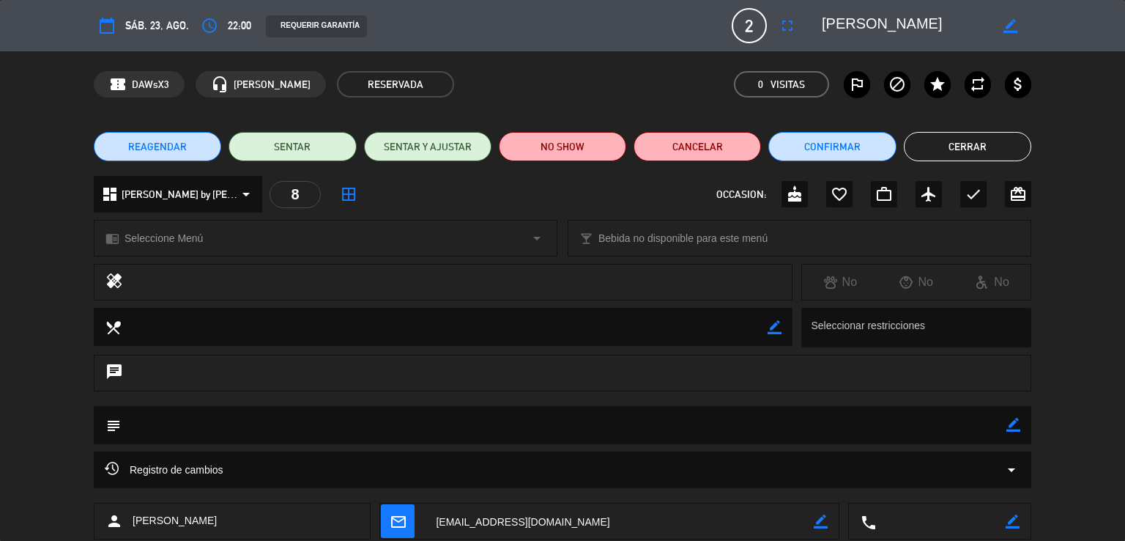
click at [1016, 428] on icon "border_color" at bounding box center [1013, 425] width 14 height 14
click at [870, 422] on textarea at bounding box center [564, 424] width 886 height 37
type textarea "grande cuisine"
click at [1019, 429] on icon at bounding box center [1013, 425] width 14 height 14
click at [941, 149] on button "Cerrar" at bounding box center [967, 146] width 127 height 29
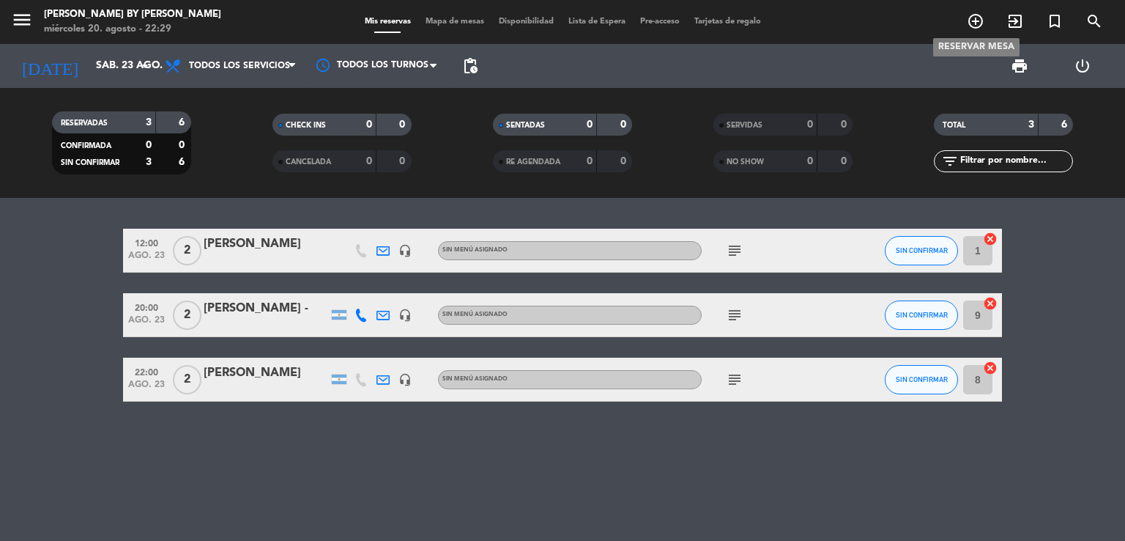
click at [976, 20] on icon "add_circle_outline" at bounding box center [976, 21] width 18 height 18
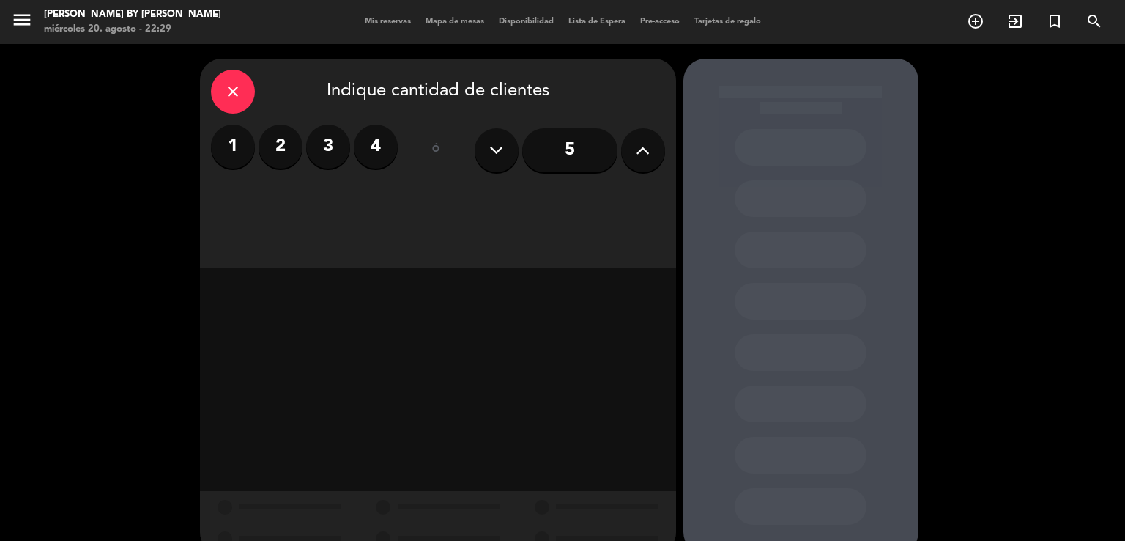
click at [292, 162] on label "2" at bounding box center [281, 147] width 44 height 44
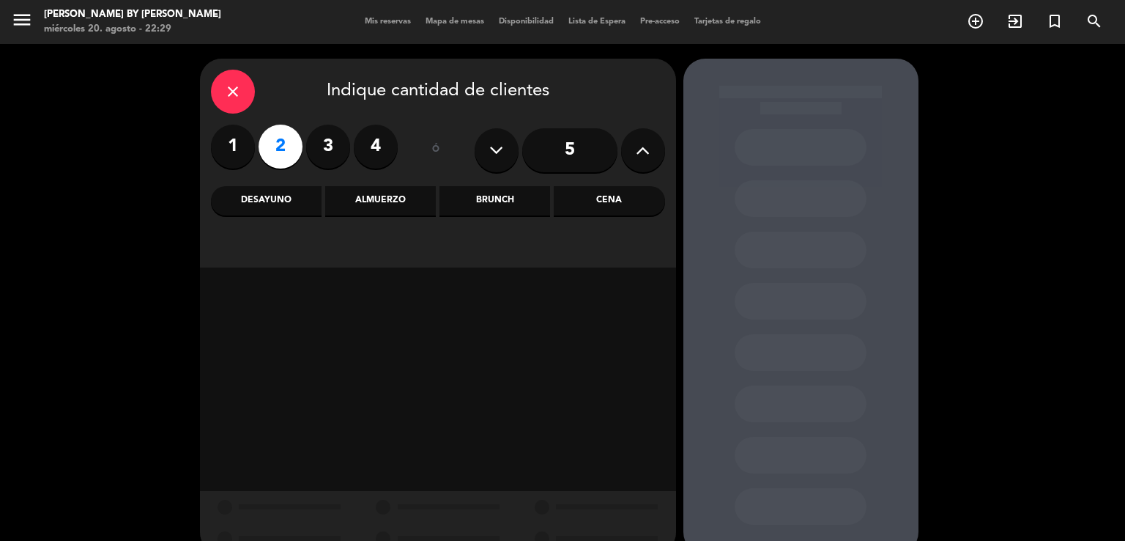
click at [608, 198] on div "Cena" at bounding box center [609, 200] width 111 height 29
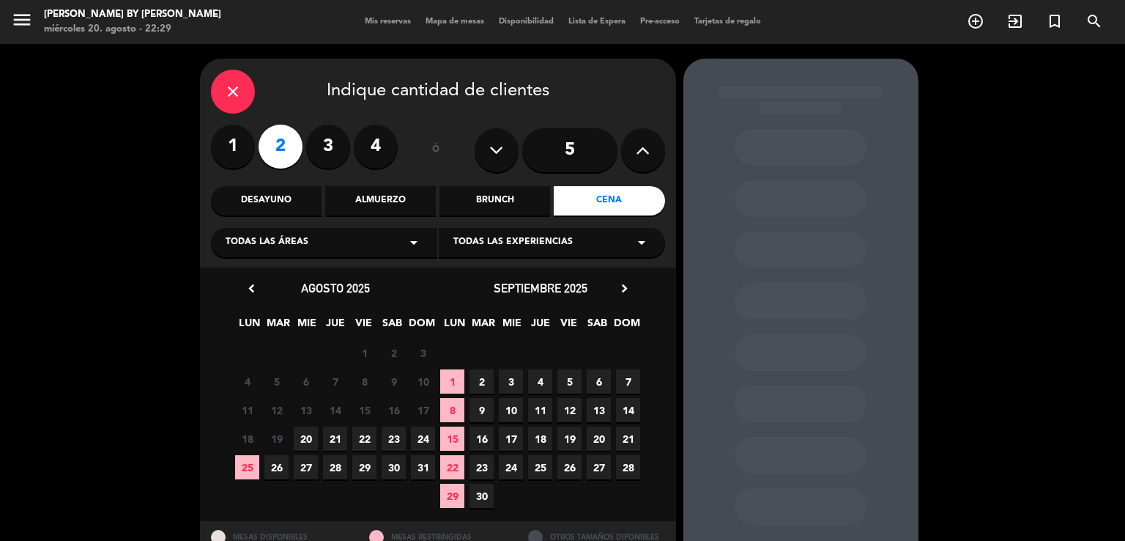
click at [385, 434] on span "23" at bounding box center [394, 438] width 24 height 24
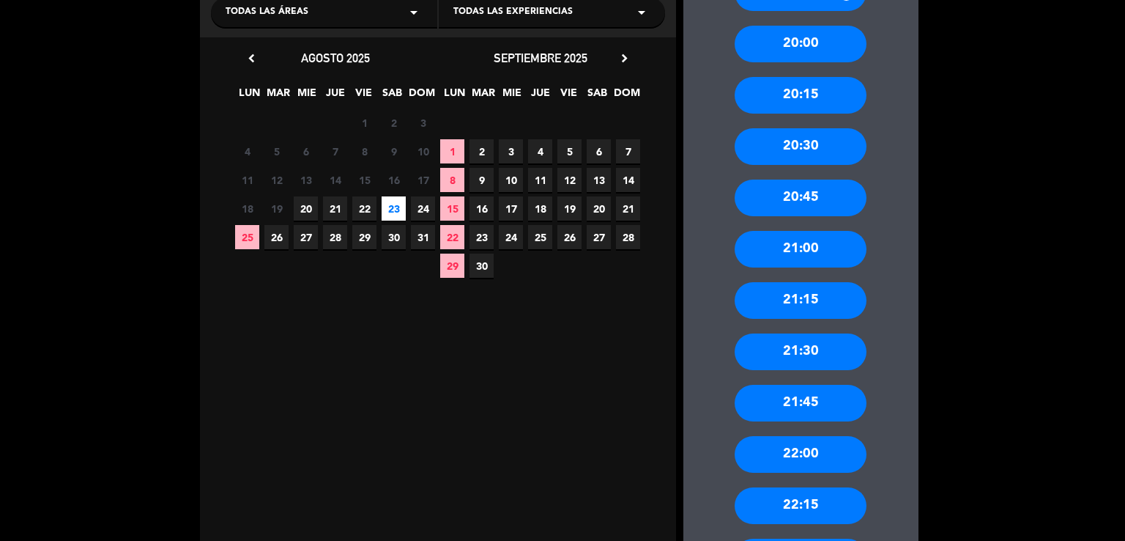
scroll to position [276, 0]
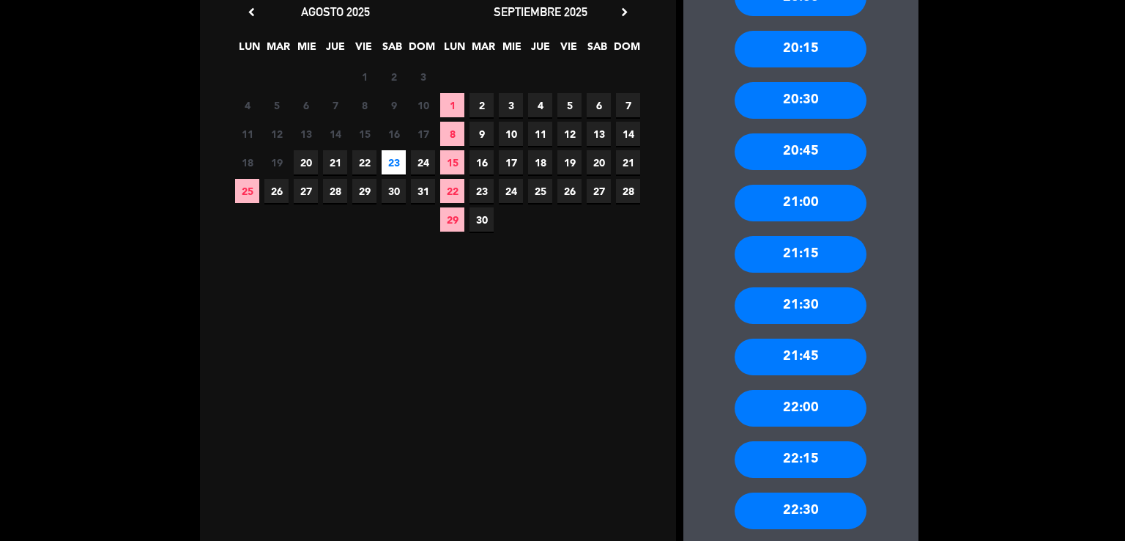
click at [802, 393] on div "22:00" at bounding box center [801, 408] width 132 height 37
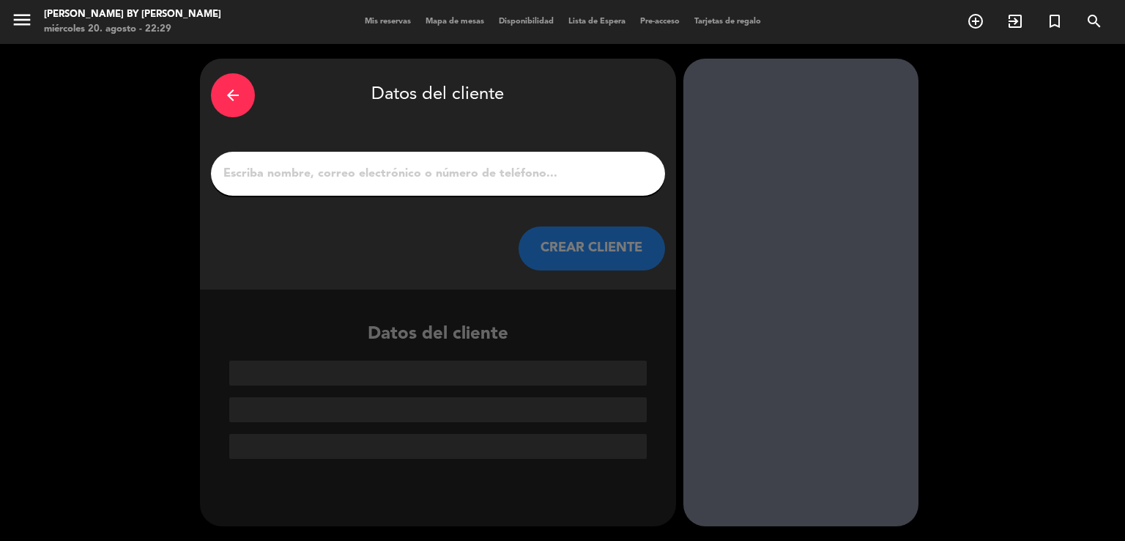
click at [422, 180] on input "1" at bounding box center [438, 173] width 432 height 21
paste input "[PERSON_NAME] [PERSON_NAME]"
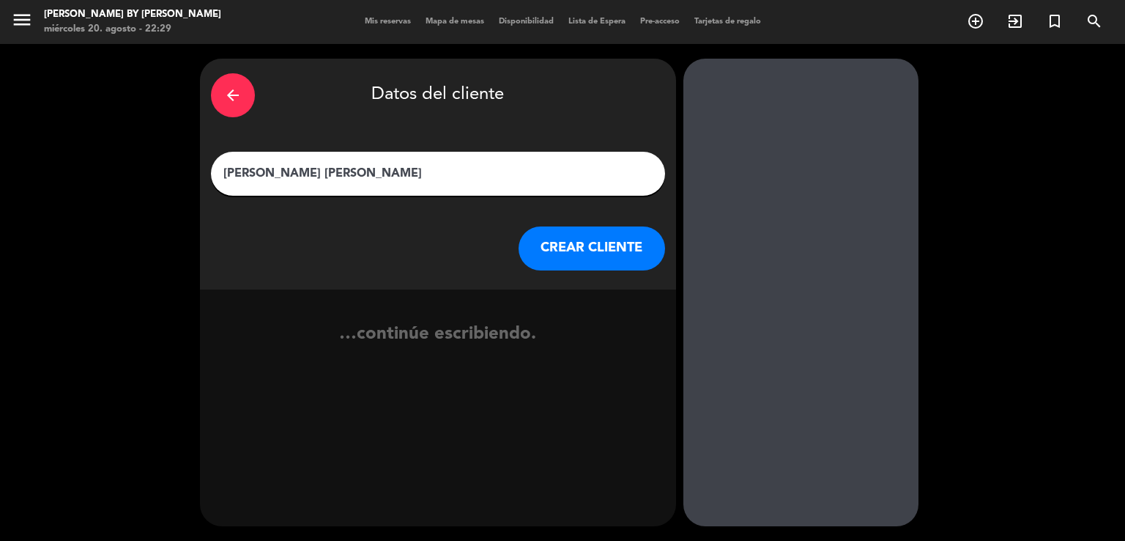
type input "[PERSON_NAME] [PERSON_NAME]"
click at [582, 267] on button "CREAR CLIENTE" at bounding box center [592, 248] width 146 height 44
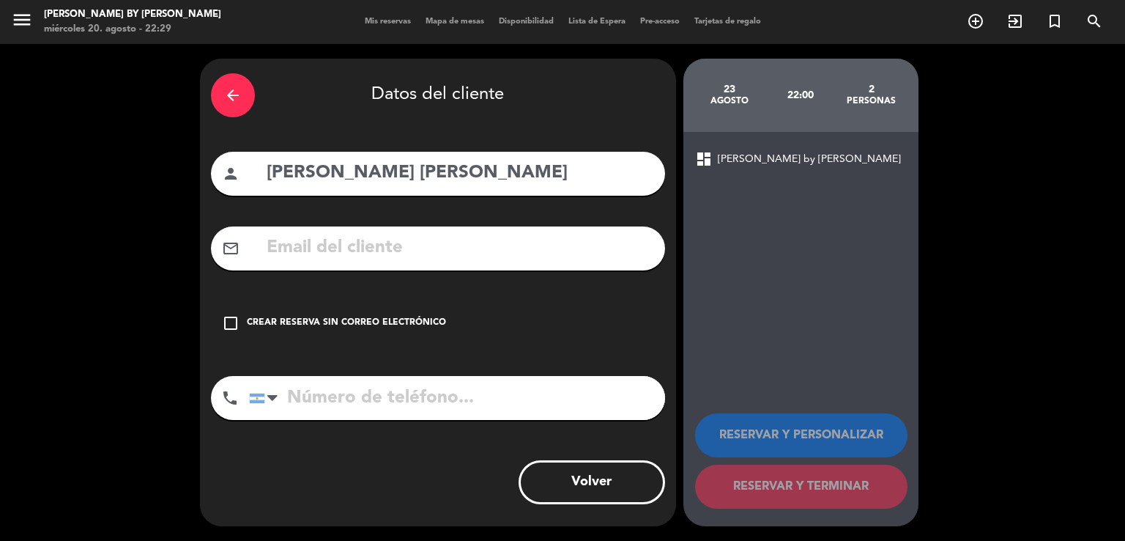
click at [391, 250] on input "text" at bounding box center [459, 248] width 389 height 30
paste input "[EMAIL_ADDRESS][DOMAIN_NAME]"
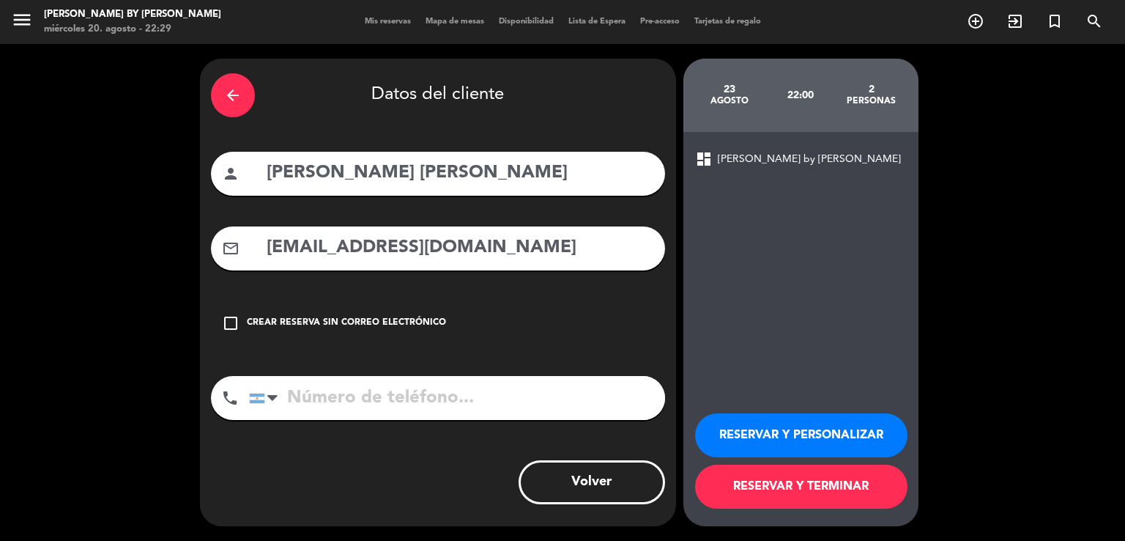
type input "[EMAIL_ADDRESS][DOMAIN_NAME]"
drag, startPoint x: 432, startPoint y: 397, endPoint x: 470, endPoint y: 154, distance: 246.0
click at [431, 387] on input "tel" at bounding box center [457, 398] width 416 height 44
paste input "0111558130484"
type input "0111558130484"
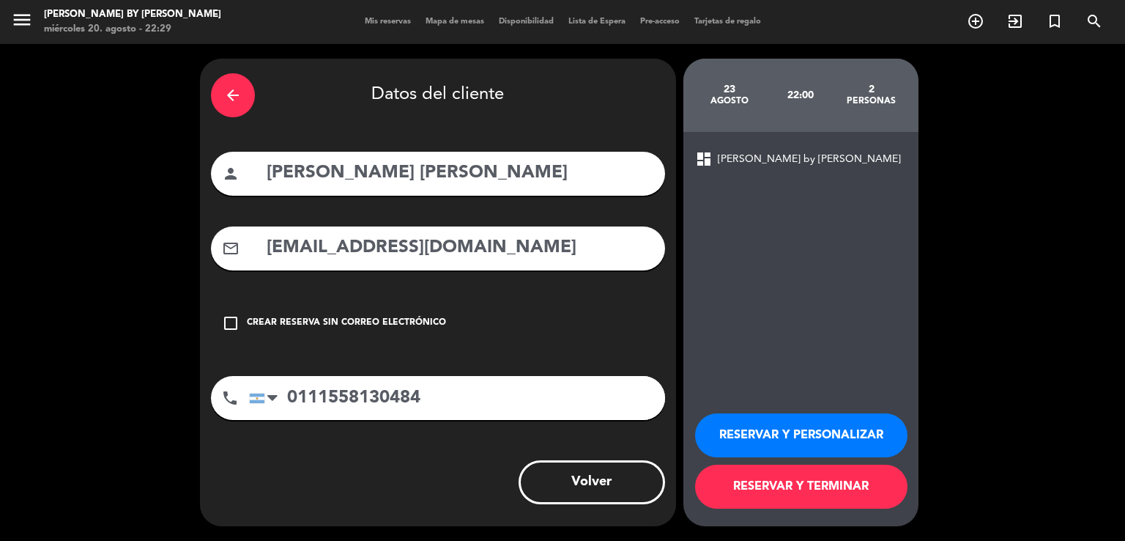
click at [697, 476] on button "RESERVAR Y TERMINAR" at bounding box center [801, 486] width 212 height 44
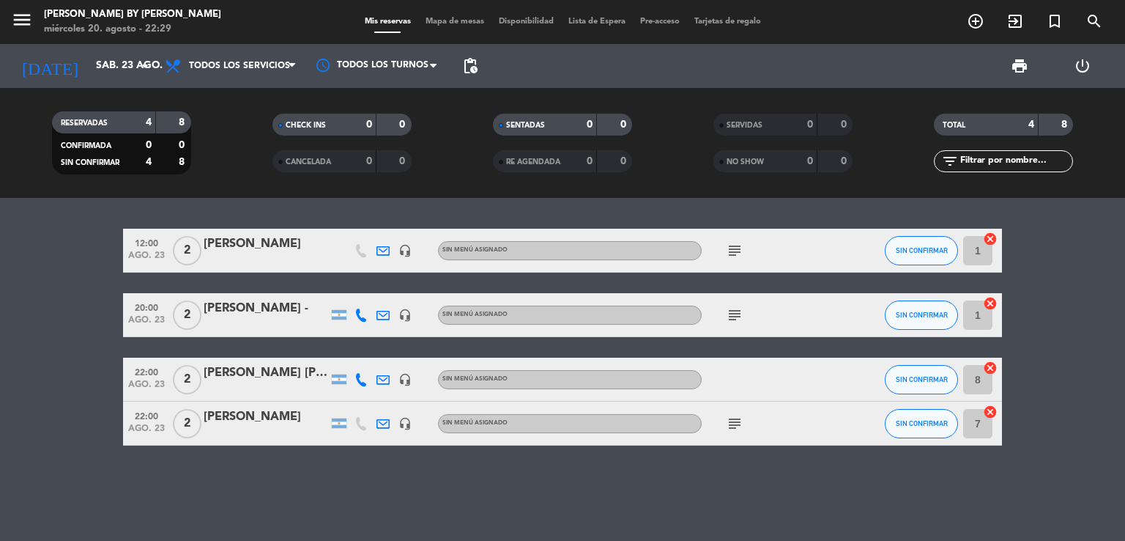
click at [272, 373] on div "[PERSON_NAME] [PERSON_NAME]" at bounding box center [266, 372] width 125 height 19
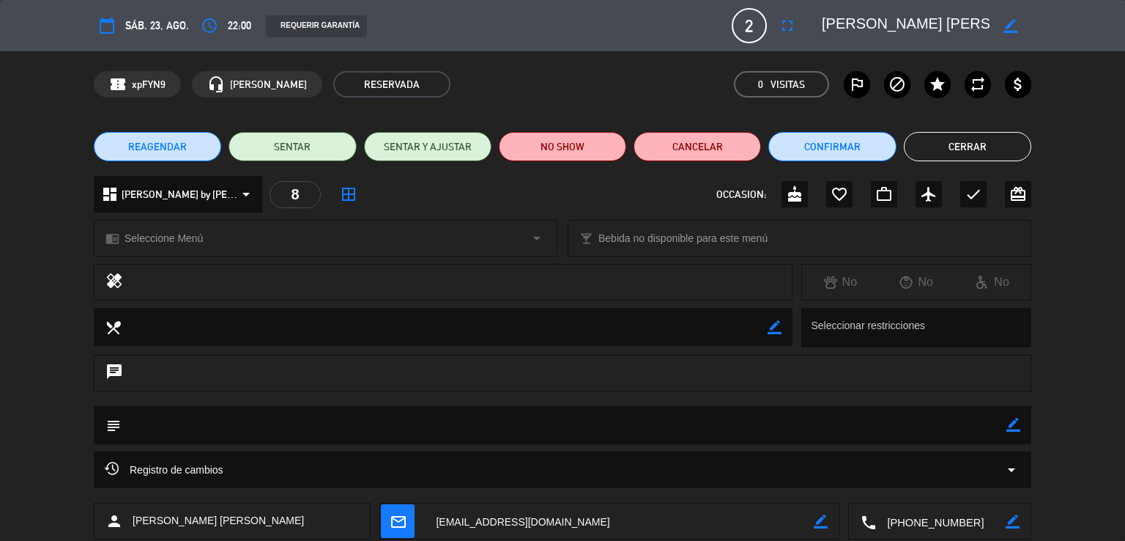
click at [1011, 423] on icon "border_color" at bounding box center [1013, 425] width 14 height 14
click at [979, 431] on textarea at bounding box center [564, 424] width 886 height 37
type textarea "grande cuisine"
click at [1017, 424] on icon at bounding box center [1013, 425] width 14 height 14
click at [930, 136] on button "Cerrar" at bounding box center [967, 146] width 127 height 29
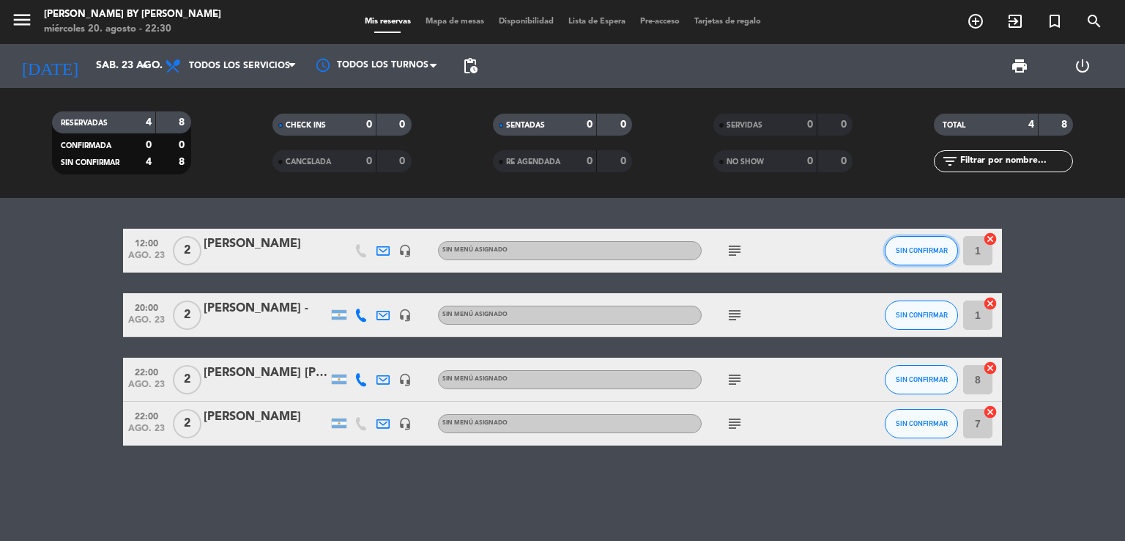
click at [905, 240] on button "SIN CONFIRMAR" at bounding box center [921, 250] width 73 height 29
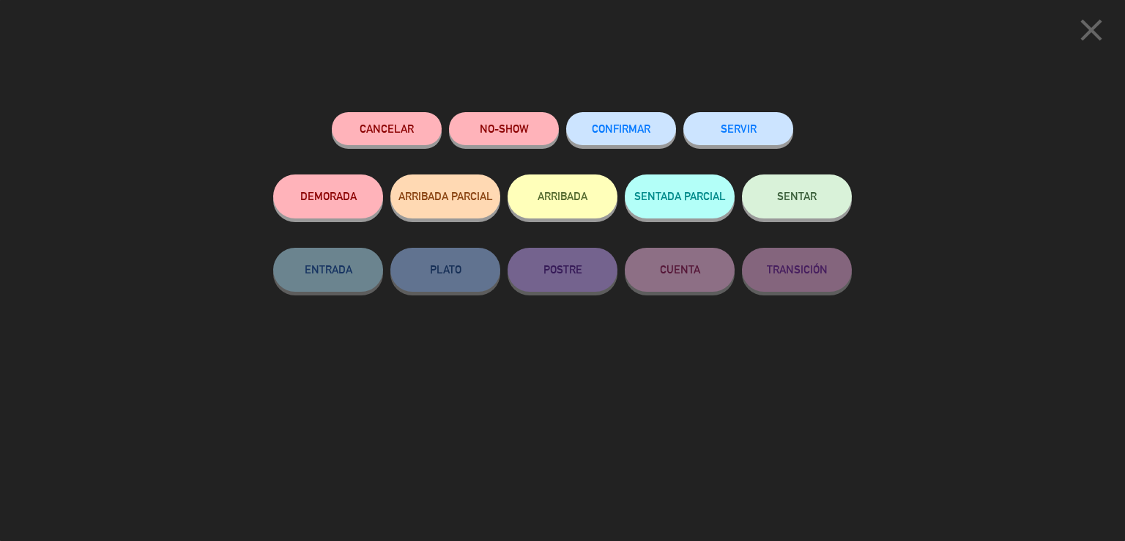
click at [626, 130] on span "CONFIRMAR" at bounding box center [621, 128] width 59 height 12
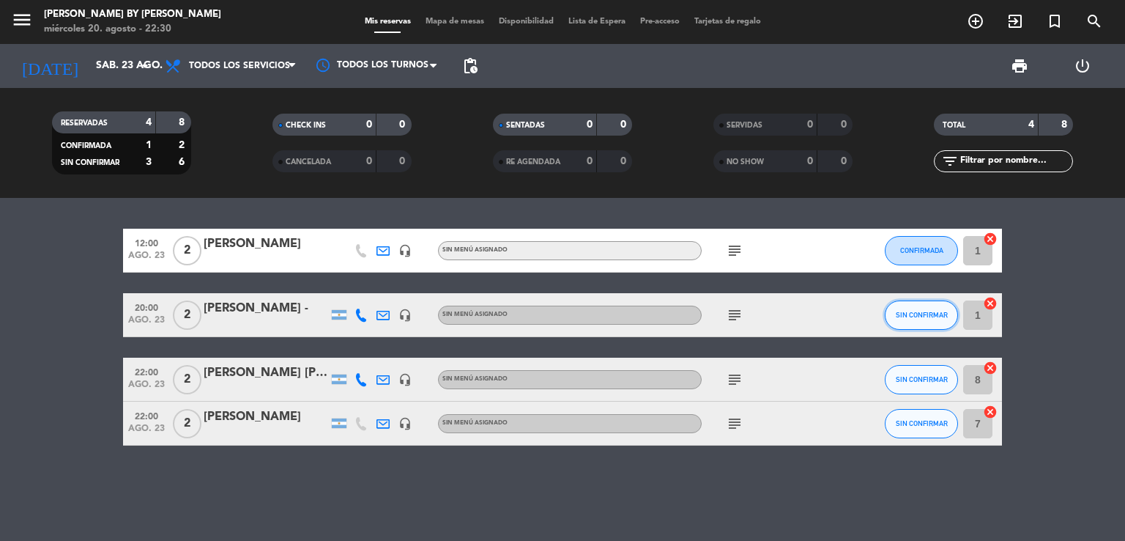
click at [921, 304] on button "SIN CONFIRMAR" at bounding box center [921, 314] width 73 height 29
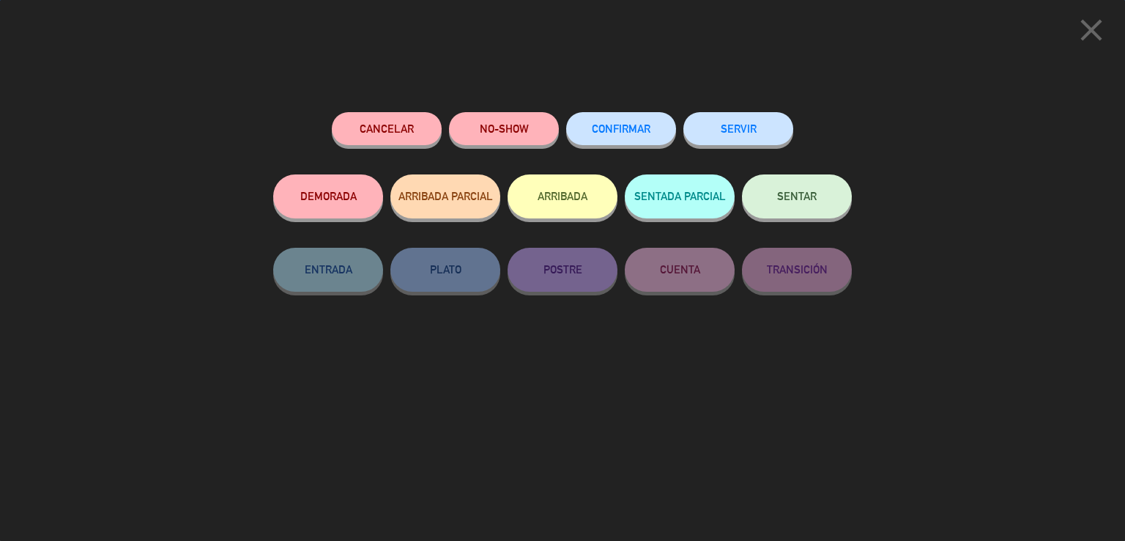
drag, startPoint x: 628, startPoint y: 125, endPoint x: 767, endPoint y: 212, distance: 163.6
click at [628, 126] on span "CONFIRMAR" at bounding box center [621, 128] width 59 height 12
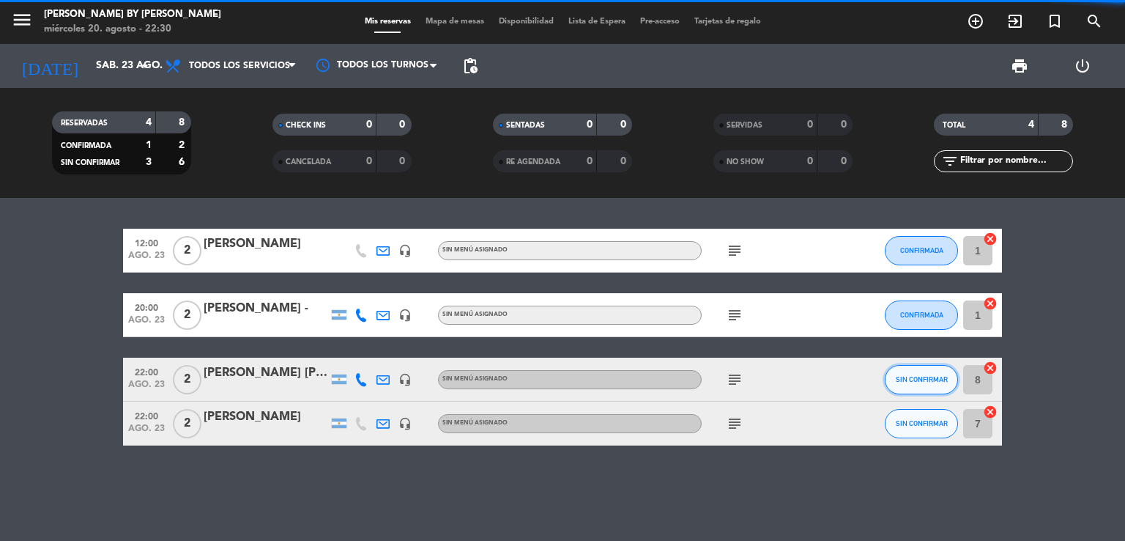
click at [936, 370] on button "SIN CONFIRMAR" at bounding box center [921, 379] width 73 height 29
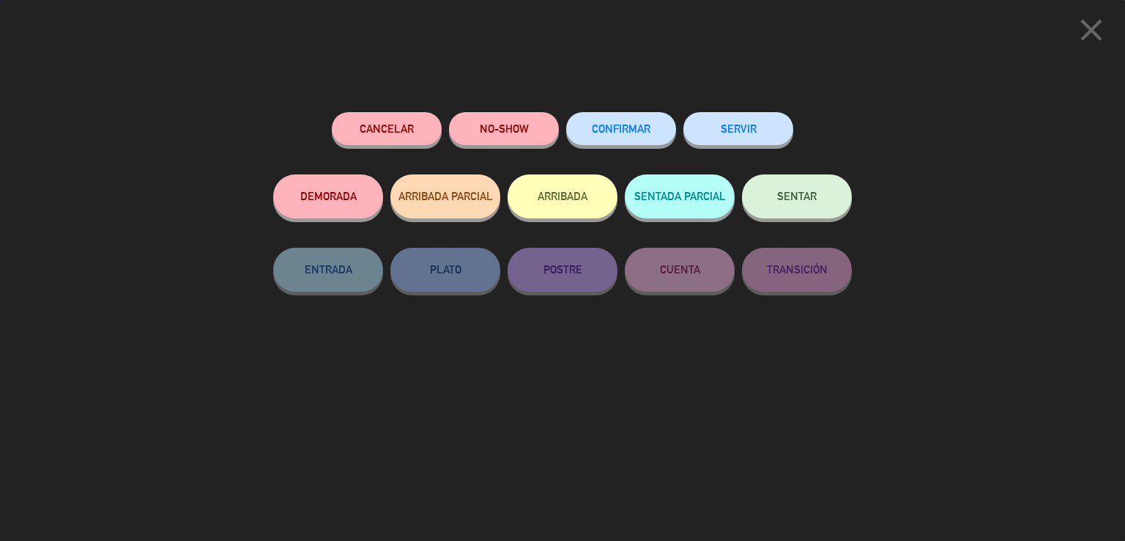
click at [623, 134] on button "CONFIRMAR" at bounding box center [621, 128] width 110 height 33
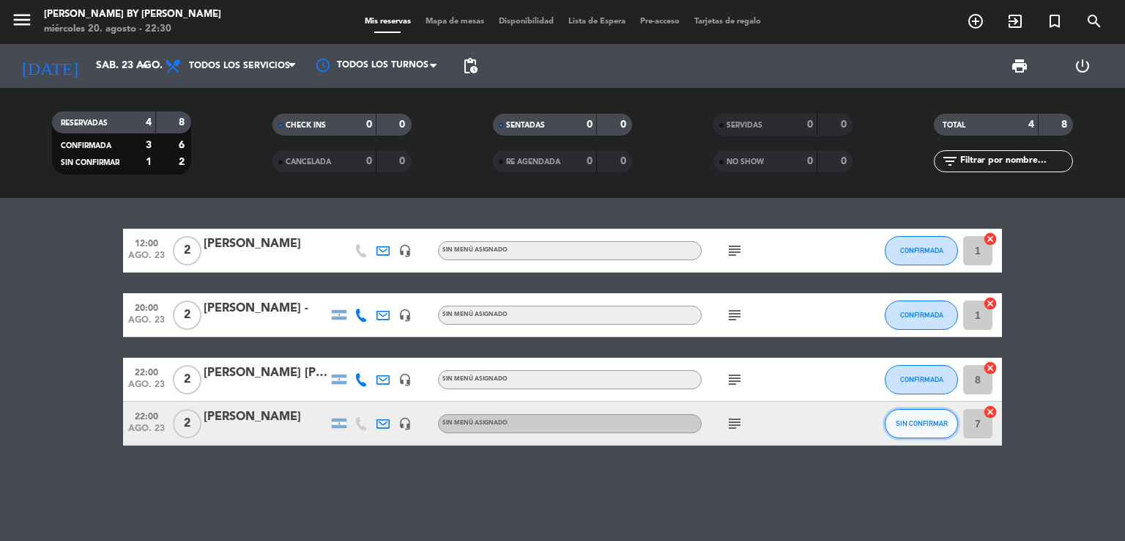
click at [937, 431] on button "SIN CONFIRMAR" at bounding box center [921, 423] width 73 height 29
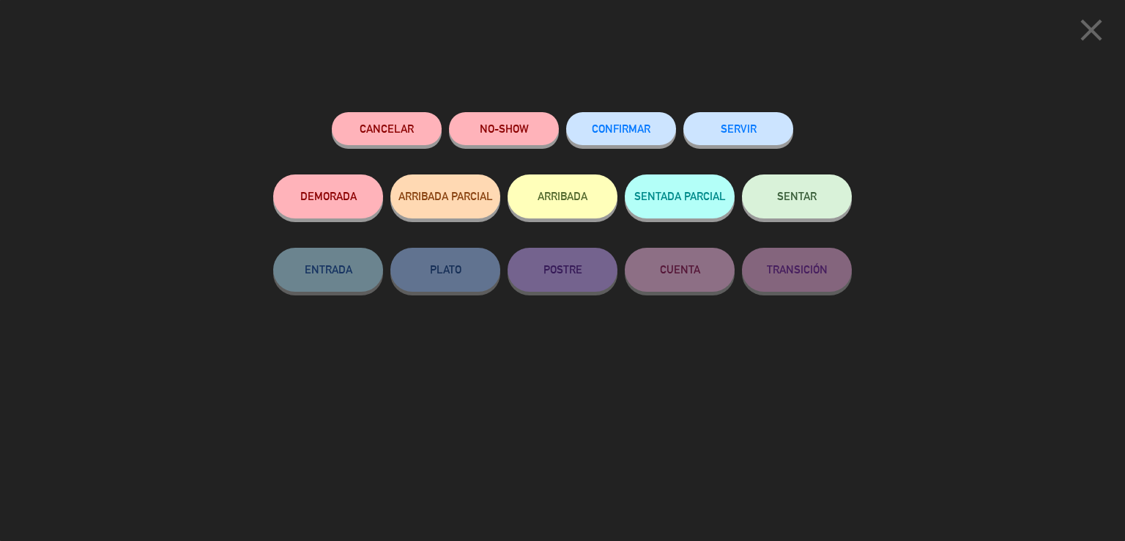
click at [630, 136] on button "CONFIRMAR" at bounding box center [621, 128] width 110 height 33
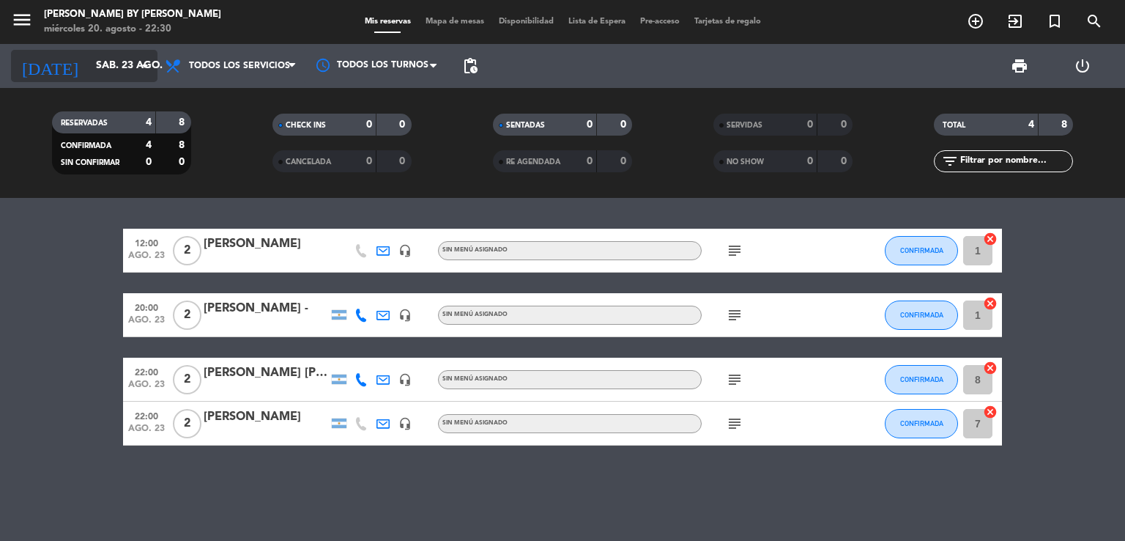
click at [116, 61] on input "sáb. 23 ago." at bounding box center [158, 66] width 139 height 26
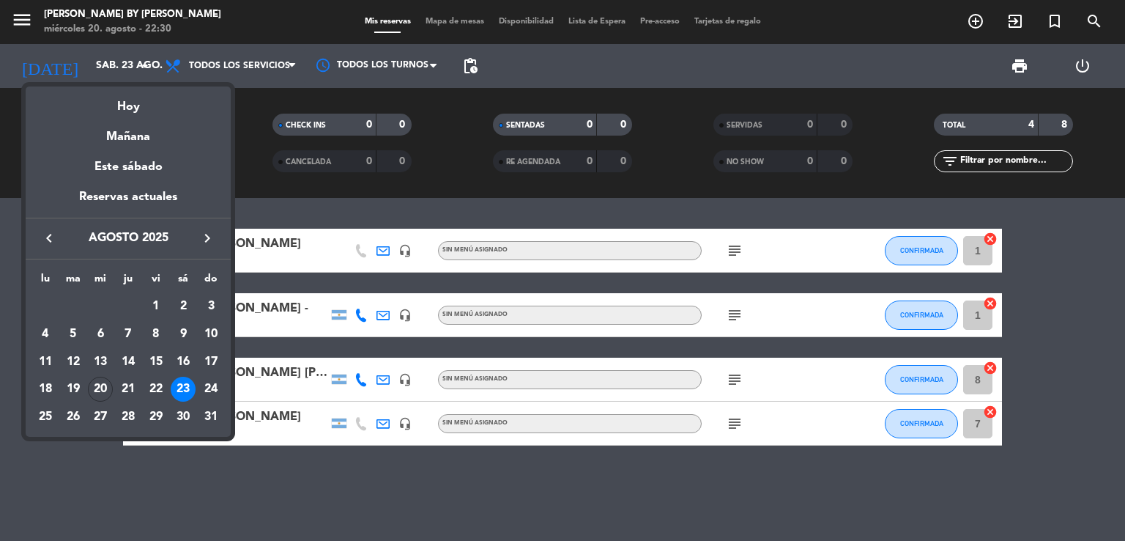
drag, startPoint x: 109, startPoint y: 381, endPoint x: 120, endPoint y: 373, distance: 13.6
click at [107, 382] on div "20" at bounding box center [100, 388] width 25 height 25
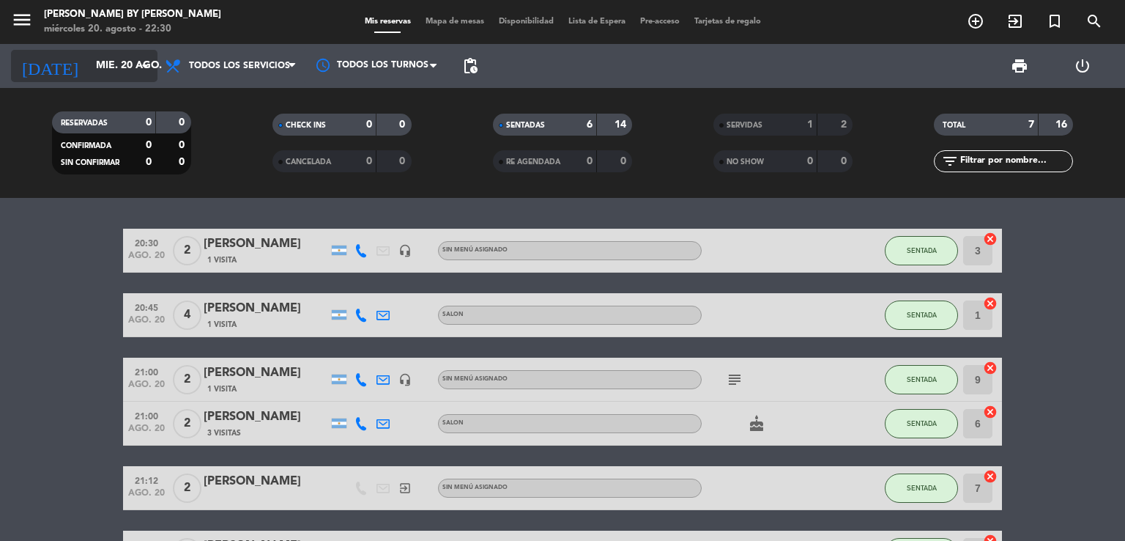
click at [99, 67] on input "mié. 20 ago." at bounding box center [158, 66] width 139 height 26
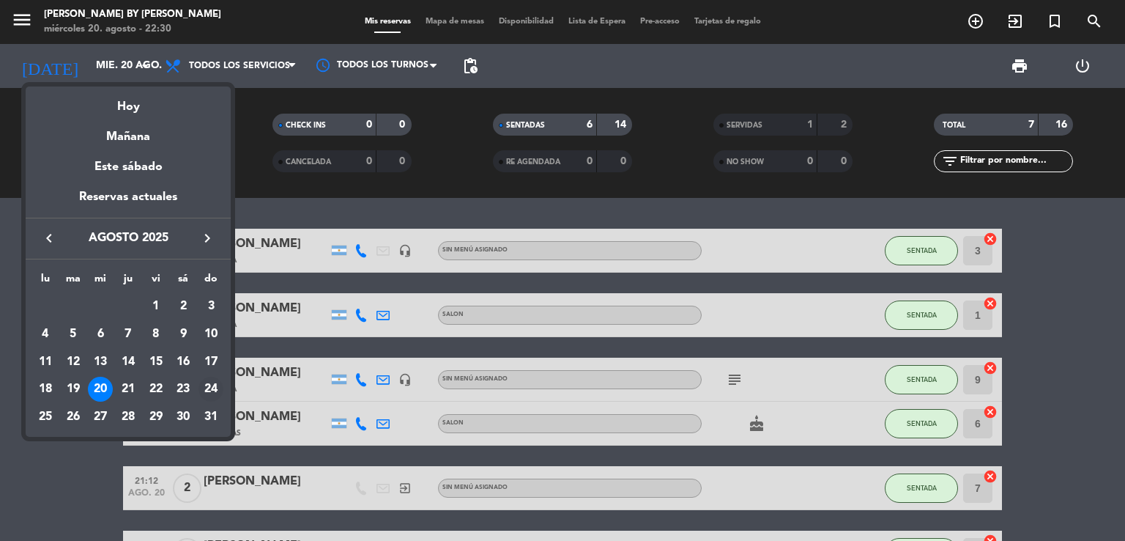
click at [212, 390] on div "24" at bounding box center [211, 388] width 25 height 25
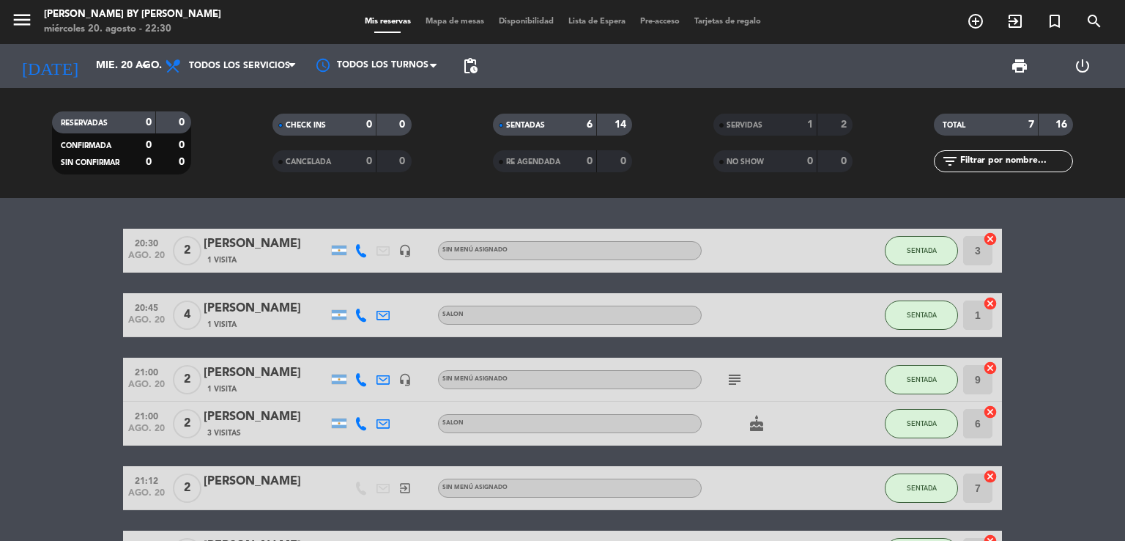
type input "dom. 24 ago."
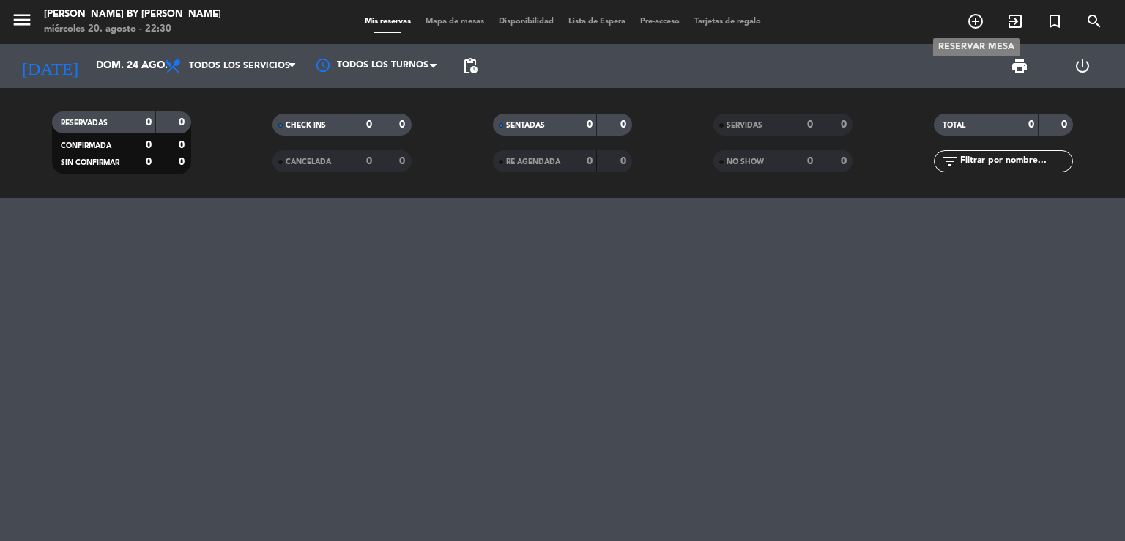
click at [973, 19] on icon "add_circle_outline" at bounding box center [976, 21] width 18 height 18
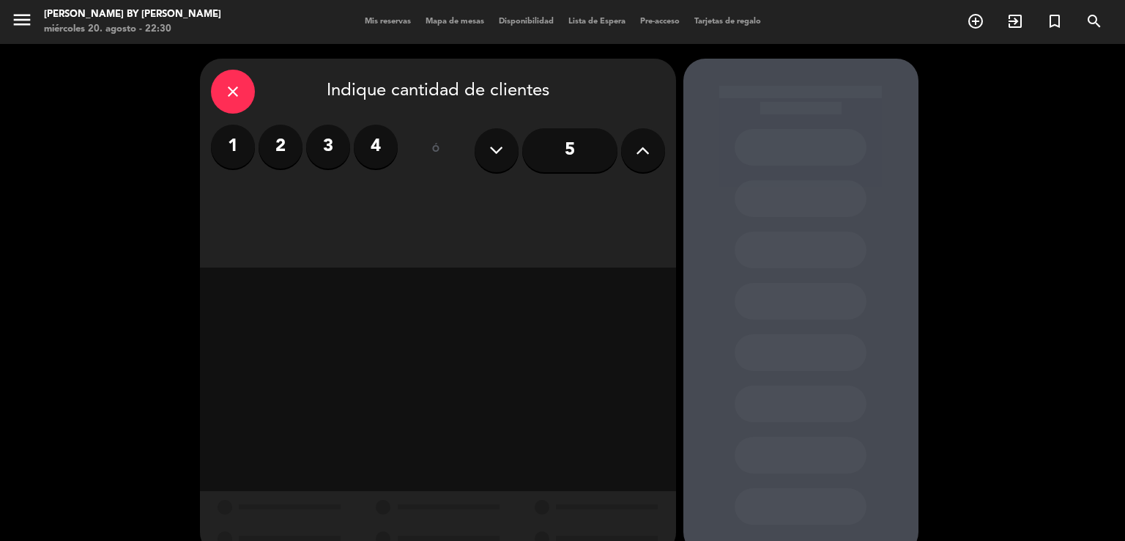
click at [286, 130] on label "2" at bounding box center [281, 147] width 44 height 44
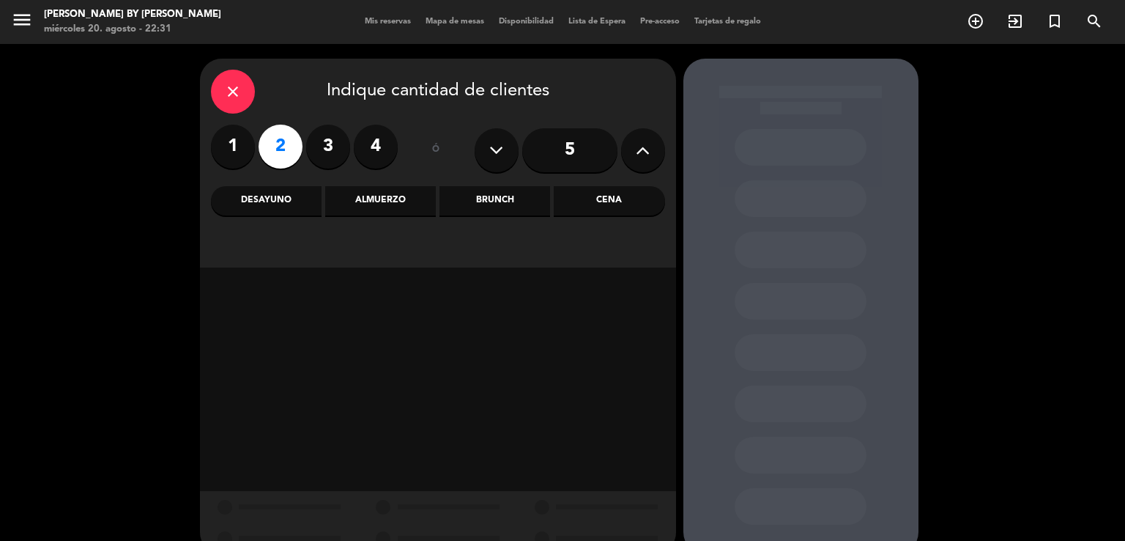
click at [399, 201] on div "Almuerzo" at bounding box center [380, 200] width 111 height 29
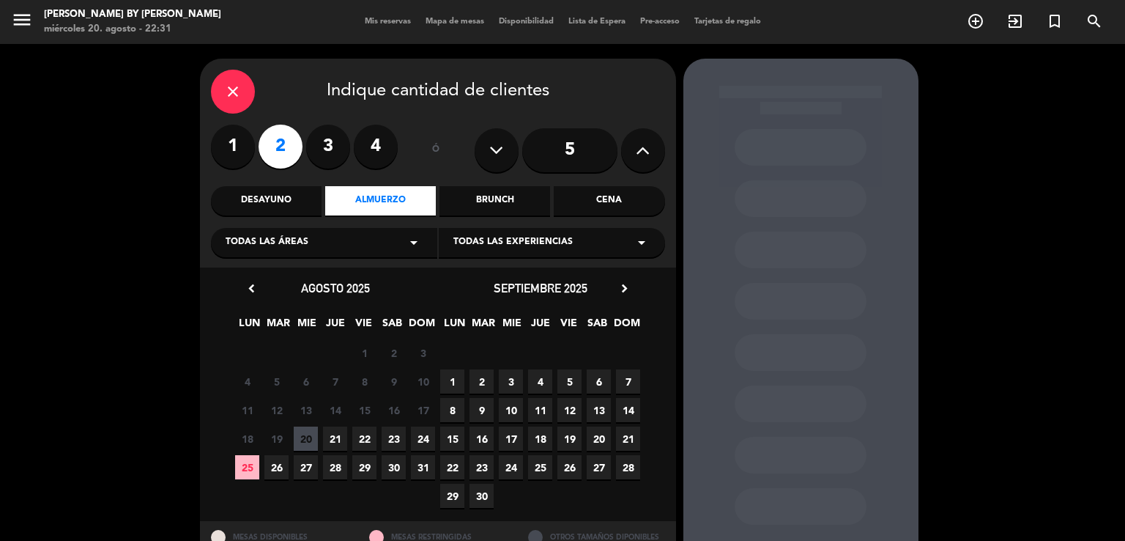
click at [433, 426] on span "24" at bounding box center [423, 438] width 24 height 24
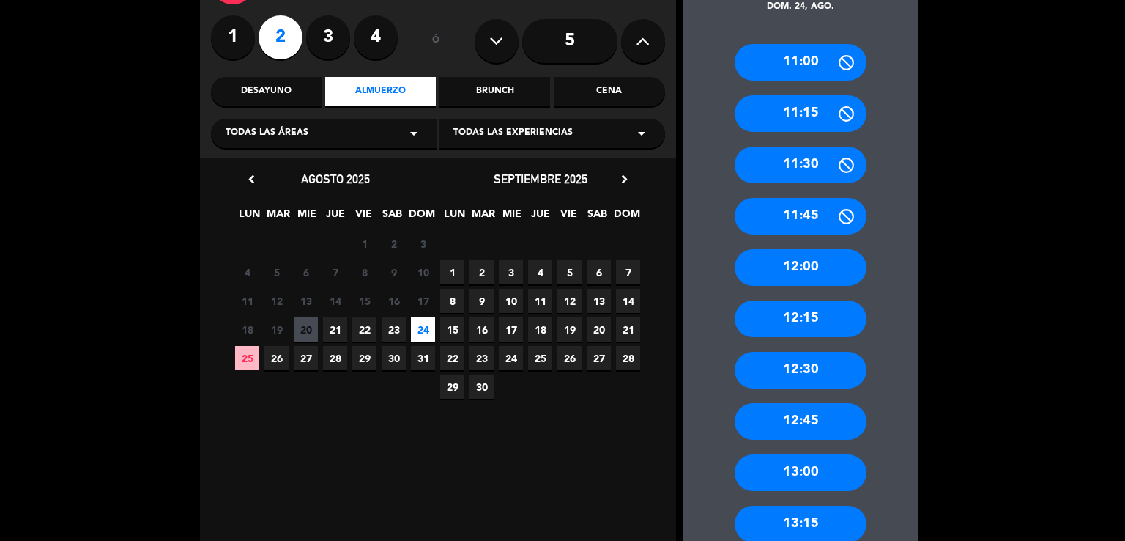
scroll to position [203, 0]
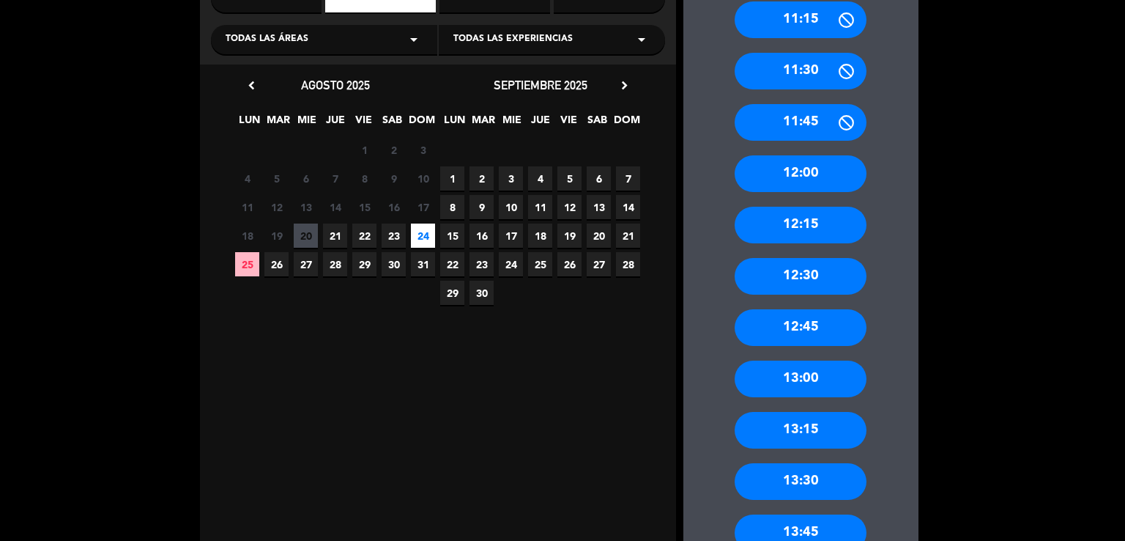
click at [815, 379] on div "13:00" at bounding box center [801, 378] width 132 height 37
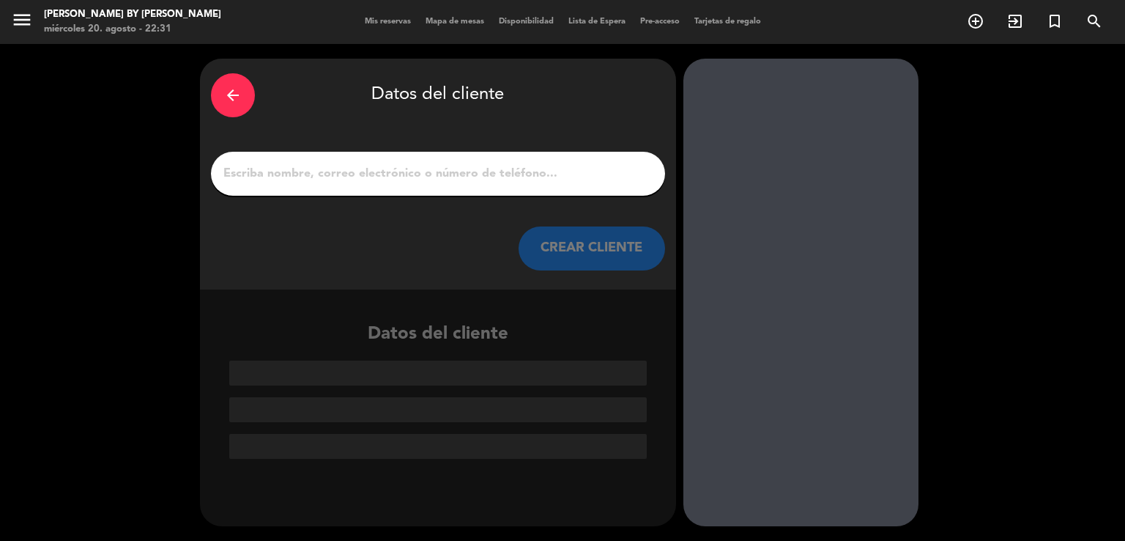
scroll to position [0, 0]
click at [489, 178] on input "1" at bounding box center [438, 173] width 432 height 21
paste input "[PERSON_NAME]"
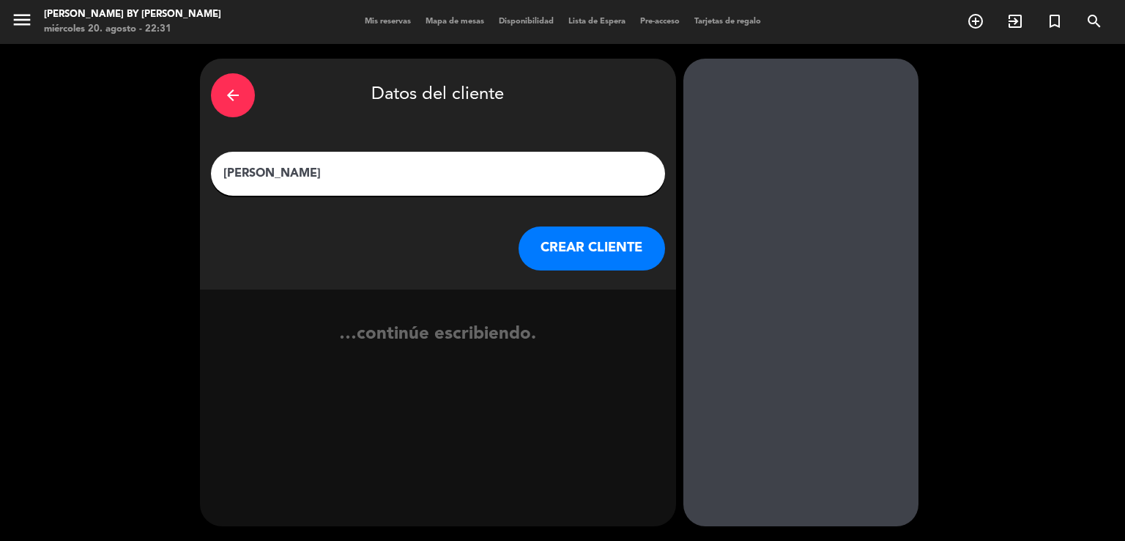
type input "[PERSON_NAME]"
click at [556, 240] on button "CREAR CLIENTE" at bounding box center [592, 248] width 146 height 44
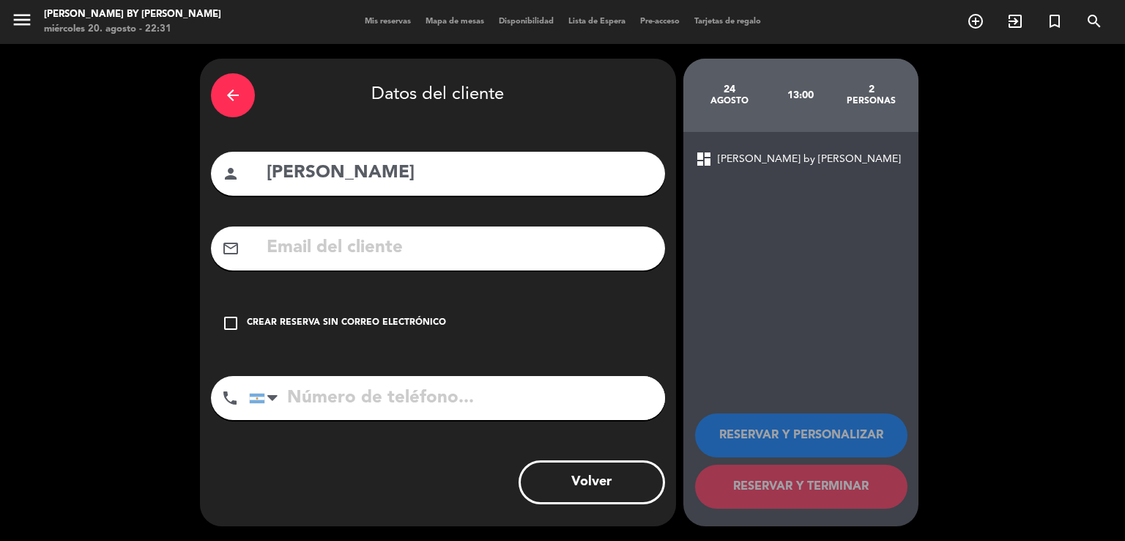
drag, startPoint x: 374, startPoint y: 260, endPoint x: 385, endPoint y: 144, distance: 117.0
click at [373, 260] on input "text" at bounding box center [459, 248] width 389 height 30
click at [356, 253] on input "text" at bounding box center [459, 248] width 389 height 30
paste input "[EMAIL_ADDRESS][DOMAIN_NAME]"
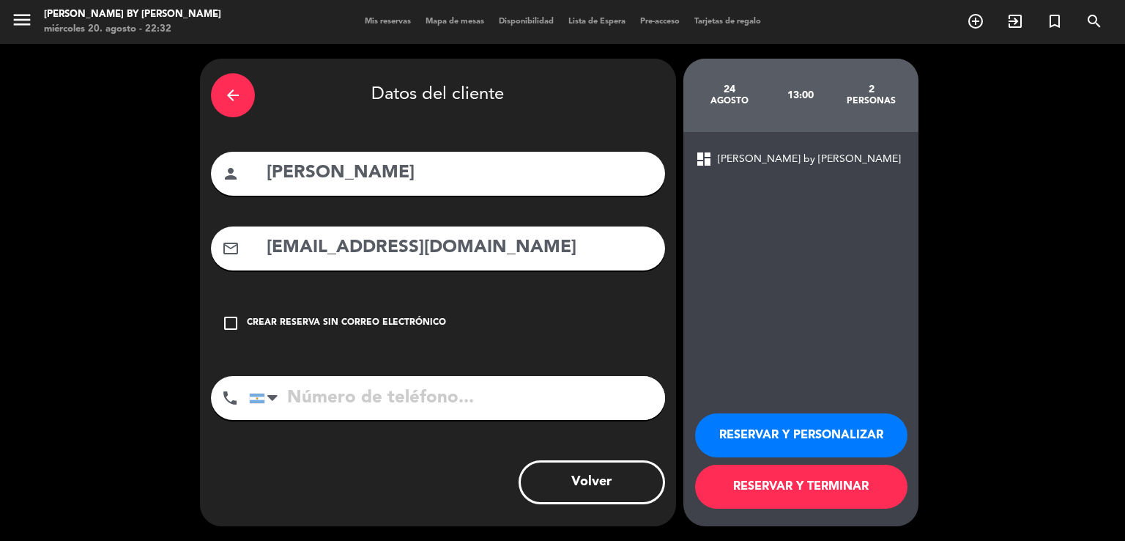
type input "[EMAIL_ADDRESS][DOMAIN_NAME]"
drag, startPoint x: 366, startPoint y: 396, endPoint x: 419, endPoint y: 188, distance: 214.6
click at [365, 392] on input "tel" at bounding box center [457, 398] width 416 height 44
drag, startPoint x: 346, startPoint y: 385, endPoint x: 351, endPoint y: 374, distance: 11.5
click at [346, 380] on input "tel" at bounding box center [457, 398] width 416 height 44
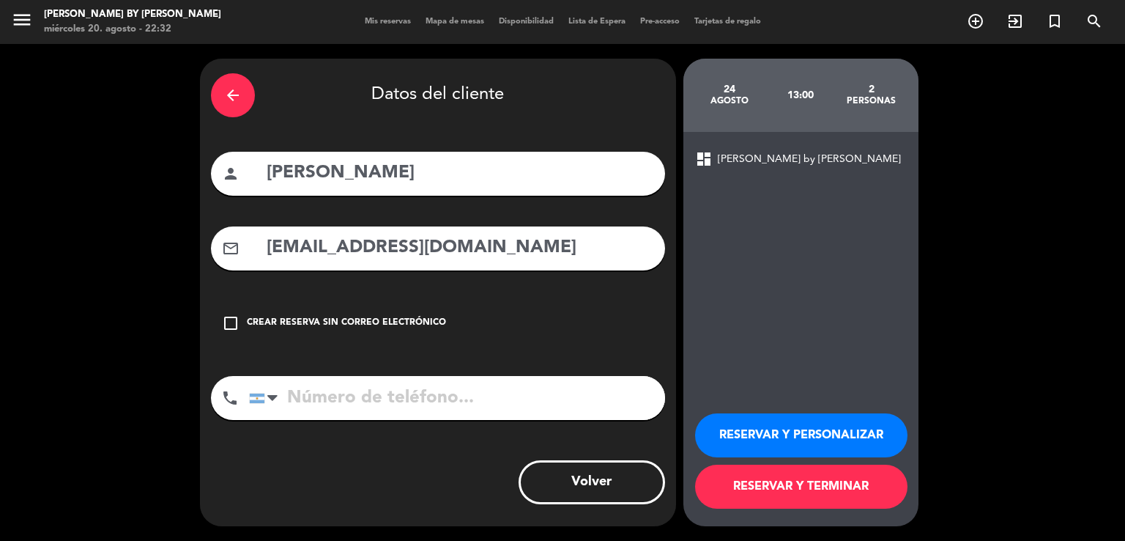
drag, startPoint x: 355, startPoint y: 373, endPoint x: 339, endPoint y: 311, distance: 63.6
click at [332, 304] on div "check_box_outline_blank Crear reserva sin correo electrónico" at bounding box center [438, 323] width 454 height 44
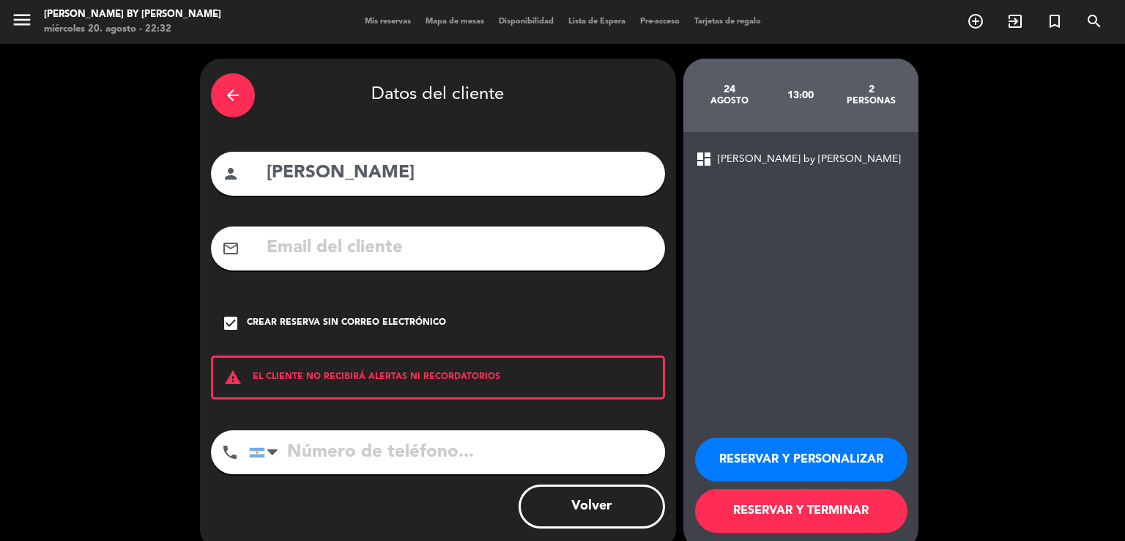
click at [313, 445] on input "tel" at bounding box center [457, 452] width 416 height 44
paste input "1158266831"
type input "1158266831"
click at [716, 505] on button "RESERVAR Y TERMINAR" at bounding box center [801, 511] width 212 height 44
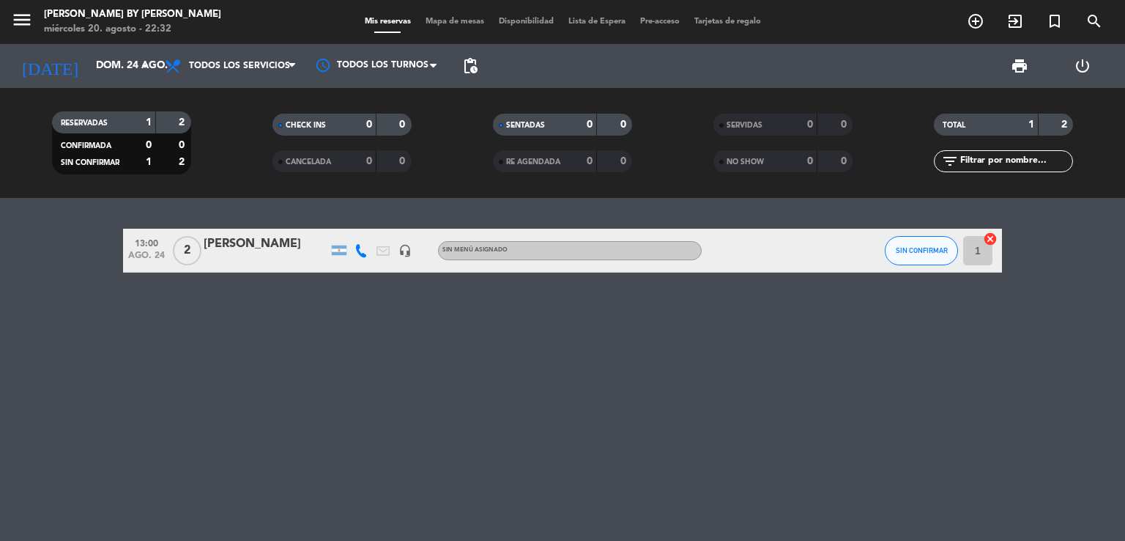
click at [772, 240] on div at bounding box center [768, 250] width 132 height 43
click at [926, 260] on button "SIN CONFIRMAR" at bounding box center [921, 250] width 73 height 29
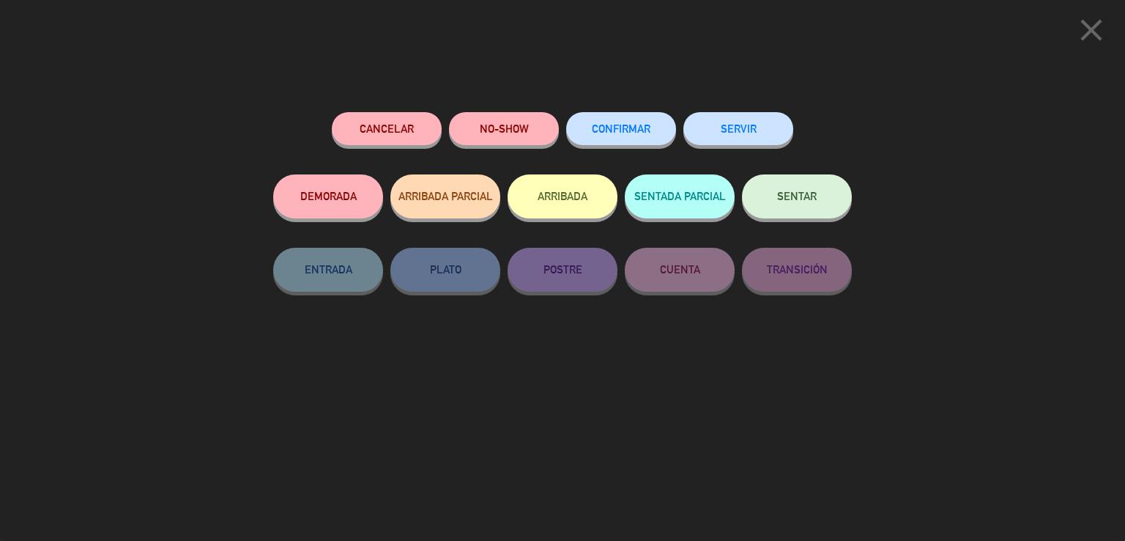
click at [619, 127] on span "CONFIRMAR" at bounding box center [621, 128] width 59 height 12
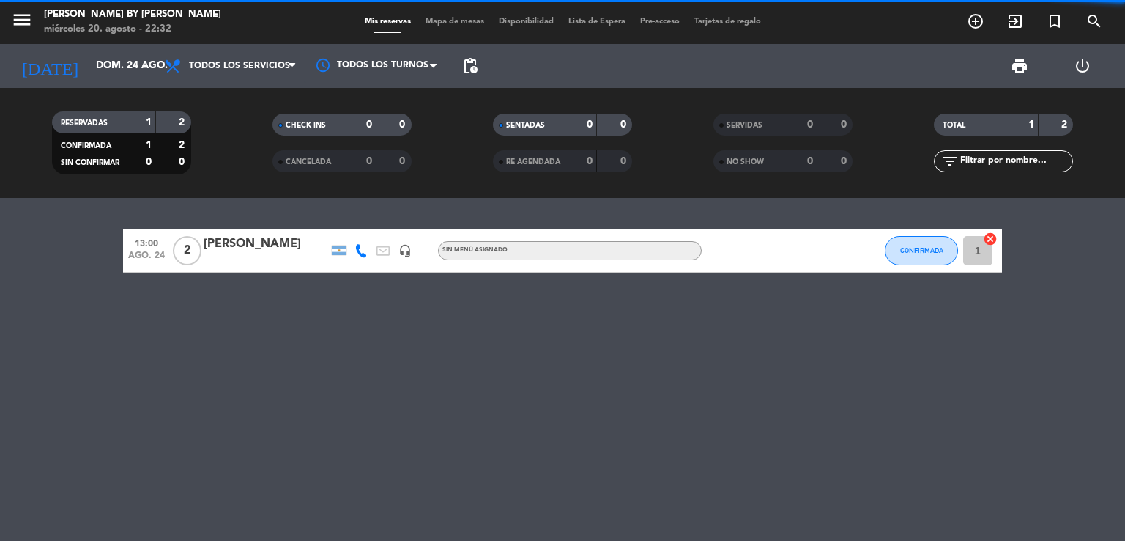
click at [281, 242] on div "[PERSON_NAME]" at bounding box center [266, 243] width 125 height 19
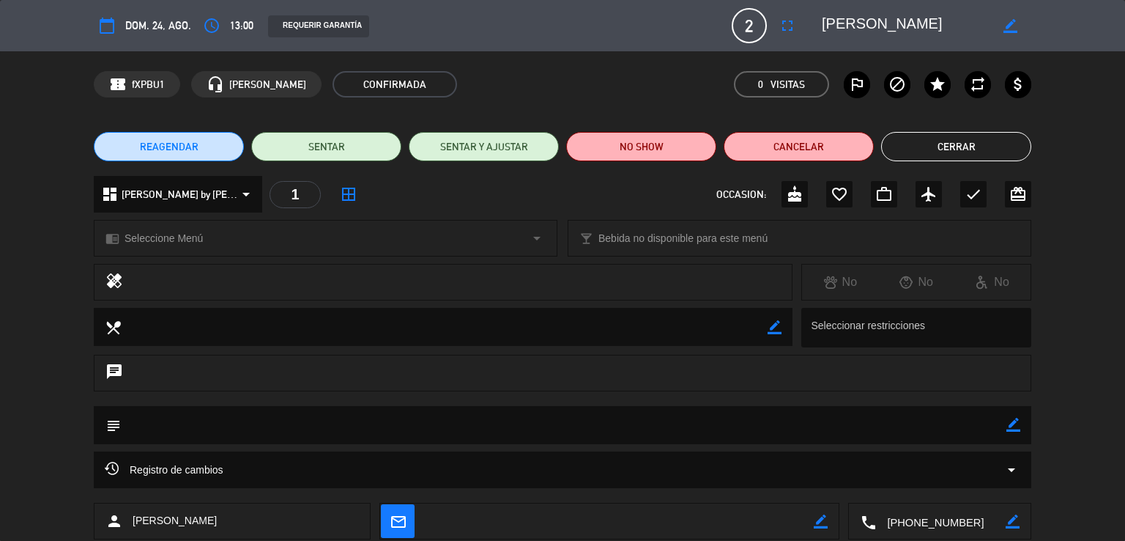
click at [1003, 426] on textarea at bounding box center [564, 424] width 886 height 37
click at [1008, 423] on icon "border_color" at bounding box center [1013, 425] width 14 height 14
click at [952, 421] on textarea at bounding box center [564, 424] width 886 height 37
type textarea "grande cuisine"
click at [1007, 429] on icon at bounding box center [1013, 425] width 14 height 14
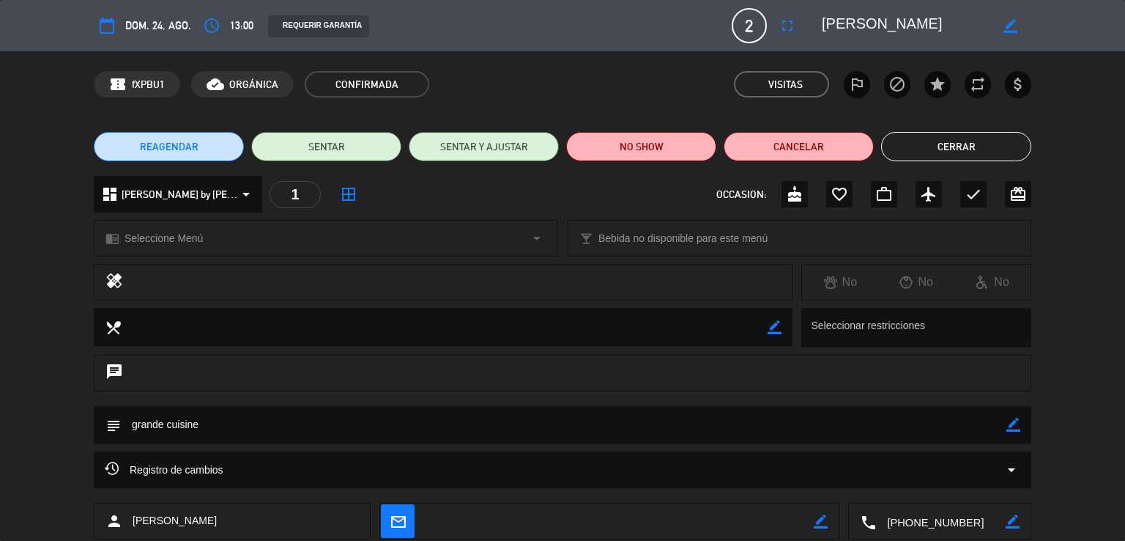
drag, startPoint x: 952, startPoint y: 150, endPoint x: 699, endPoint y: 200, distance: 258.3
click at [951, 151] on button "Cerrar" at bounding box center [956, 146] width 150 height 29
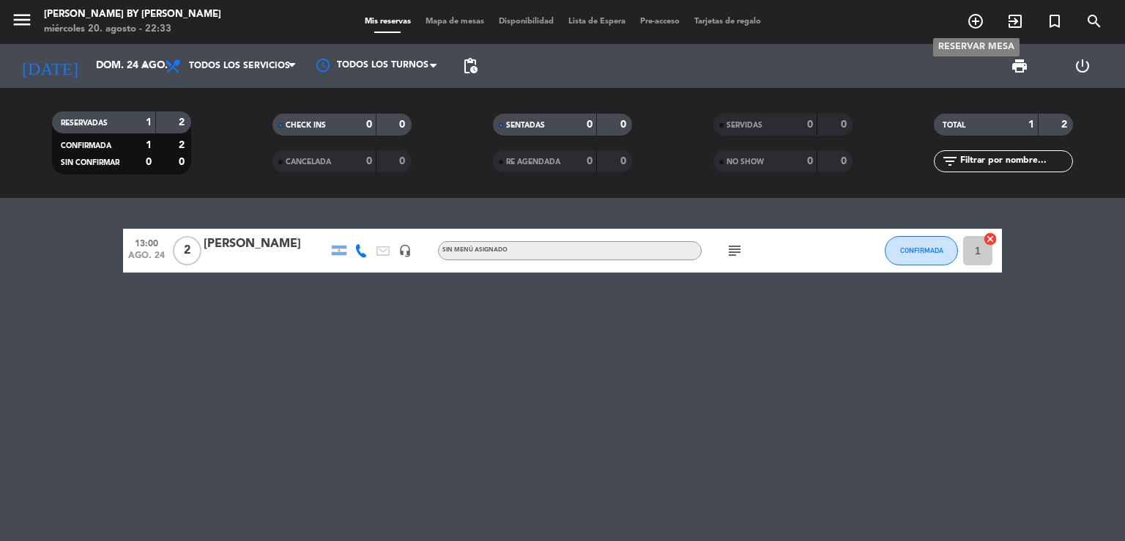
click at [974, 20] on icon "add_circle_outline" at bounding box center [976, 21] width 18 height 18
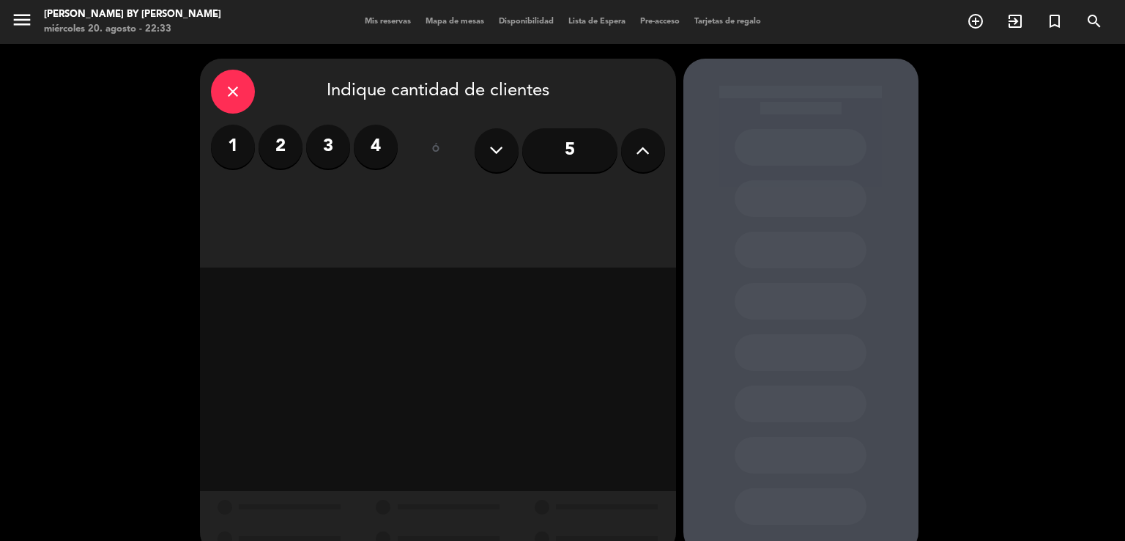
click at [284, 155] on label "2" at bounding box center [281, 147] width 44 height 44
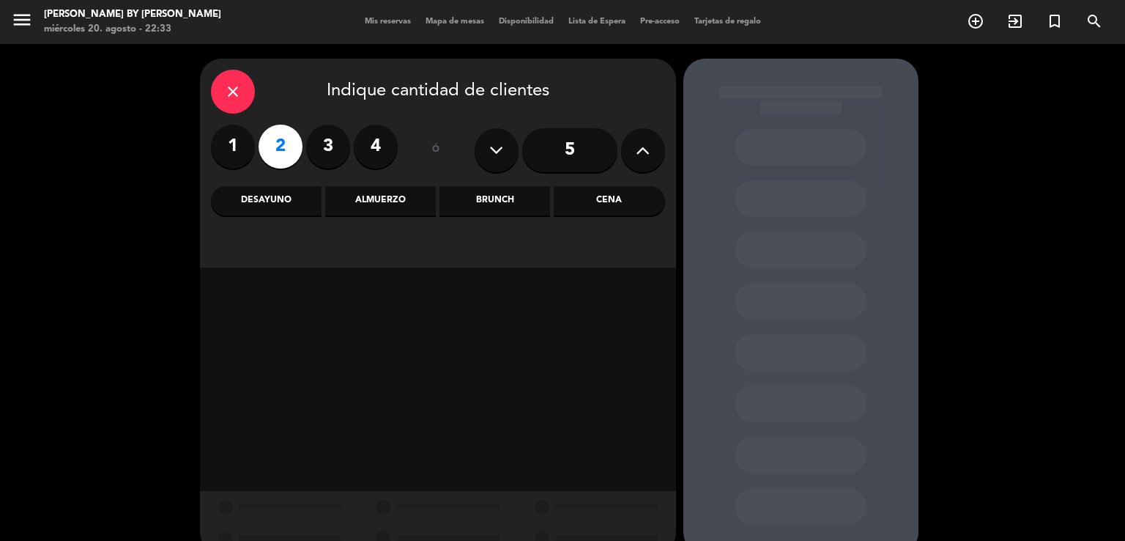
click at [402, 203] on div "Almuerzo" at bounding box center [380, 200] width 111 height 29
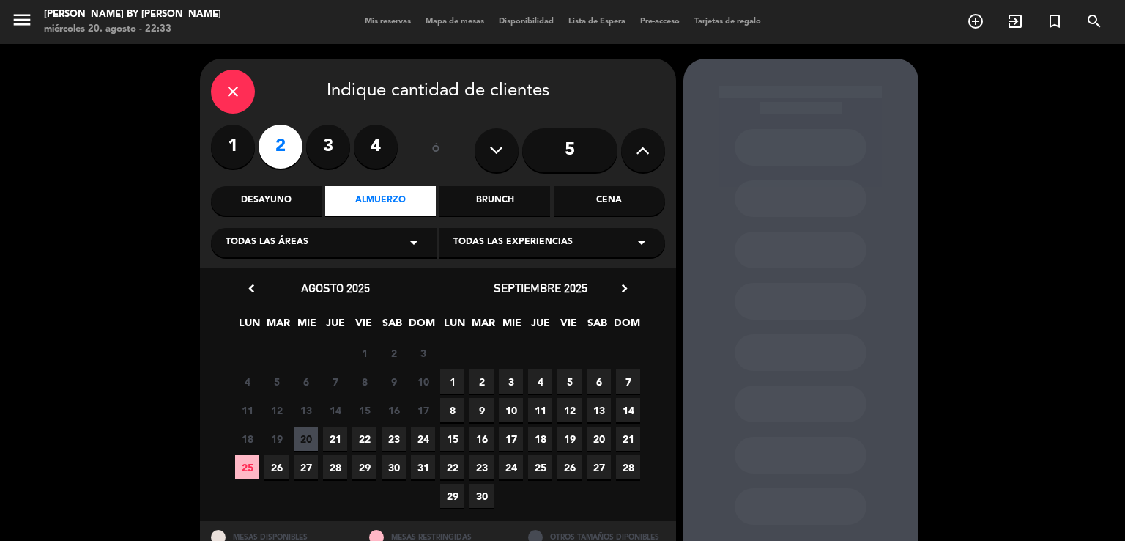
click at [415, 431] on span "24" at bounding box center [423, 438] width 24 height 24
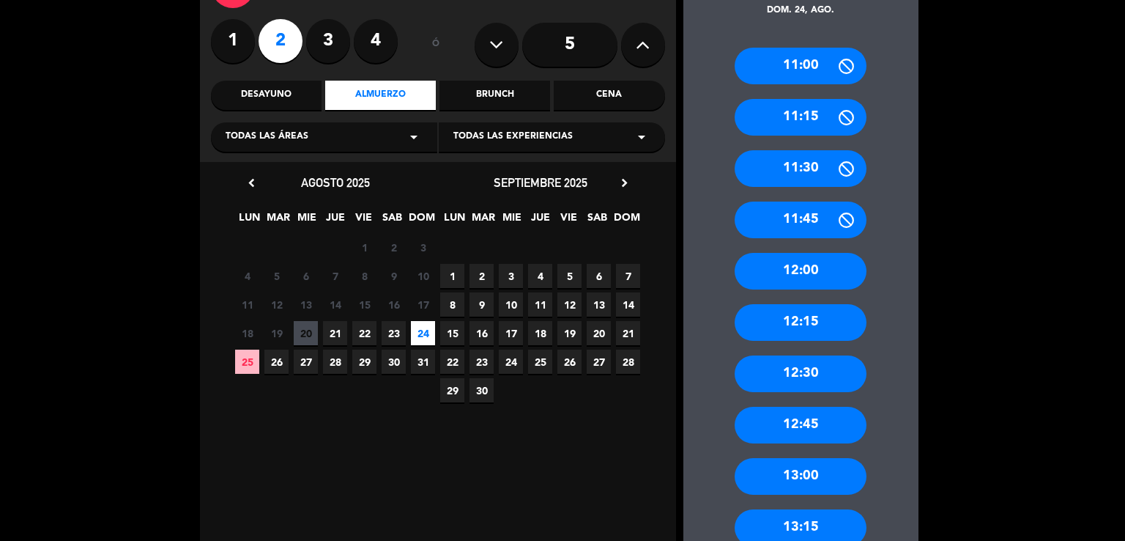
scroll to position [130, 0]
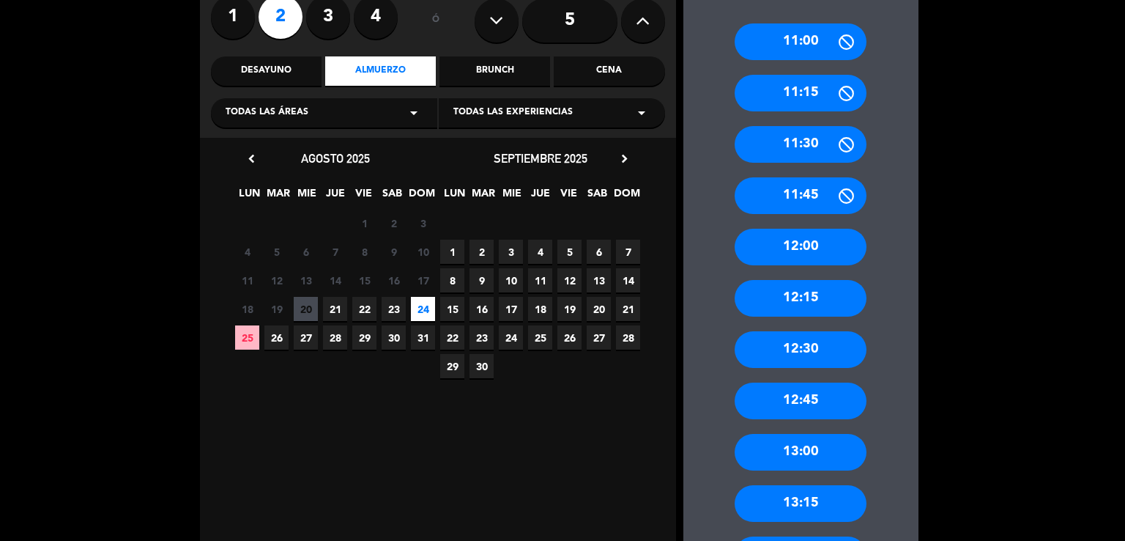
drag, startPoint x: 810, startPoint y: 448, endPoint x: 598, endPoint y: 242, distance: 295.3
click at [809, 448] on div "13:00" at bounding box center [801, 452] width 132 height 37
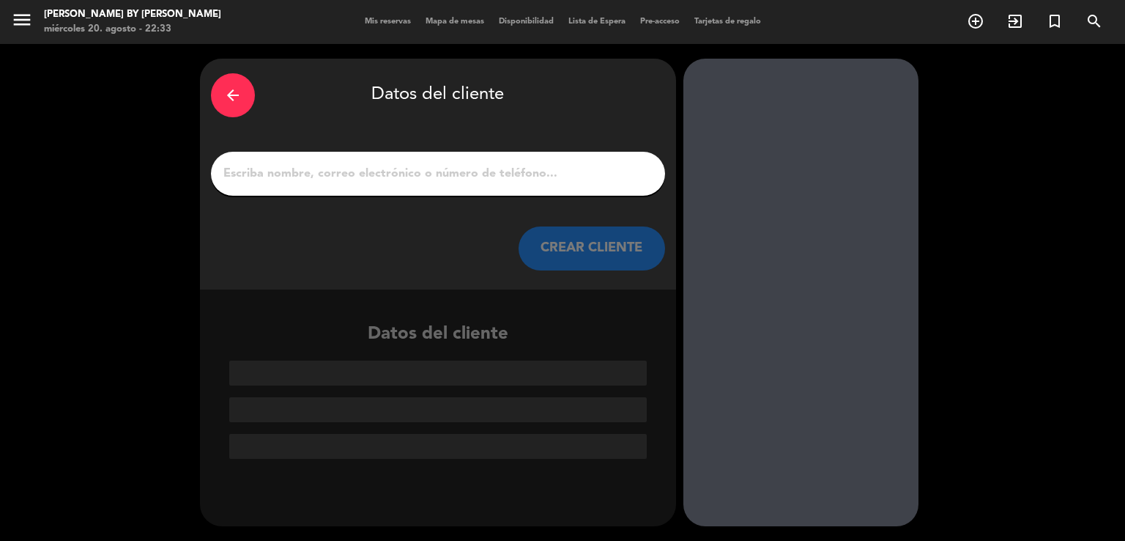
click at [464, 176] on input "1" at bounding box center [438, 173] width 432 height 21
paste input "[PERSON_NAME]"
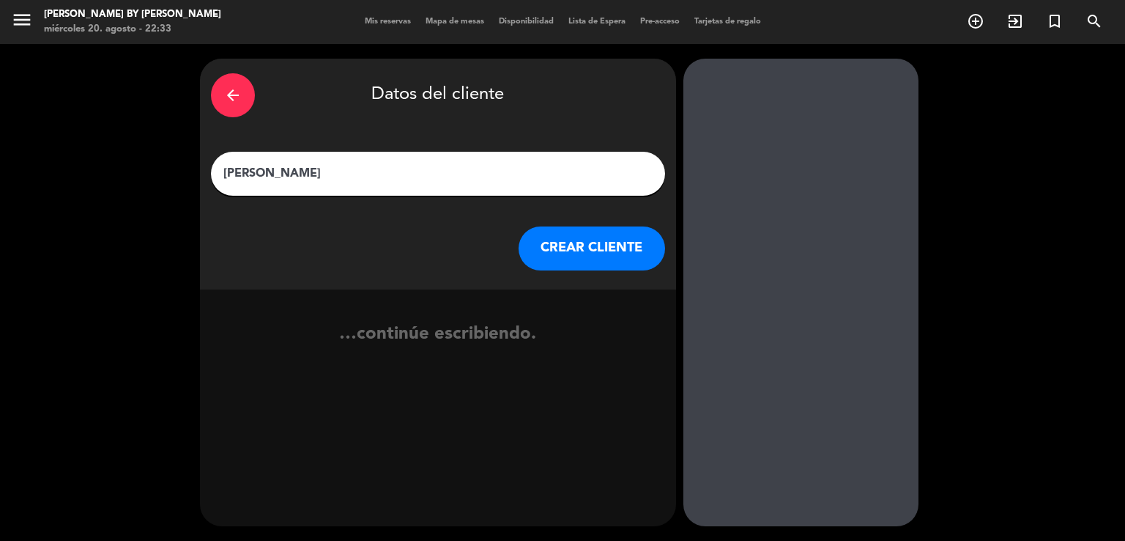
type input "[PERSON_NAME]"
click at [627, 238] on button "CREAR CLIENTE" at bounding box center [592, 248] width 146 height 44
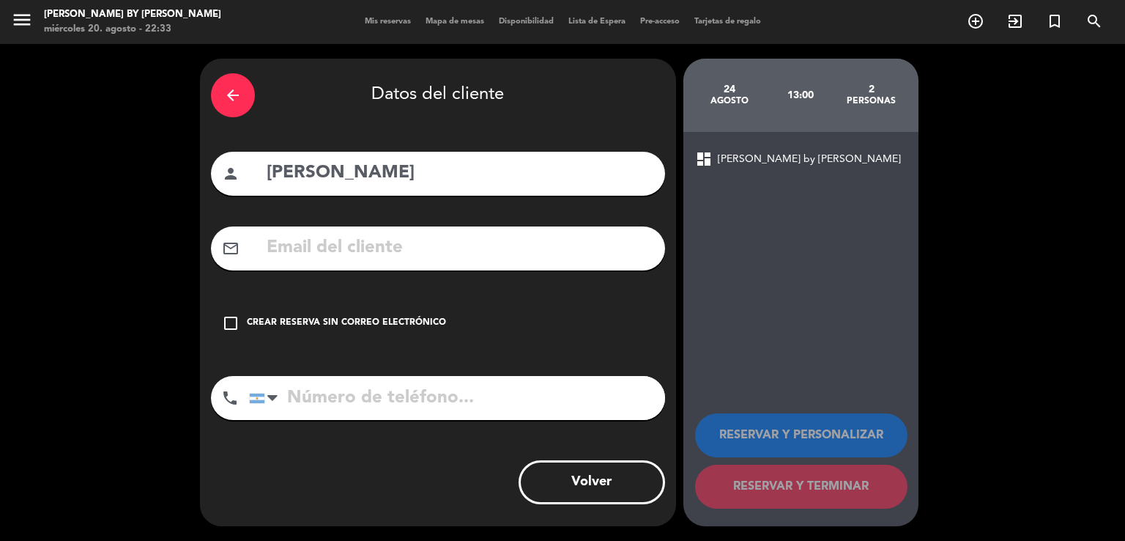
click at [416, 240] on input "text" at bounding box center [459, 248] width 389 height 30
paste input "[EMAIL_ADDRESS]"
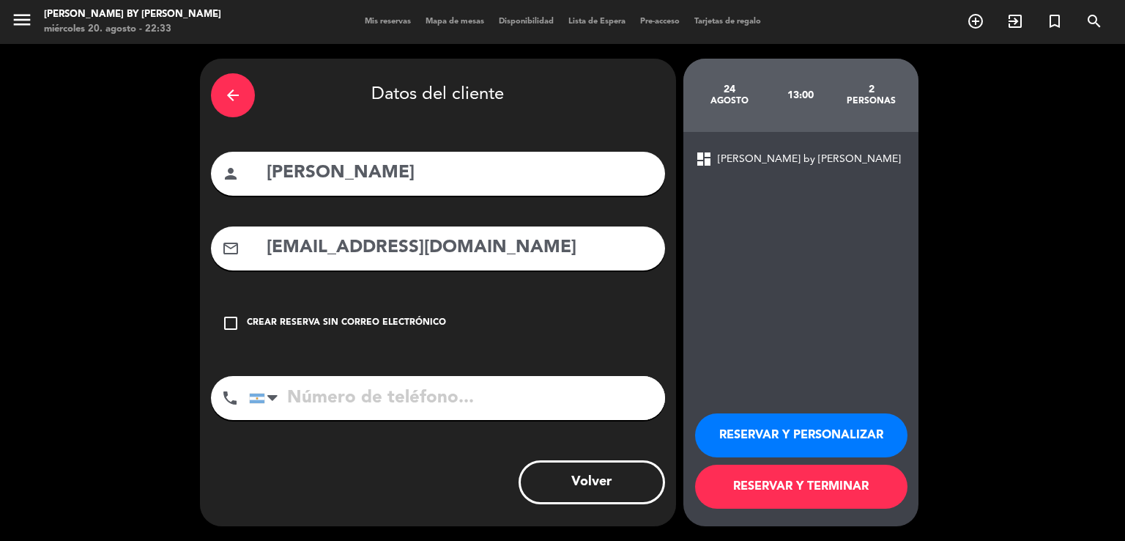
type input "[EMAIL_ADDRESS][DOMAIN_NAME]"
paste input "1140282195"
type input "1140282195"
click at [835, 491] on button "RESERVAR Y TERMINAR" at bounding box center [801, 486] width 212 height 44
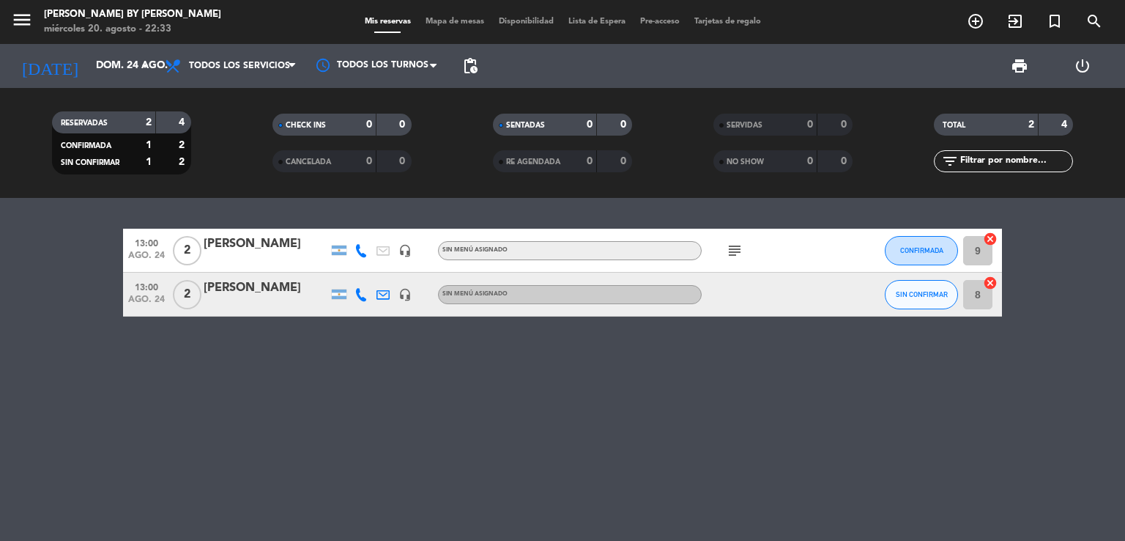
click at [272, 292] on div "[PERSON_NAME]" at bounding box center [266, 287] width 125 height 19
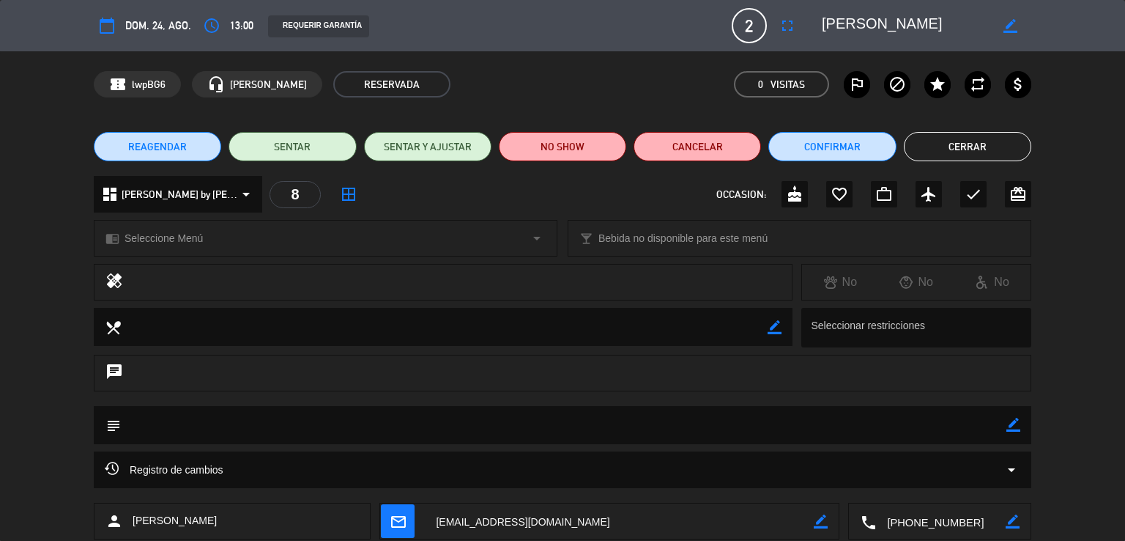
drag, startPoint x: 1020, startPoint y: 420, endPoint x: 1012, endPoint y: 426, distance: 9.4
click at [1014, 423] on icon "border_color" at bounding box center [1013, 425] width 14 height 14
click at [967, 426] on textarea at bounding box center [564, 424] width 886 height 37
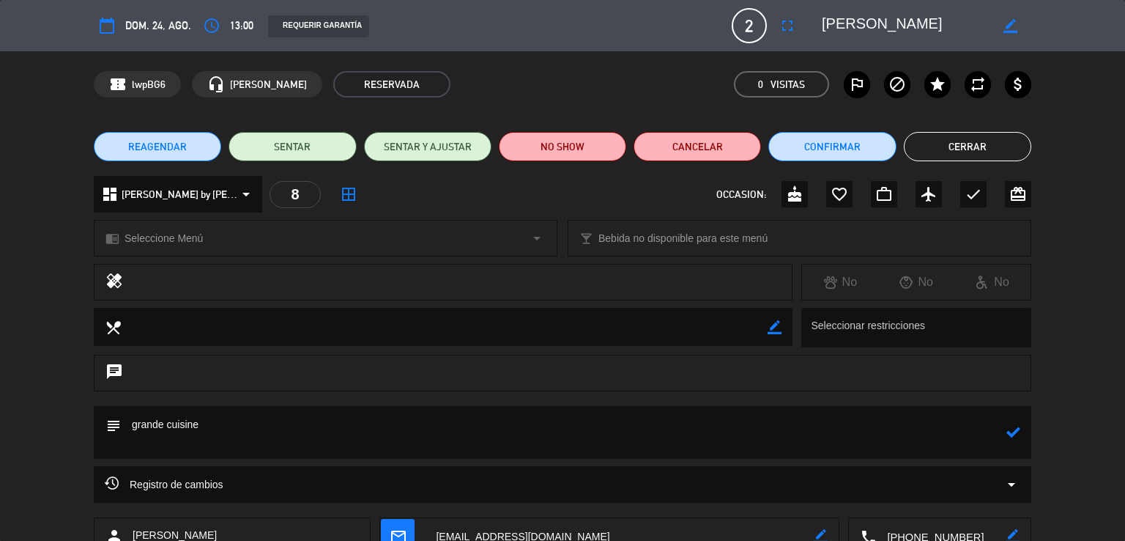
click at [1006, 429] on icon at bounding box center [1013, 432] width 14 height 14
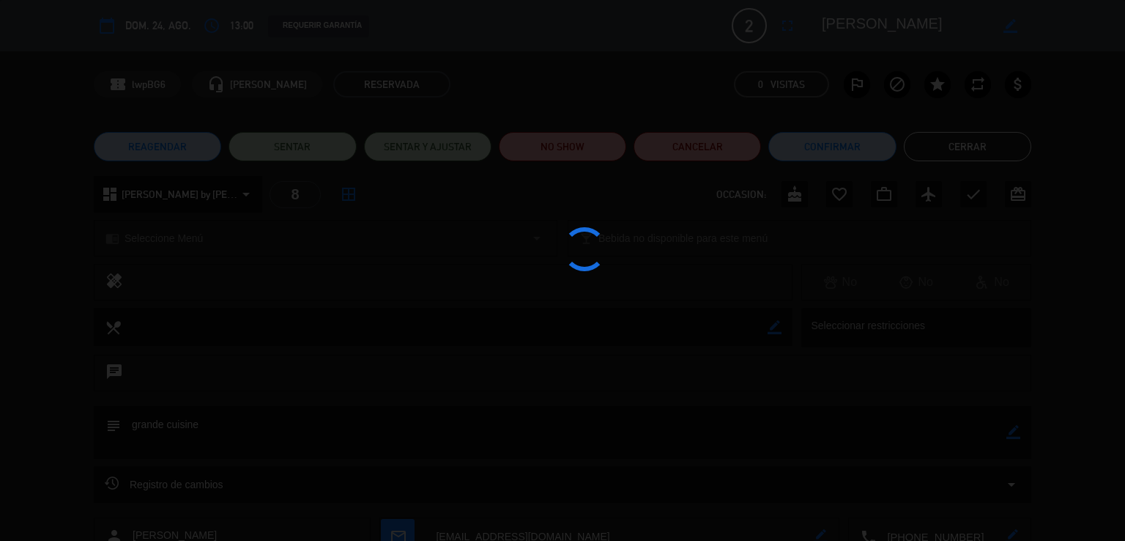
type textarea "grande cuisine"
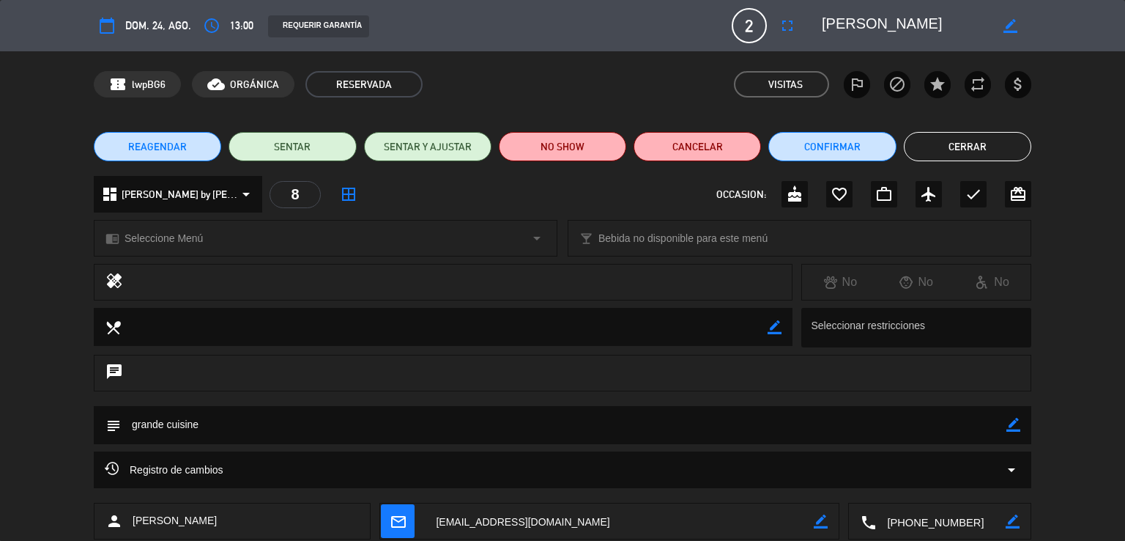
drag, startPoint x: 987, startPoint y: 150, endPoint x: 911, endPoint y: 170, distance: 78.7
click at [987, 149] on button "Cerrar" at bounding box center [967, 146] width 127 height 29
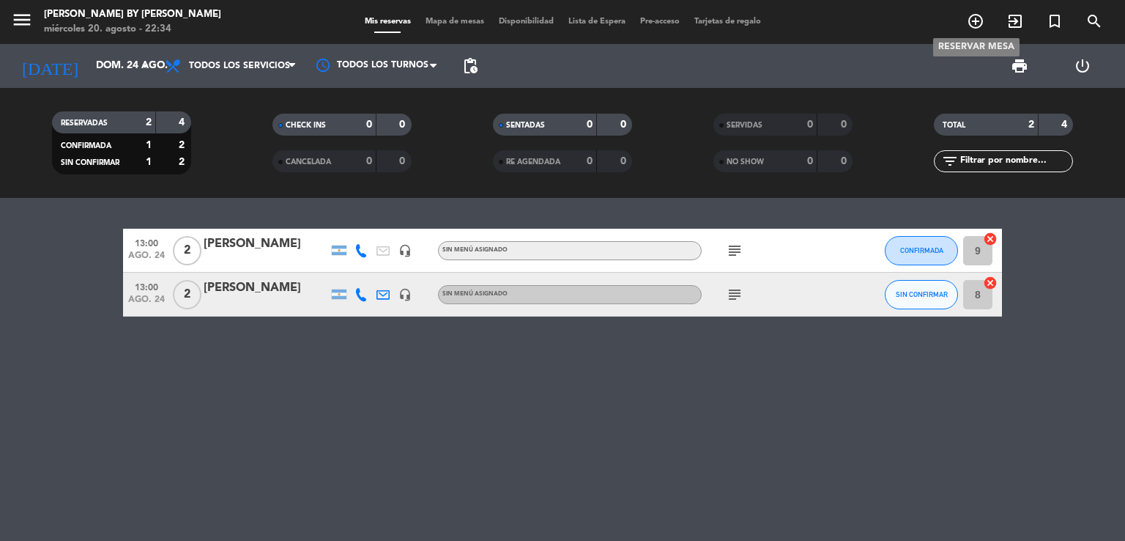
click at [973, 27] on icon "add_circle_outline" at bounding box center [976, 21] width 18 height 18
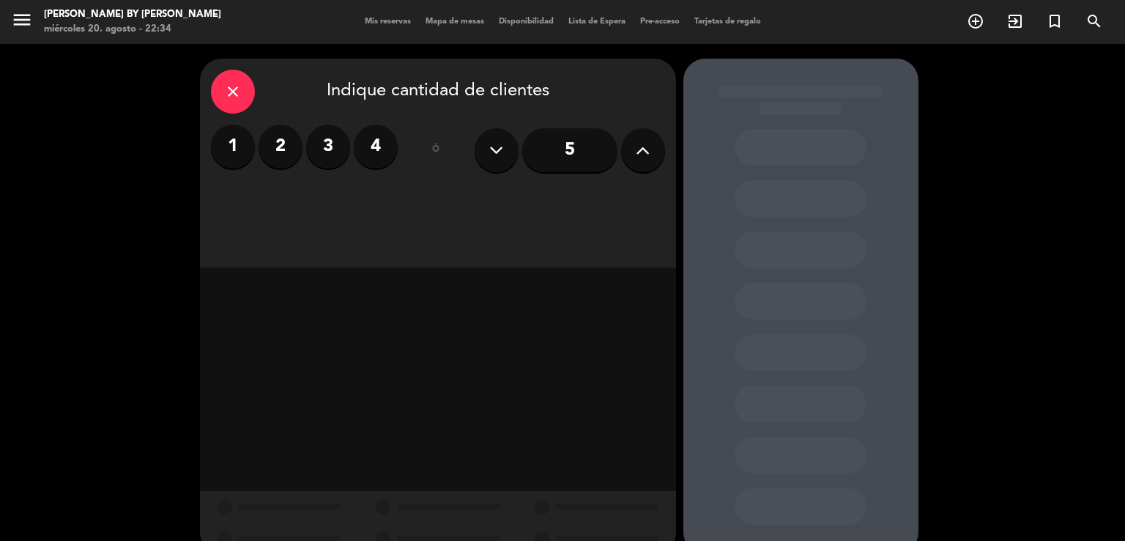
click at [287, 142] on label "2" at bounding box center [281, 147] width 44 height 44
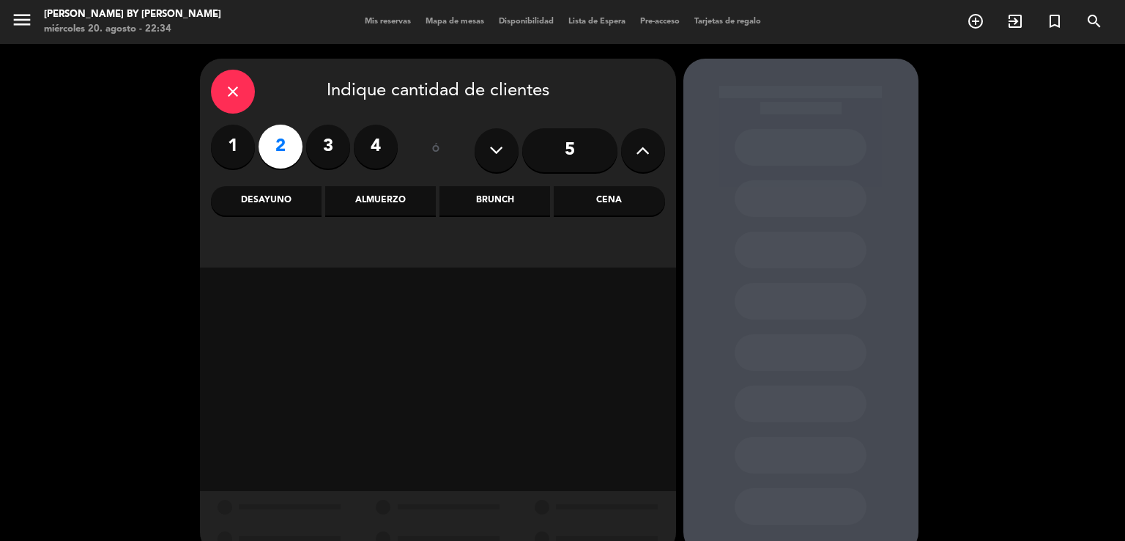
click at [371, 198] on div "Almuerzo" at bounding box center [380, 200] width 111 height 29
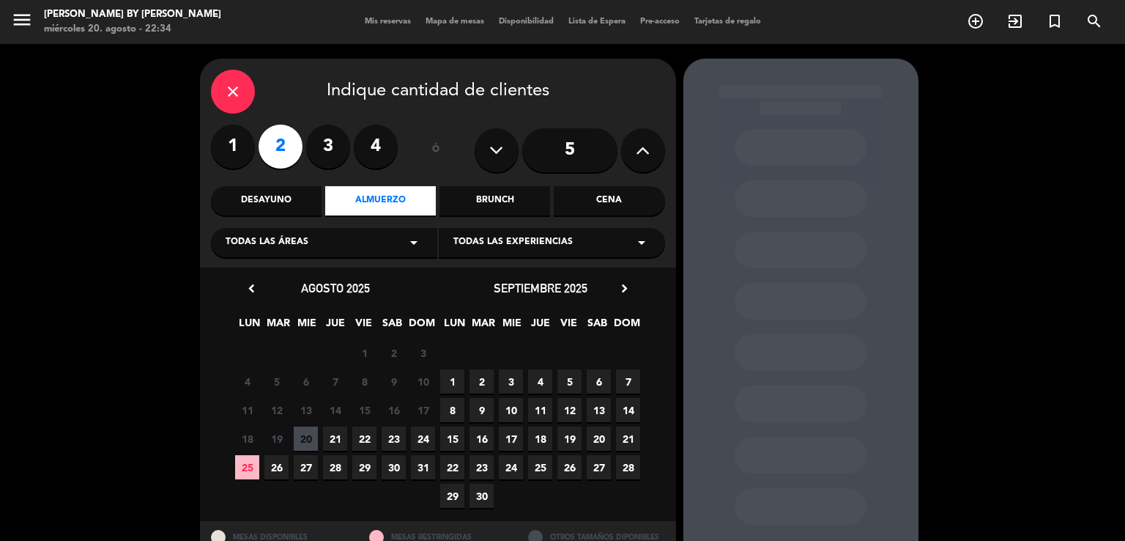
click at [420, 434] on span "24" at bounding box center [423, 438] width 24 height 24
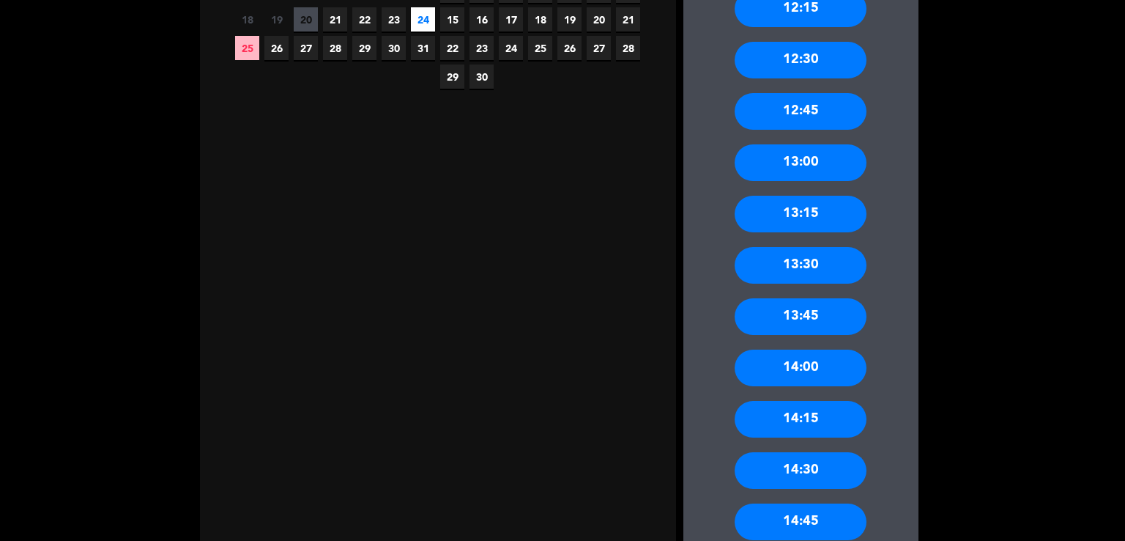
scroll to position [423, 0]
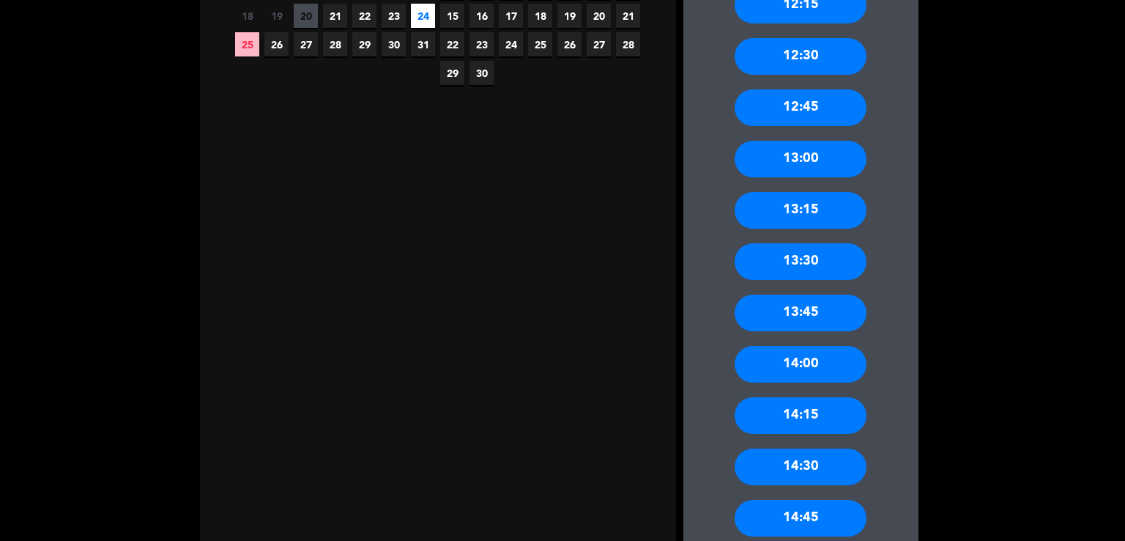
click at [809, 358] on div "14:00" at bounding box center [801, 364] width 132 height 37
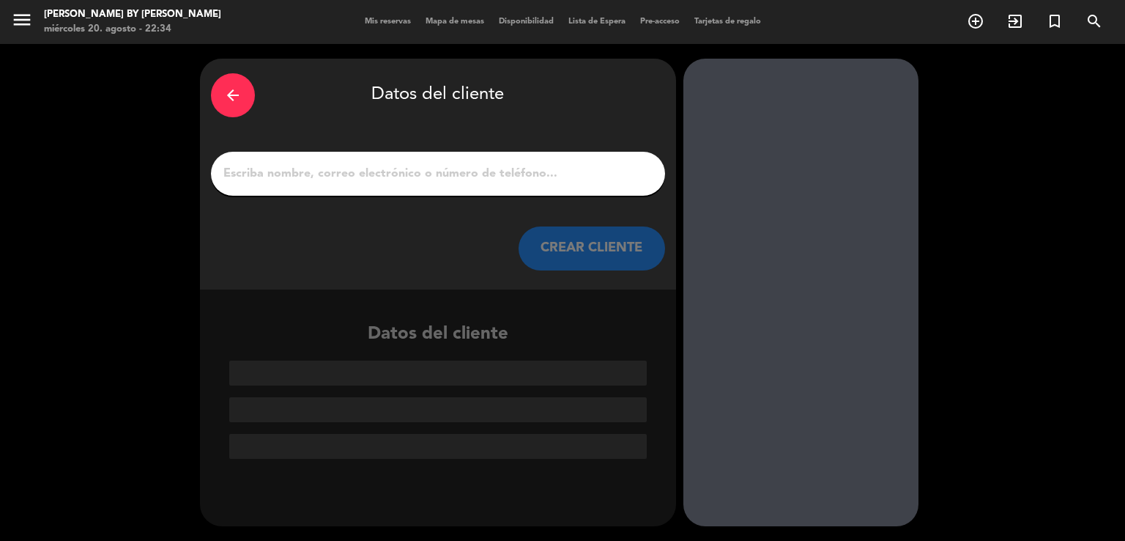
click at [439, 174] on input "1" at bounding box center [438, 173] width 432 height 21
paste input "[PERSON_NAME] [PERSON_NAME]"
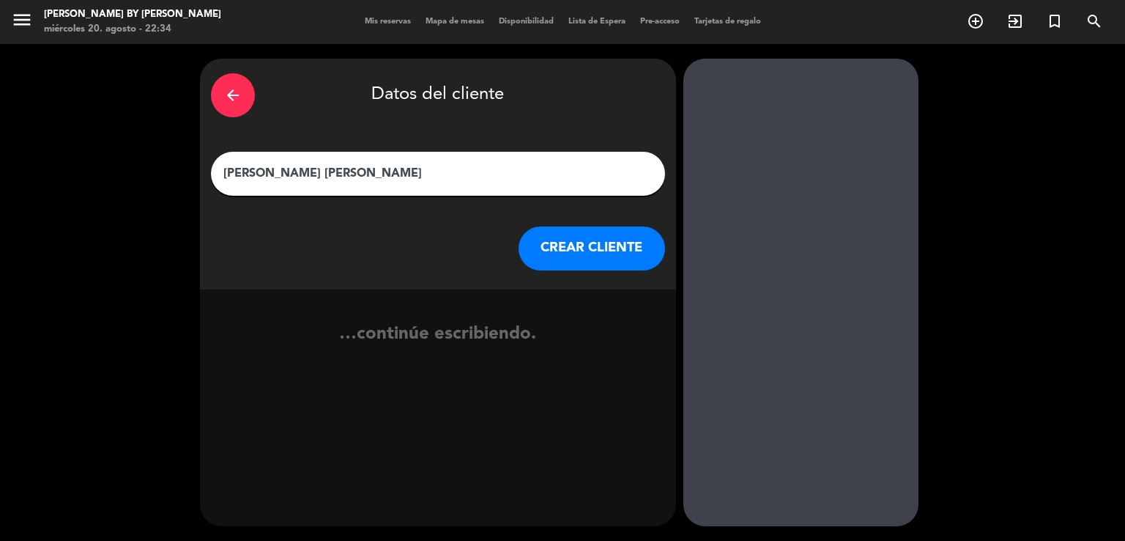
type input "[PERSON_NAME] [PERSON_NAME]"
click at [554, 257] on button "CREAR CLIENTE" at bounding box center [592, 248] width 146 height 44
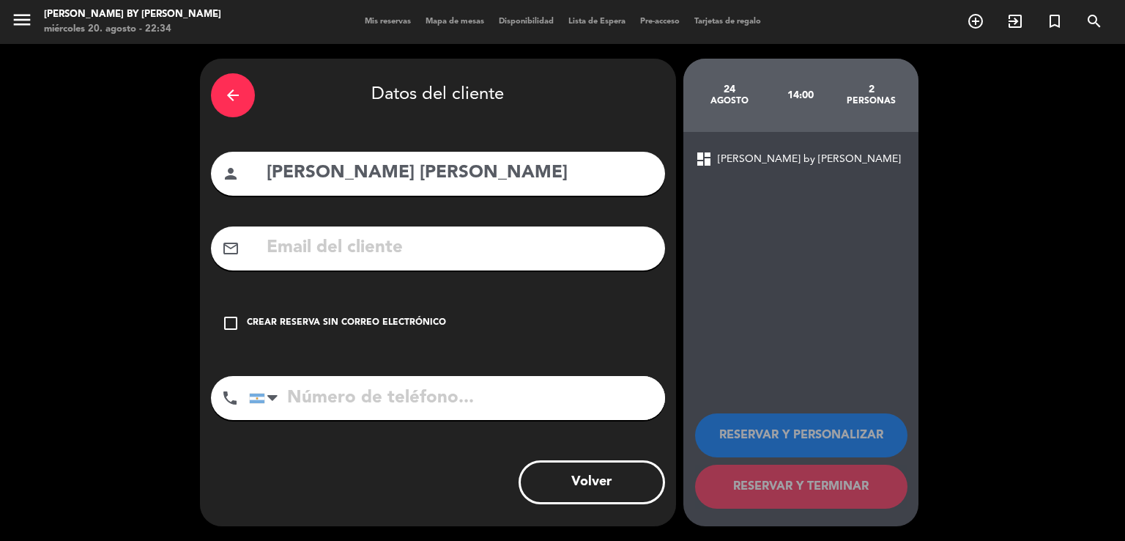
click at [410, 243] on input "text" at bounding box center [459, 248] width 389 height 30
paste input "[PERSON_NAME][EMAIL_ADDRESS][PERSON_NAME][DOMAIN_NAME]"
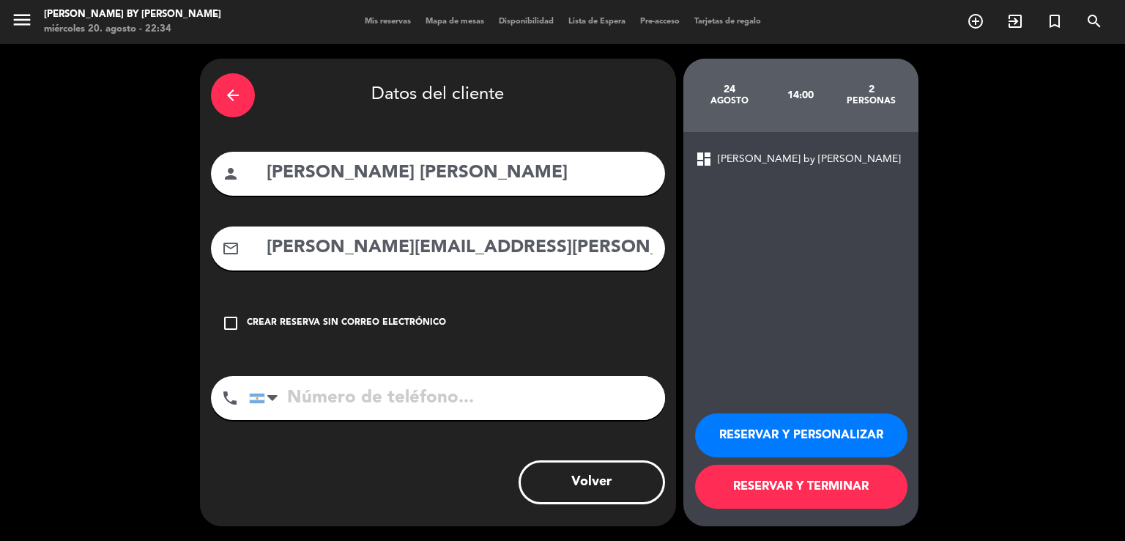
type input "[PERSON_NAME][EMAIL_ADDRESS][PERSON_NAME][DOMAIN_NAME]"
click at [384, 387] on input "tel" at bounding box center [457, 398] width 416 height 44
paste input "1162905807"
type input "1162905807"
drag, startPoint x: 784, startPoint y: 487, endPoint x: 721, endPoint y: 475, distance: 64.1
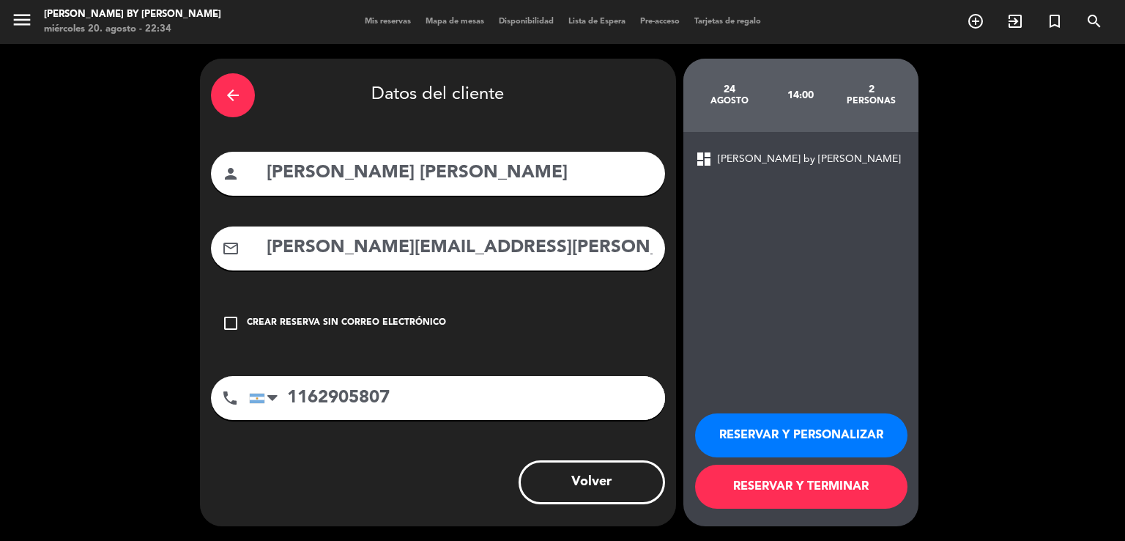
click at [784, 487] on button "RESERVAR Y TERMINAR" at bounding box center [801, 486] width 212 height 44
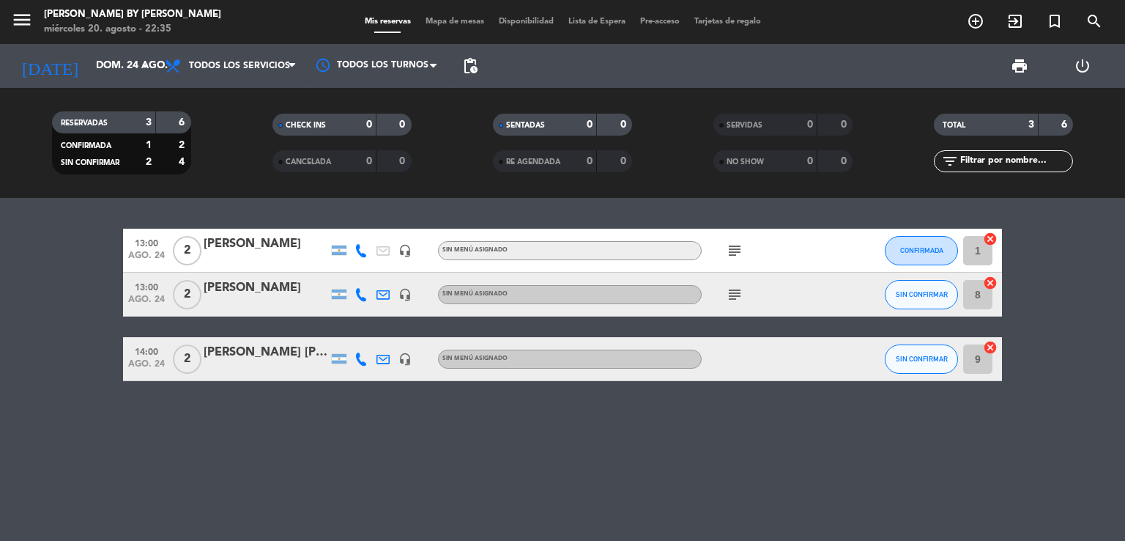
click at [234, 357] on div "[PERSON_NAME] [PERSON_NAME]" at bounding box center [266, 352] width 125 height 19
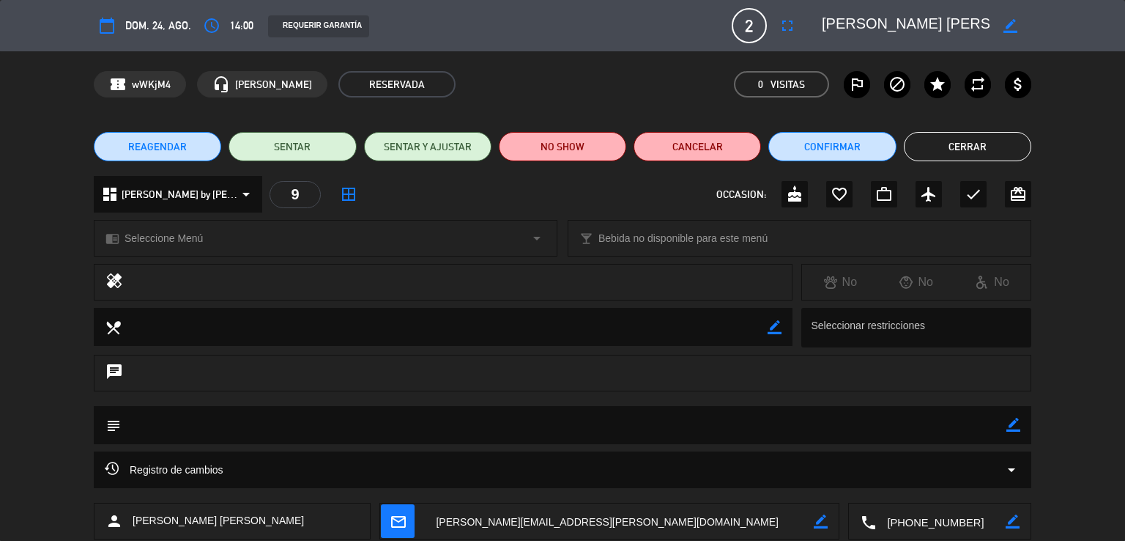
drag, startPoint x: 418, startPoint y: 427, endPoint x: 550, endPoint y: 452, distance: 134.2
click at [416, 426] on textarea at bounding box center [564, 424] width 886 height 37
click at [1007, 429] on icon "border_color" at bounding box center [1013, 425] width 14 height 14
click at [988, 434] on textarea at bounding box center [564, 424] width 886 height 37
type textarea "grande cuisine"
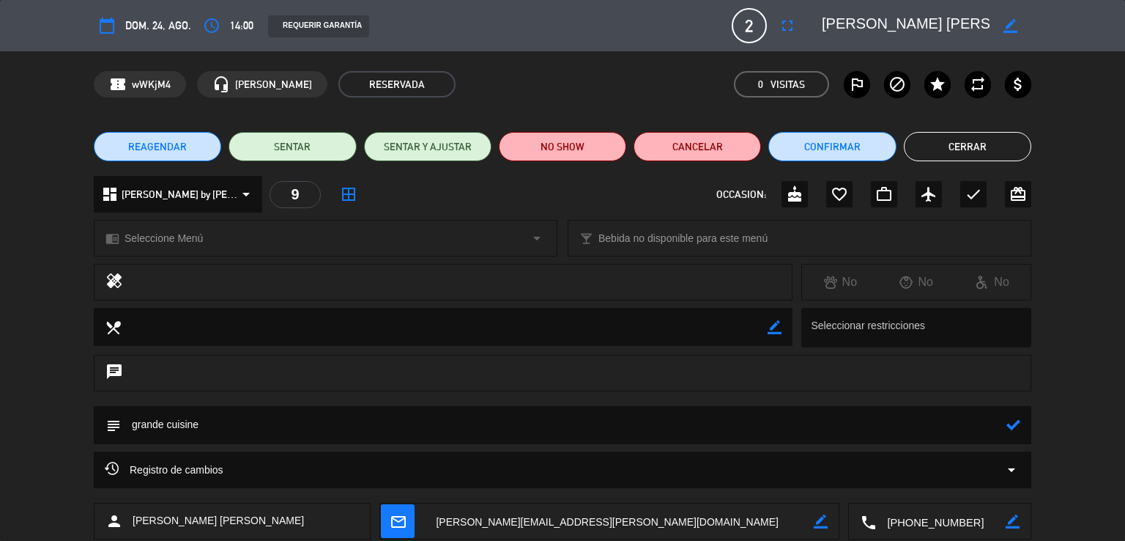
click at [974, 446] on div "subject" at bounding box center [562, 428] width 1125 height 45
click at [1017, 423] on icon at bounding box center [1013, 425] width 14 height 14
click at [975, 150] on button "Cerrar" at bounding box center [967, 146] width 127 height 29
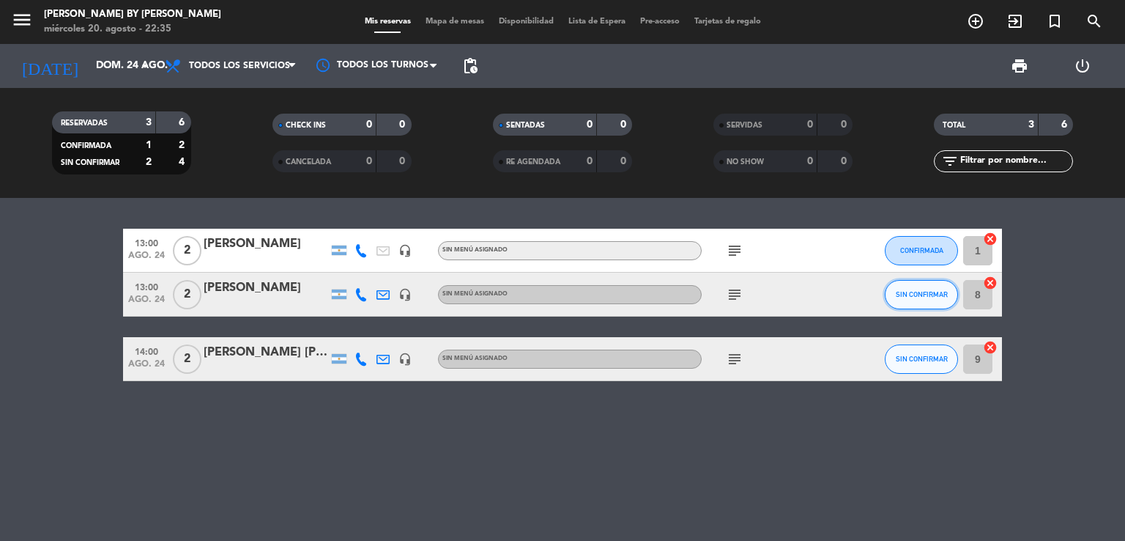
click at [894, 298] on button "SIN CONFIRMAR" at bounding box center [921, 294] width 73 height 29
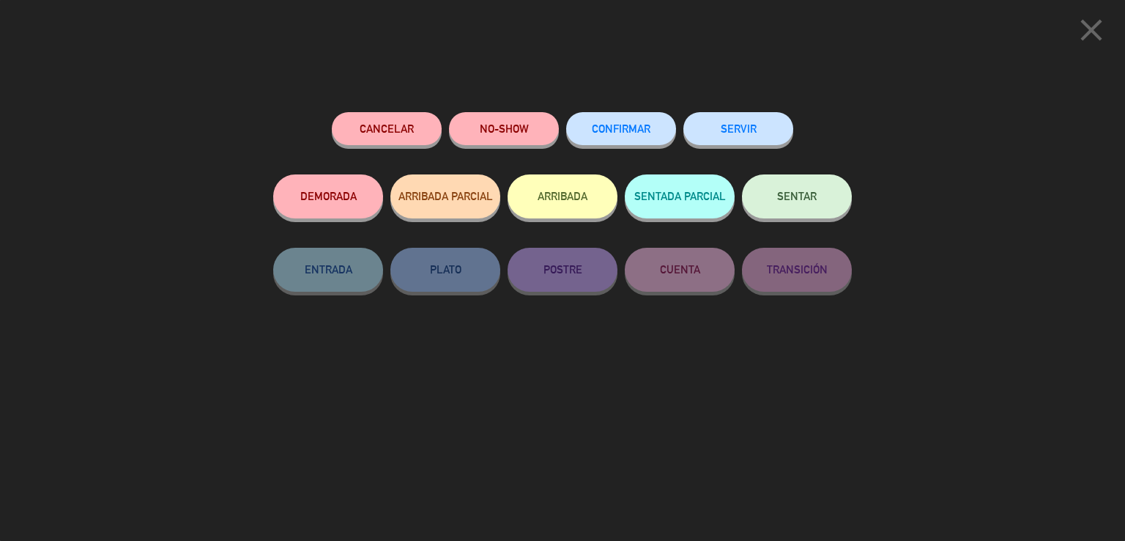
click at [584, 118] on button "CONFIRMAR" at bounding box center [621, 128] width 110 height 33
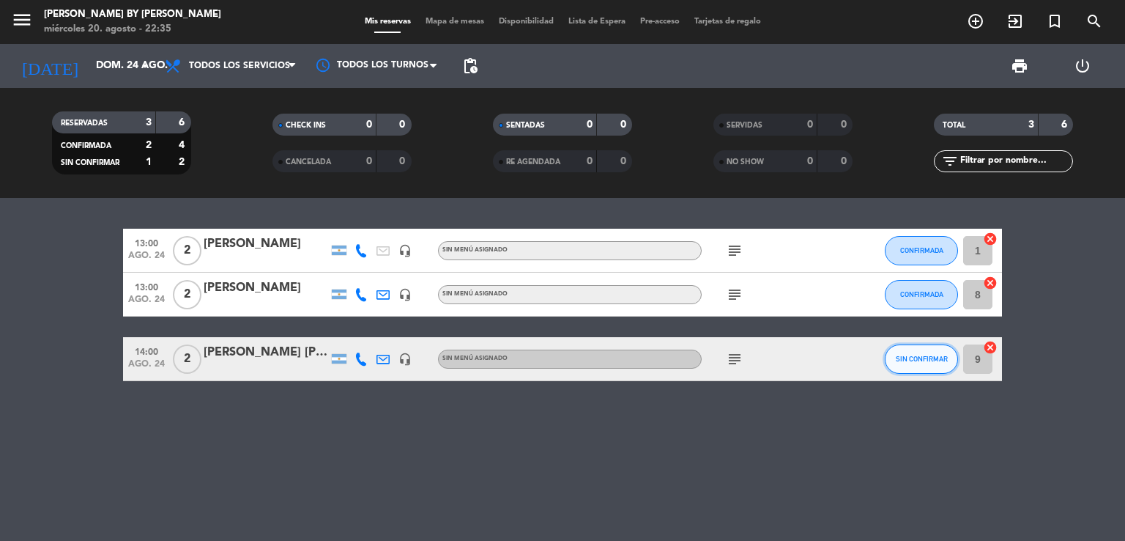
click at [908, 352] on button "SIN CONFIRMAR" at bounding box center [921, 358] width 73 height 29
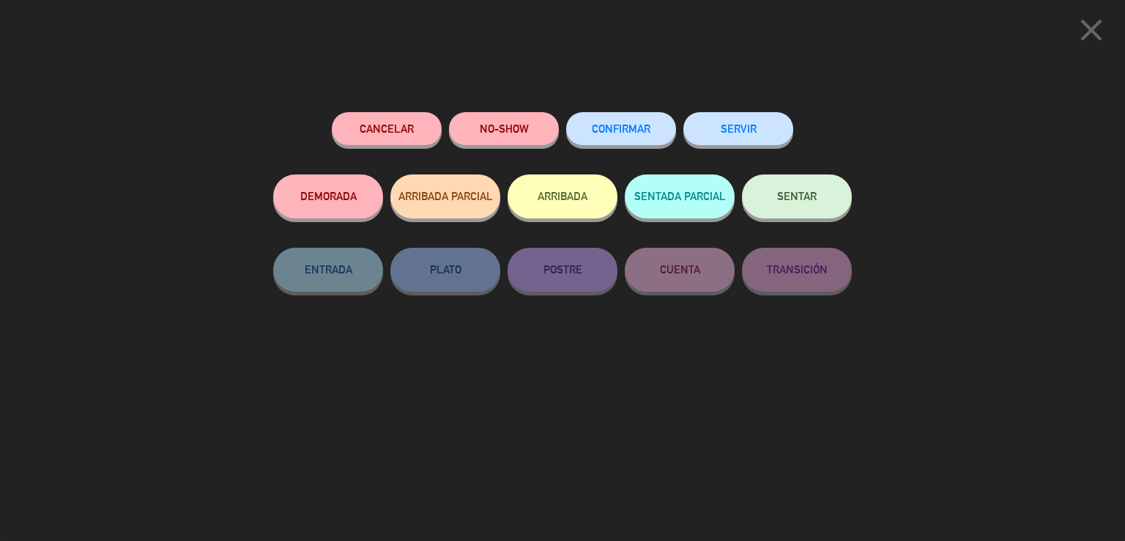
click at [640, 138] on button "CONFIRMAR" at bounding box center [621, 128] width 110 height 33
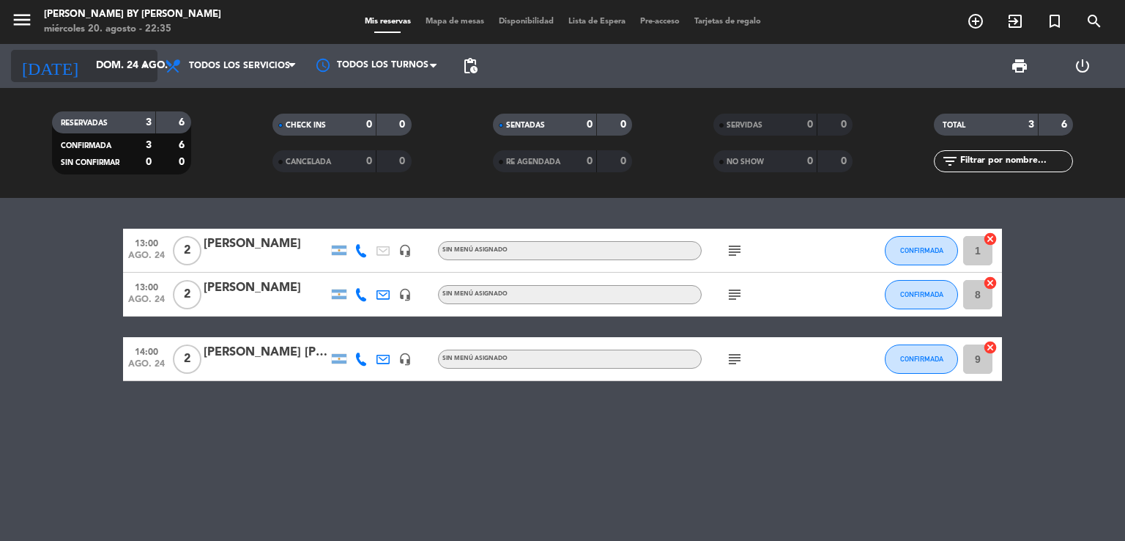
click at [117, 79] on div "[DATE] dom. 24 ago. arrow_drop_down" at bounding box center [84, 66] width 146 height 32
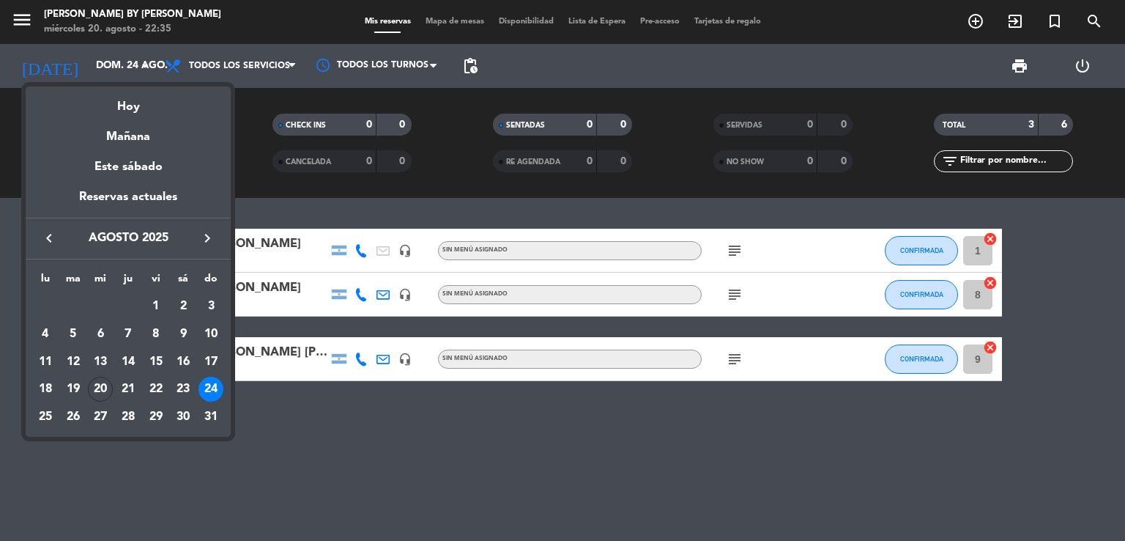
drag, startPoint x: 101, startPoint y: 385, endPoint x: 179, endPoint y: 248, distance: 157.2
click at [100, 385] on div "20" at bounding box center [100, 388] width 25 height 25
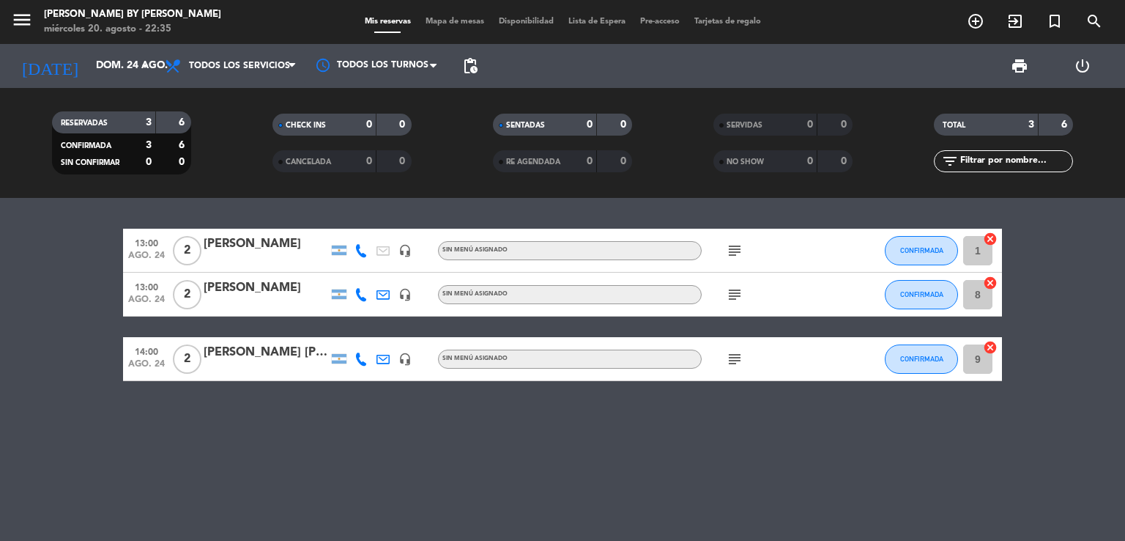
type input "mié. 20 ago."
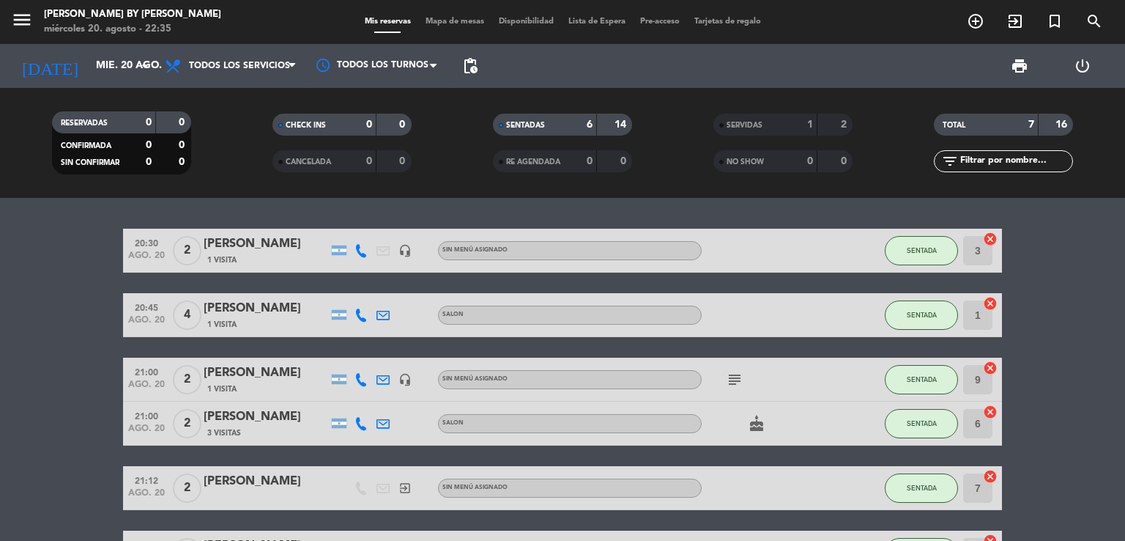
drag, startPoint x: 41, startPoint y: 294, endPoint x: 56, endPoint y: 292, distance: 15.5
click at [47, 294] on bookings-row "20:30 ago. 20 2 [PERSON_NAME] 1 Visita headset_mic Sin menú asignado SENTADA 3 …" at bounding box center [562, 402] width 1125 height 346
click at [951, 255] on button "SENTADA" at bounding box center [921, 250] width 73 height 29
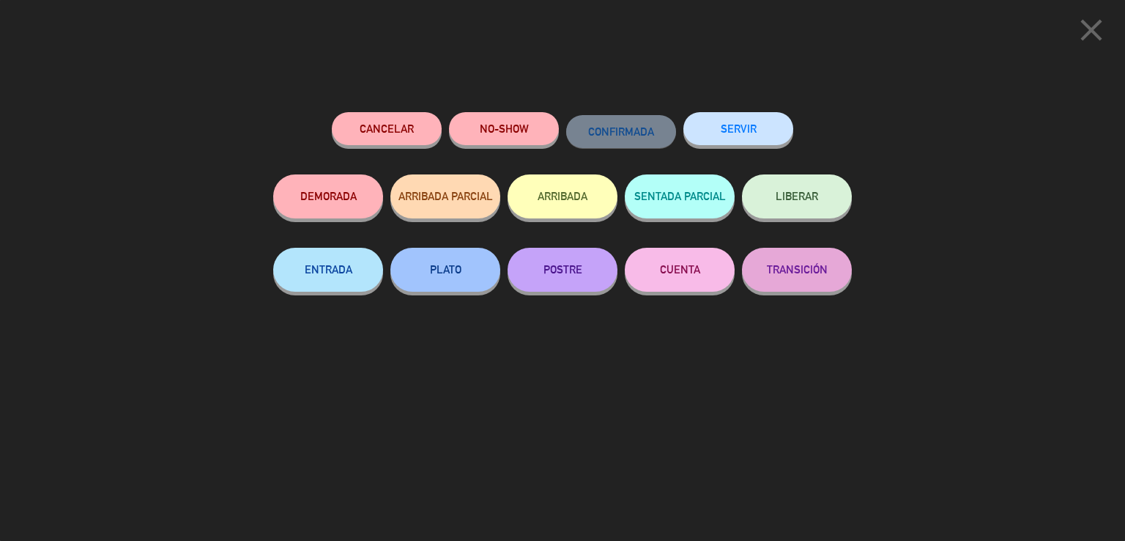
click at [759, 139] on button "SERVIR" at bounding box center [738, 128] width 110 height 33
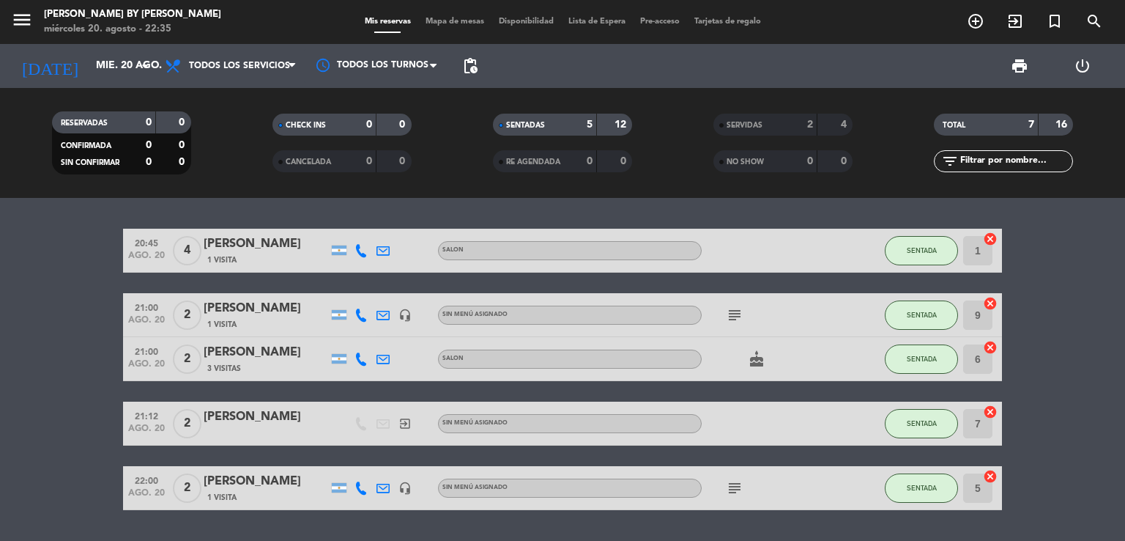
click at [80, 330] on bookings-row "20:45 ago. 20 4 [PERSON_NAME] 1 Visita SALON SENTADA 1 cancel 21:00 ago. 20 2 […" at bounding box center [562, 369] width 1125 height 281
click at [52, 305] on bookings-row "20:45 ago. 20 4 [PERSON_NAME] 1 Visita SALON SENTADA 1 cancel 21:00 ago. 20 2 […" at bounding box center [562, 369] width 1125 height 281
click at [926, 308] on button "SENTADA" at bounding box center [921, 314] width 73 height 29
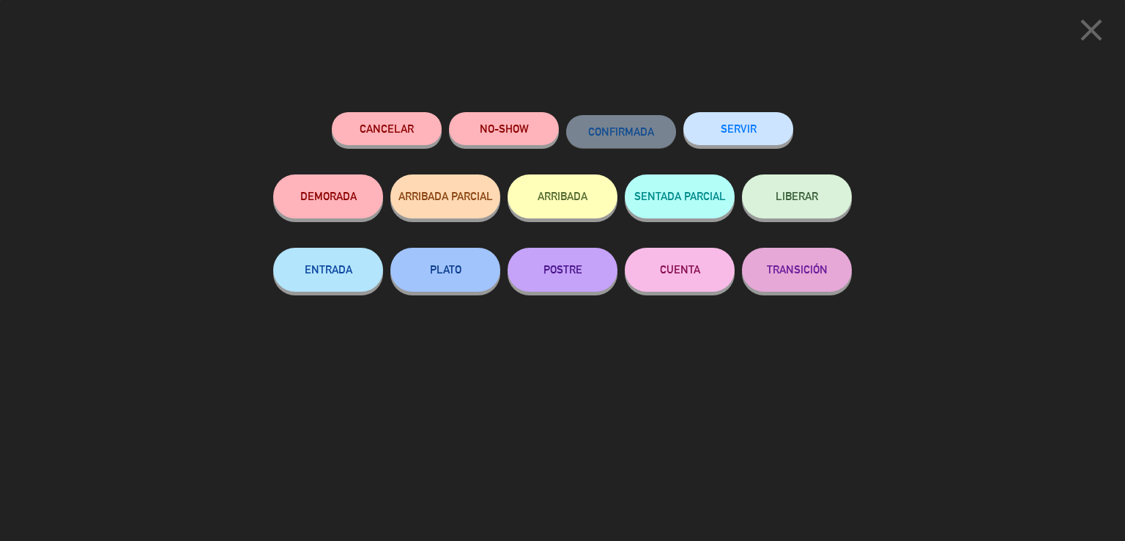
click at [753, 135] on button "SERVIR" at bounding box center [738, 128] width 110 height 33
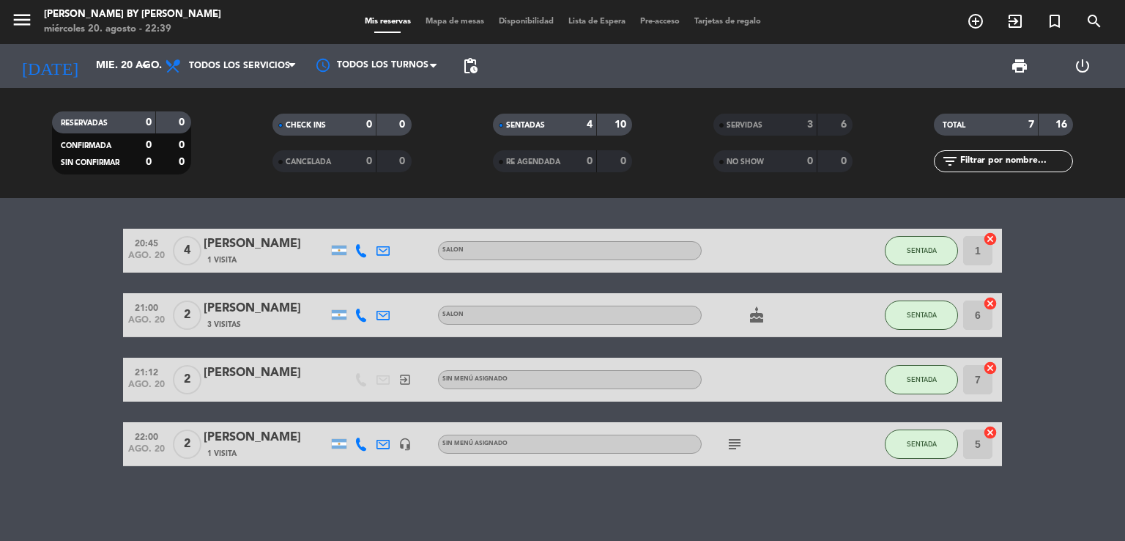
click at [102, 380] on bookings-row "20:45 ago. 20 4 [PERSON_NAME] 1 Visita SALON SENTADA 1 cancel 21:00 ago. 20 2 […" at bounding box center [562, 347] width 1125 height 237
click at [100, 382] on bookings-row "20:45 ago. 20 4 [PERSON_NAME] 1 Visita SALON SENTADA 1 cancel 21:00 ago. 20 2 […" at bounding box center [562, 347] width 1125 height 237
click at [56, 287] on bookings-row "20:45 ago. 20 4 [PERSON_NAME] 1 Visita SALON SENTADA 1 cancel 21:00 ago. 20 2 […" at bounding box center [562, 347] width 1125 height 237
click at [98, 250] on bookings-row "20:45 ago. 20 4 [PERSON_NAME] 1 Visita SALON SENTADA 1 cancel 21:00 ago. 20 2 […" at bounding box center [562, 347] width 1125 height 237
